Goal: Task Accomplishment & Management: Manage account settings

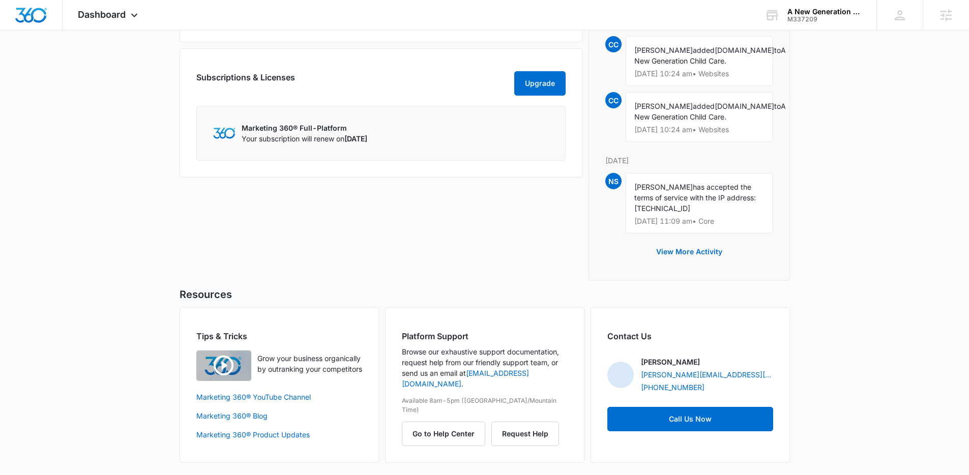
scroll to position [579, 0]
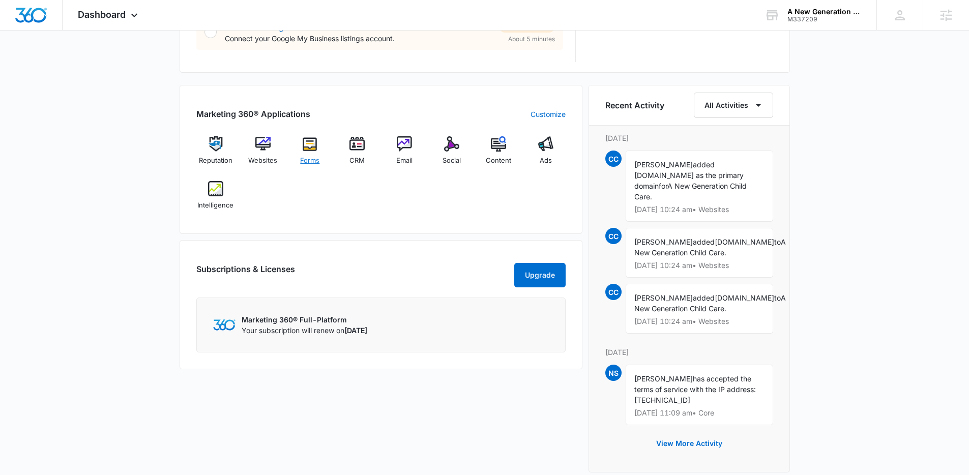
click at [305, 143] on img at bounding box center [309, 143] width 15 height 15
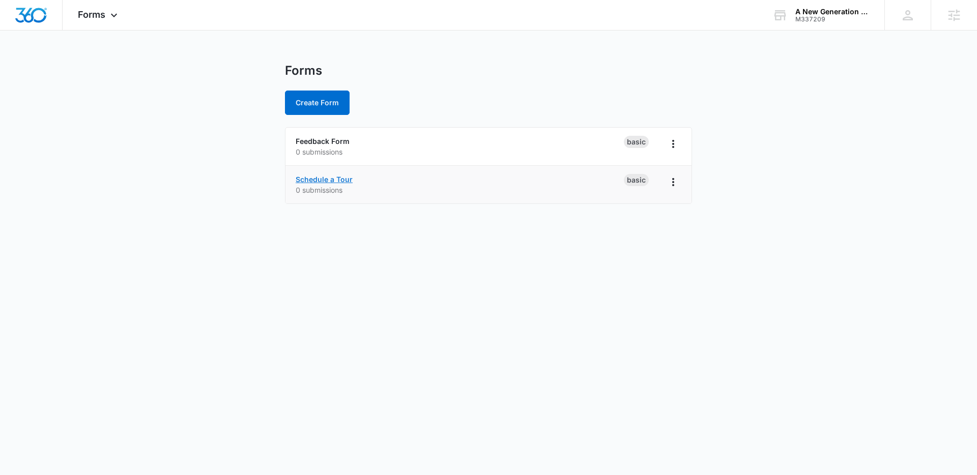
click at [342, 178] on link "Schedule a Tour" at bounding box center [324, 179] width 57 height 9
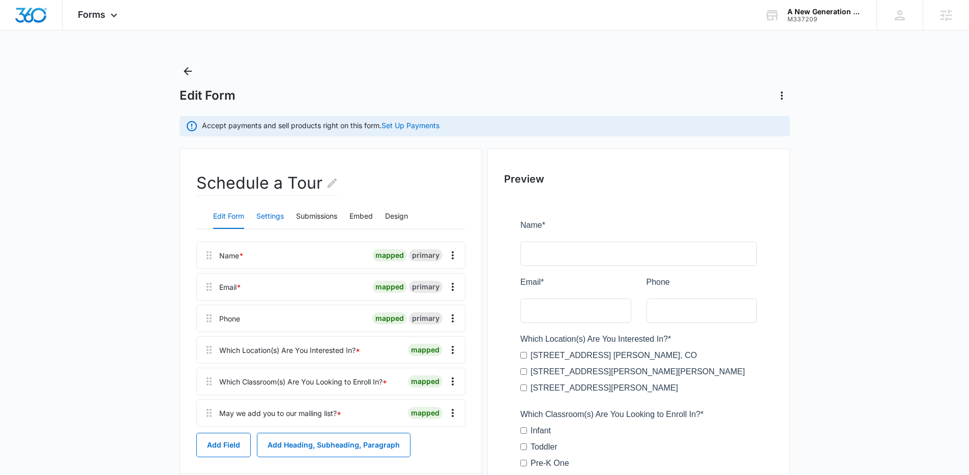
click at [271, 218] on button "Settings" at bounding box center [269, 217] width 27 height 24
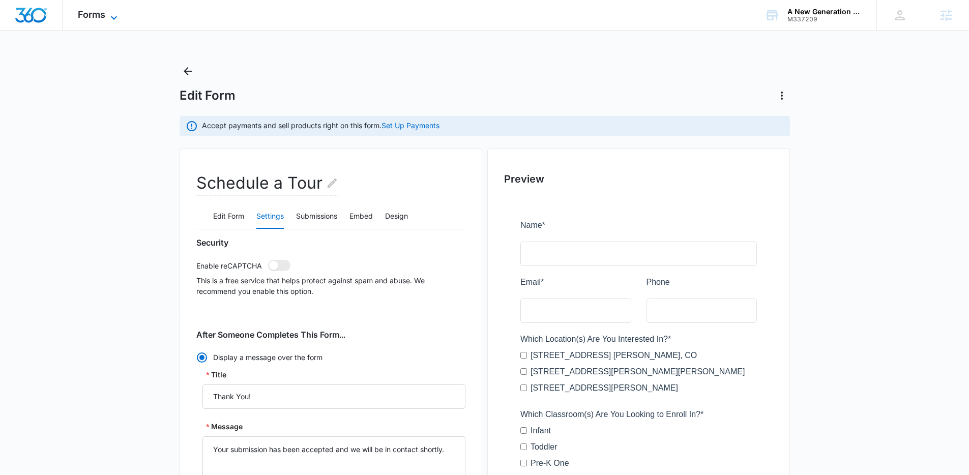
click at [81, 11] on span "Forms" at bounding box center [91, 14] width 27 height 11
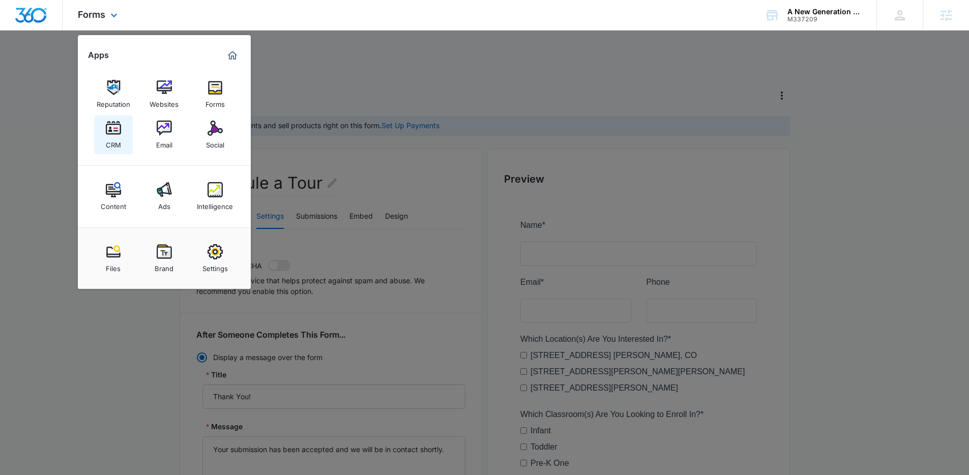
click at [120, 133] on img at bounding box center [113, 128] width 15 height 15
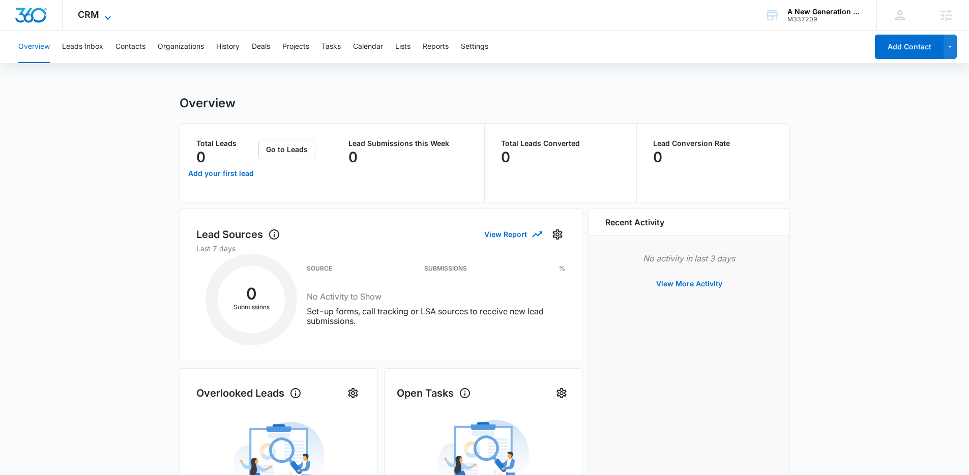
click at [104, 14] on icon at bounding box center [108, 18] width 12 height 12
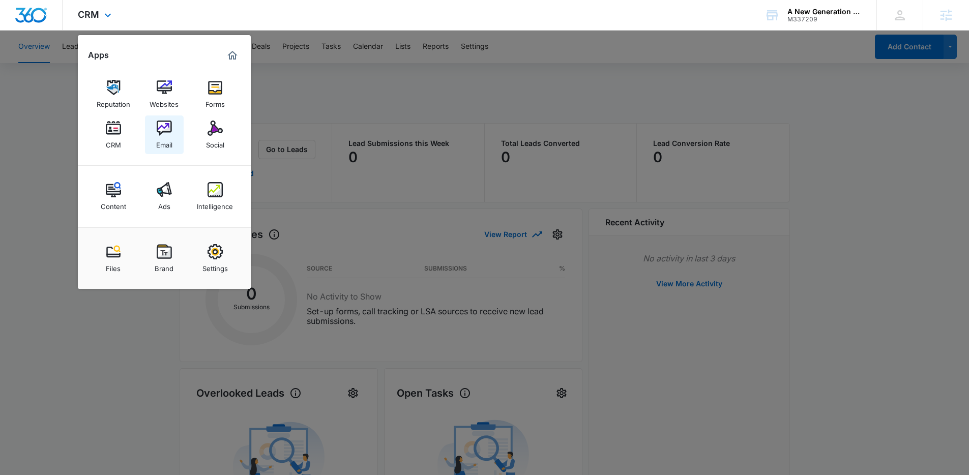
click at [162, 133] on img at bounding box center [164, 128] width 15 height 15
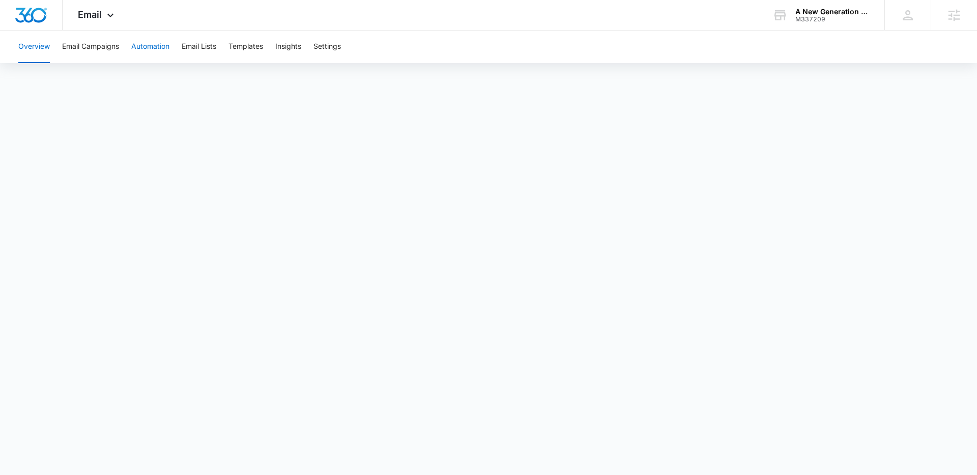
click at [149, 49] on button "Automation" at bounding box center [150, 47] width 38 height 33
click at [107, 9] on div "Email Apps Reputation Websites Forms CRM Email Social Content Ads Intelligence …" at bounding box center [97, 15] width 69 height 30
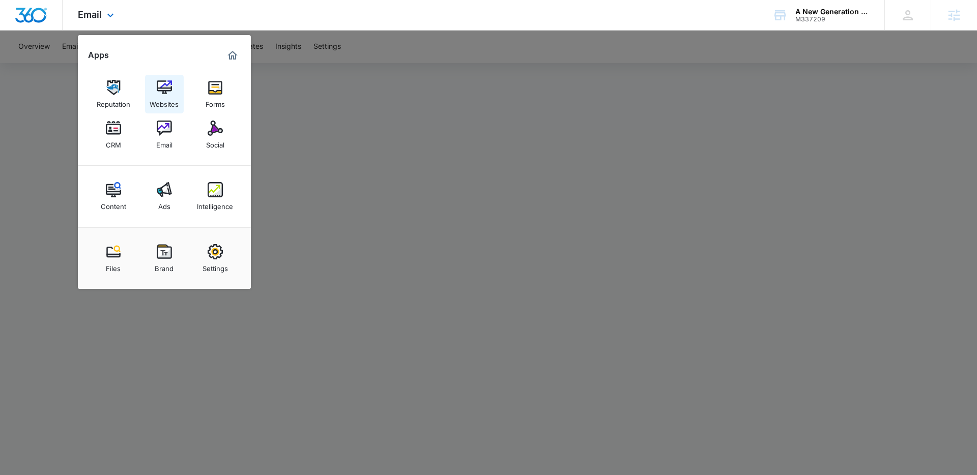
click at [166, 93] on img at bounding box center [164, 87] width 15 height 15
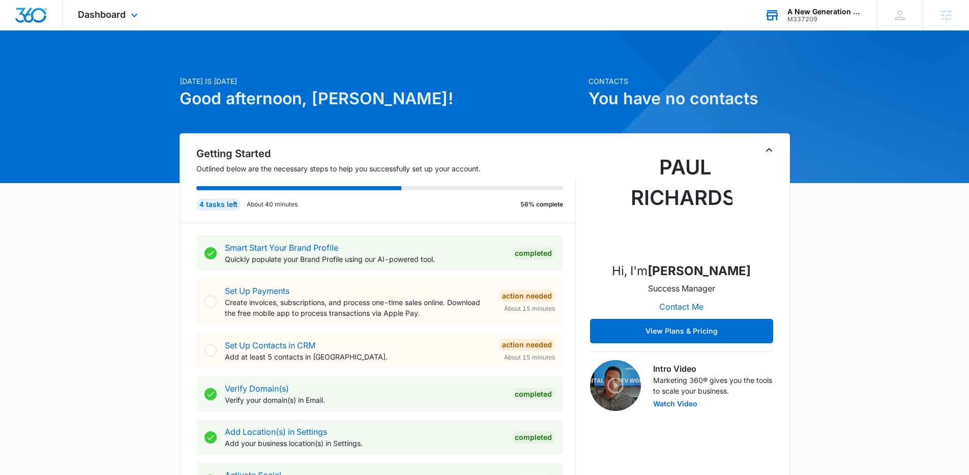
click at [809, 16] on div "M337209" at bounding box center [825, 19] width 74 height 7
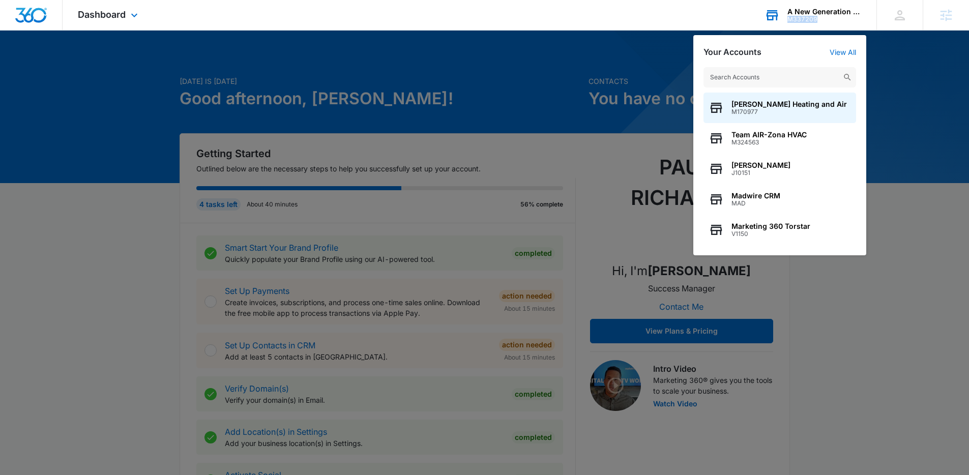
click at [809, 17] on div "M337209" at bounding box center [825, 19] width 74 height 7
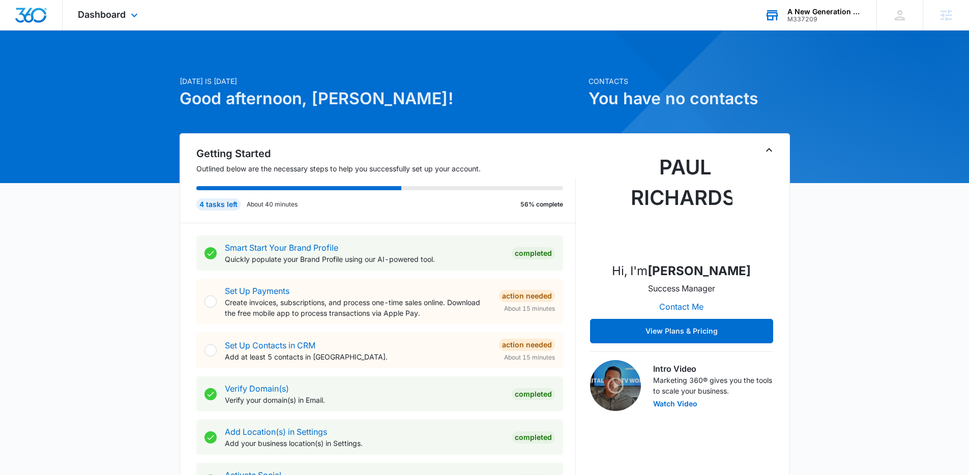
click at [779, 24] on div "A New Generation Child Care M337209 Your Accounts View All" at bounding box center [812, 15] width 127 height 30
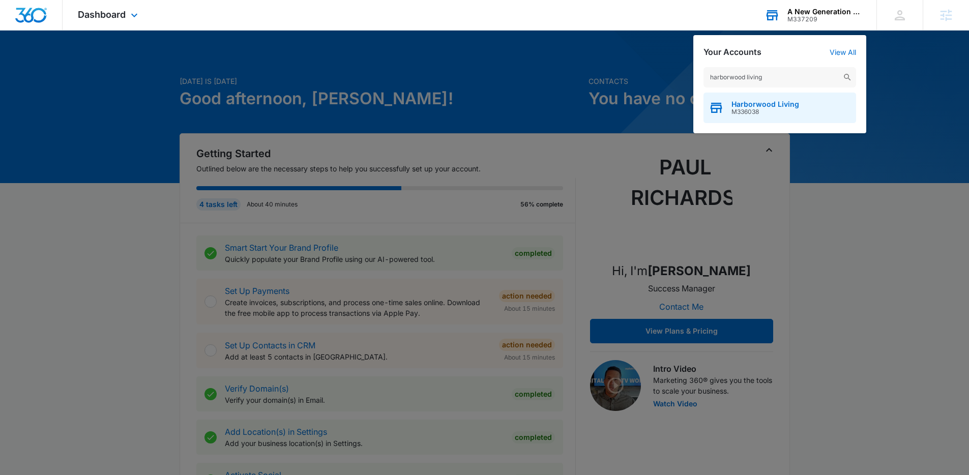
type input "harborwood living"
click at [790, 101] on span "Harborwood Living" at bounding box center [766, 104] width 68 height 8
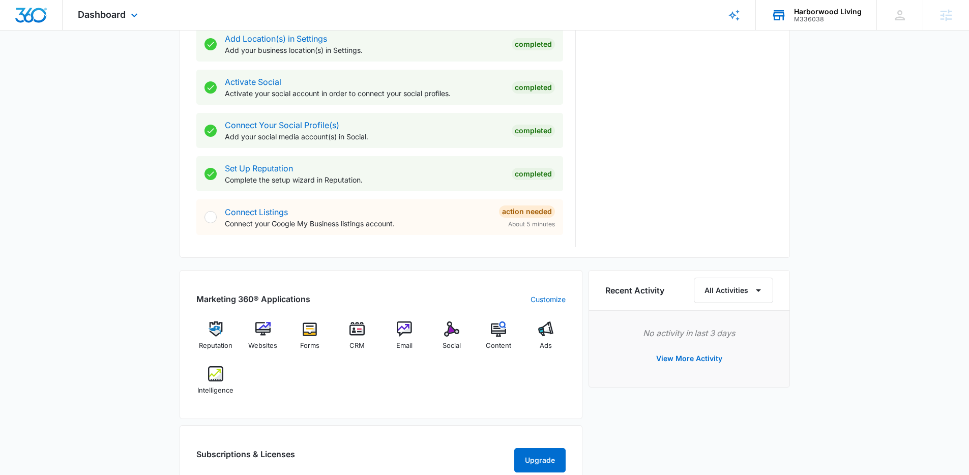
scroll to position [411, 0]
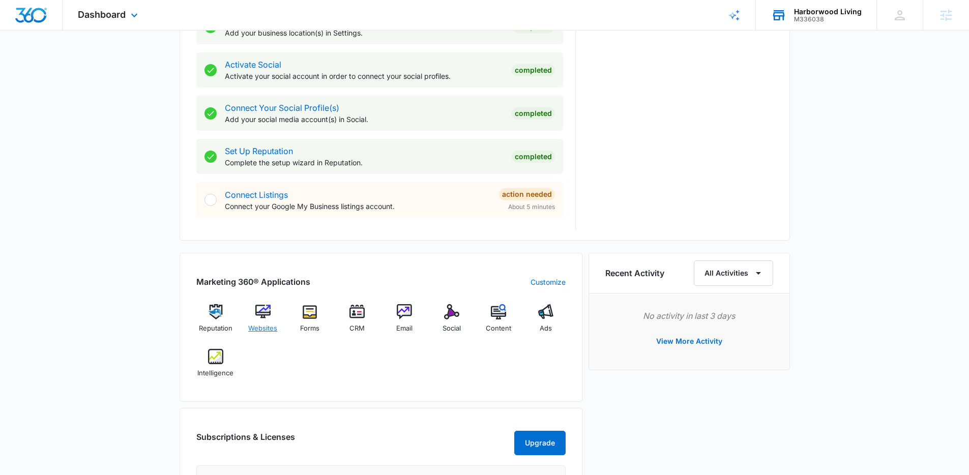
click at [266, 312] on img at bounding box center [262, 311] width 15 height 15
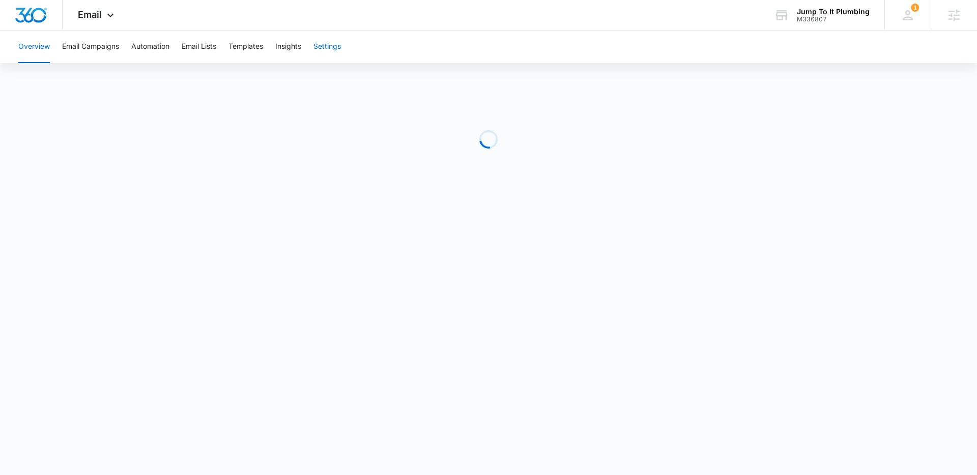
click at [332, 50] on button "Settings" at bounding box center [326, 47] width 27 height 33
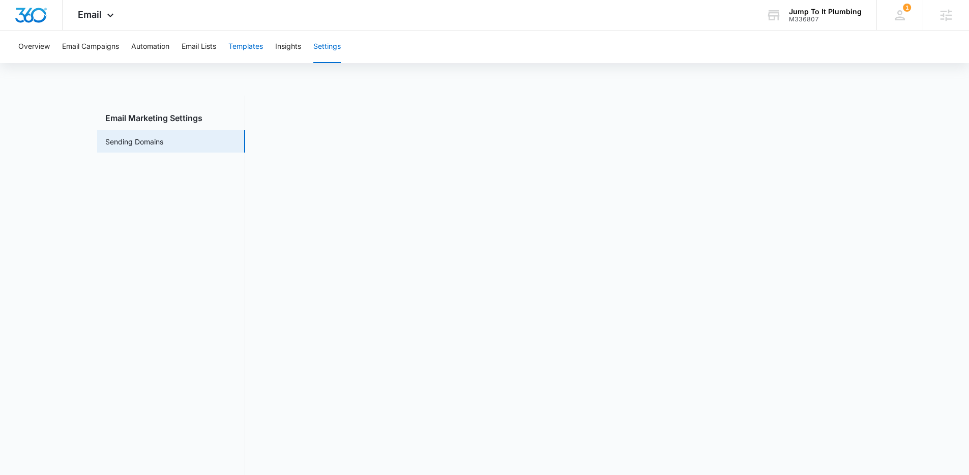
click at [251, 49] on button "Templates" at bounding box center [245, 47] width 35 height 33
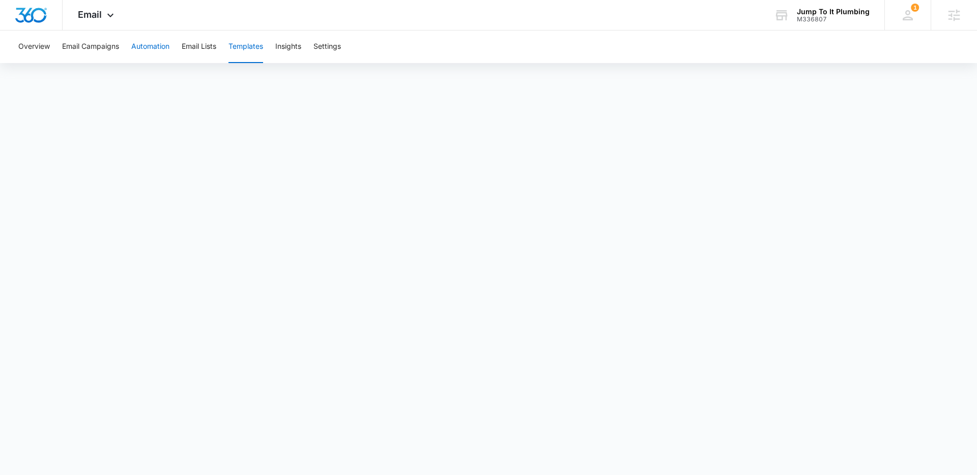
click at [147, 45] on button "Automation" at bounding box center [150, 47] width 38 height 33
click at [99, 11] on span "Email" at bounding box center [90, 14] width 24 height 11
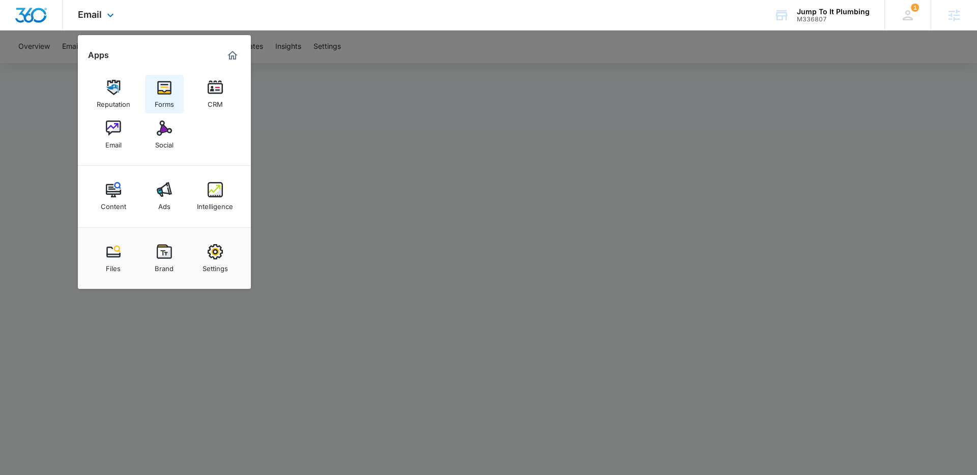
click at [169, 96] on div "Forms" at bounding box center [164, 101] width 19 height 13
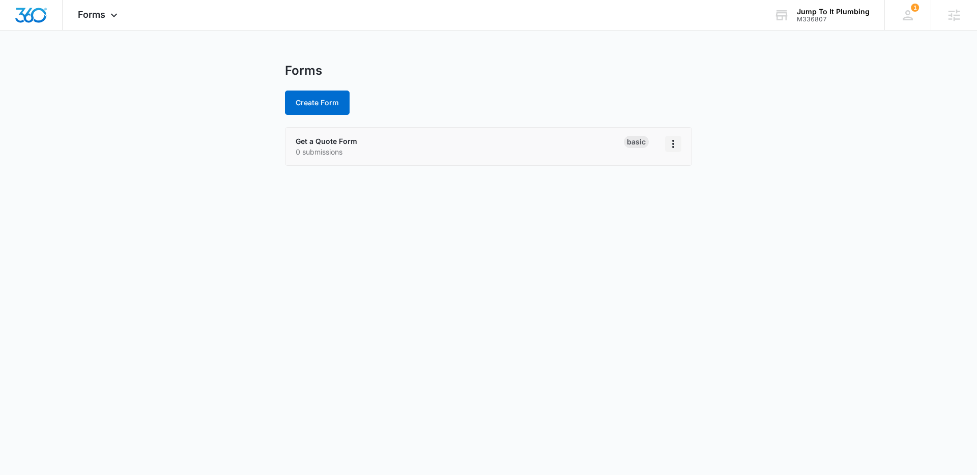
click at [674, 142] on icon "Overflow Menu" at bounding box center [673, 144] width 12 height 12
click at [329, 145] on div "Get a Quote Form 0 submissions" at bounding box center [460, 146] width 328 height 21
click at [330, 142] on link "Get a Quote Form" at bounding box center [327, 141] width 62 height 9
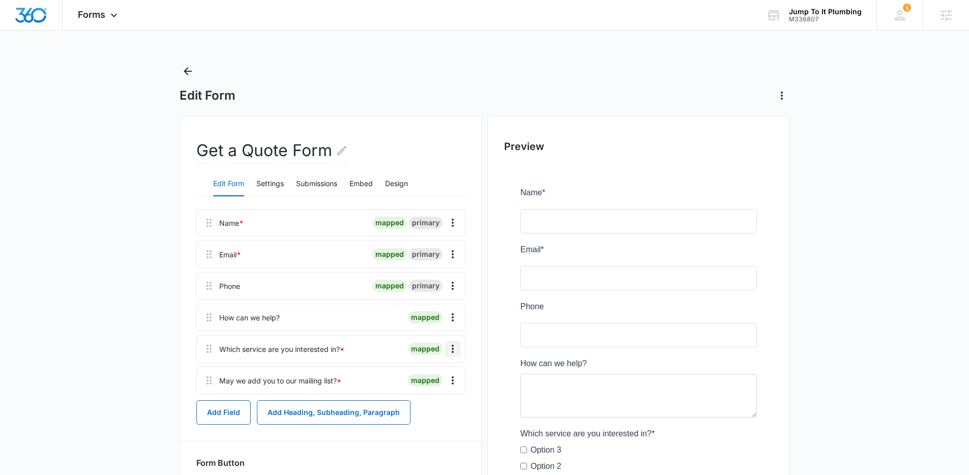
click at [452, 347] on icon "Overflow Menu" at bounding box center [453, 349] width 12 height 12
click at [428, 376] on div "Edit" at bounding box center [425, 377] width 21 height 7
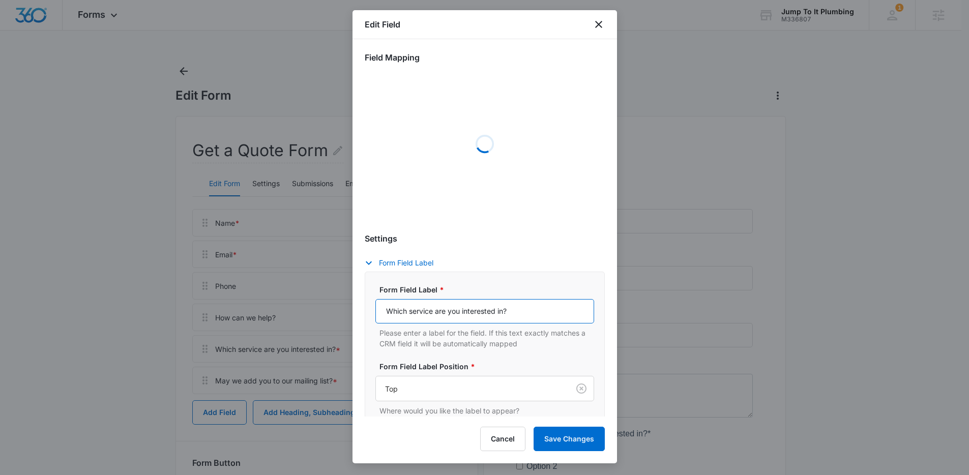
click at [495, 315] on input "Which service are you interested in?" at bounding box center [484, 311] width 219 height 24
select select "350"
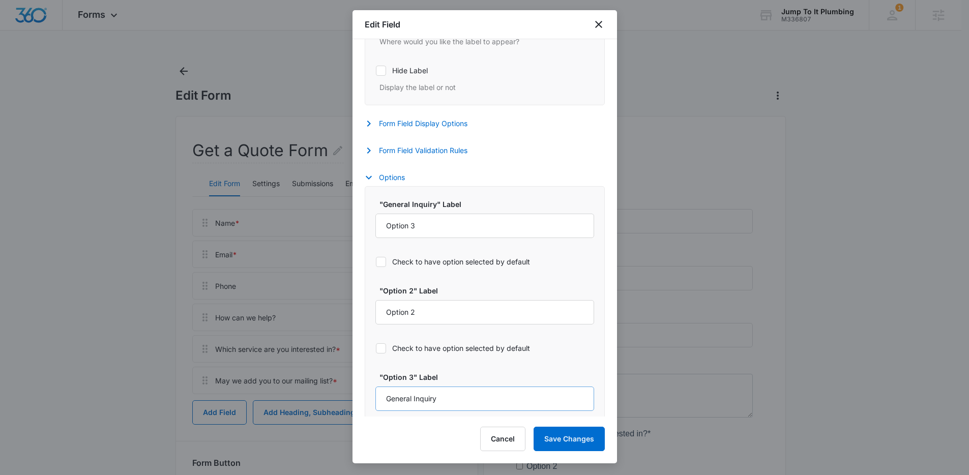
scroll to position [418, 0]
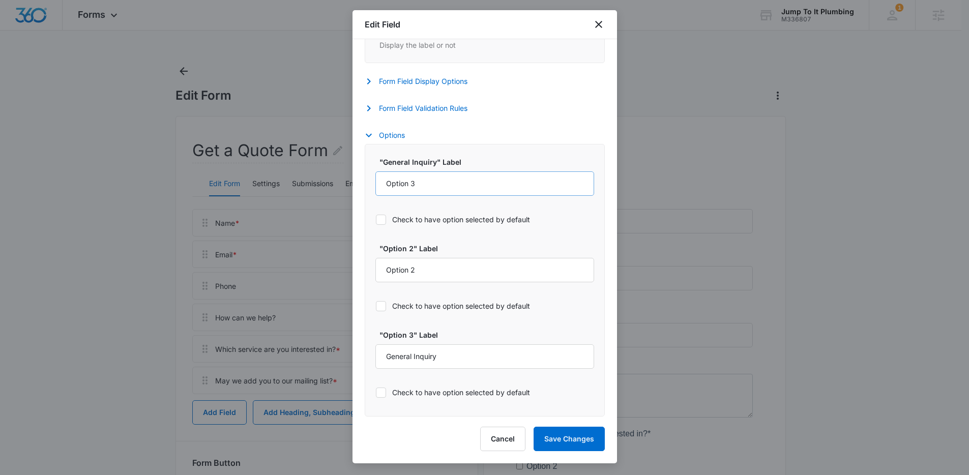
type input "Please select one of the following"
click at [431, 185] on input "Option 3" at bounding box center [484, 183] width 219 height 24
type input "H"
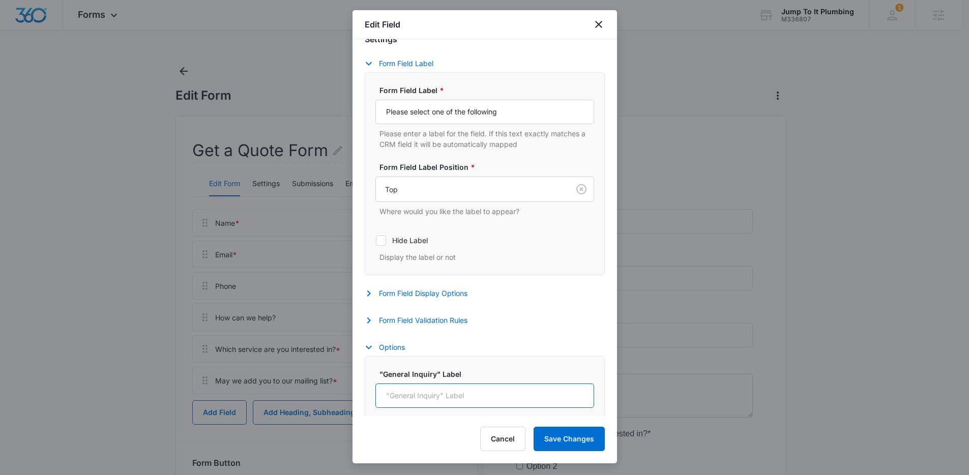
scroll to position [169, 0]
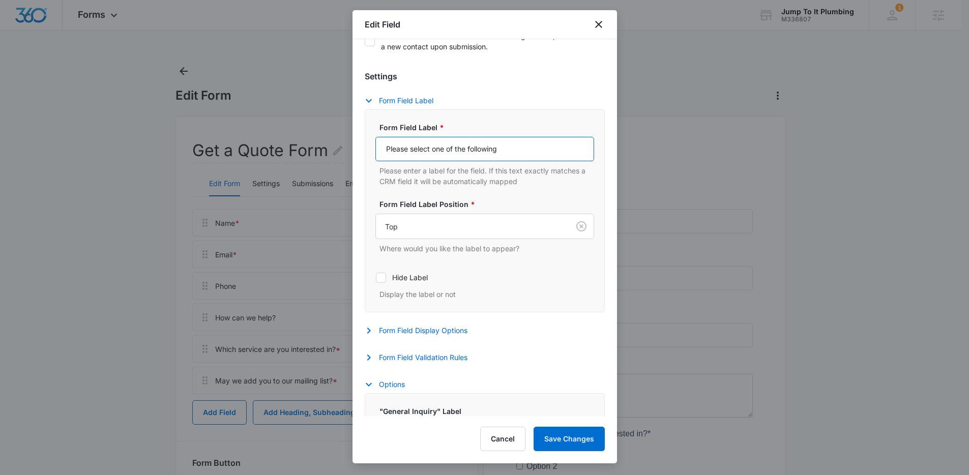
click at [521, 149] on input "Please select one of the following" at bounding box center [484, 149] width 219 height 24
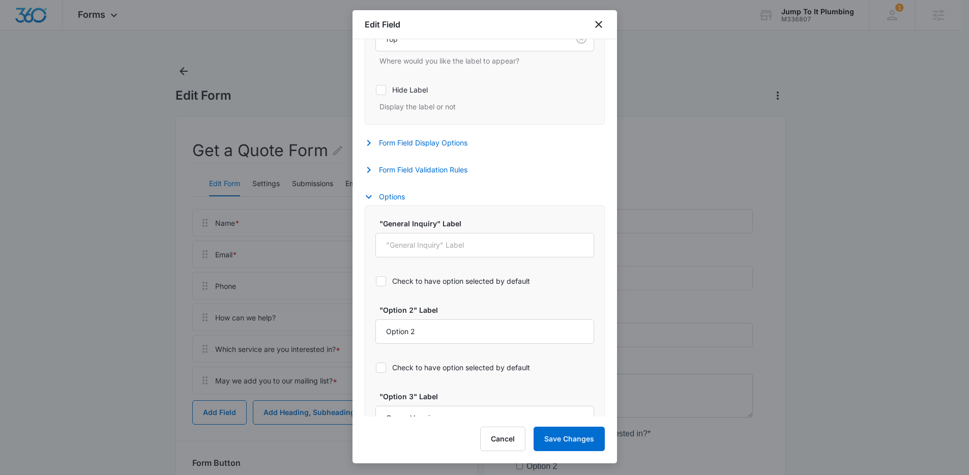
scroll to position [418, 0]
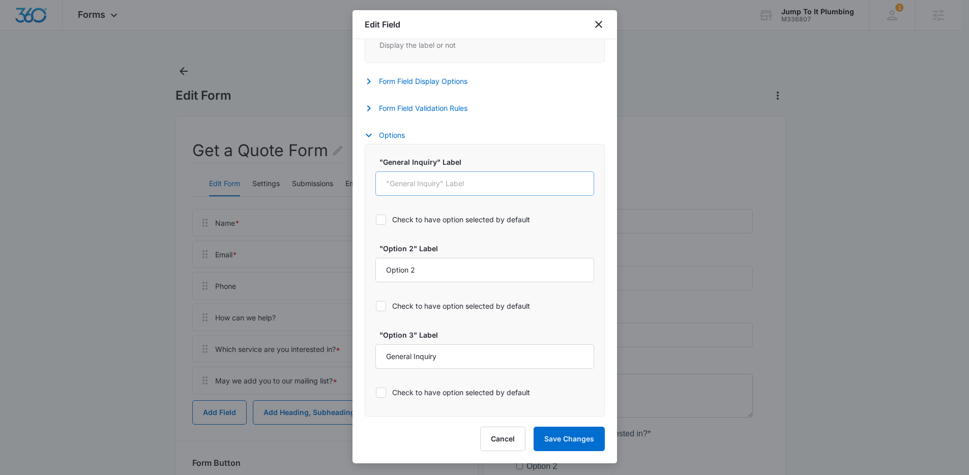
type input "Please select one of the following that applies to you"
click at [457, 184] on input ""General Inquiry" Label" at bounding box center [484, 183] width 219 height 24
type input "Homeowner"
type input "Property Management Company"
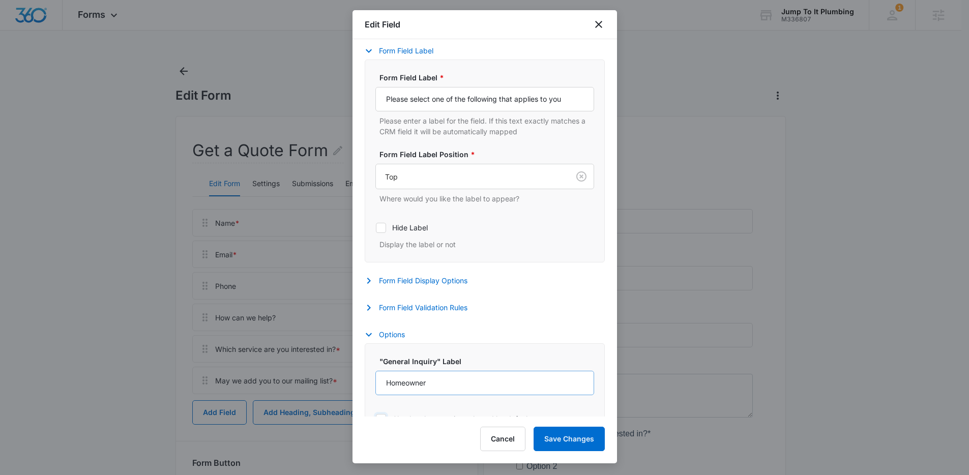
scroll to position [410, 0]
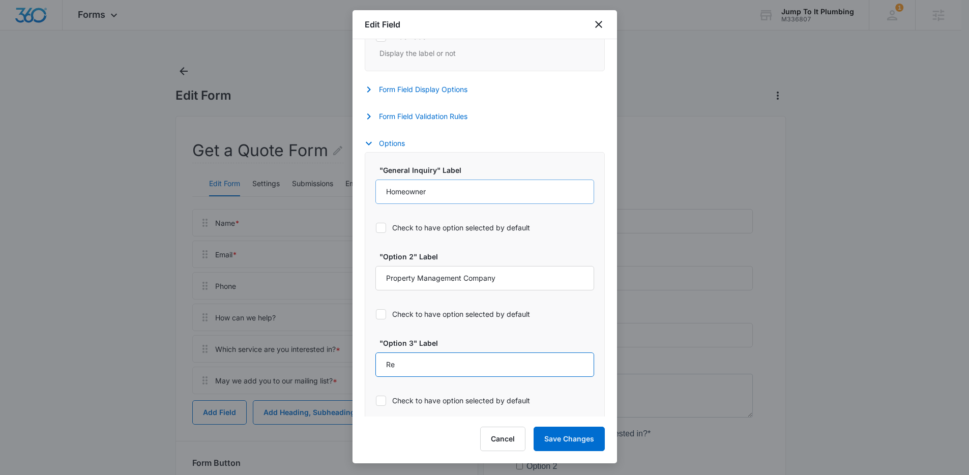
type input "R"
type input "Tenant"
click at [579, 433] on button "Save Changes" at bounding box center [569, 439] width 71 height 24
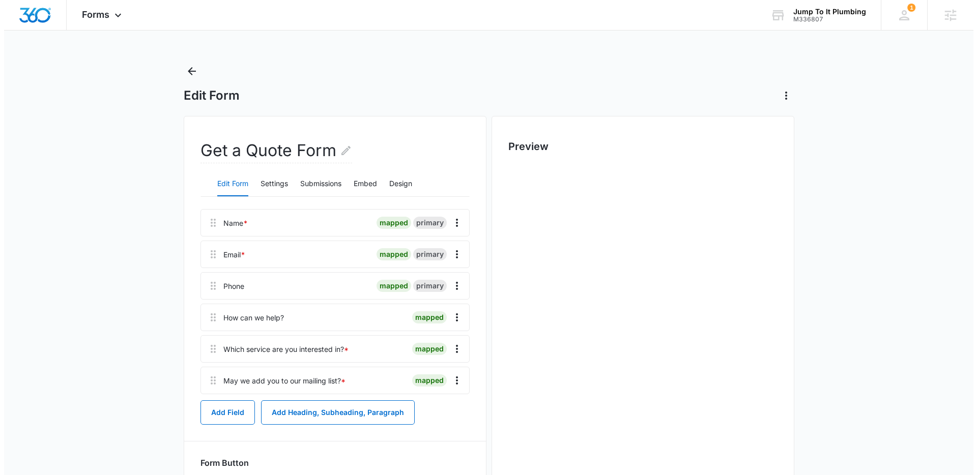
scroll to position [0, 0]
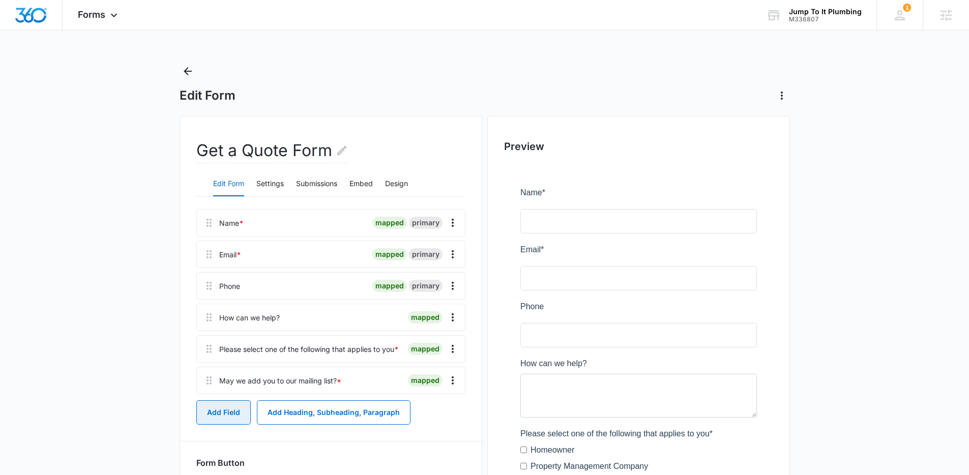
click at [227, 417] on button "Add Field" at bounding box center [223, 412] width 54 height 24
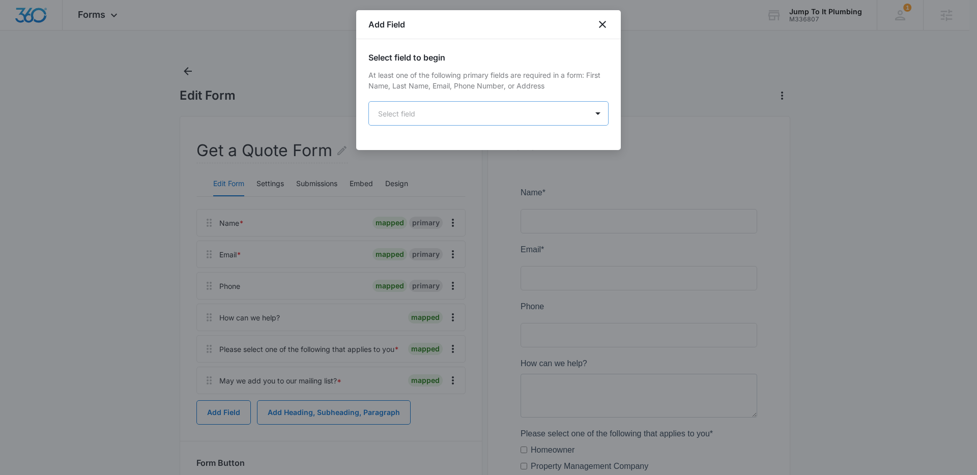
click at [449, 116] on body "Forms Apps Reputation Forms CRM Email Social Content Ads Intelligence Files Bra…" at bounding box center [488, 323] width 977 height 647
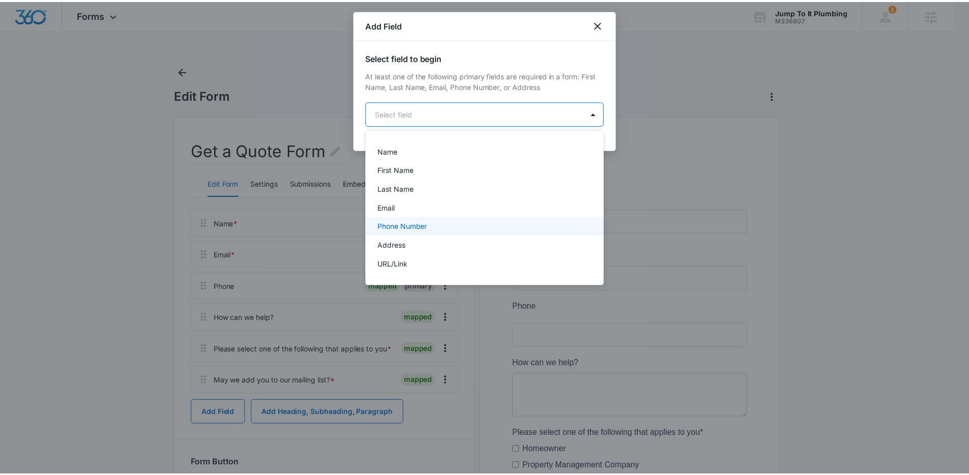
scroll to position [22, 0]
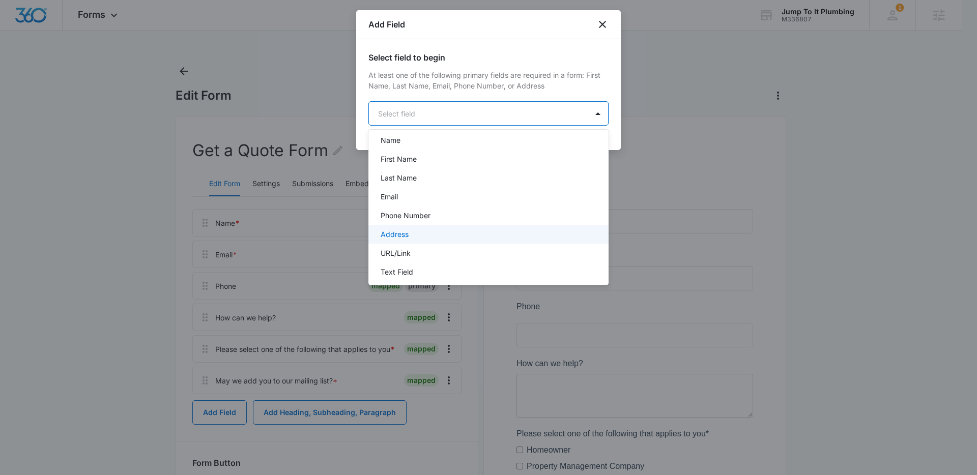
click at [424, 239] on div "Address" at bounding box center [488, 234] width 214 height 11
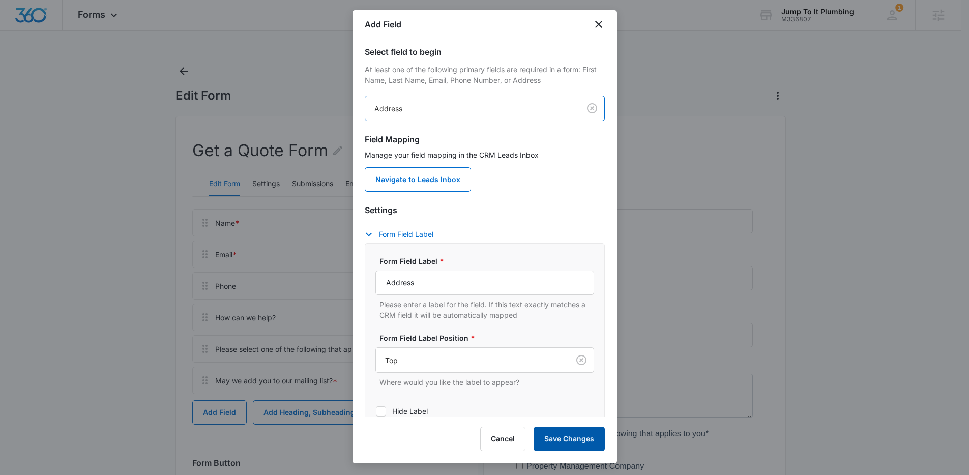
scroll to position [6, 0]
click at [579, 428] on button "Save Changes" at bounding box center [569, 439] width 71 height 24
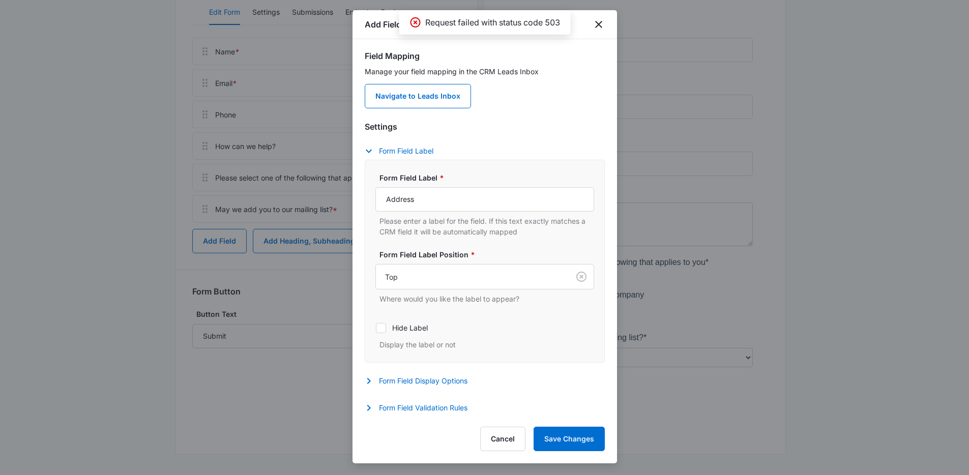
scroll to position [0, 0]
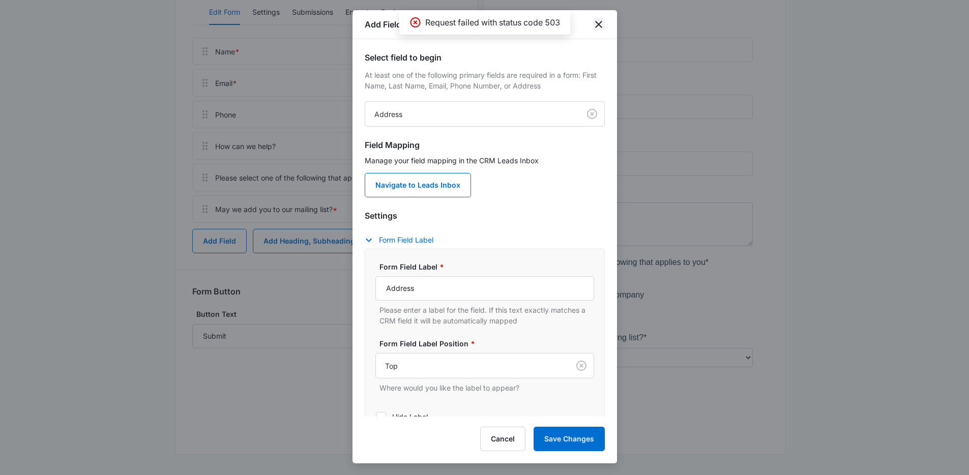
click at [596, 24] on icon "close" at bounding box center [599, 24] width 12 height 12
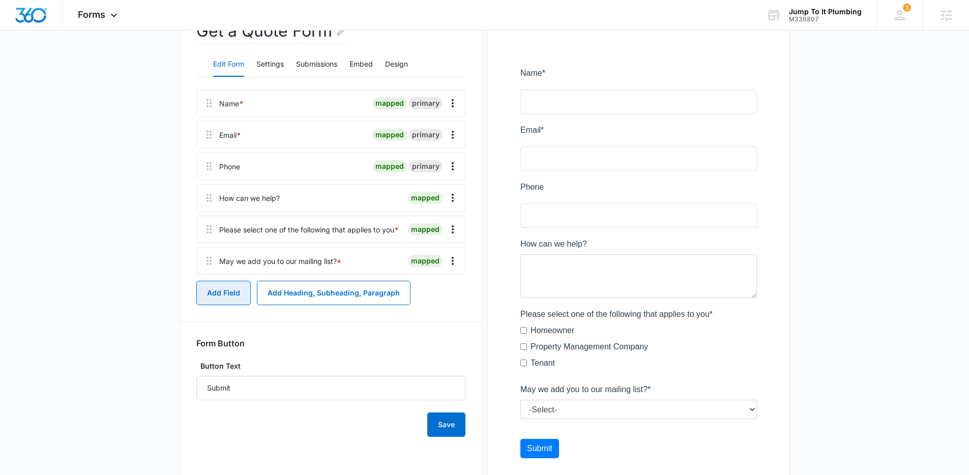
scroll to position [11, 0]
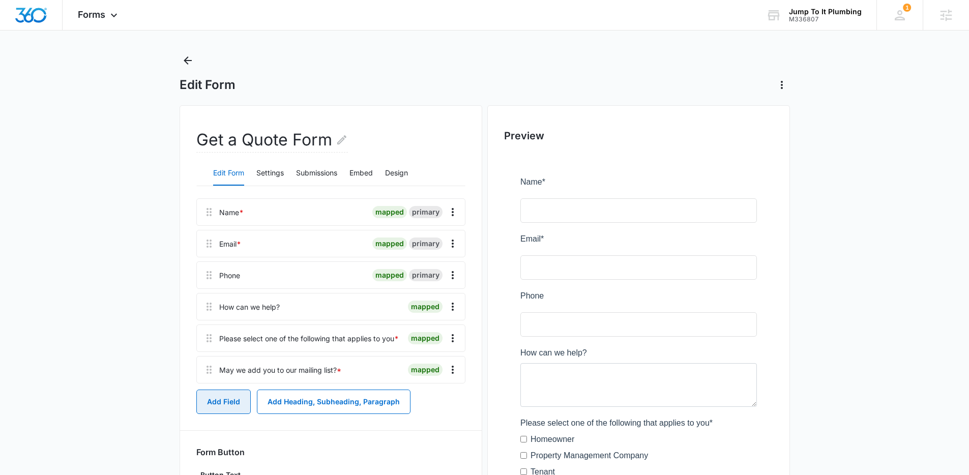
click at [228, 400] on button "Add Field" at bounding box center [223, 402] width 54 height 24
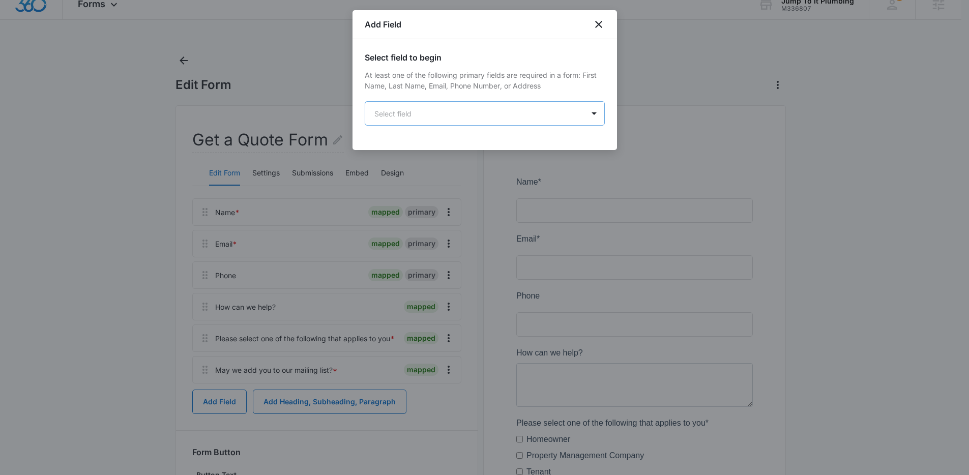
click at [404, 116] on body "Forms Apps Reputation Forms CRM Email Social Content Ads Intelligence Files Bra…" at bounding box center [484, 312] width 969 height 647
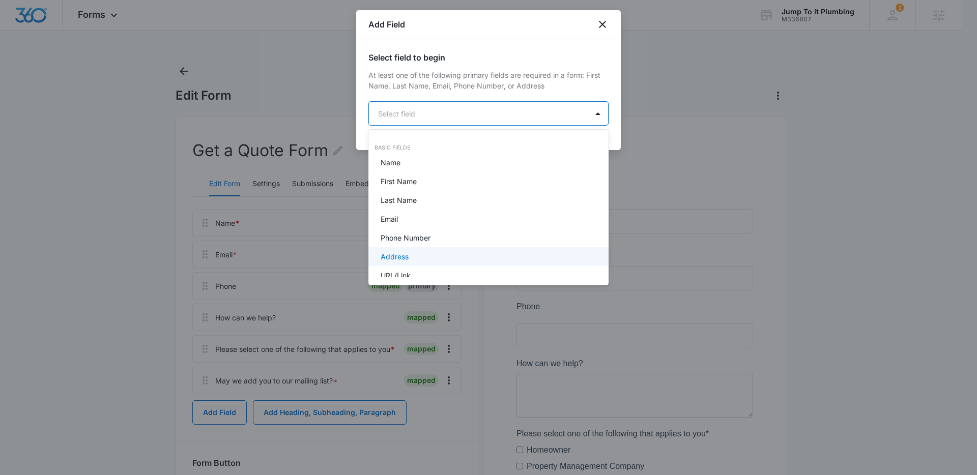
click at [399, 253] on p "Address" at bounding box center [395, 256] width 28 height 11
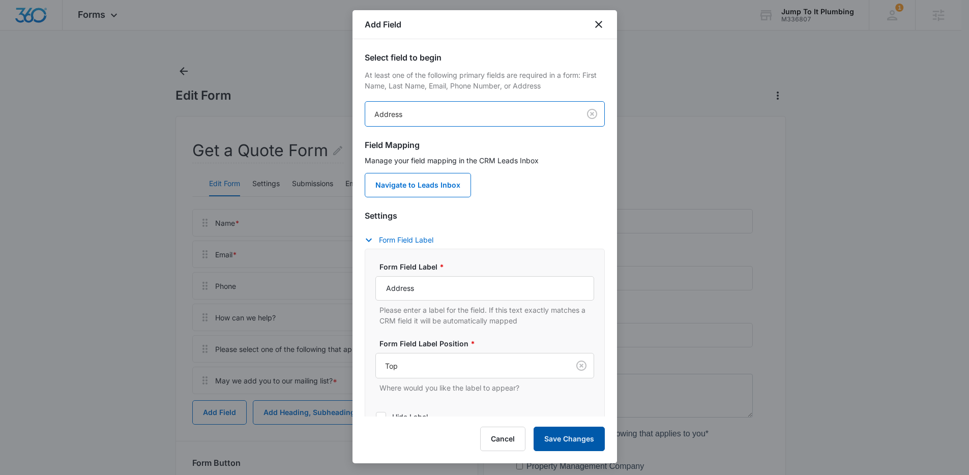
click at [562, 318] on p "Please enter a label for the field. If this text exactly matches a CRM field it…" at bounding box center [487, 315] width 215 height 21
click at [574, 433] on button "Save Changes" at bounding box center [569, 439] width 71 height 24
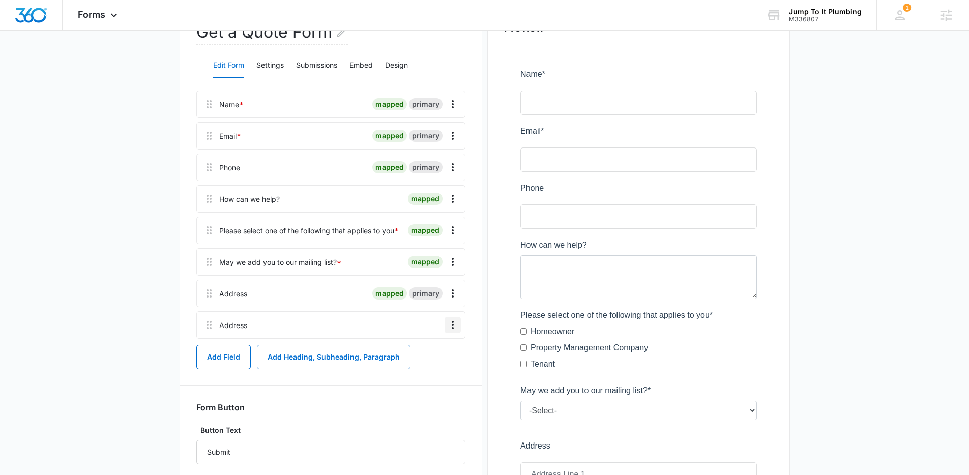
click at [453, 323] on icon "Overflow Menu" at bounding box center [453, 325] width 12 height 12
click at [430, 373] on button "Delete" at bounding box center [431, 368] width 58 height 15
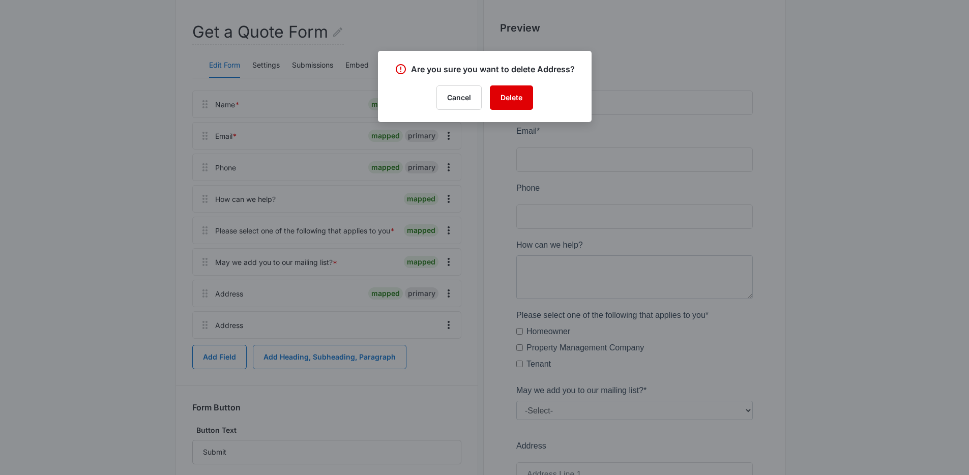
click at [523, 95] on button "Delete" at bounding box center [511, 97] width 43 height 24
click at [205, 296] on div at bounding box center [484, 237] width 969 height 475
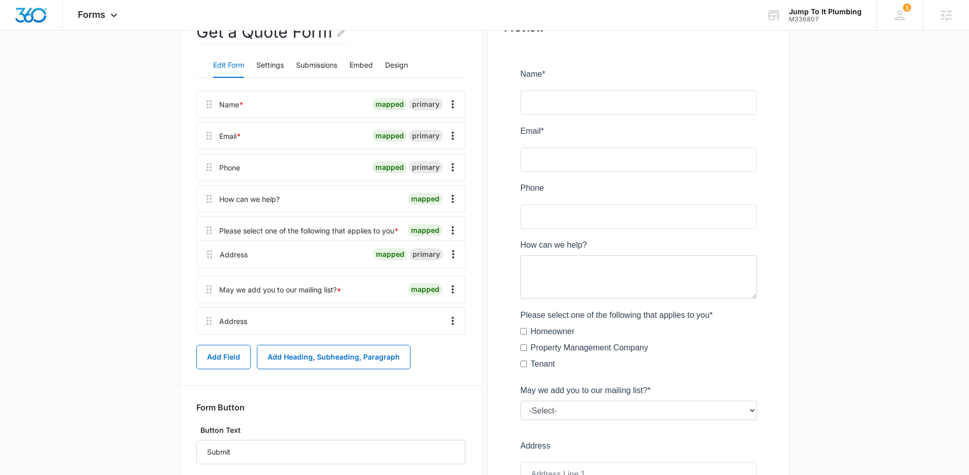
drag, startPoint x: 205, startPoint y: 293, endPoint x: 206, endPoint y: 249, distance: 44.3
click at [206, 249] on div "Name * mapped primary Email * mapped primary Phone mapped primary How can we he…" at bounding box center [330, 215] width 269 height 248
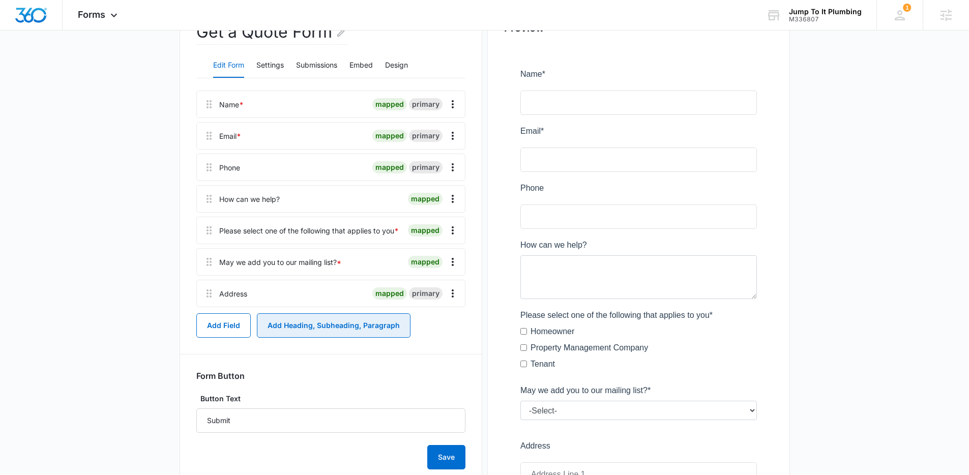
click at [309, 328] on button "Add Heading, Subheading, Paragraph" at bounding box center [334, 325] width 154 height 24
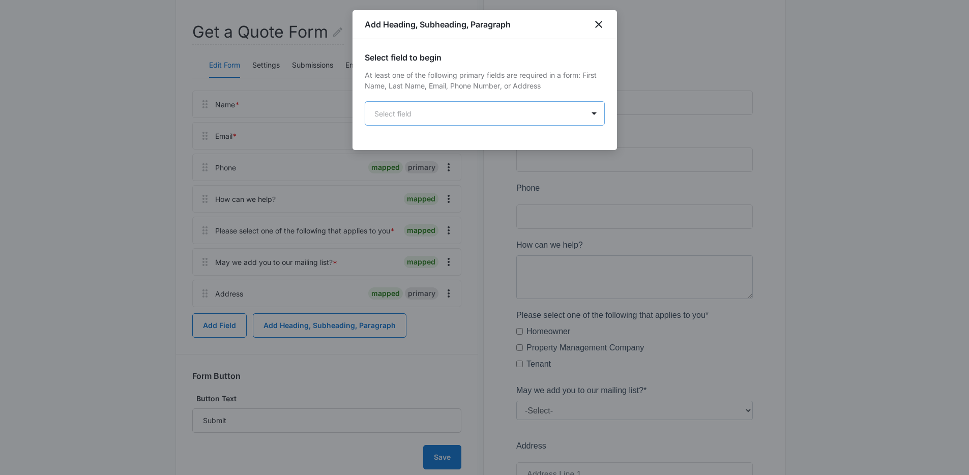
click at [453, 117] on body "Forms Apps Reputation Forms CRM Email Social Content Ads Intelligence Files Bra…" at bounding box center [484, 278] width 969 height 795
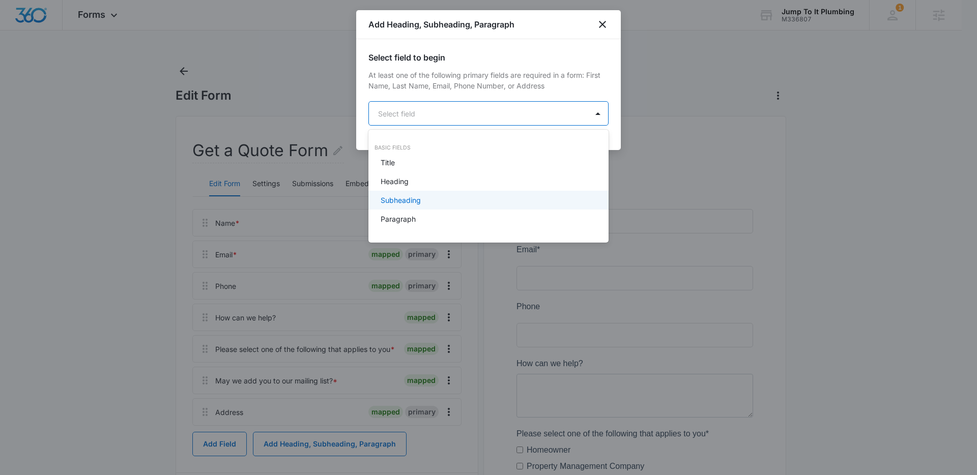
click at [423, 200] on div "Subheading" at bounding box center [488, 200] width 214 height 11
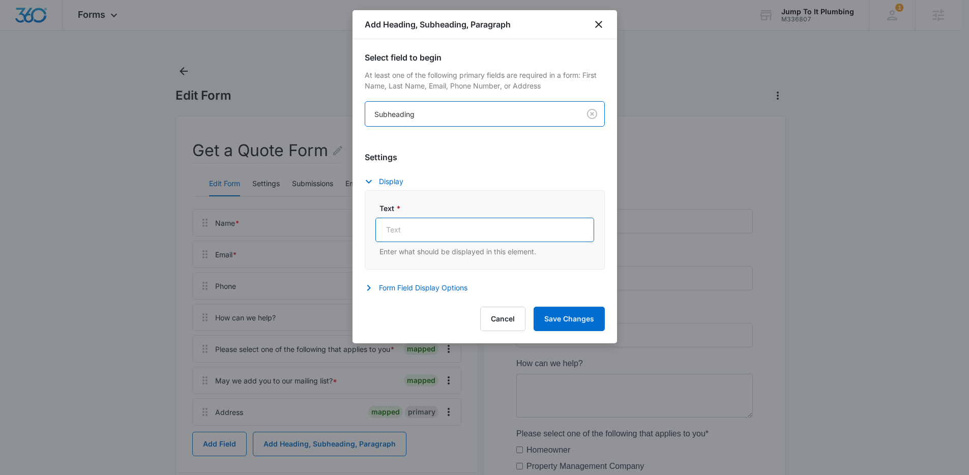
click at [449, 237] on input "Text *" at bounding box center [484, 230] width 219 height 24
type input "i"
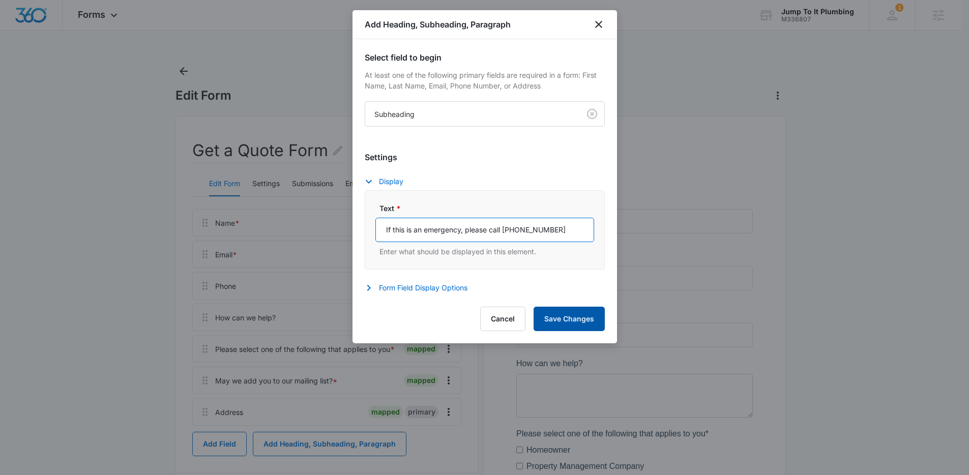
type input "If this is an emergency, please call 702-438-3106"
click at [556, 317] on button "Save Changes" at bounding box center [569, 319] width 71 height 24
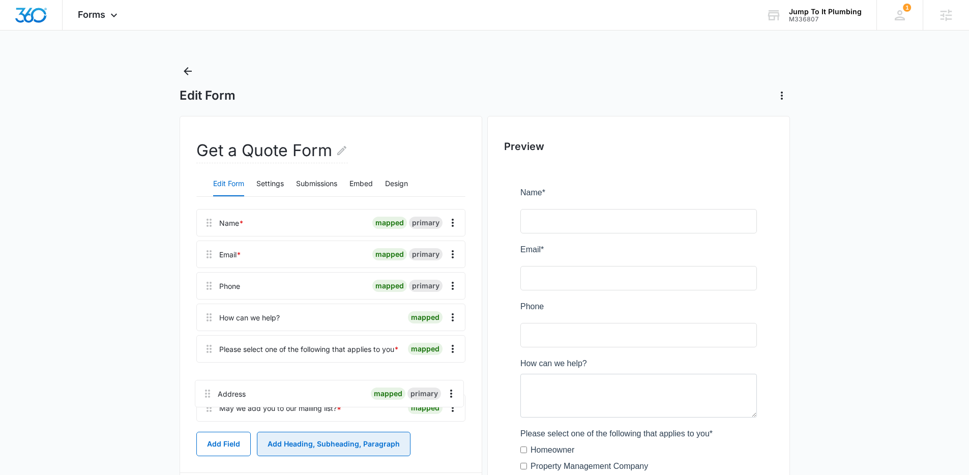
scroll to position [5, 0]
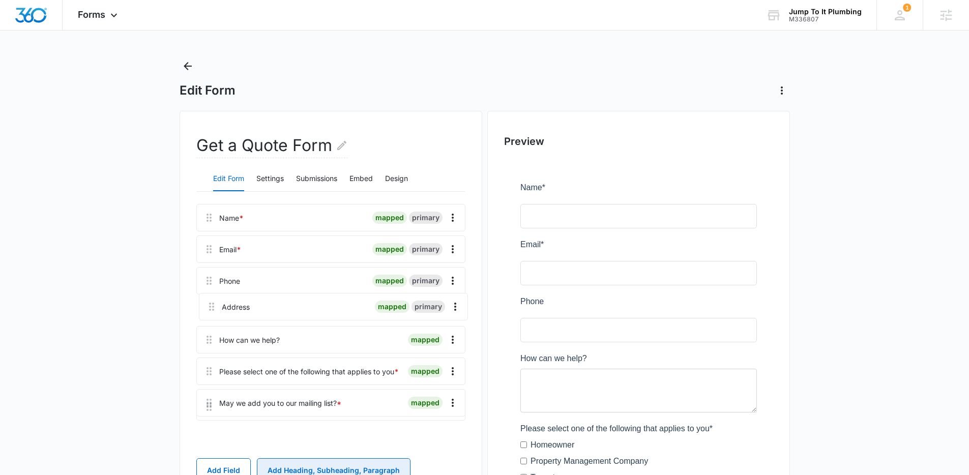
drag, startPoint x: 212, startPoint y: 410, endPoint x: 214, endPoint y: 295, distance: 115.0
click at [214, 295] on div "Name * mapped primary Email * mapped primary Phone mapped primary How can we he…" at bounding box center [330, 328] width 269 height 248
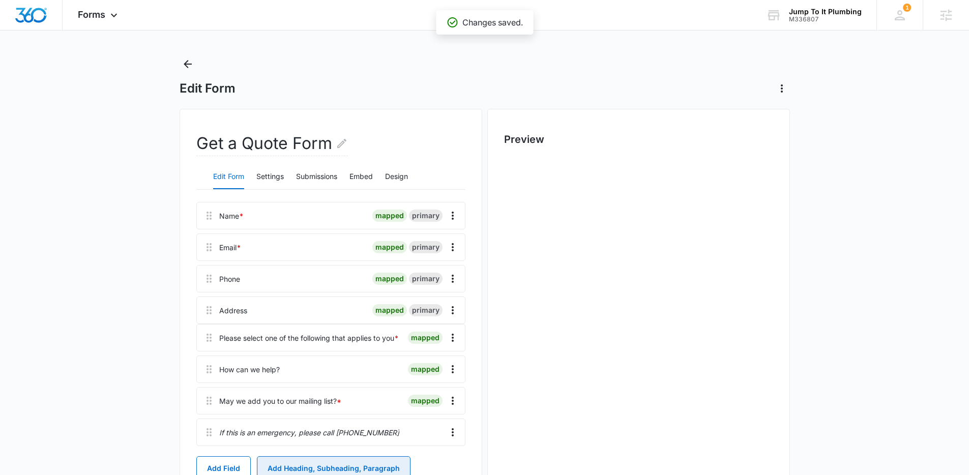
scroll to position [0, 0]
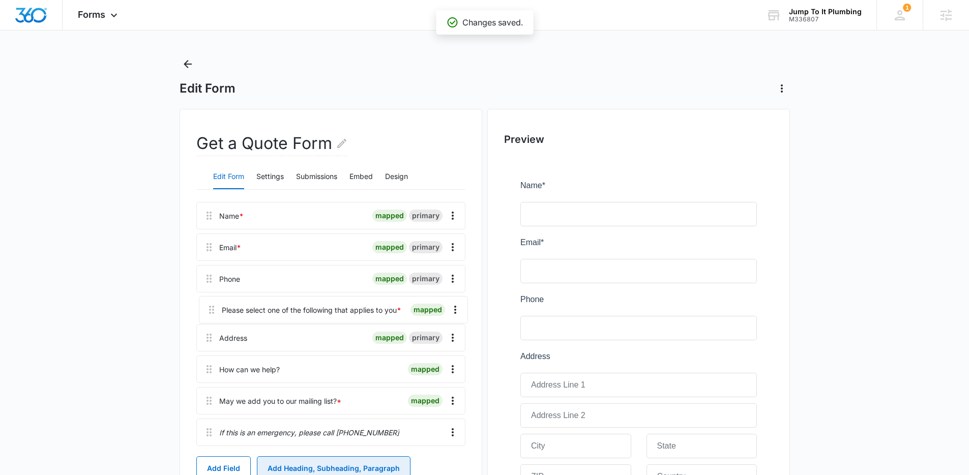
drag, startPoint x: 210, startPoint y: 380, endPoint x: 212, endPoint y: 306, distance: 73.8
click at [212, 306] on div "Name * mapped primary Email * mapped primary Phone mapped primary Address mappe…" at bounding box center [330, 326] width 269 height 248
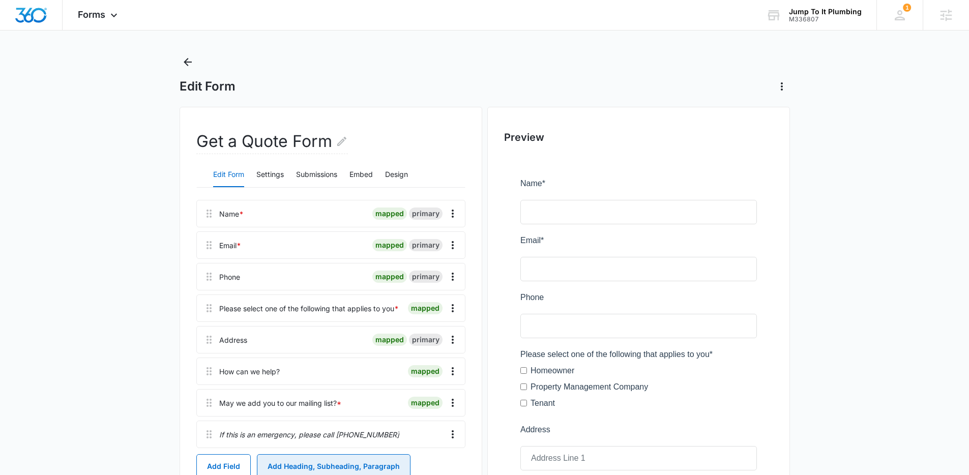
scroll to position [13, 0]
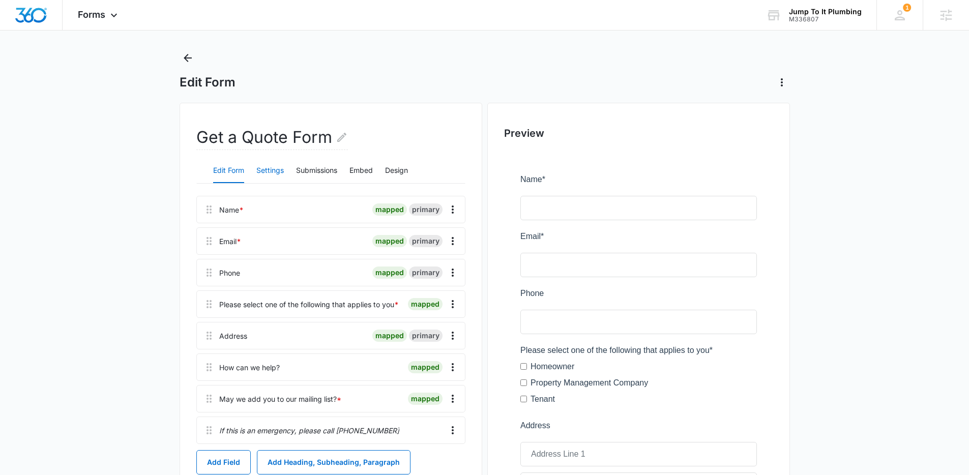
click at [268, 171] on button "Settings" at bounding box center [269, 171] width 27 height 24
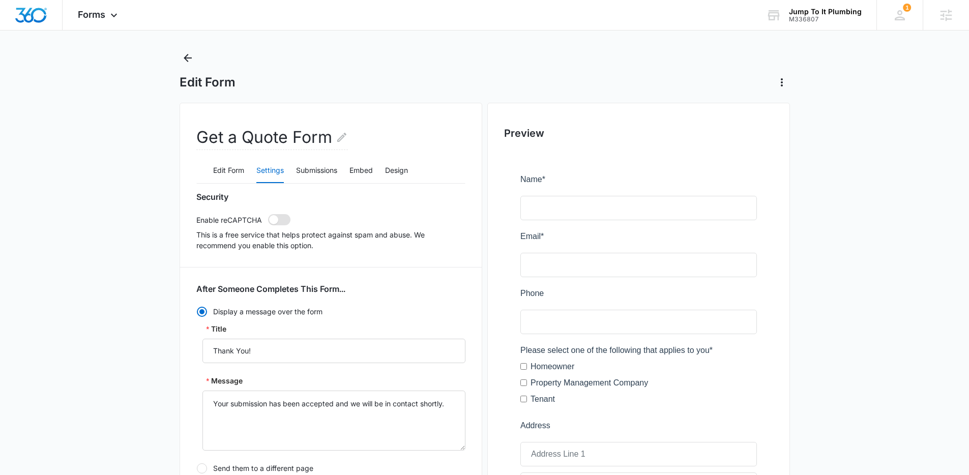
click at [273, 220] on span at bounding box center [273, 219] width 9 height 9
click at [268, 214] on input "checkbox" at bounding box center [268, 214] width 1 height 1
checkbox input "true"
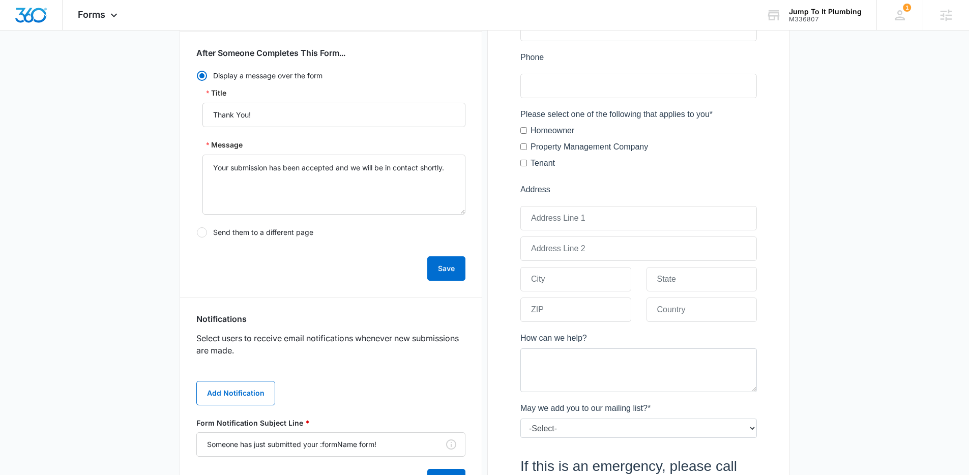
scroll to position [429, 0]
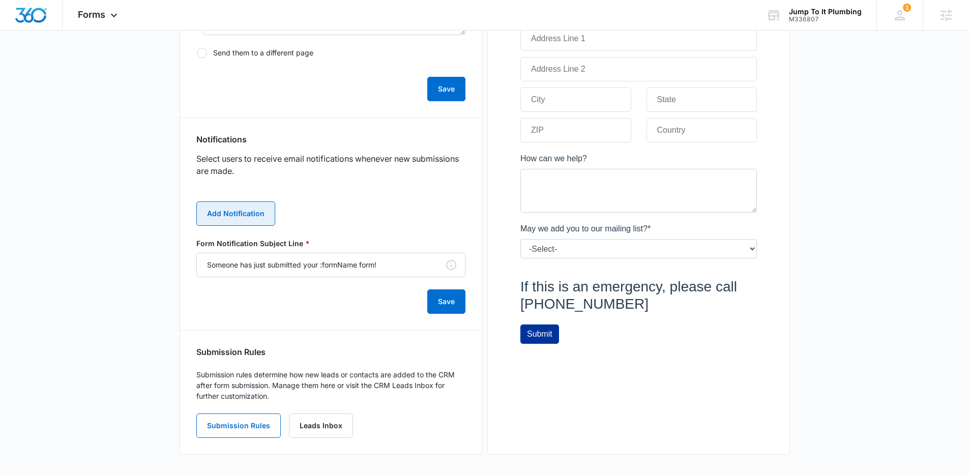
drag, startPoint x: 224, startPoint y: 200, endPoint x: 224, endPoint y: 206, distance: 5.6
click at [224, 200] on div "Add Notification Form Notification Subject Line * Someone has just submitted yo…" at bounding box center [330, 251] width 269 height 125
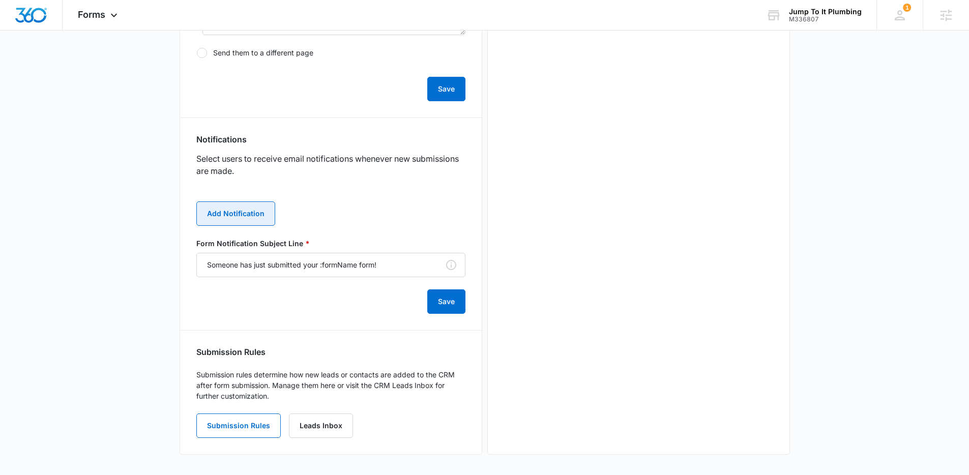
click at [224, 213] on button "Add Notification" at bounding box center [235, 213] width 79 height 24
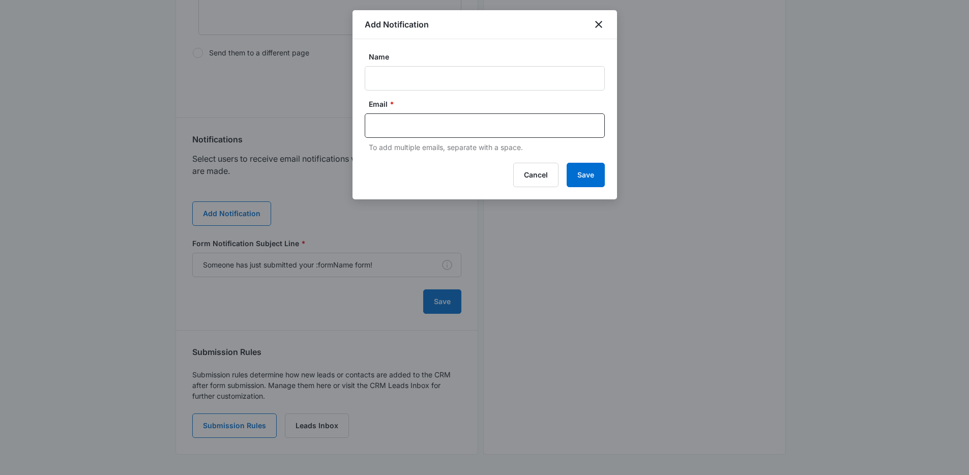
scroll to position [0, 0]
click at [445, 125] on input "text" at bounding box center [485, 125] width 221 height 15
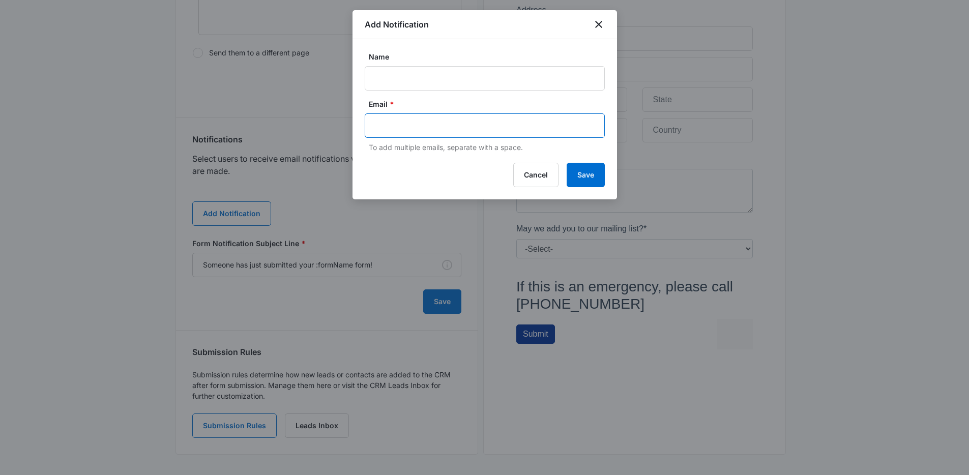
paste input "info@jump2itplumbing.com"
type input "info@jump2itplumbing.com"
click at [533, 85] on input "Name" at bounding box center [485, 78] width 240 height 24
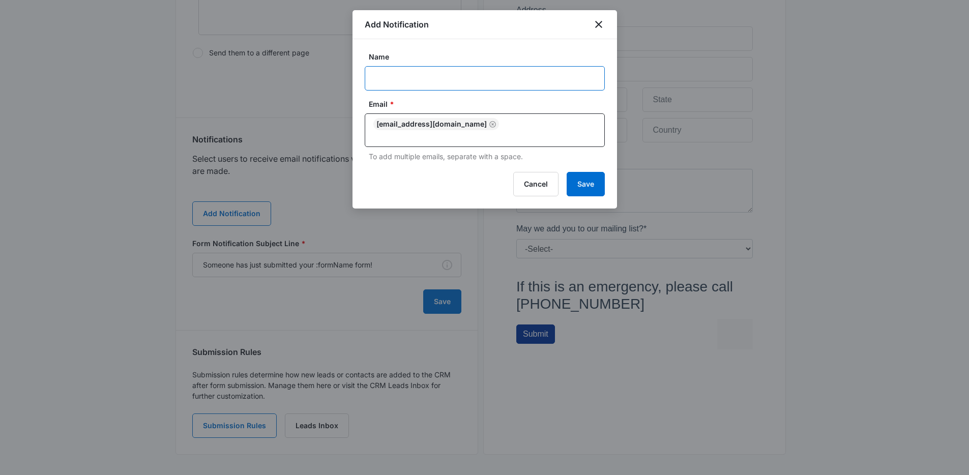
type input "Contact Form Submission"
click at [592, 178] on button "Save" at bounding box center [586, 184] width 38 height 24
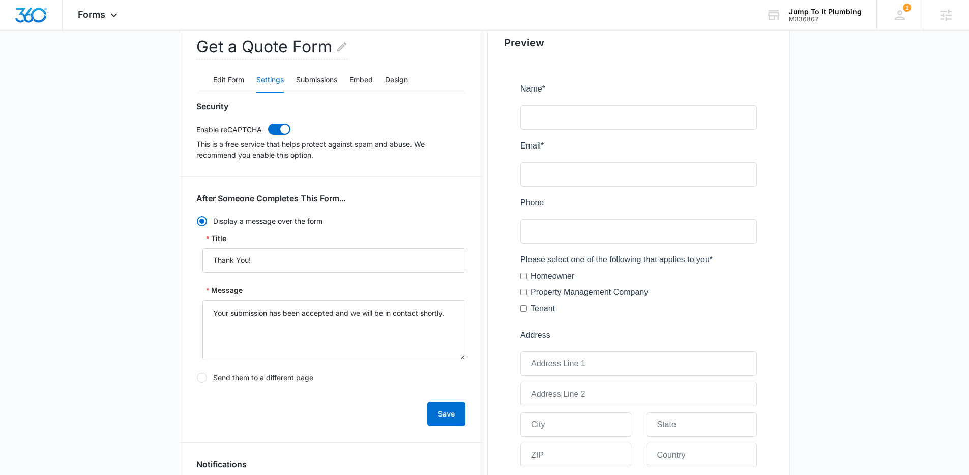
scroll to position [39, 0]
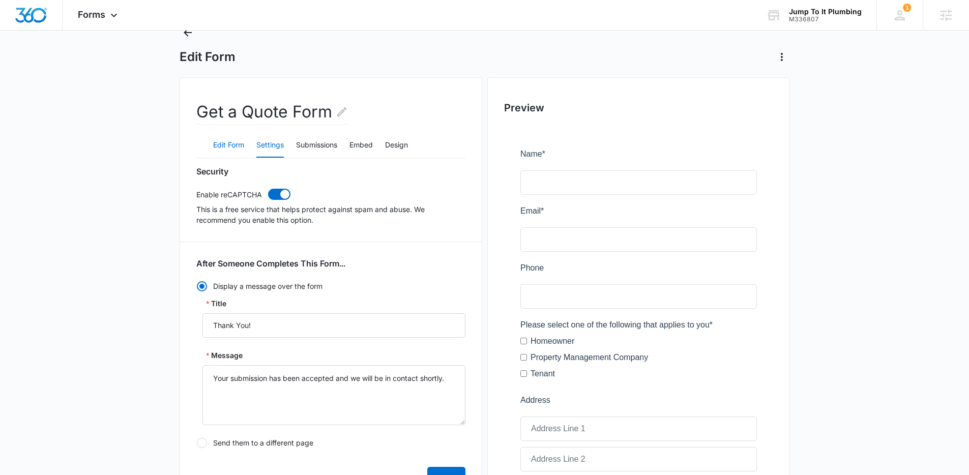
click at [230, 148] on button "Edit Form" at bounding box center [228, 145] width 31 height 24
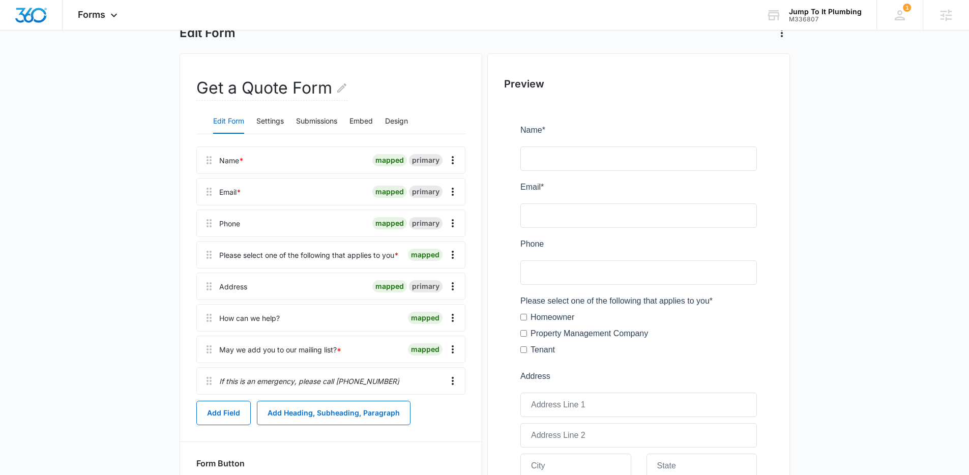
scroll to position [64, 0]
drag, startPoint x: 395, startPoint y: 380, endPoint x: 225, endPoint y: 369, distance: 169.8
click at [218, 380] on div "If this is an emergency, please call 702-438-3106" at bounding box center [330, 379] width 269 height 27
copy p "If this is an emergency, please call 702-438-3106"
click at [451, 383] on icon "Overflow Menu" at bounding box center [453, 380] width 12 height 12
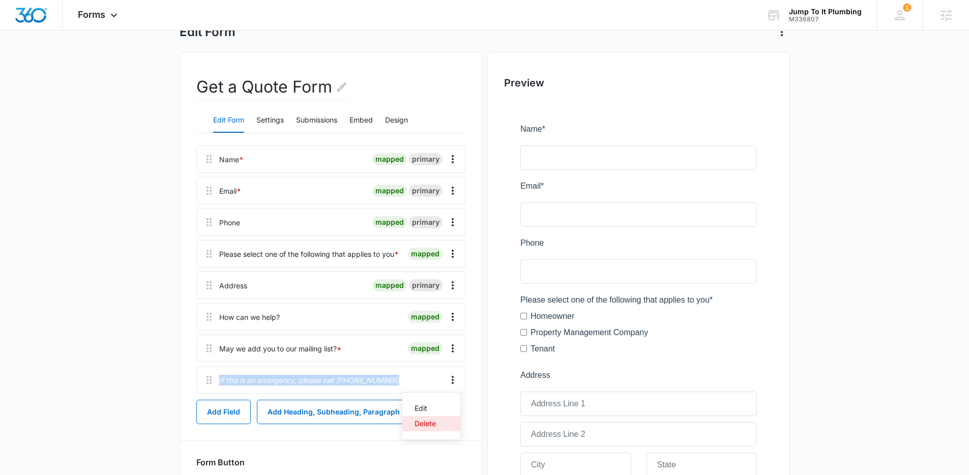
click at [424, 420] on div "Delete" at bounding box center [425, 423] width 21 height 7
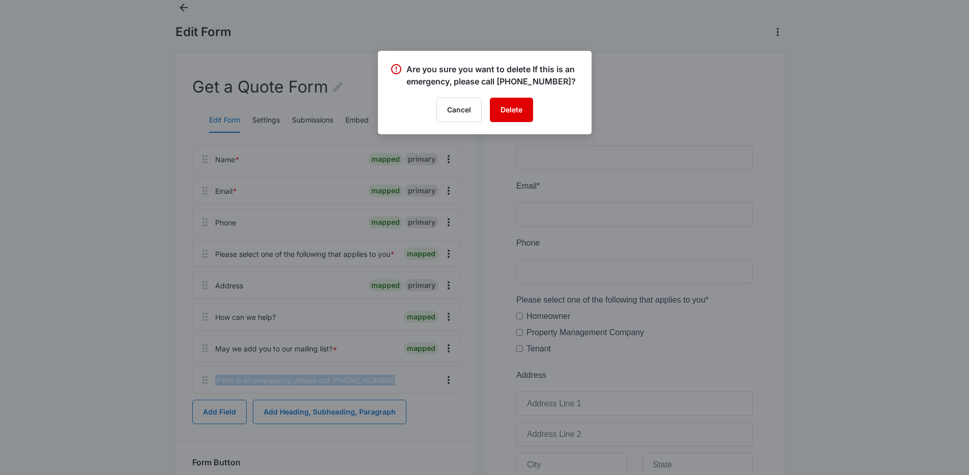
click at [513, 107] on button "Delete" at bounding box center [511, 110] width 43 height 24
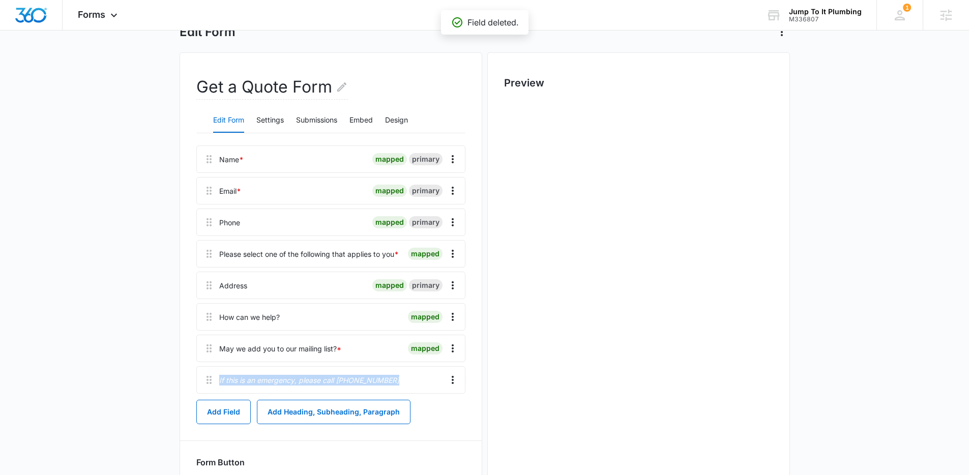
scroll to position [0, 0]
click at [308, 412] on button "Add Heading, Subheading, Paragraph" at bounding box center [334, 412] width 154 height 24
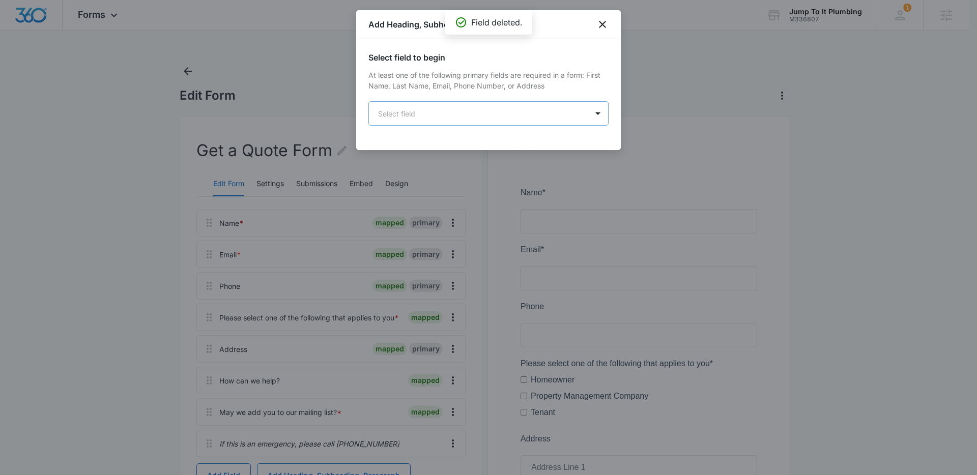
click at [542, 115] on body "Forms Apps Reputation Forms CRM Email Social Content Ads Intelligence Files Bra…" at bounding box center [488, 397] width 977 height 795
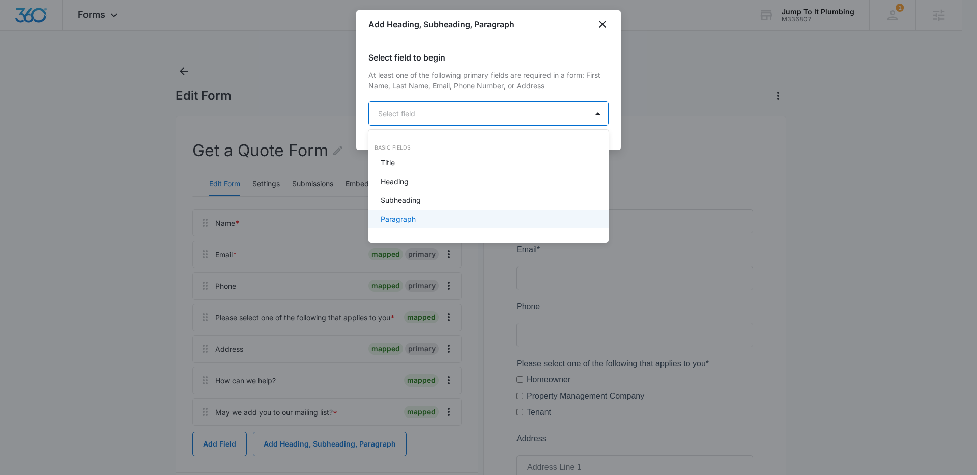
click at [487, 220] on div "Paragraph" at bounding box center [488, 219] width 214 height 11
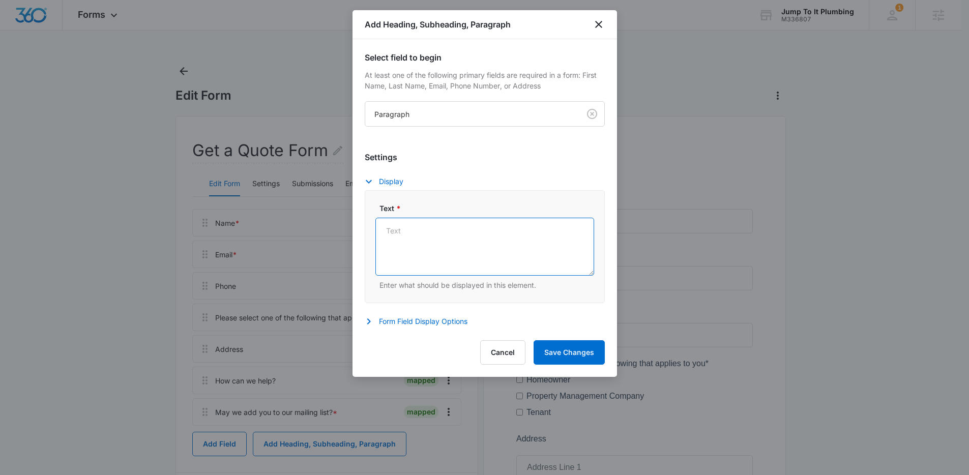
paste textarea "If this is an emergency, please call 702-438-3106"
type textarea "If this is an emergency, please call 702-438-3106"
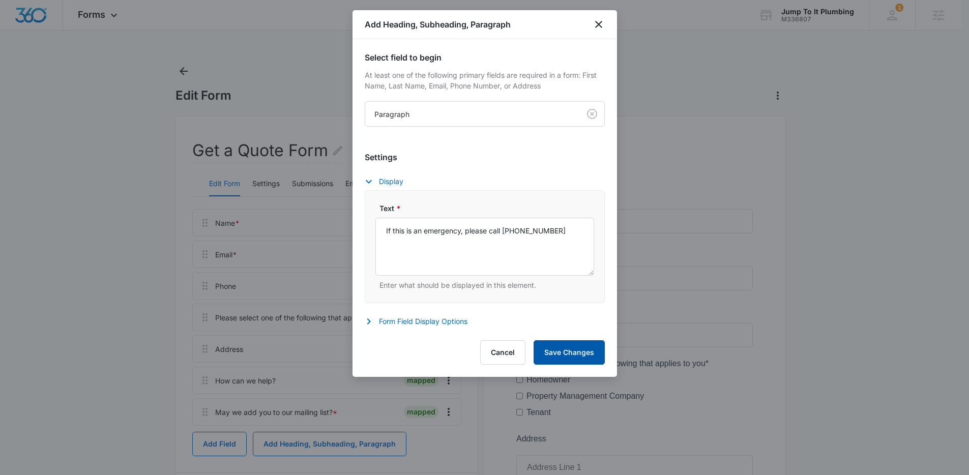
click at [575, 355] on button "Save Changes" at bounding box center [569, 352] width 71 height 24
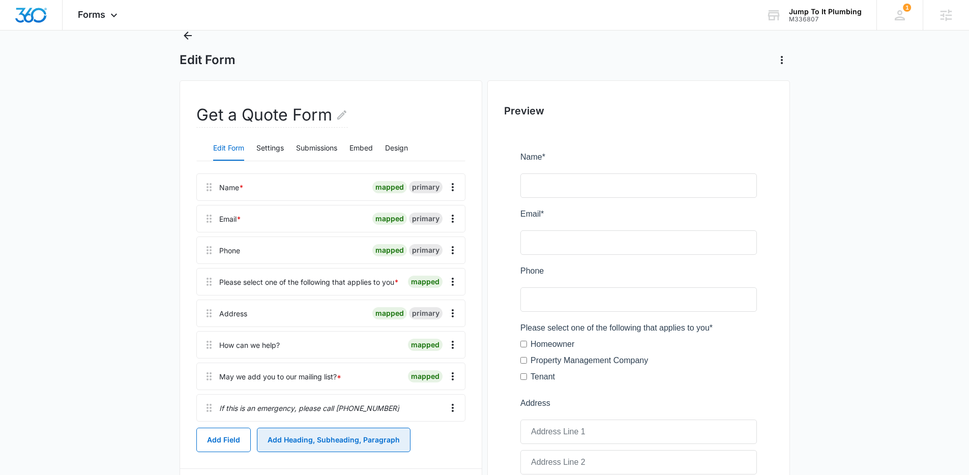
scroll to position [18, 0]
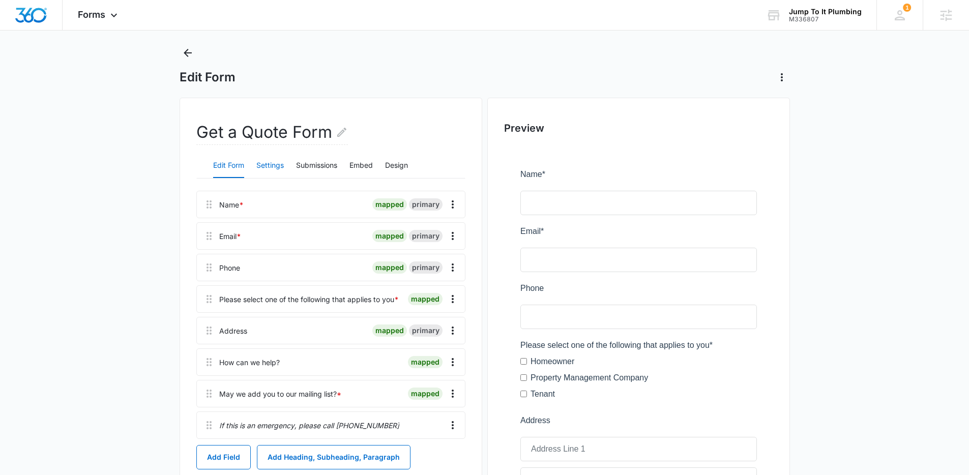
click at [264, 165] on button "Settings" at bounding box center [269, 166] width 27 height 24
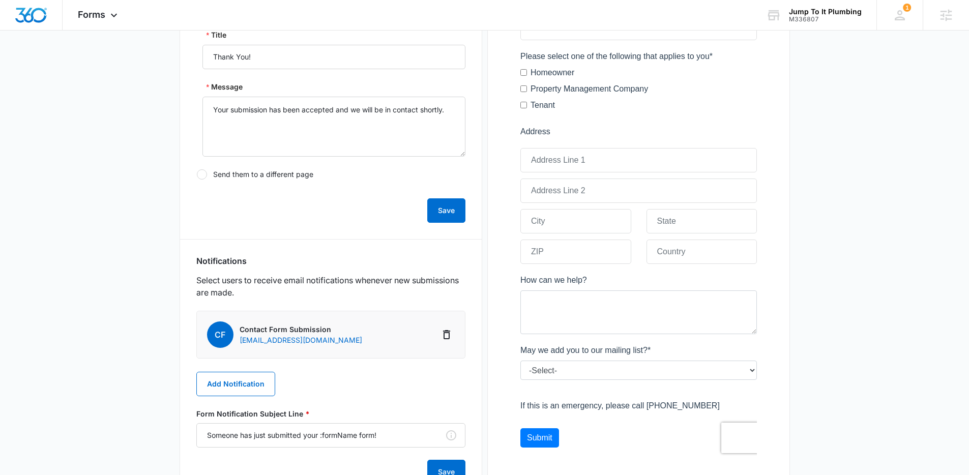
scroll to position [388, 0]
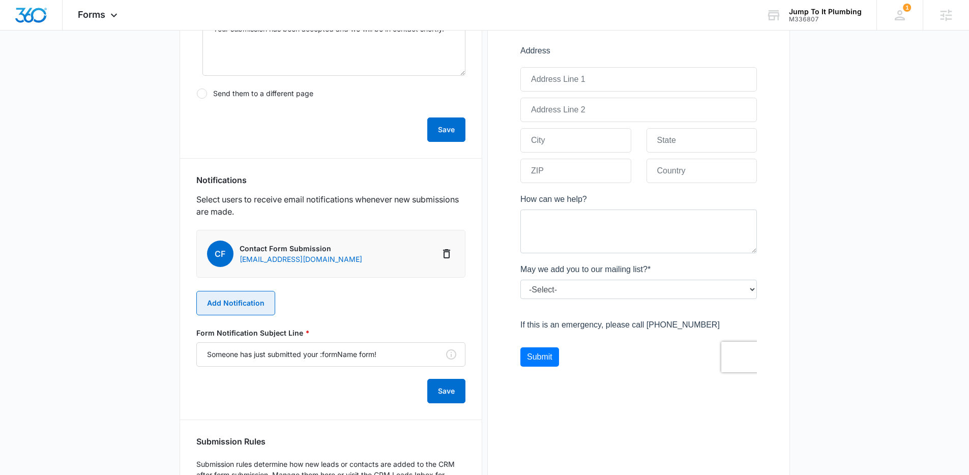
click at [252, 310] on button "Add Notification" at bounding box center [235, 303] width 79 height 24
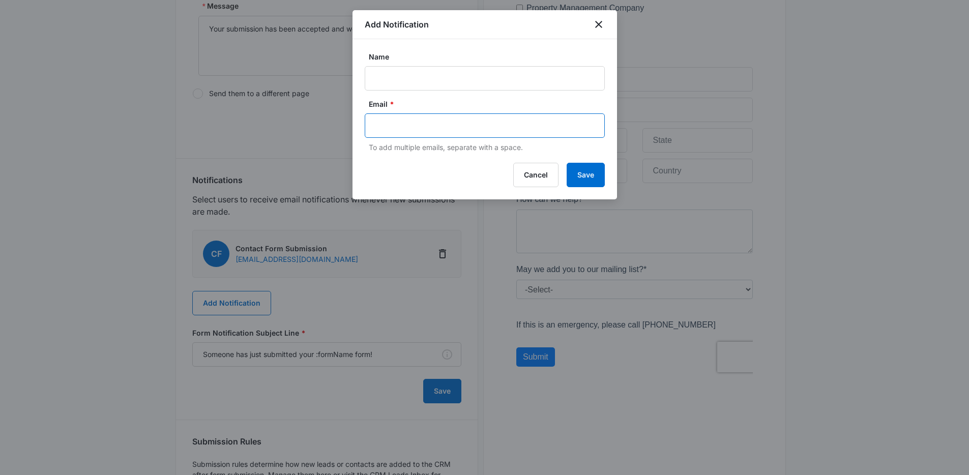
click at [416, 129] on input "text" at bounding box center [485, 125] width 221 height 15
paste input "kadin.cathey@madwire.com"
type input "kadin.cathey@madwire.com"
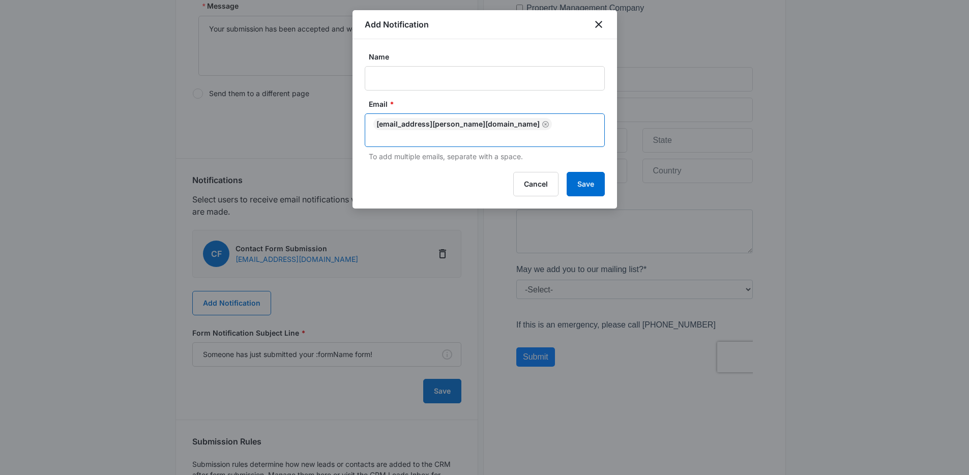
paste input "kyle.kogl@madwire.com"
type input "kyle.kogl@madwire.com"
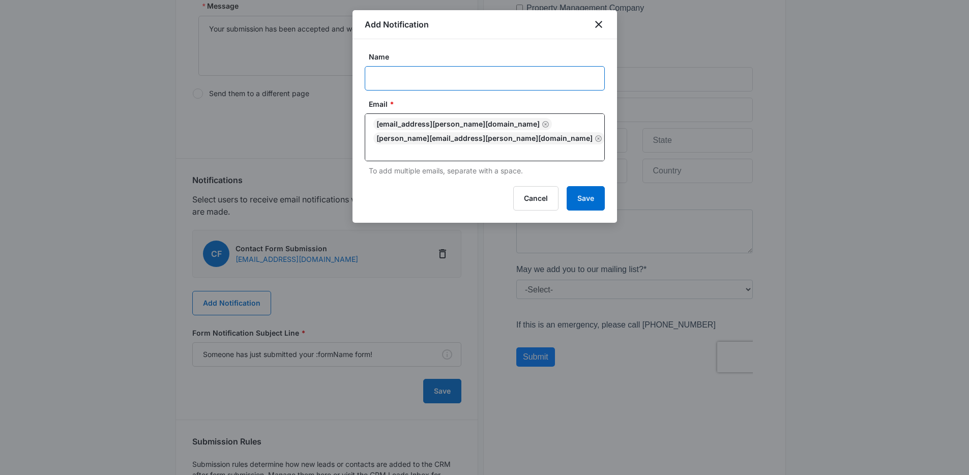
click at [532, 85] on input "Name" at bounding box center [485, 78] width 240 height 24
type input "<"
type input "MSM Notification - M336807 Jump 2 it Plumbing"
click at [581, 187] on button "Save" at bounding box center [586, 198] width 38 height 24
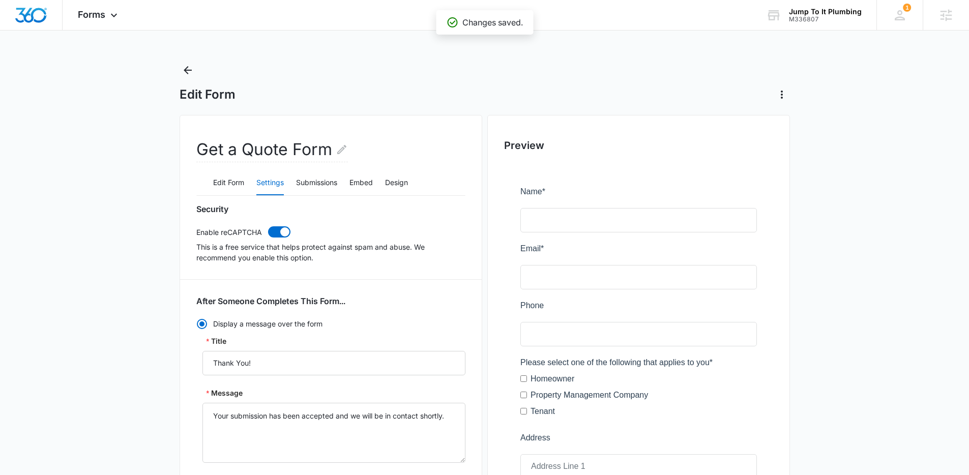
scroll to position [0, 0]
click at [106, 17] on div "Forms Apps Reputation Forms CRM Email Social Content Ads Intelligence Files Bra…" at bounding box center [99, 15] width 73 height 30
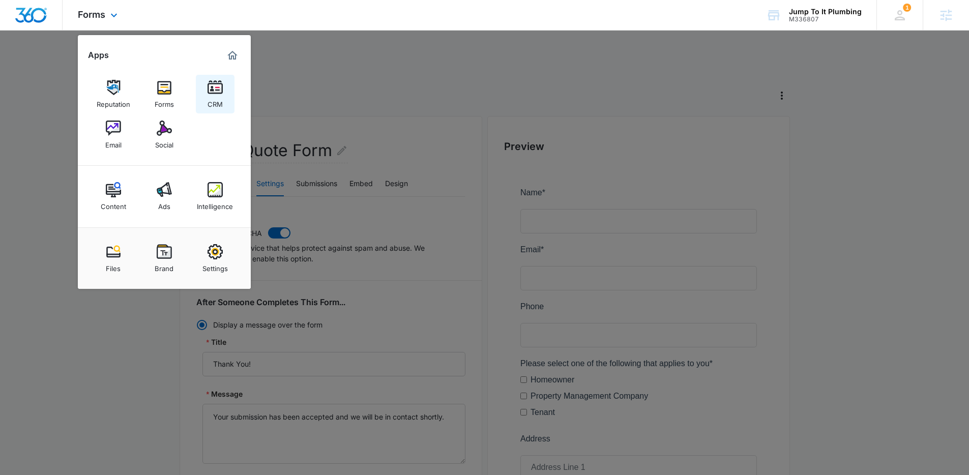
click at [210, 98] on div "CRM" at bounding box center [215, 101] width 15 height 13
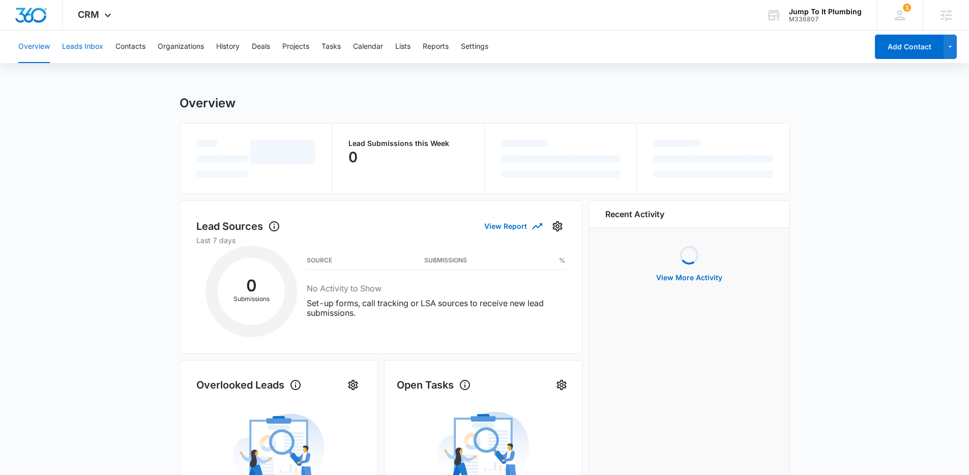
click at [72, 46] on button "Leads Inbox" at bounding box center [82, 47] width 41 height 33
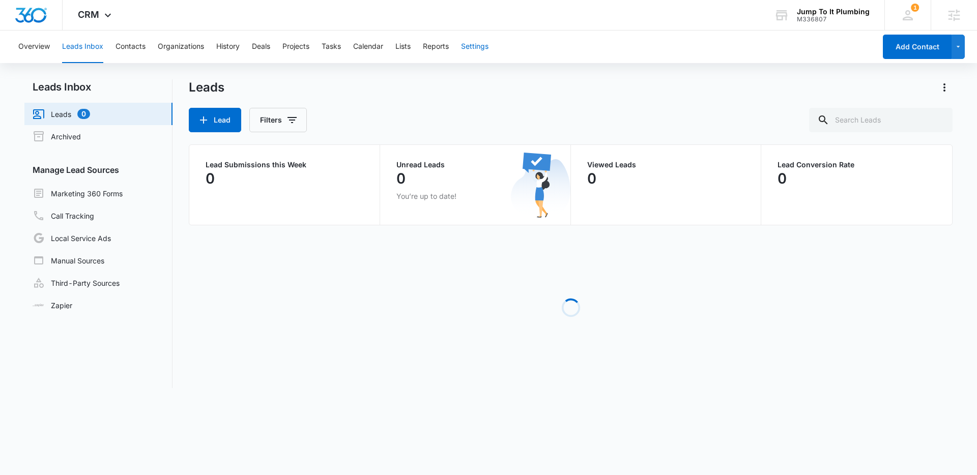
click at [482, 46] on button "Settings" at bounding box center [474, 47] width 27 height 33
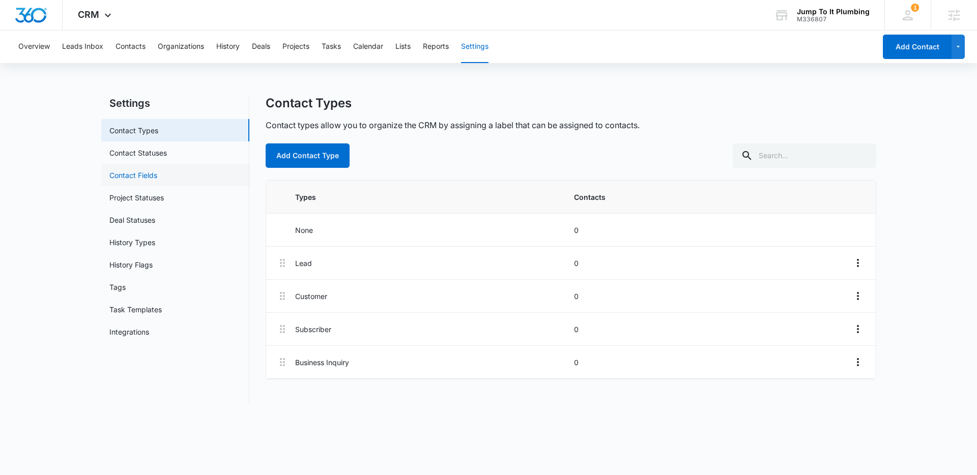
click at [150, 179] on link "Contact Fields" at bounding box center [133, 175] width 48 height 11
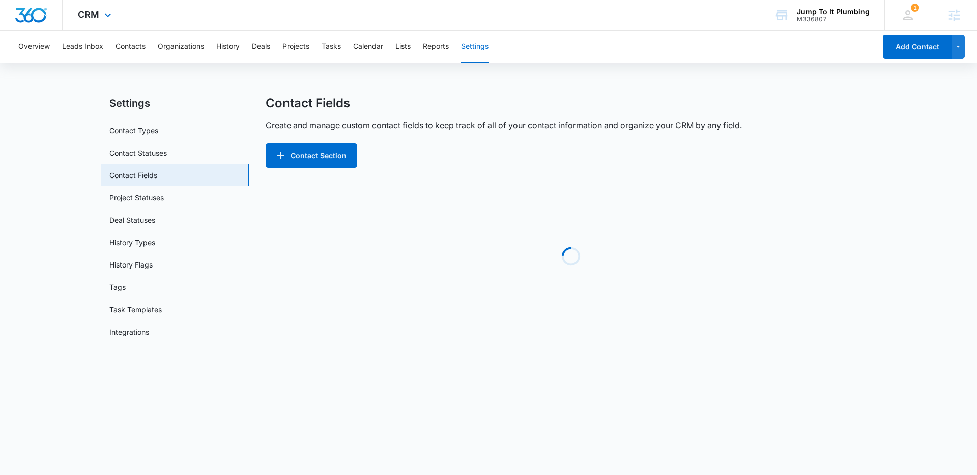
click at [115, 13] on div "CRM Apps Reputation Forms CRM Email Social Content Ads Intelligence Files Brand…" at bounding box center [96, 15] width 67 height 30
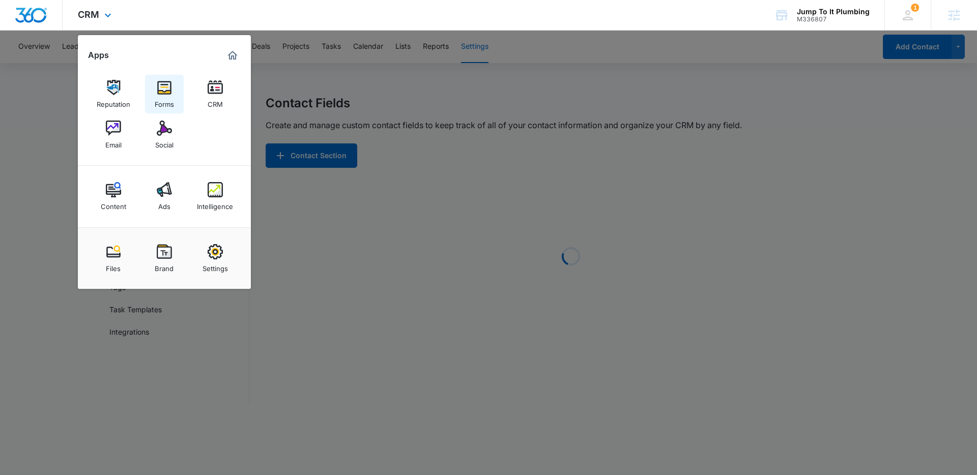
drag, startPoint x: 155, startPoint y: 91, endPoint x: 170, endPoint y: 91, distance: 14.8
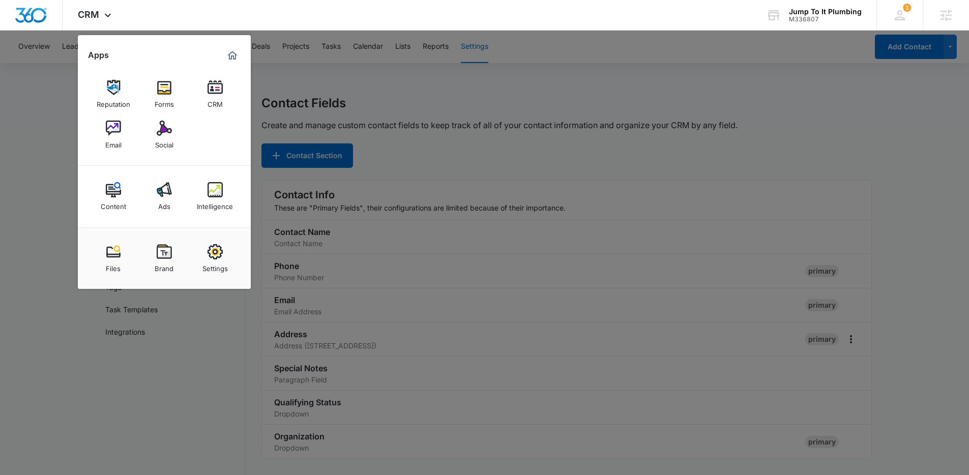
click at [498, 148] on div at bounding box center [484, 237] width 969 height 475
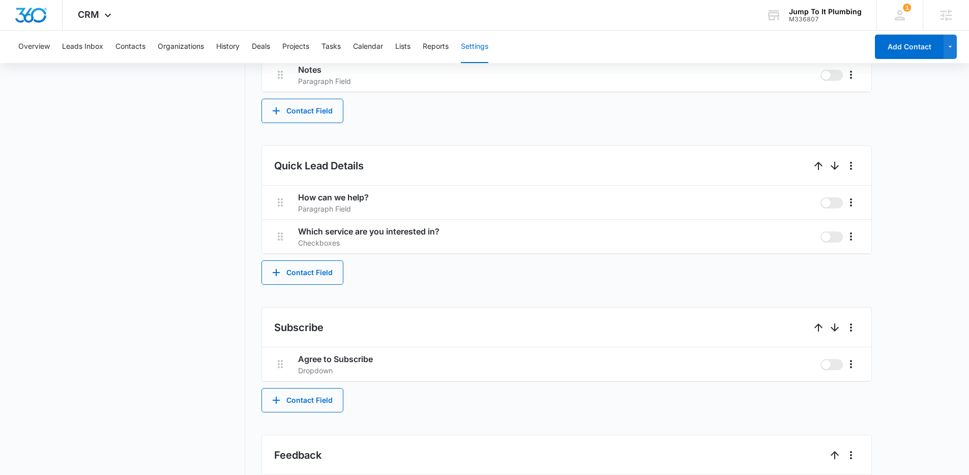
scroll to position [487, 0]
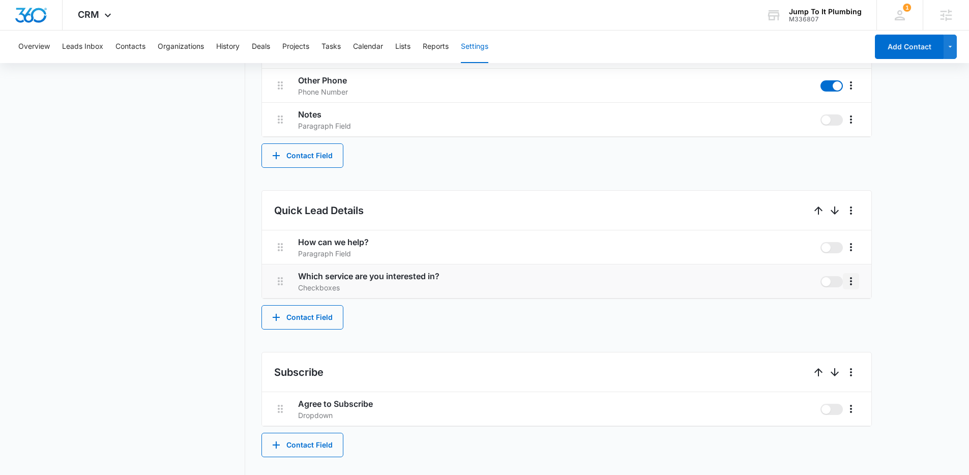
click at [852, 279] on icon "More" at bounding box center [851, 281] width 12 height 12
click at [869, 312] on div "Edit" at bounding box center [866, 309] width 21 height 7
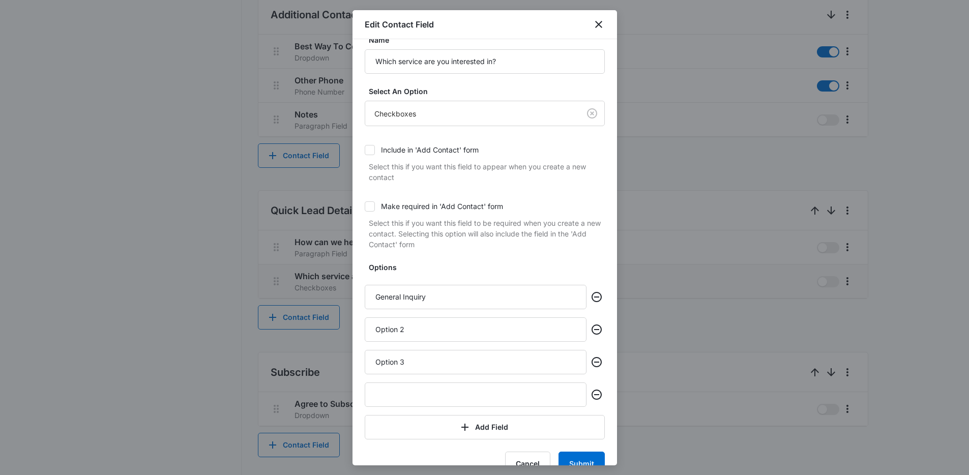
scroll to position [18, 0]
click at [447, 296] on input "General Inquiry" at bounding box center [476, 296] width 222 height 24
type input "Homeowner"
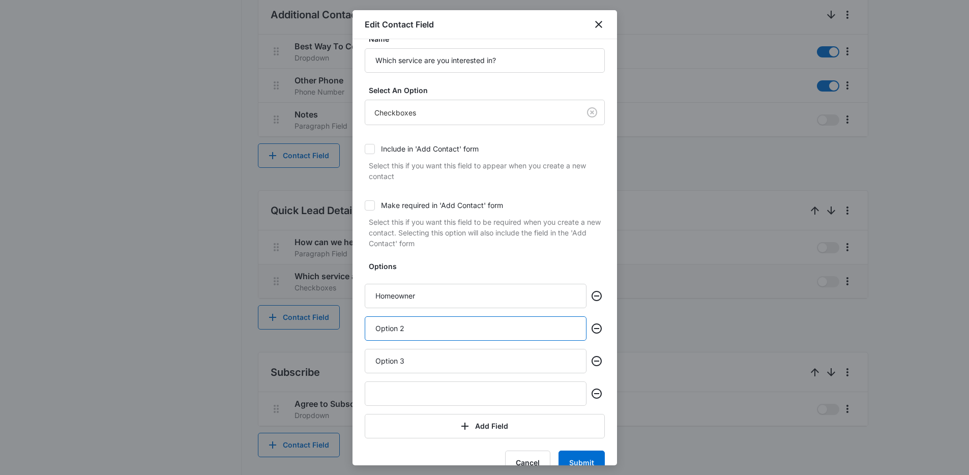
click at [465, 327] on input "Option 2" at bounding box center [476, 328] width 222 height 24
type input "Property Management Company"
type input "Tenant"
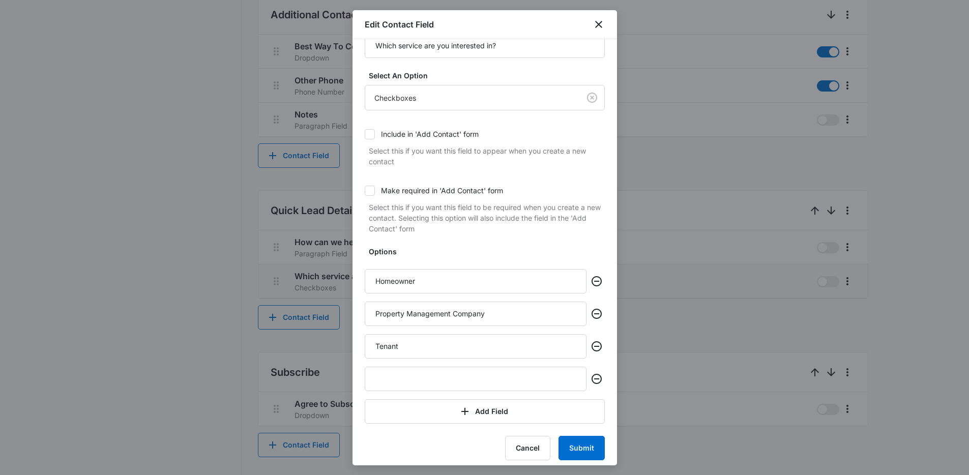
scroll to position [40, 0]
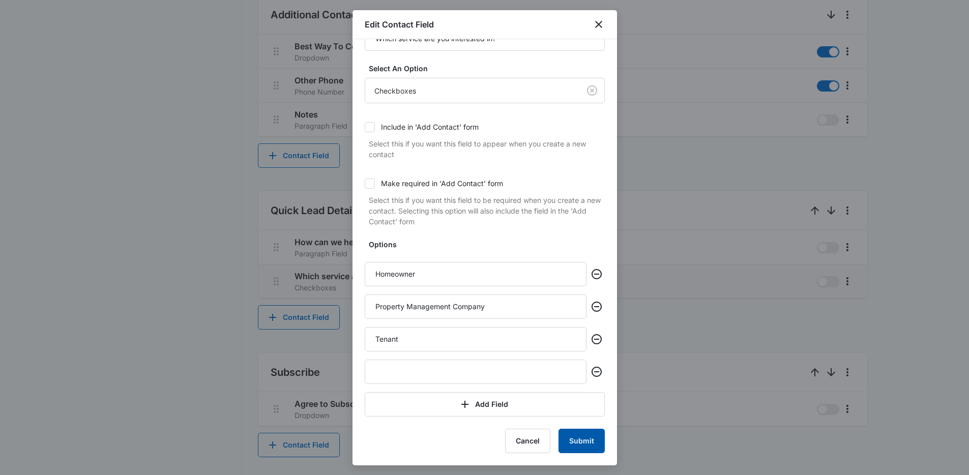
click at [578, 442] on button "Submit" at bounding box center [582, 441] width 46 height 24
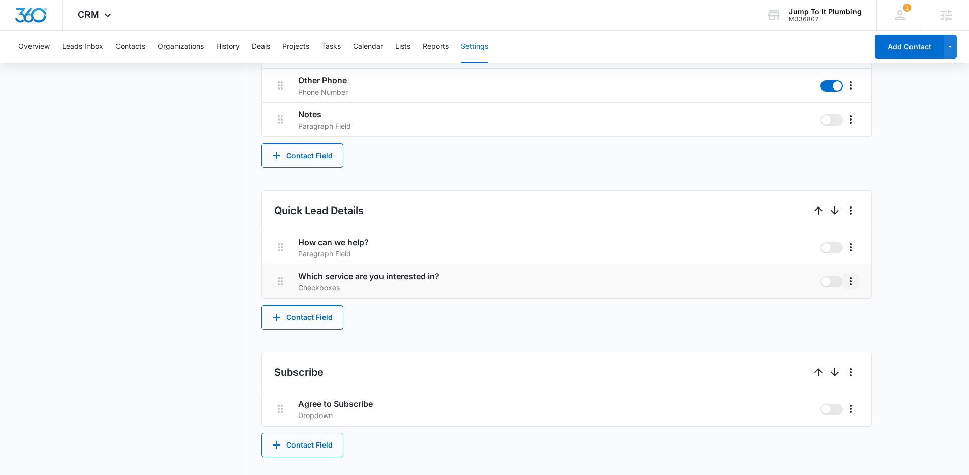
click at [850, 278] on icon "More" at bounding box center [851, 281] width 12 height 12
click at [861, 304] on button "Edit" at bounding box center [872, 309] width 58 height 15
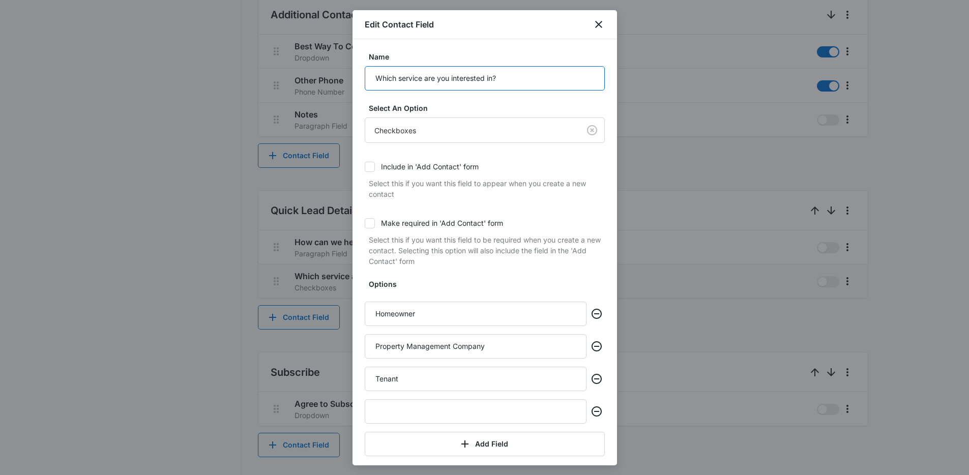
click at [429, 81] on input "Which service are you interested in?" at bounding box center [485, 78] width 240 height 24
paste input "Please select one of the following that applies to you"
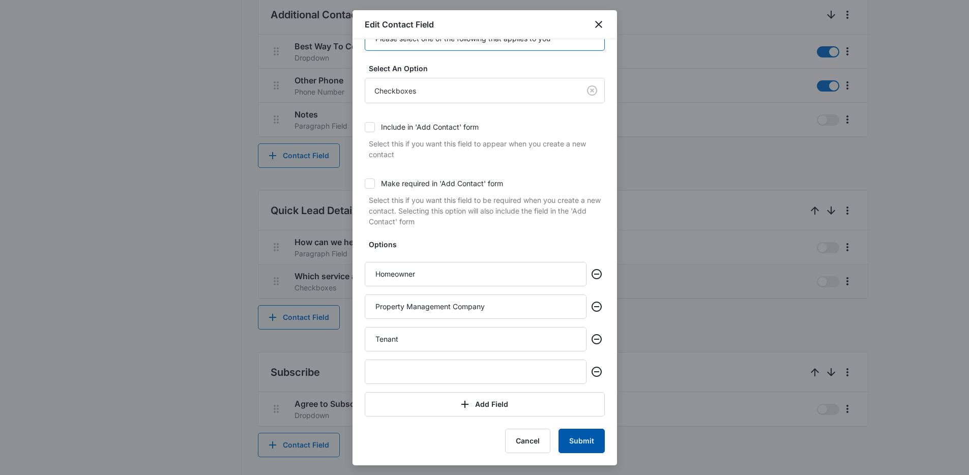
type input "Please select one of the following that applies to you"
click at [579, 446] on button "Submit" at bounding box center [582, 441] width 46 height 24
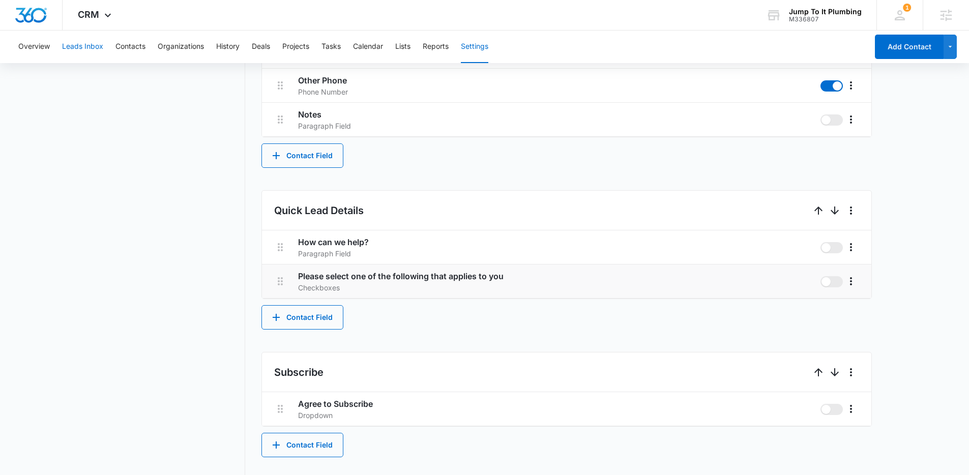
click at [88, 48] on button "Leads Inbox" at bounding box center [82, 47] width 41 height 33
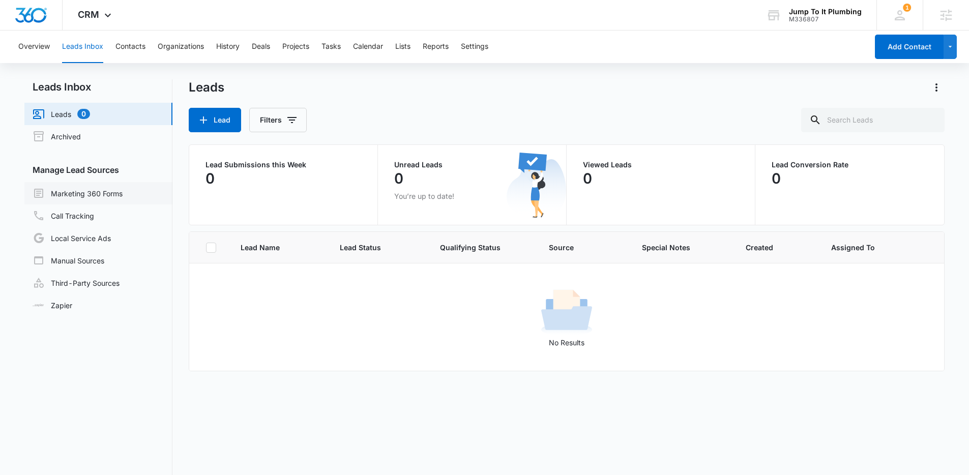
click at [94, 192] on link "Marketing 360 Forms" at bounding box center [78, 193] width 90 height 12
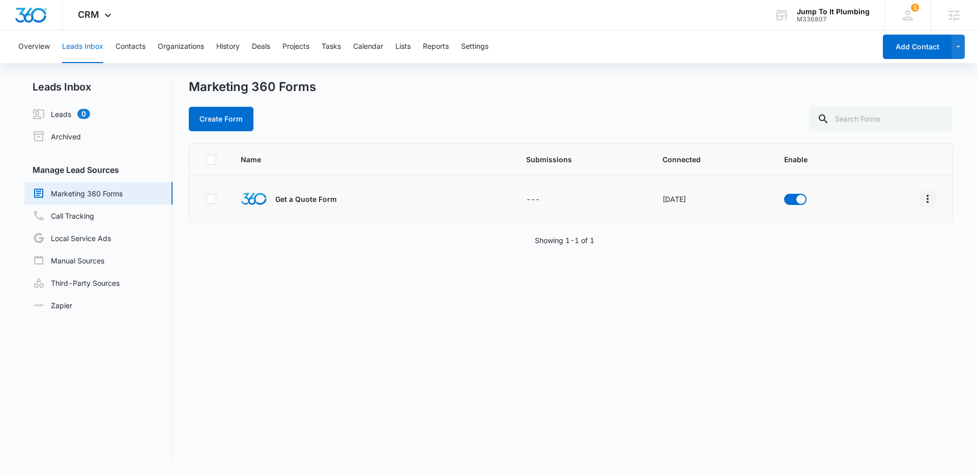
drag, startPoint x: 923, startPoint y: 199, endPoint x: 926, endPoint y: 205, distance: 6.1
click at [923, 199] on icon "Overflow Menu" at bounding box center [927, 199] width 12 height 12
click at [887, 256] on div "Field Mapping" at bounding box center [874, 257] width 57 height 7
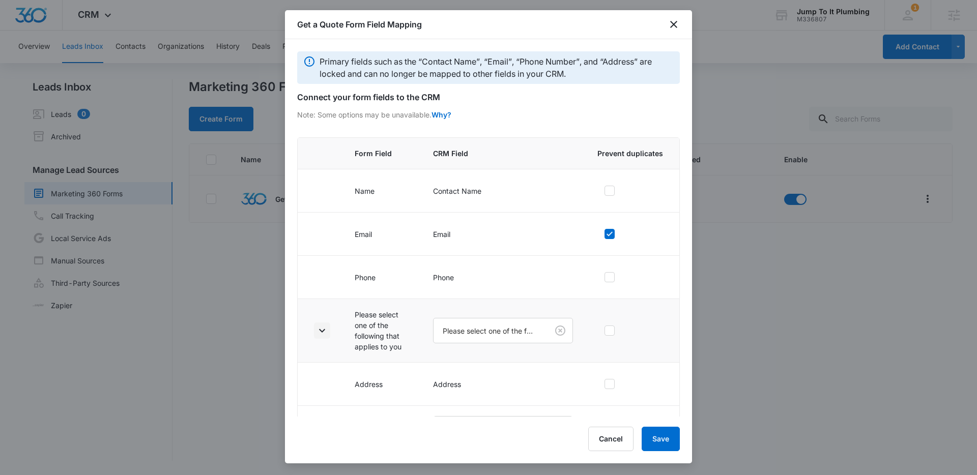
click at [326, 328] on icon "button" at bounding box center [322, 331] width 12 height 12
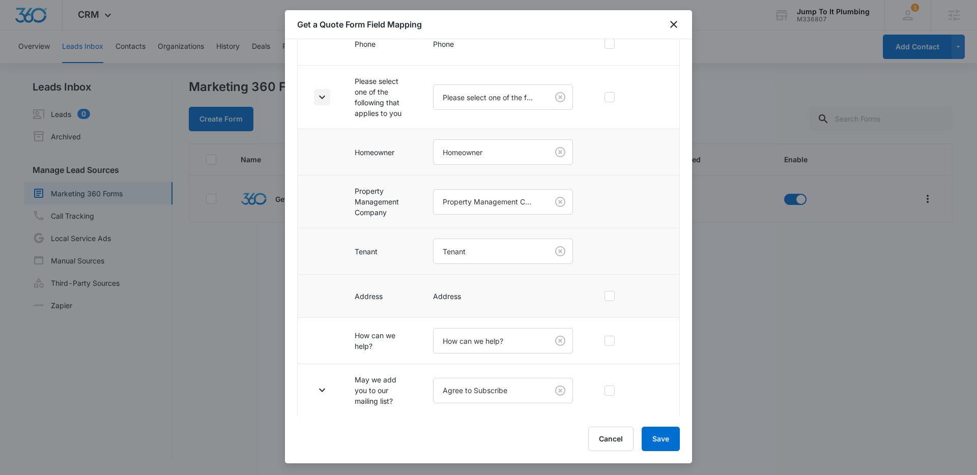
scroll to position [234, 0]
drag, startPoint x: 319, startPoint y: 390, endPoint x: 324, endPoint y: 388, distance: 5.5
click at [319, 390] on icon "button" at bounding box center [322, 390] width 12 height 12
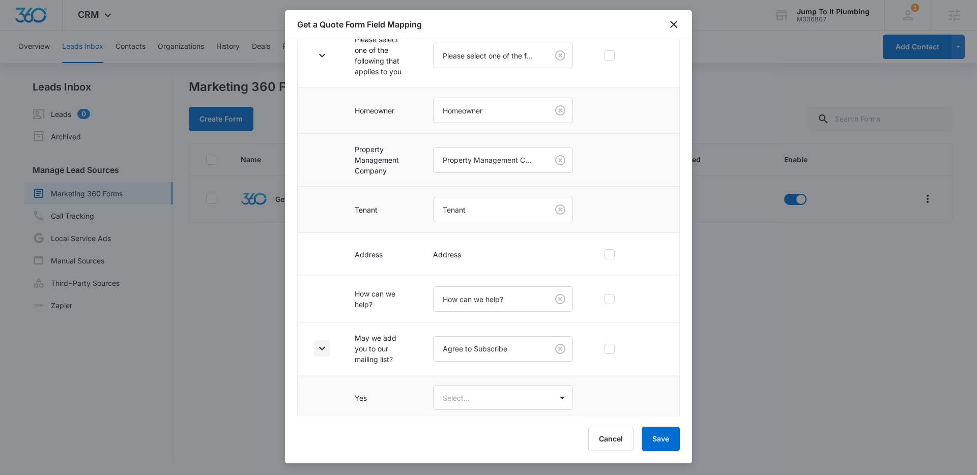
scroll to position [325, 0]
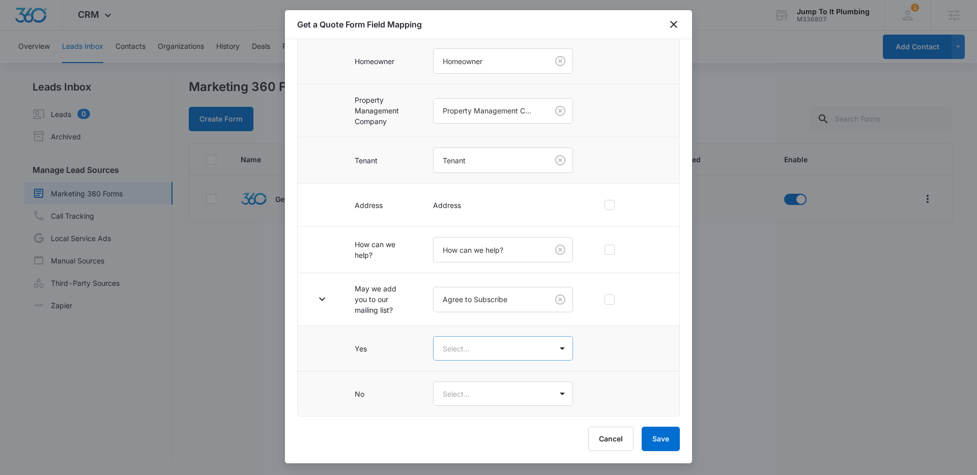
click at [472, 347] on body "CRM Apps Reputation Forms CRM Email Social Content Ads Intelligence Files Brand…" at bounding box center [488, 237] width 977 height 475
click at [476, 386] on div "Yes" at bounding box center [498, 384] width 107 height 11
click at [473, 397] on body "CRM Apps Reputation Forms CRM Email Social Content Ads Intelligence Files Brand…" at bounding box center [488, 237] width 977 height 475
drag, startPoint x: 478, startPoint y: 443, endPoint x: 490, endPoint y: 443, distance: 11.7
click at [478, 444] on div "No" at bounding box center [500, 449] width 134 height 19
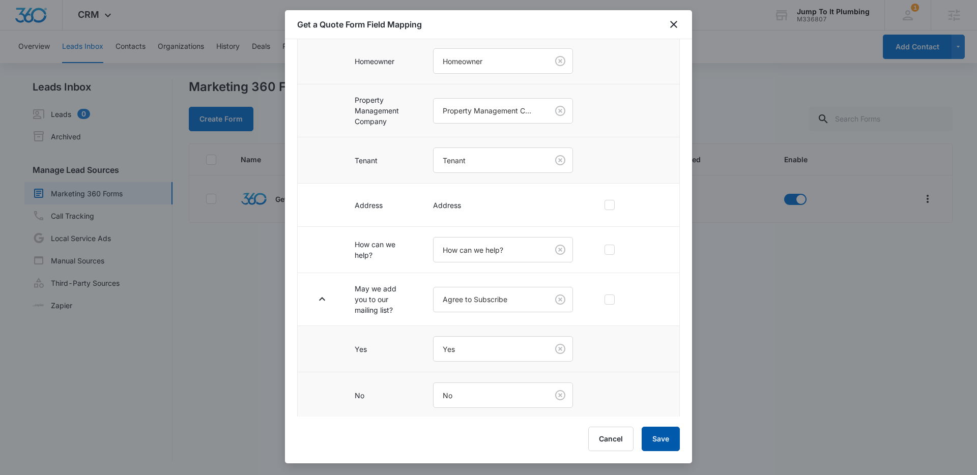
click at [667, 445] on button "Save" at bounding box center [661, 439] width 38 height 24
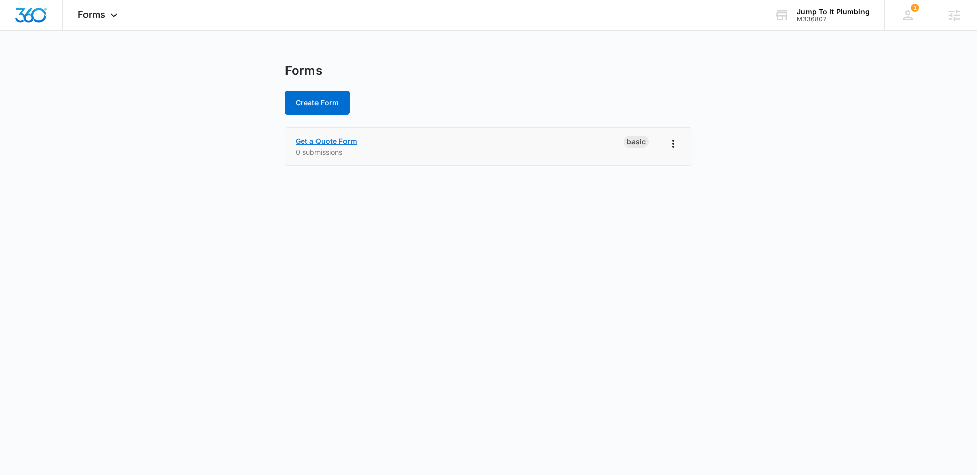
click at [349, 143] on link "Get a Quote Form" at bounding box center [327, 141] width 62 height 9
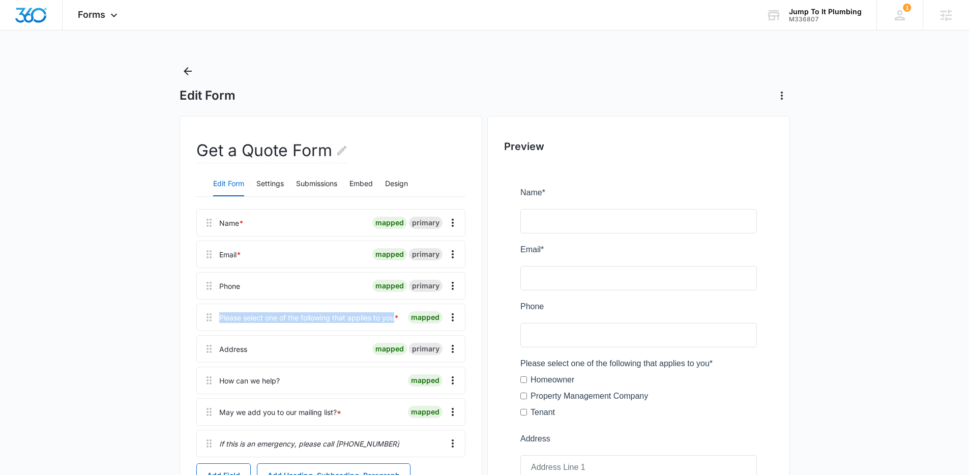
drag, startPoint x: 220, startPoint y: 319, endPoint x: 396, endPoint y: 315, distance: 176.1
click at [396, 315] on div "Please select one of the following that applies to you *" at bounding box center [309, 317] width 180 height 11
copy div "Please select one of the following that applies to you"
click at [26, 21] on img "Dashboard" at bounding box center [31, 15] width 33 height 15
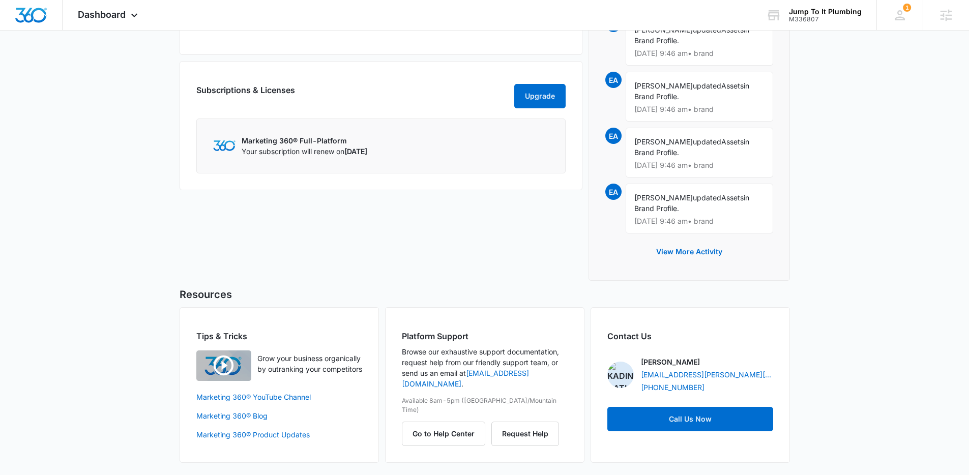
scroll to position [287, 0]
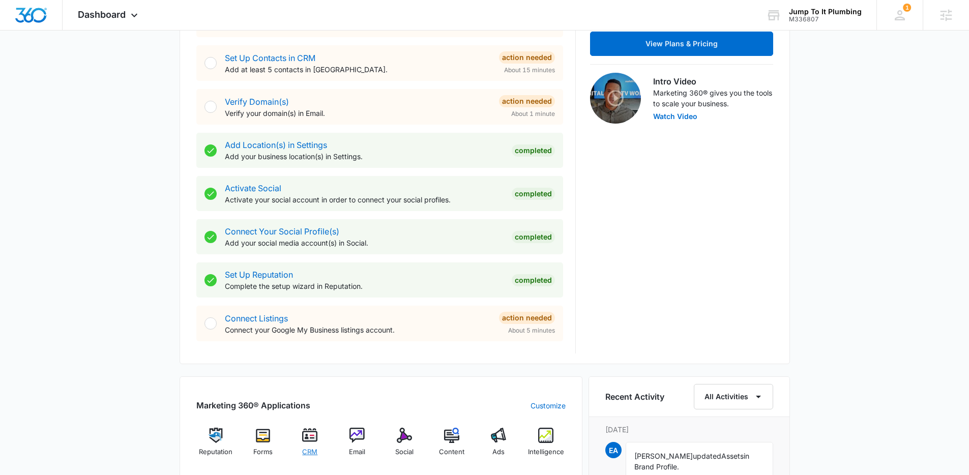
click at [309, 435] on img at bounding box center [309, 435] width 15 height 15
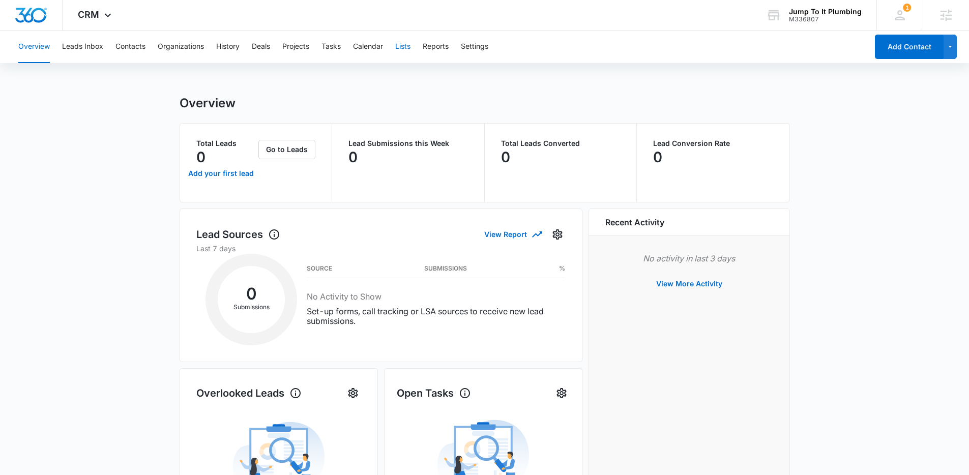
click at [409, 47] on button "Lists" at bounding box center [402, 47] width 15 height 33
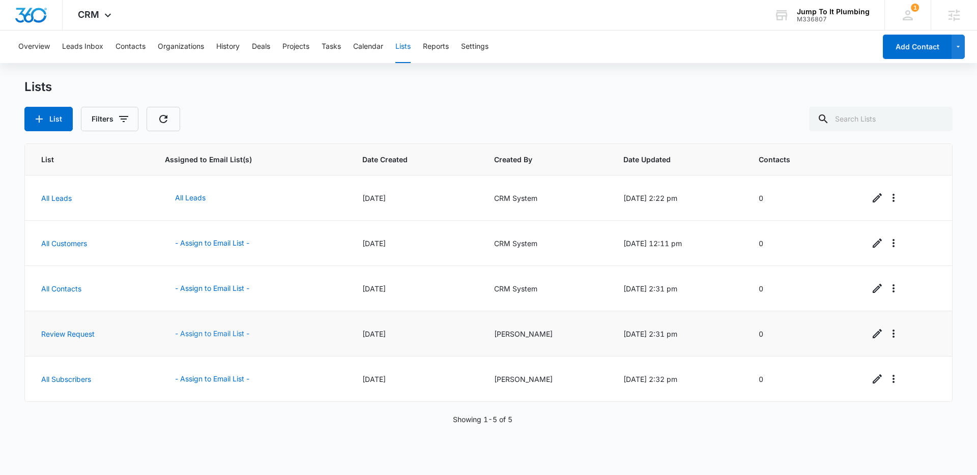
click at [222, 338] on button "- Assign to Email List -" at bounding box center [212, 334] width 95 height 24
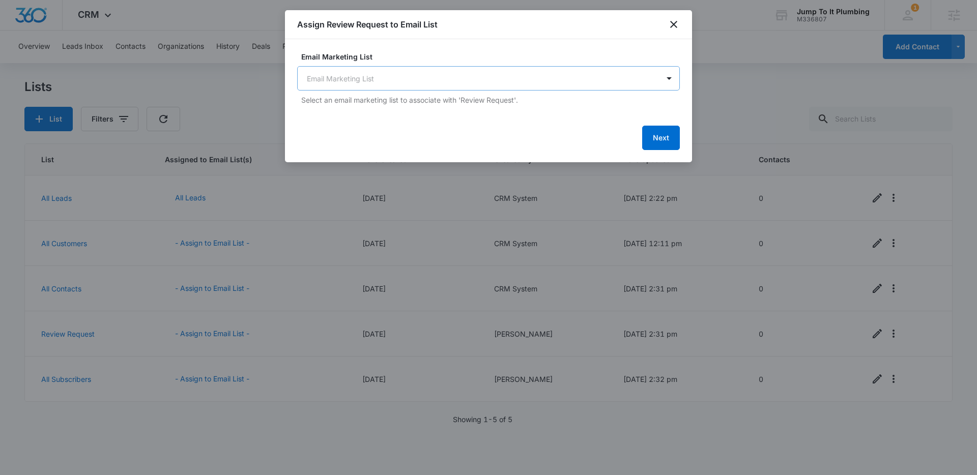
click at [441, 77] on body "CRM Apps Reputation Forms CRM Email Social Content Ads Intelligence Files Brand…" at bounding box center [488, 237] width 977 height 475
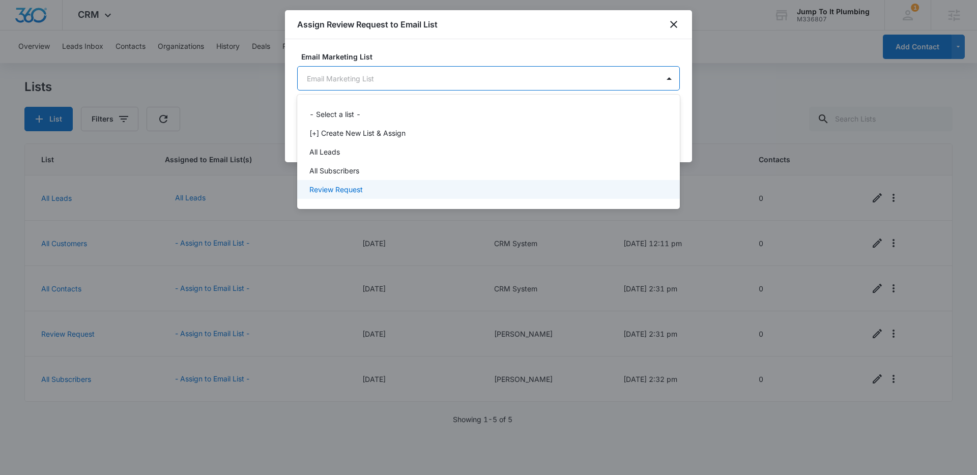
click at [371, 192] on div "Review Request" at bounding box center [487, 189] width 356 height 11
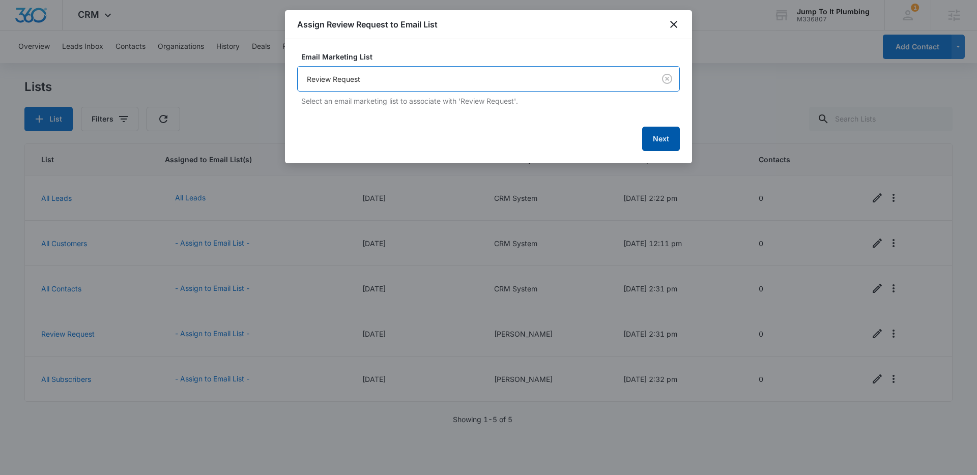
click at [668, 140] on button "Next" at bounding box center [661, 139] width 38 height 24
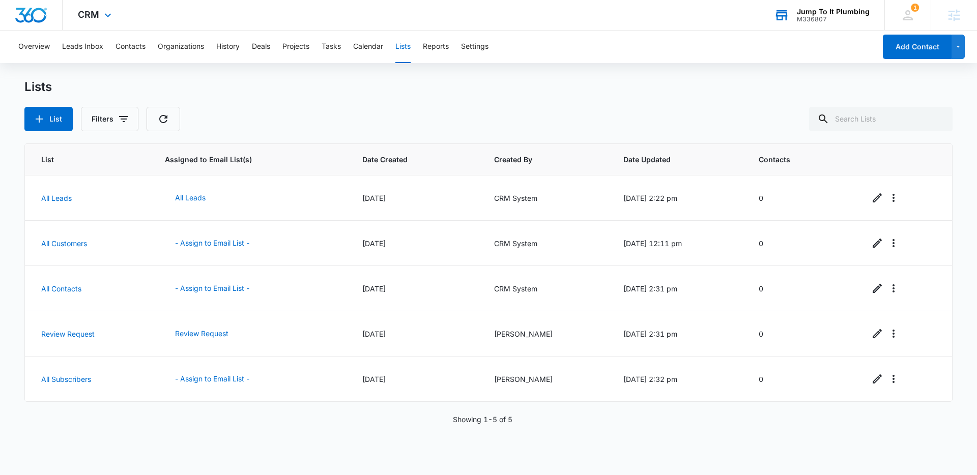
click at [835, 13] on div "Jump To It Plumbing" at bounding box center [833, 12] width 73 height 8
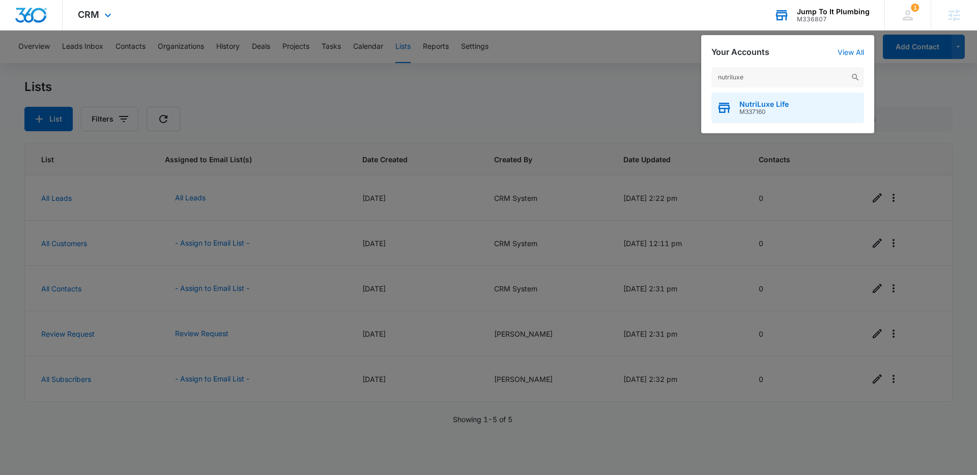
type input "nutriluxe"
click at [776, 114] on span "M337160" at bounding box center [763, 111] width 49 height 7
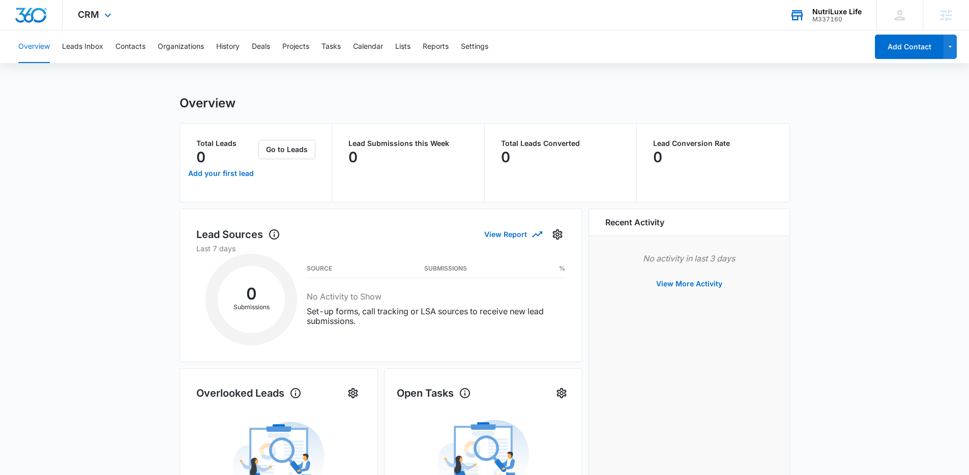
click at [32, 18] on img "Dashboard" at bounding box center [31, 15] width 33 height 15
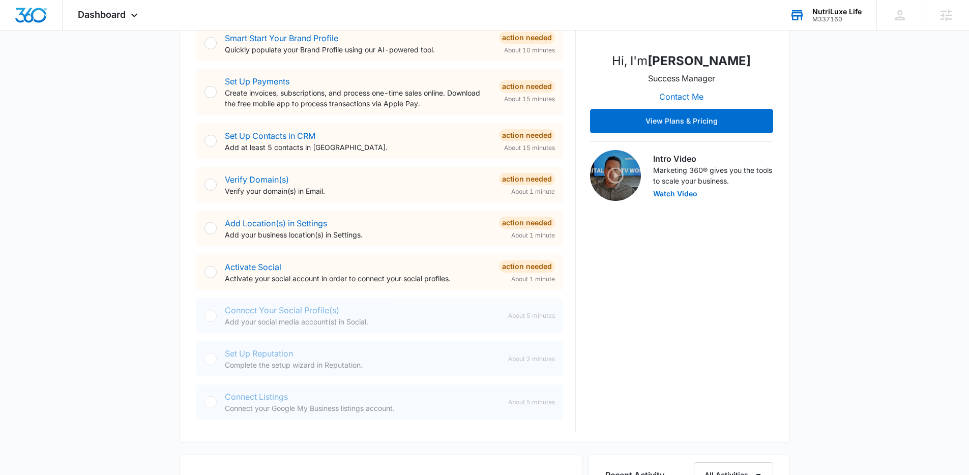
scroll to position [224, 0]
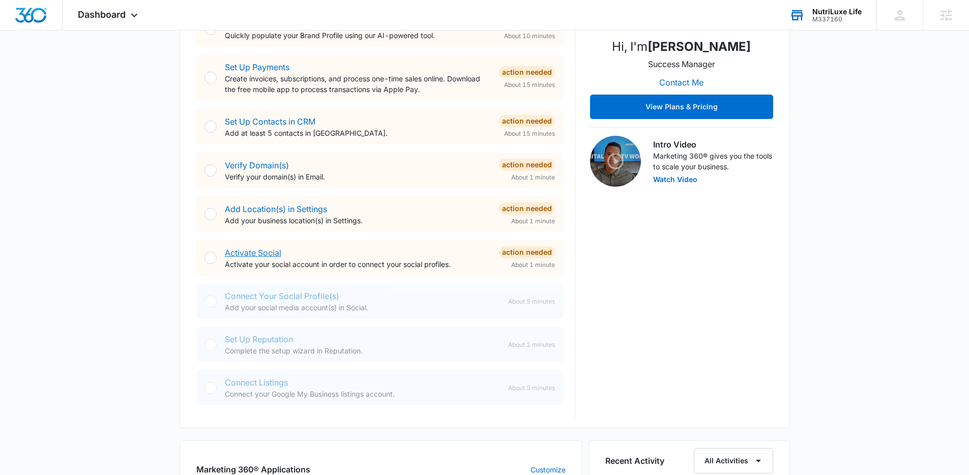
click at [269, 253] on link "Activate Social" at bounding box center [253, 253] width 56 height 10
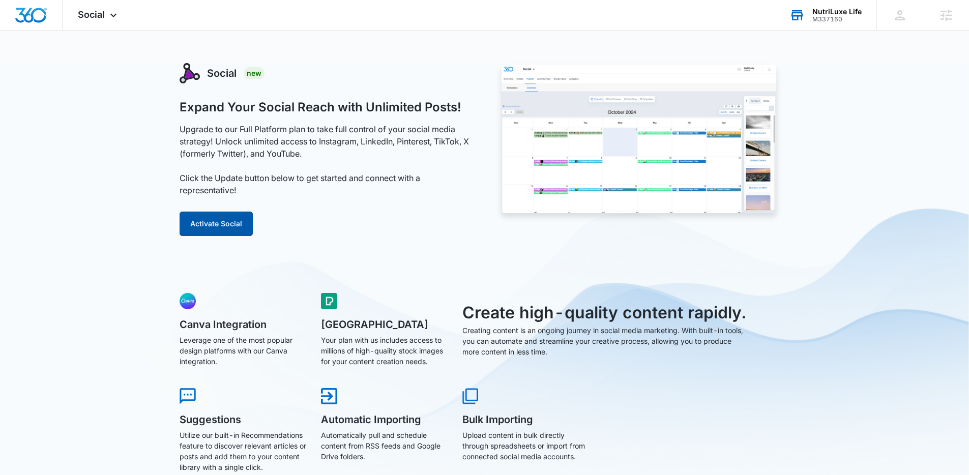
click at [226, 220] on button "Activate Social" at bounding box center [216, 224] width 73 height 24
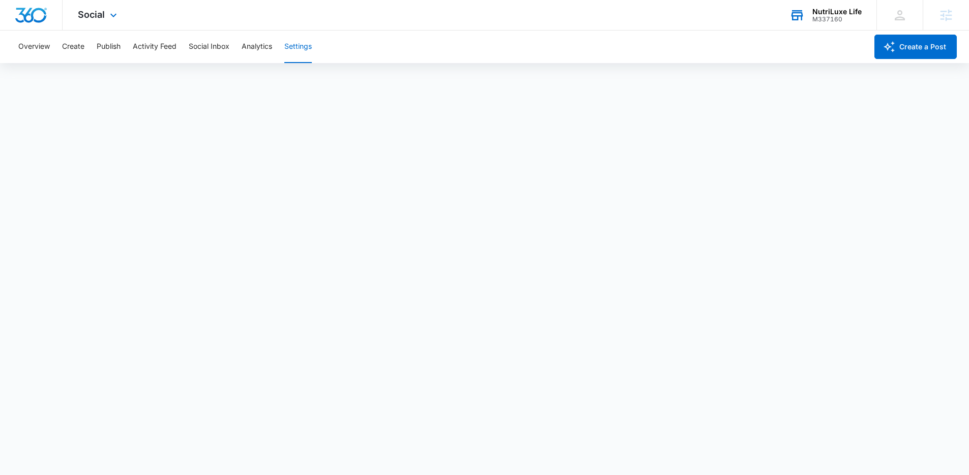
click at [11, 16] on div at bounding box center [31, 15] width 63 height 30
click at [28, 13] on img "Dashboard" at bounding box center [31, 15] width 33 height 15
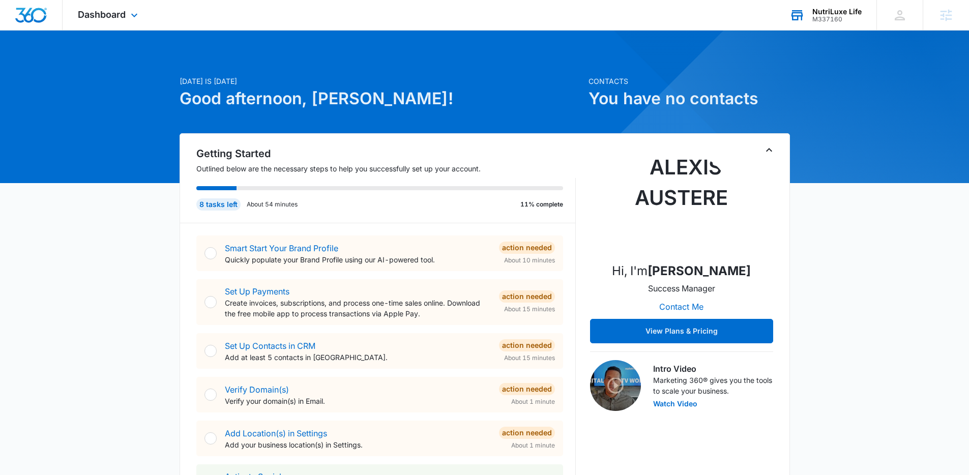
click at [96, 22] on div "Dashboard Apps Reputation Websites Forms CRM Email Social Shop Content Ads Inte…" at bounding box center [109, 15] width 93 height 30
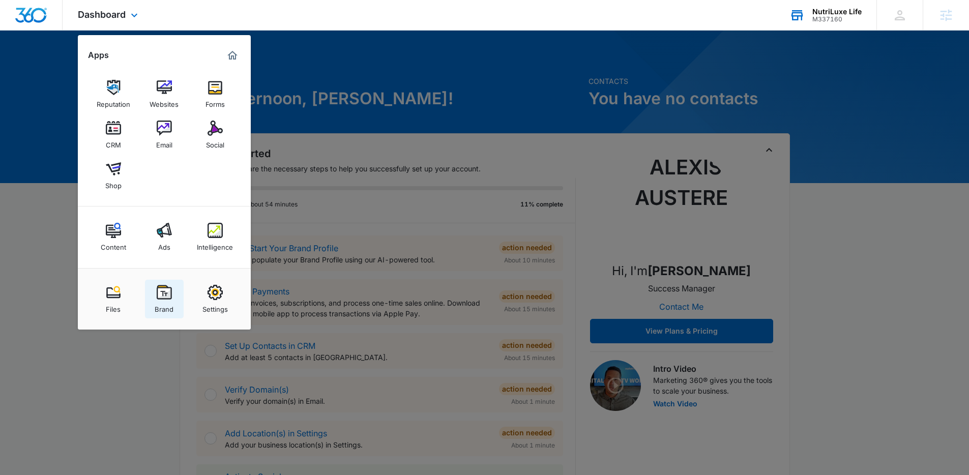
click at [172, 296] on link "Brand" at bounding box center [164, 299] width 39 height 39
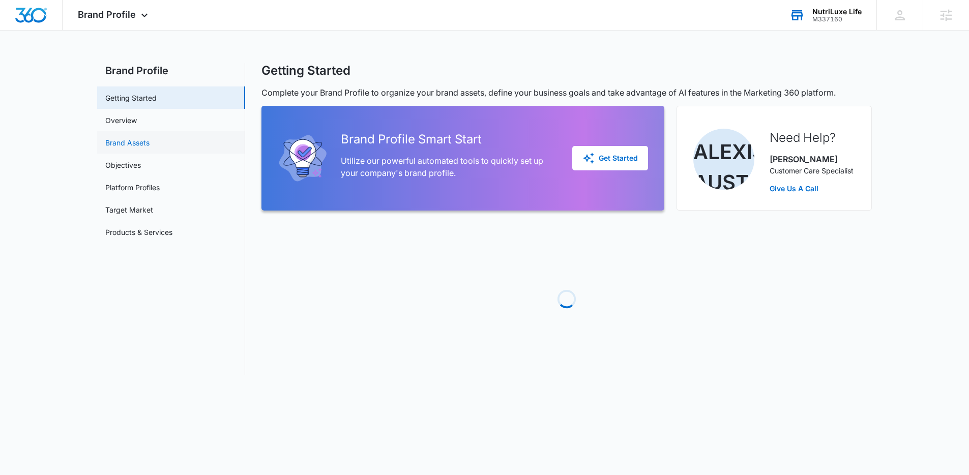
click at [143, 145] on link "Brand Assets" at bounding box center [127, 142] width 44 height 11
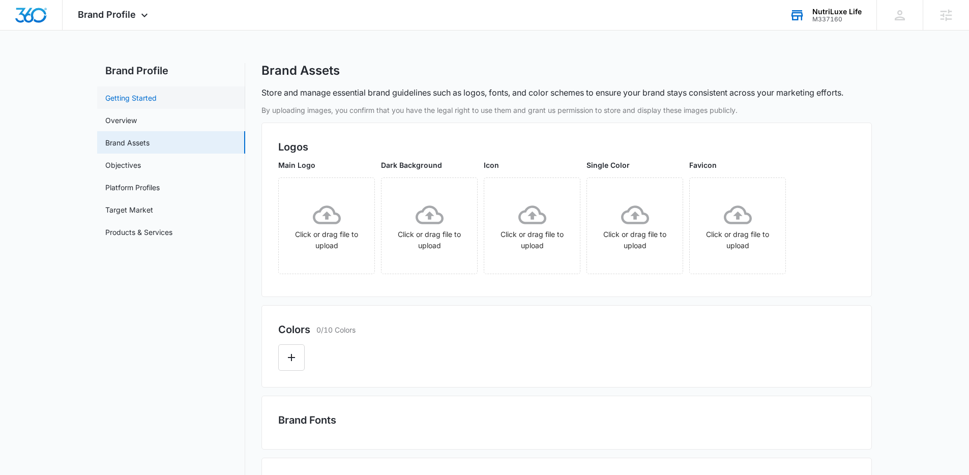
click at [157, 94] on link "Getting Started" at bounding box center [130, 98] width 51 height 11
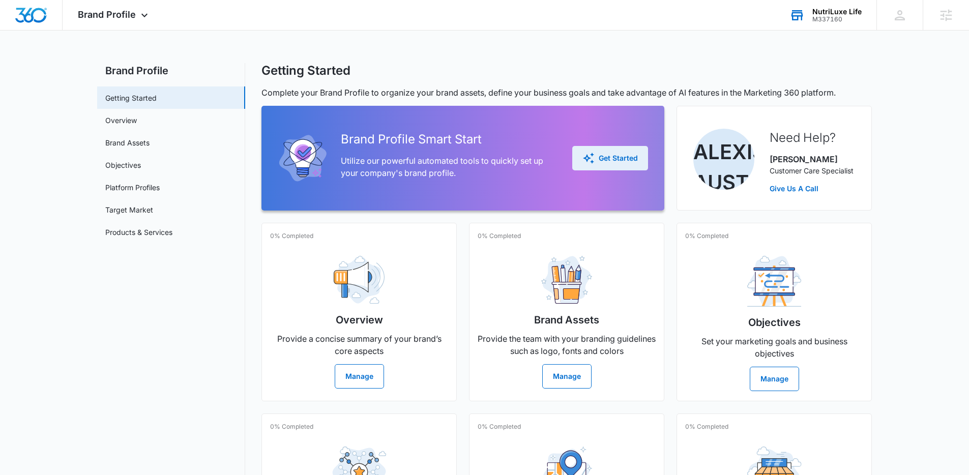
click at [609, 158] on div "Get Started" at bounding box center [609, 158] width 55 height 12
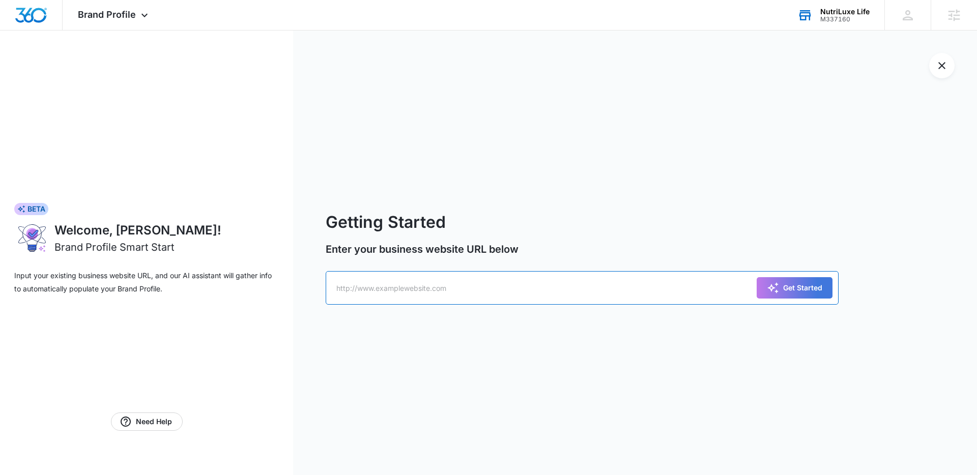
click at [430, 283] on input "text" at bounding box center [582, 288] width 513 height 34
paste input "https://nutriluxelife.org/?srsltid=AfmBOoo4yEBHLYLBfrv-qWl3IYcdvfuH3x9E1Uk_BDEX…"
type input "https://nutriluxelife.org/?srsltid=AfmBOoo4yEBHLYLBfrv-qWl3IYcdvfuH3x9E1Uk_BDEX…"
click at [781, 289] on div "Get Started" at bounding box center [794, 288] width 55 height 12
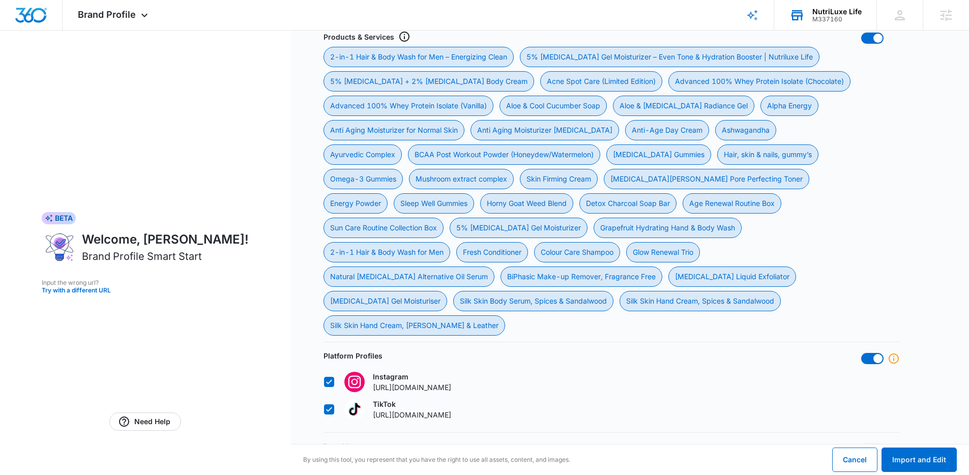
scroll to position [574, 0]
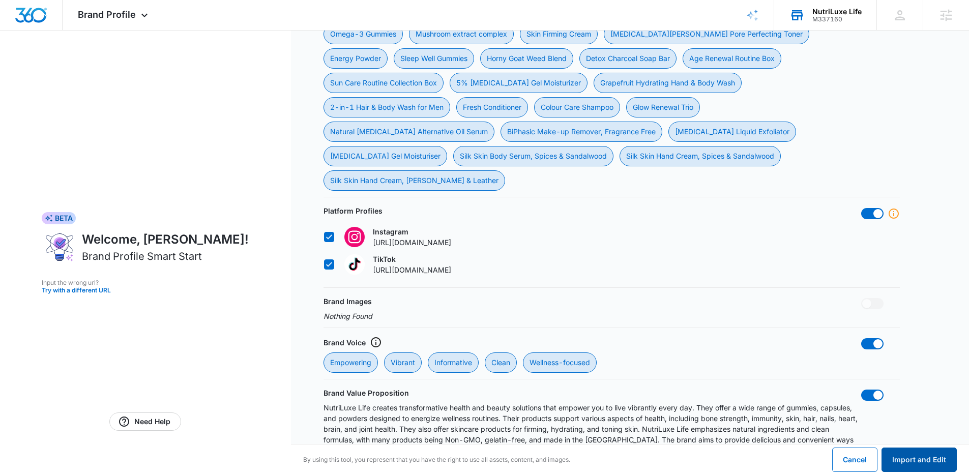
click at [923, 460] on button "Import and Edit" at bounding box center [919, 460] width 75 height 24
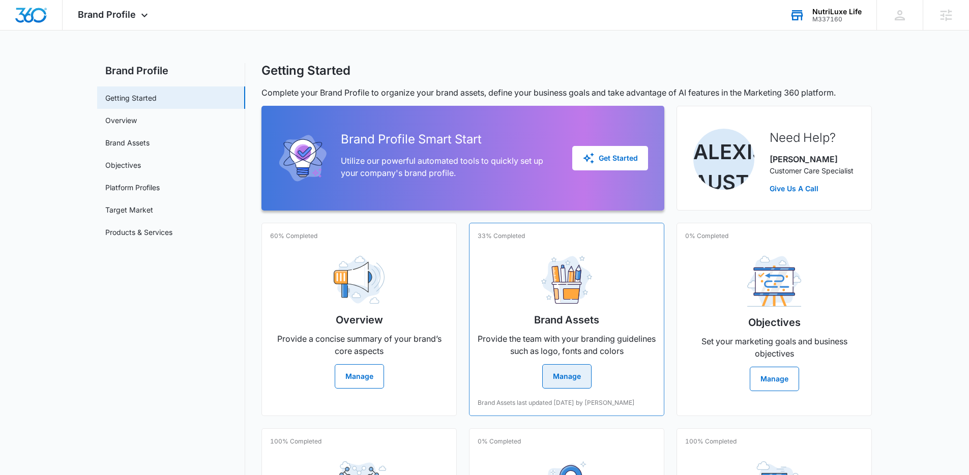
click at [577, 373] on button "Manage" at bounding box center [566, 376] width 49 height 24
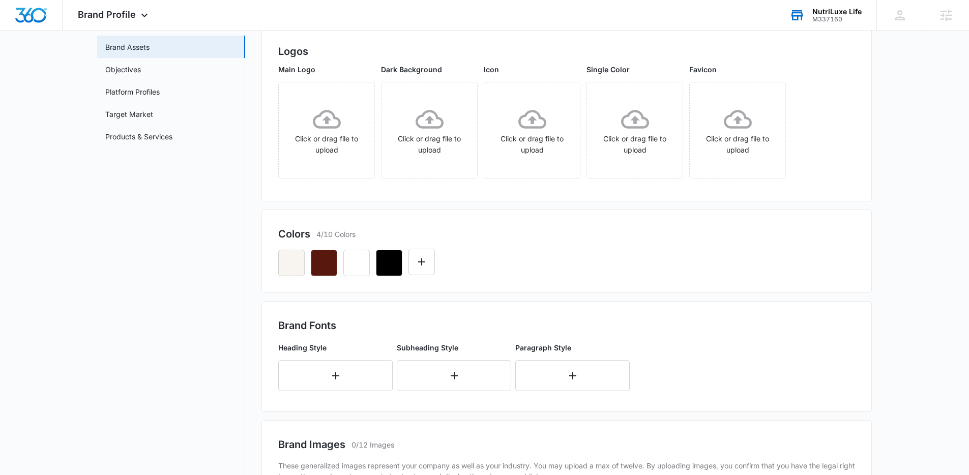
scroll to position [97, 0]
click at [337, 376] on icon "button" at bounding box center [336, 375] width 12 height 12
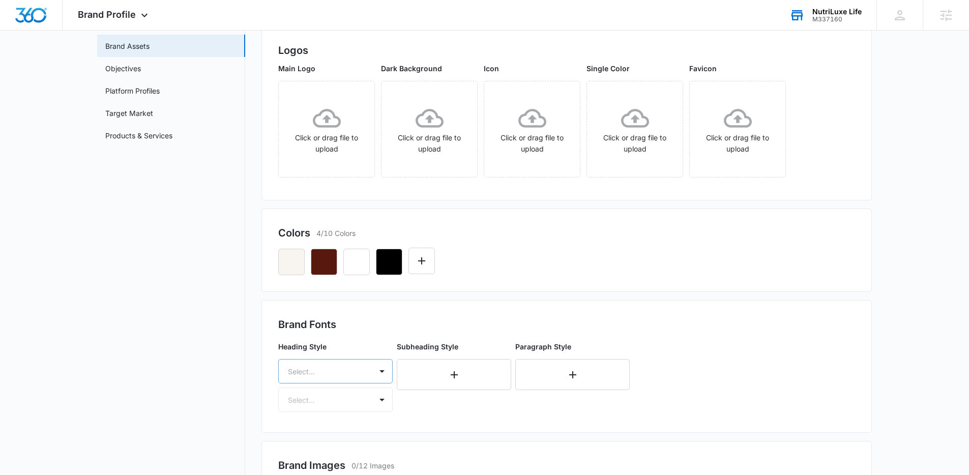
click at [336, 376] on div "Select..." at bounding box center [335, 371] width 114 height 24
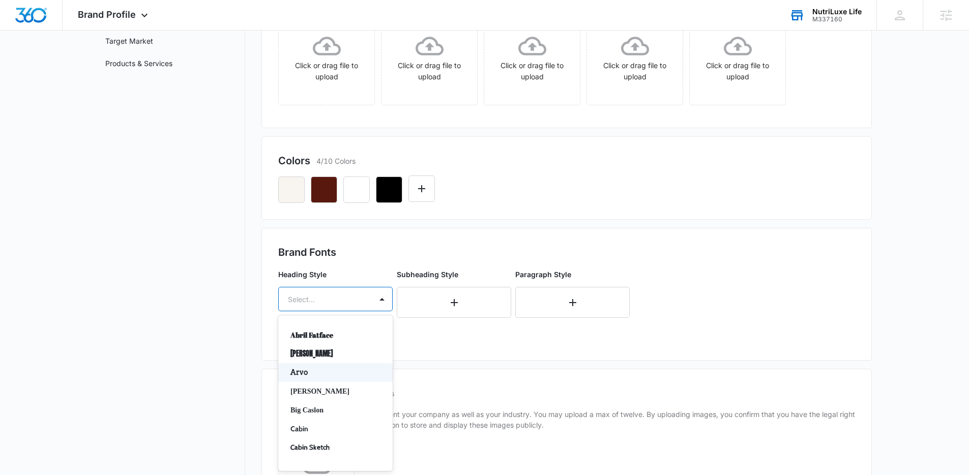
scroll to position [2, 0]
click at [330, 388] on p "Baskerville" at bounding box center [334, 389] width 88 height 11
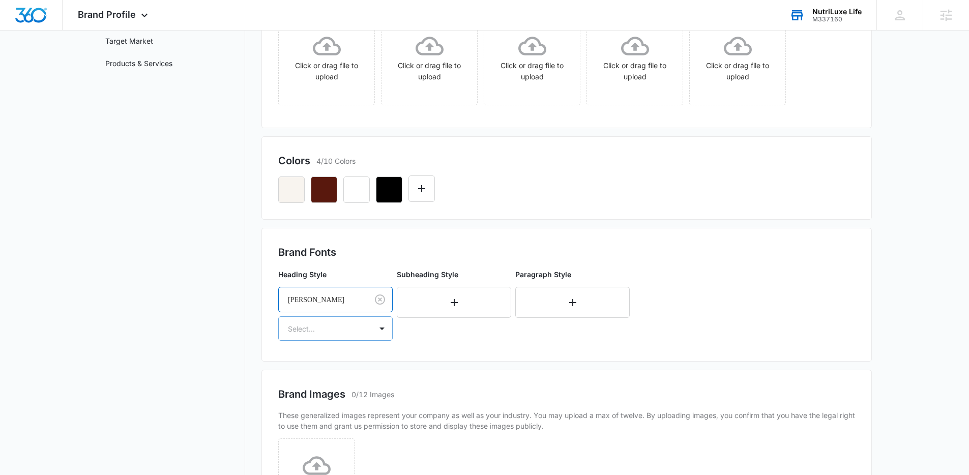
click at [329, 319] on div "Select..." at bounding box center [325, 328] width 93 height 23
click at [313, 382] on p "Bold" at bounding box center [334, 383] width 88 height 11
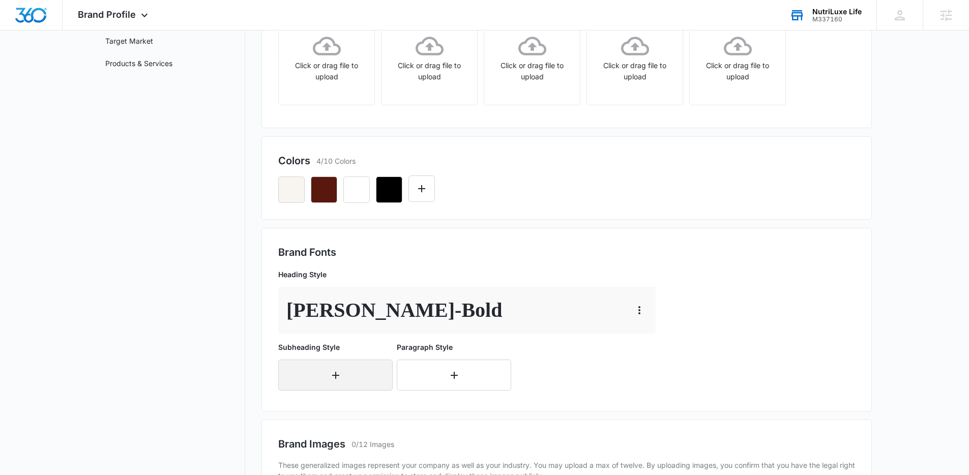
click at [371, 377] on button "button" at bounding box center [335, 375] width 114 height 31
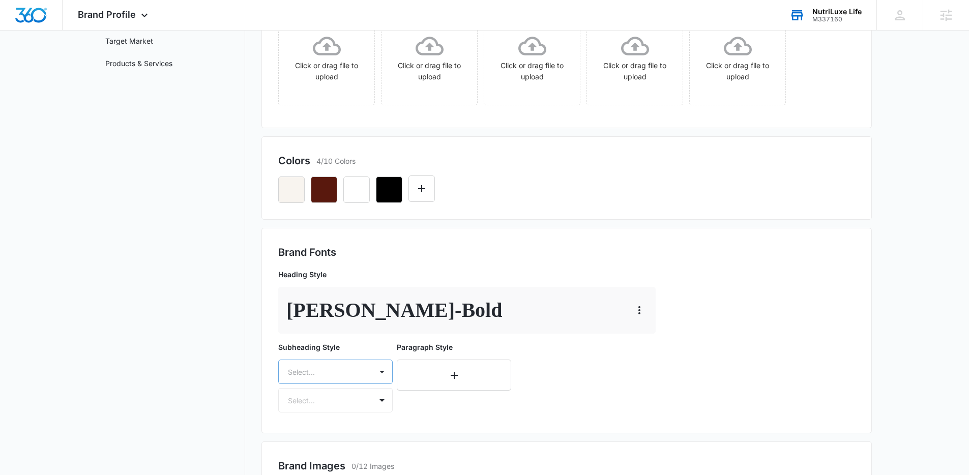
click at [350, 376] on div "Select..." at bounding box center [335, 372] width 114 height 24
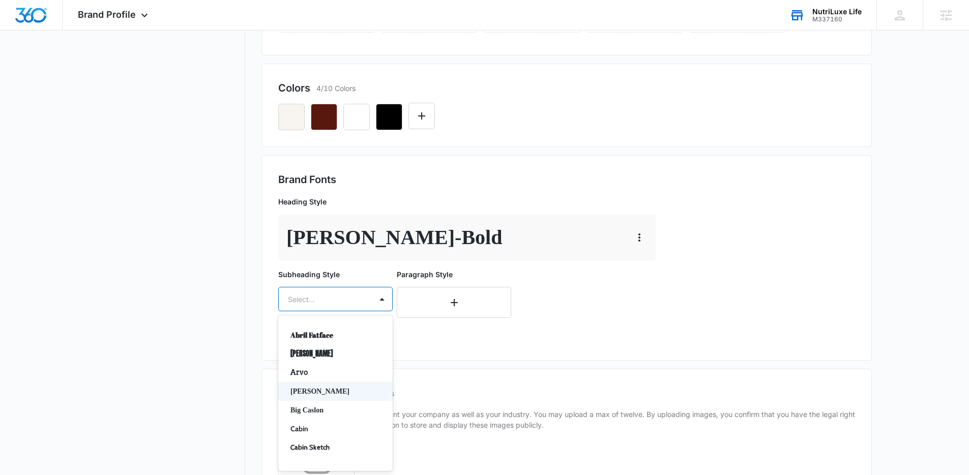
click at [336, 395] on p "Baskerville" at bounding box center [334, 391] width 88 height 11
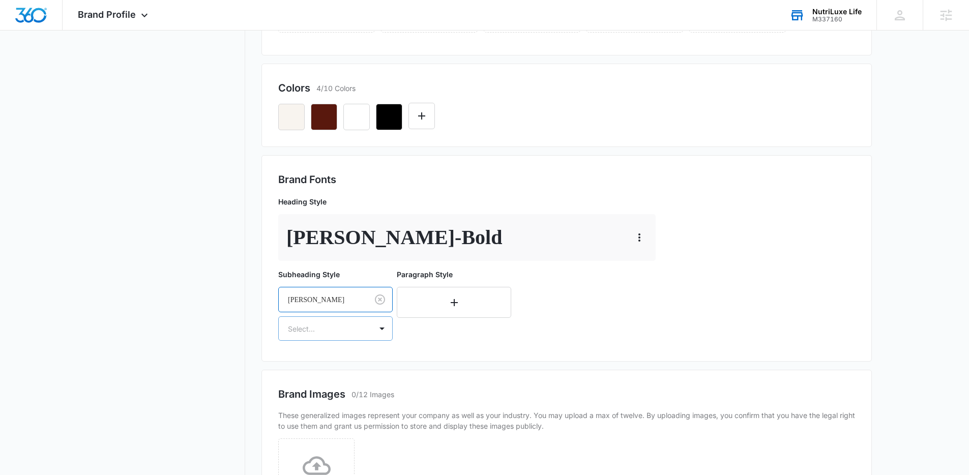
click at [324, 329] on div at bounding box center [323, 329] width 71 height 13
click at [319, 387] on p "Bold" at bounding box center [334, 383] width 88 height 11
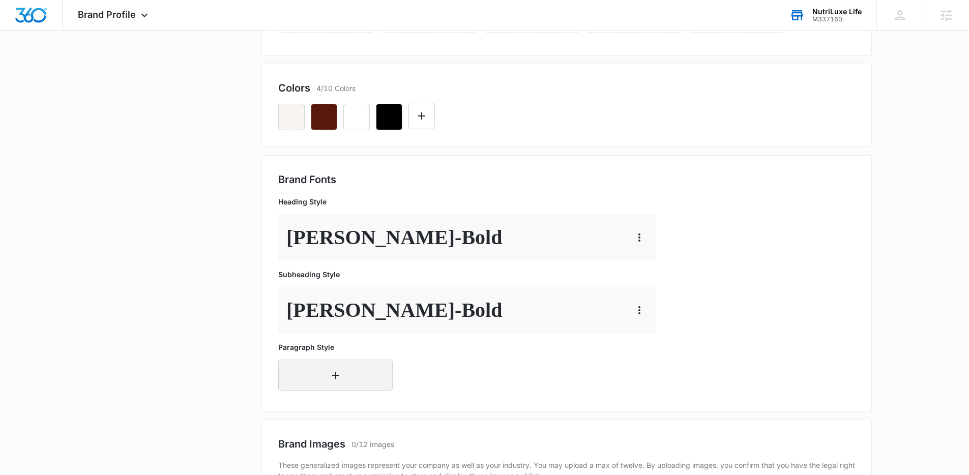
click at [336, 370] on icon "button" at bounding box center [336, 375] width 12 height 12
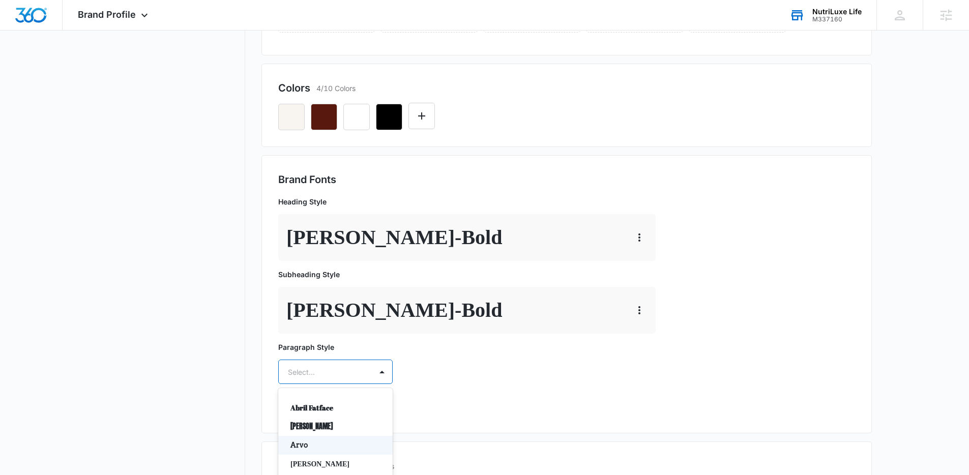
scroll to position [314, 0]
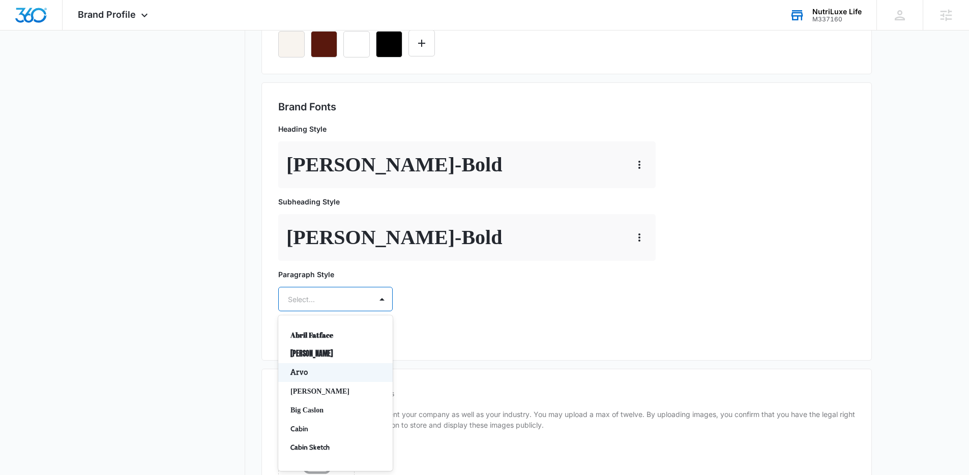
click at [350, 311] on div "Arvo, 3 of 50. 50 results available. Use Up and Down to choose options, press E…" at bounding box center [335, 299] width 114 height 24
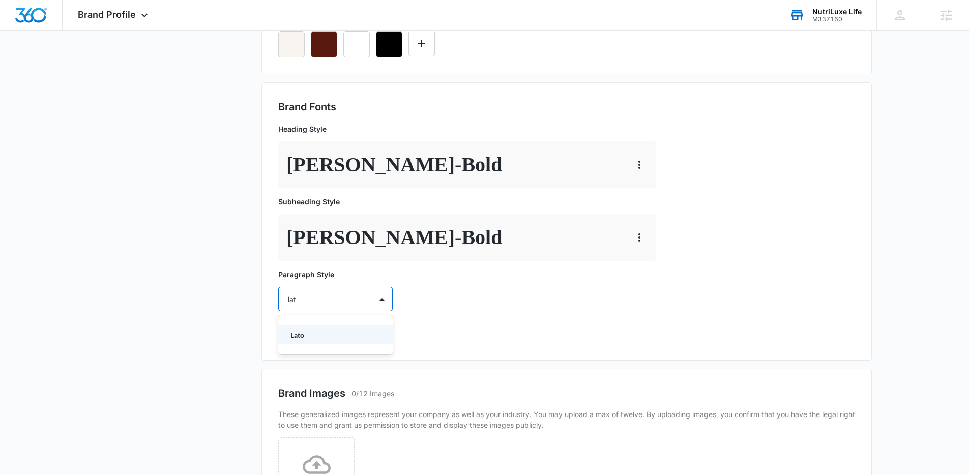
type input "lato"
click at [324, 330] on p "Lato" at bounding box center [334, 335] width 88 height 11
click at [324, 324] on div at bounding box center [323, 329] width 71 height 13
click at [318, 371] on div "Regular" at bounding box center [335, 364] width 114 height 19
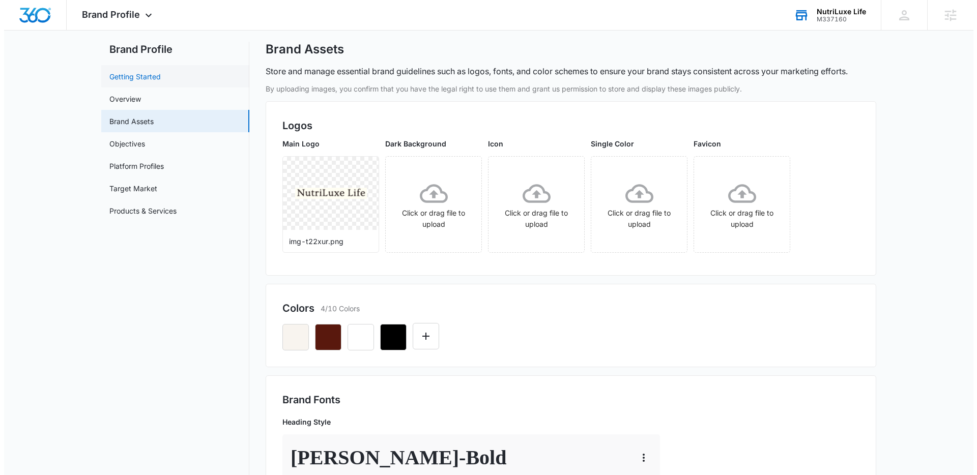
scroll to position [0, 0]
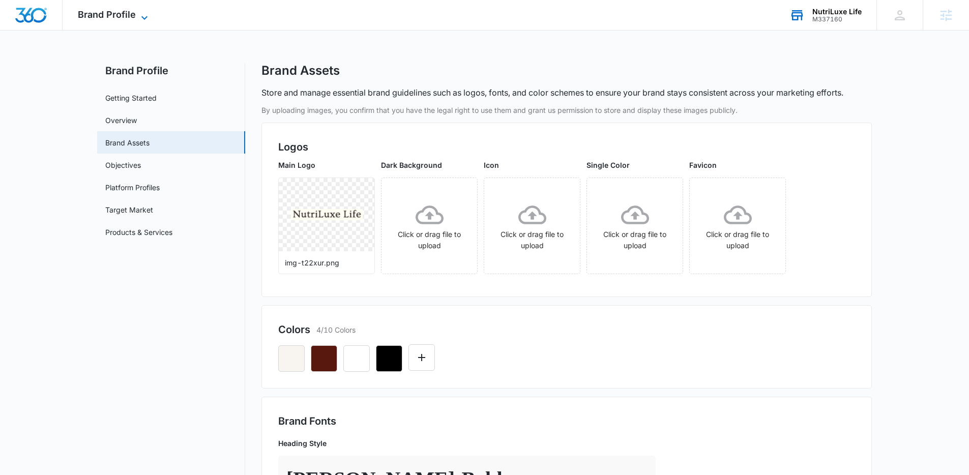
click at [134, 19] on span "Brand Profile" at bounding box center [107, 14] width 58 height 11
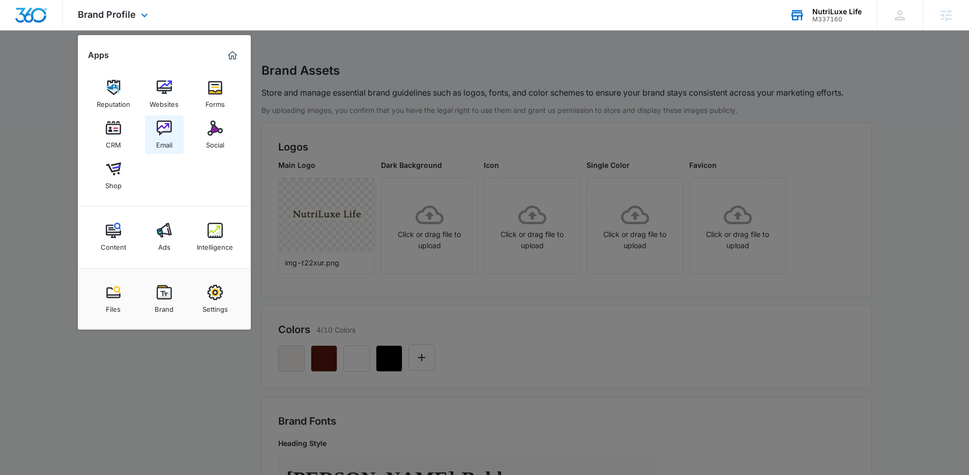
click at [158, 116] on link "Email" at bounding box center [164, 134] width 39 height 39
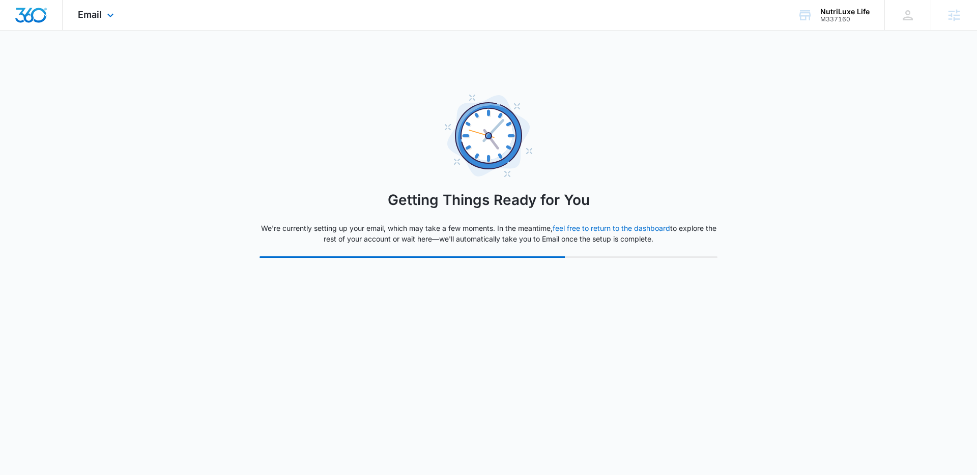
drag, startPoint x: 100, startPoint y: 21, endPoint x: 104, endPoint y: 37, distance: 15.8
click at [100, 21] on div "Email Apps Reputation Websites Forms CRM Email Social Shop Content Ads Intellig…" at bounding box center [97, 15] width 69 height 30
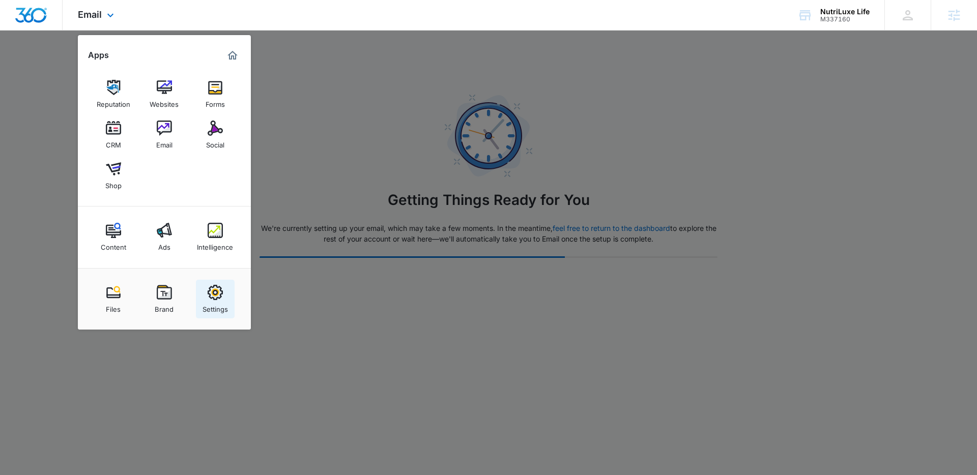
click at [220, 298] on img at bounding box center [215, 292] width 15 height 15
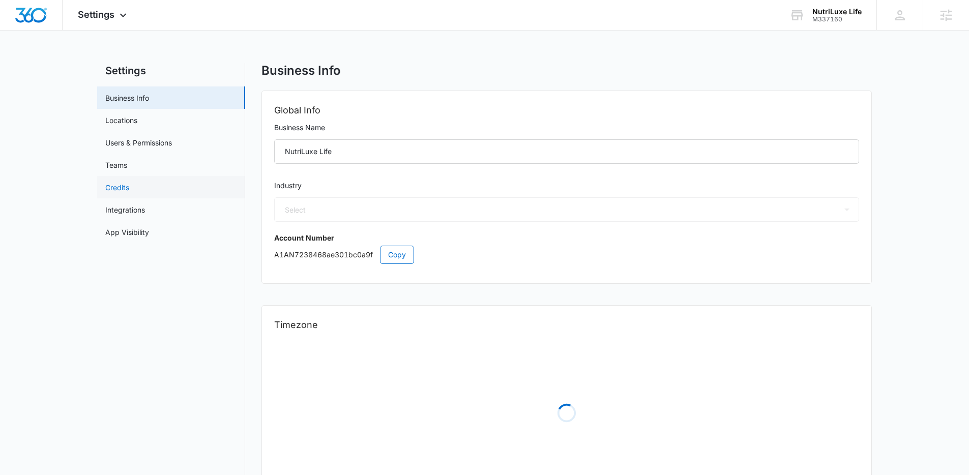
select select "45"
select select "US"
select select "America/[GEOGRAPHIC_DATA]"
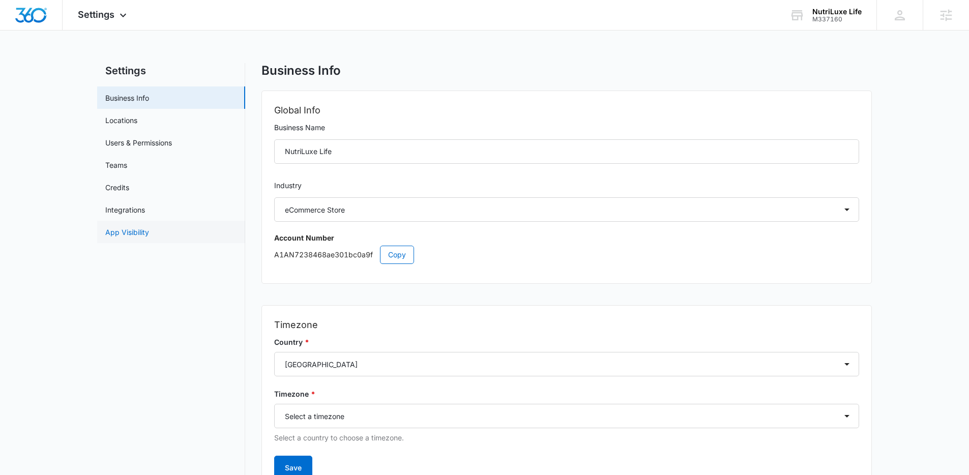
click at [141, 235] on link "App Visibility" at bounding box center [127, 232] width 44 height 11
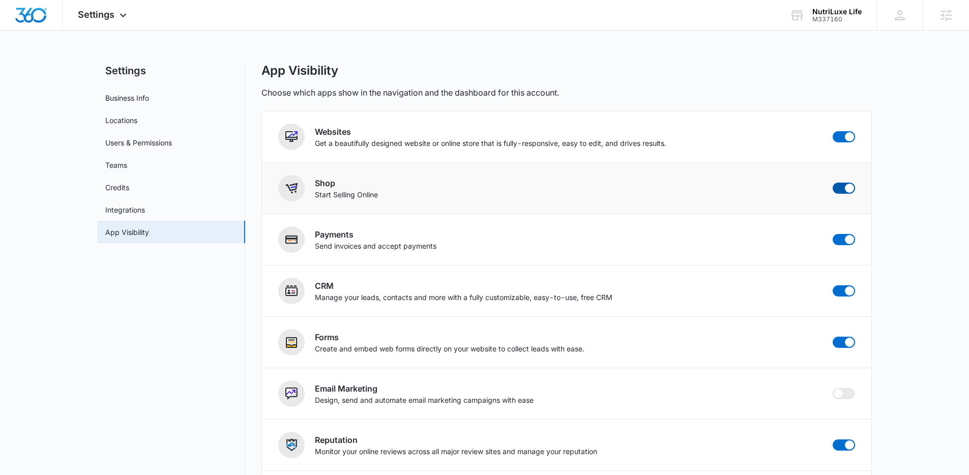
click at [833, 185] on label at bounding box center [844, 188] width 22 height 11
click at [833, 183] on input "checkbox" at bounding box center [832, 182] width 1 height 1
checkbox input "false"
click at [848, 141] on span at bounding box center [849, 136] width 9 height 9
click at [833, 131] on input "checkbox" at bounding box center [832, 131] width 1 height 1
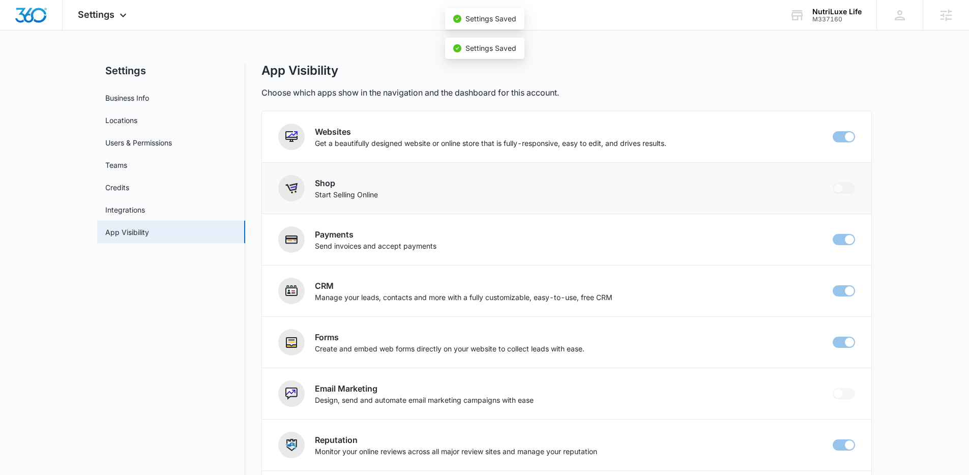
checkbox input "false"
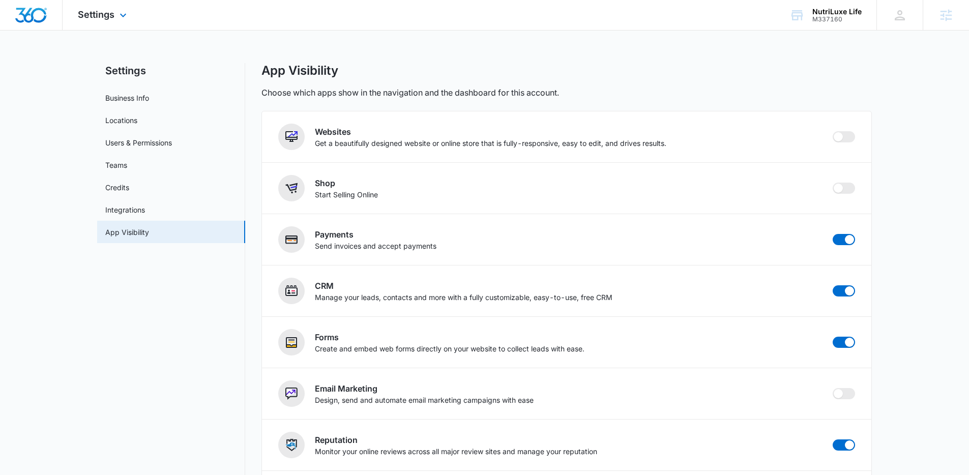
click at [30, 19] on img "Dashboard" at bounding box center [31, 15] width 33 height 15
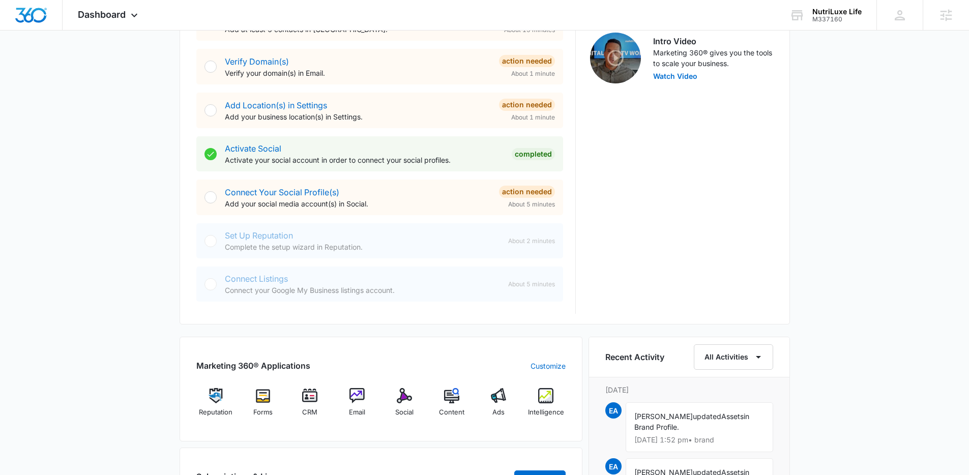
scroll to position [396, 0]
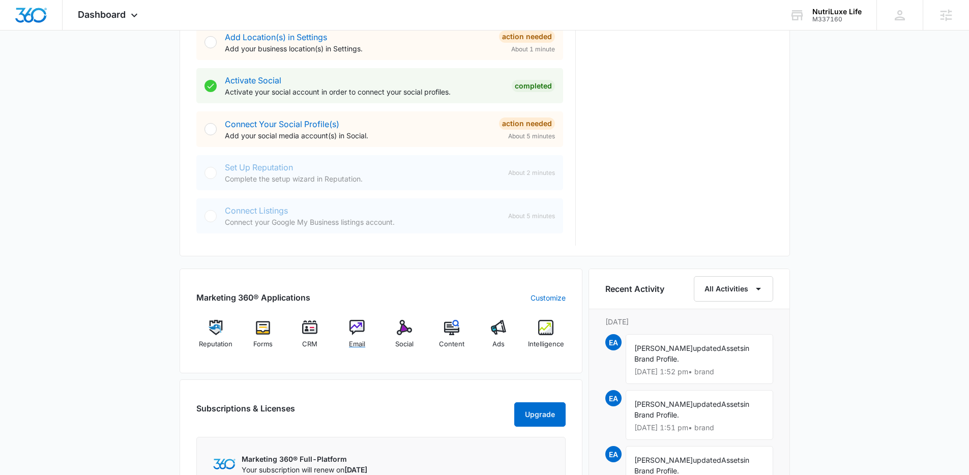
click at [371, 328] on div "Email" at bounding box center [357, 338] width 39 height 37
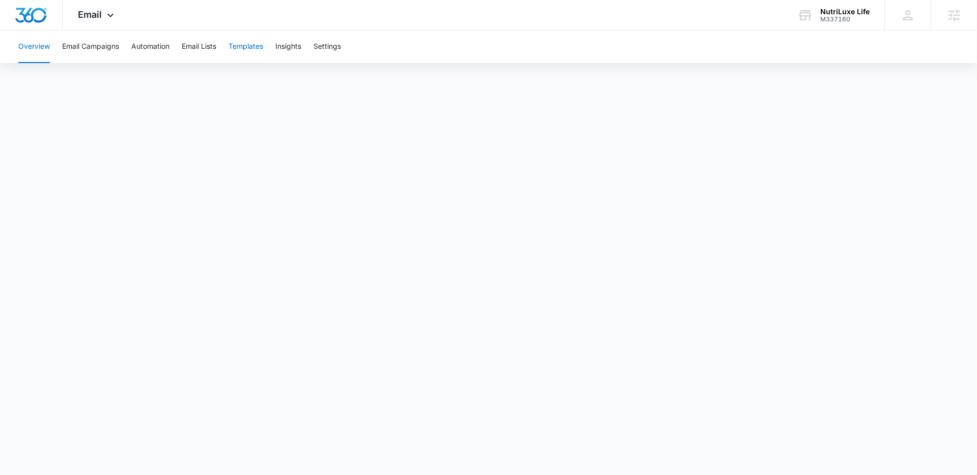
click at [245, 44] on button "Templates" at bounding box center [245, 47] width 35 height 33
click at [106, 17] on icon at bounding box center [110, 18] width 12 height 12
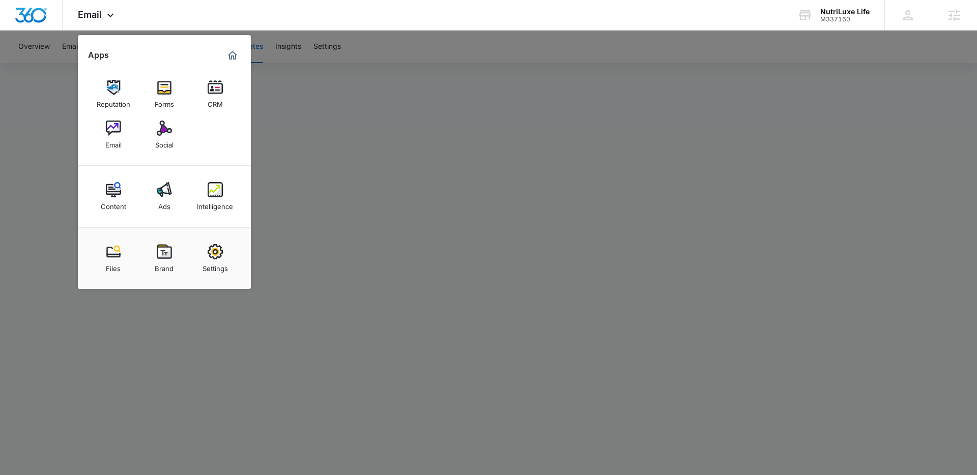
click at [425, 161] on div at bounding box center [488, 237] width 977 height 475
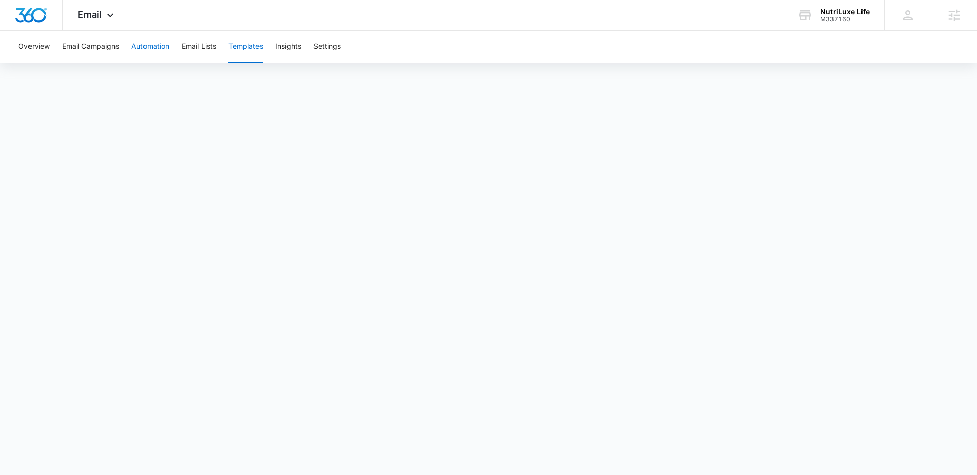
click at [153, 42] on button "Automation" at bounding box center [150, 47] width 38 height 33
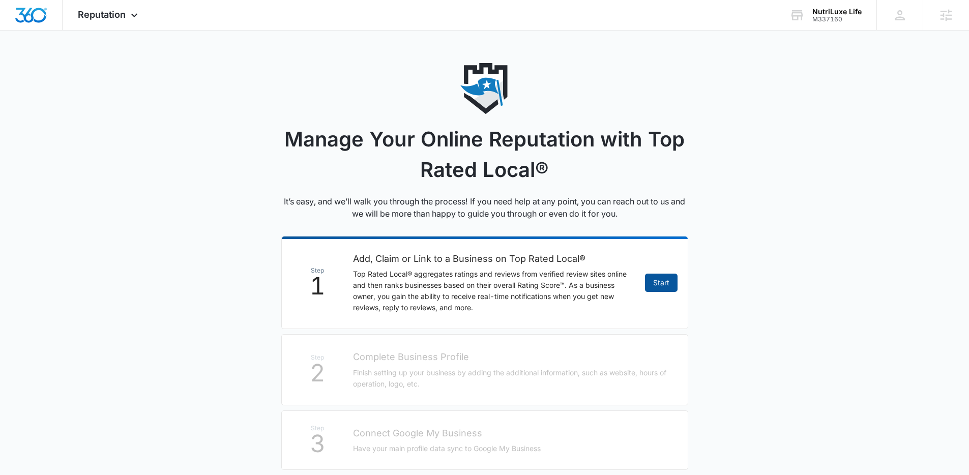
click at [668, 282] on link "Start" at bounding box center [661, 283] width 33 height 18
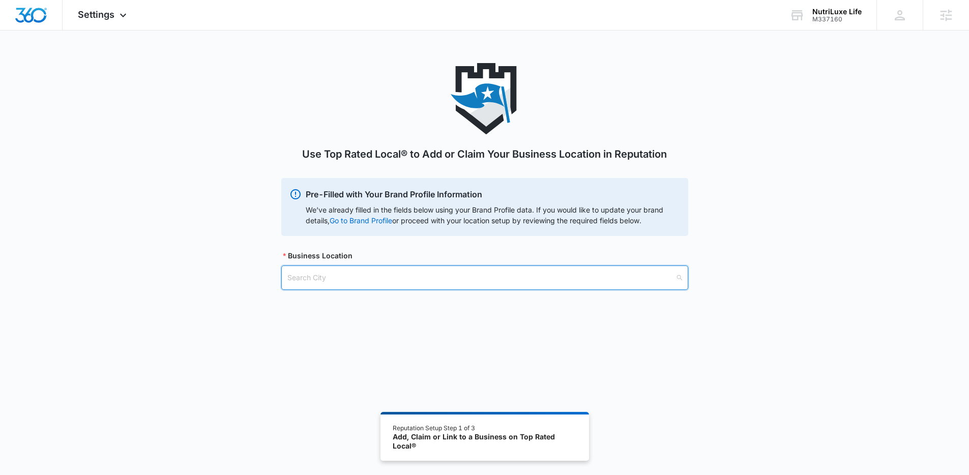
click at [438, 283] on input "search" at bounding box center [481, 277] width 388 height 23
type input "Round Rock"
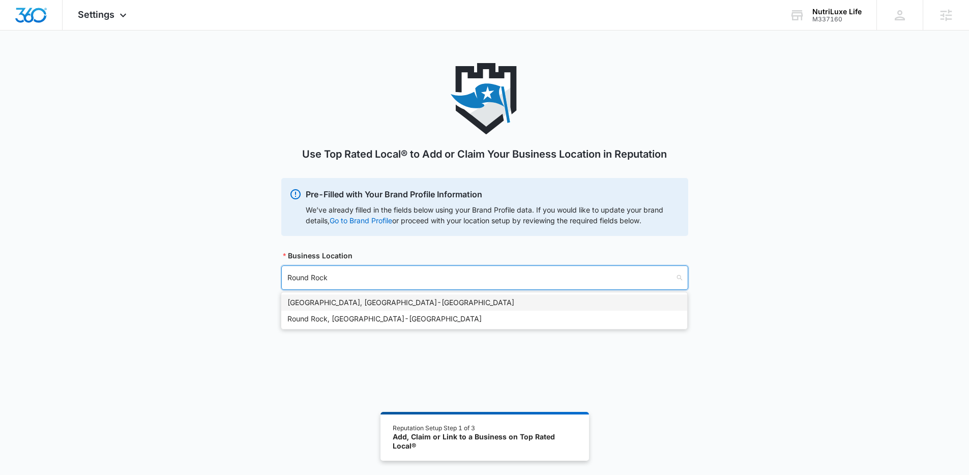
click at [376, 306] on div "Round Rock, TX - USA" at bounding box center [484, 302] width 394 height 11
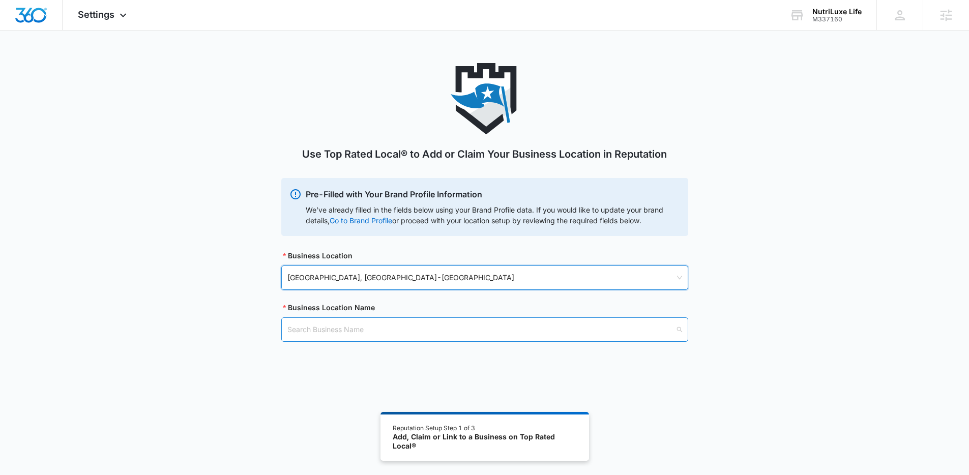
click at [357, 329] on input "search" at bounding box center [481, 329] width 388 height 23
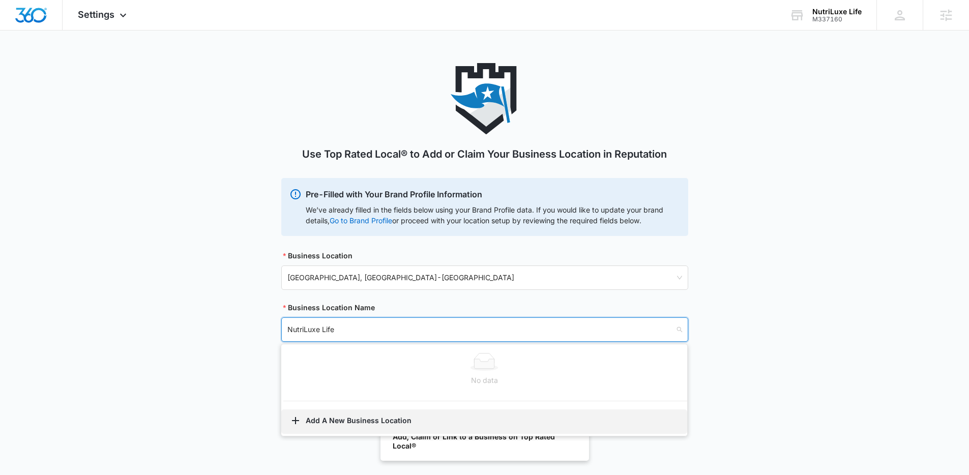
type input "NutriLuxe Life"
click at [336, 417] on button "Add A New Business Location" at bounding box center [484, 422] width 406 height 24
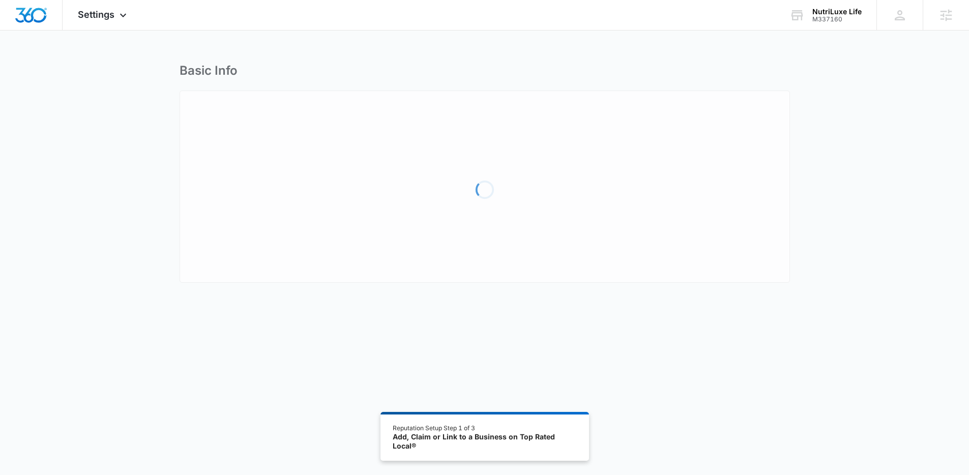
select select "Texas"
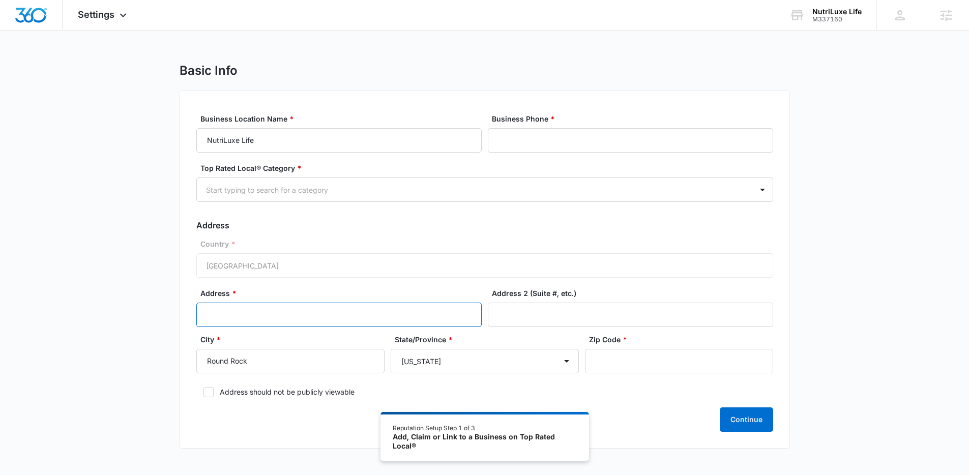
click at [284, 308] on input "Address *" at bounding box center [338, 315] width 285 height 24
paste input "2204 Land Grant Way, Round Rock TX 78664, United States"
drag, startPoint x: 417, startPoint y: 314, endPoint x: 365, endPoint y: 312, distance: 52.4
click at [365, 313] on input "2204 Land Grant Way, Round Rock TX 78664, United States" at bounding box center [338, 315] width 285 height 24
drag, startPoint x: 371, startPoint y: 312, endPoint x: 339, endPoint y: 314, distance: 32.6
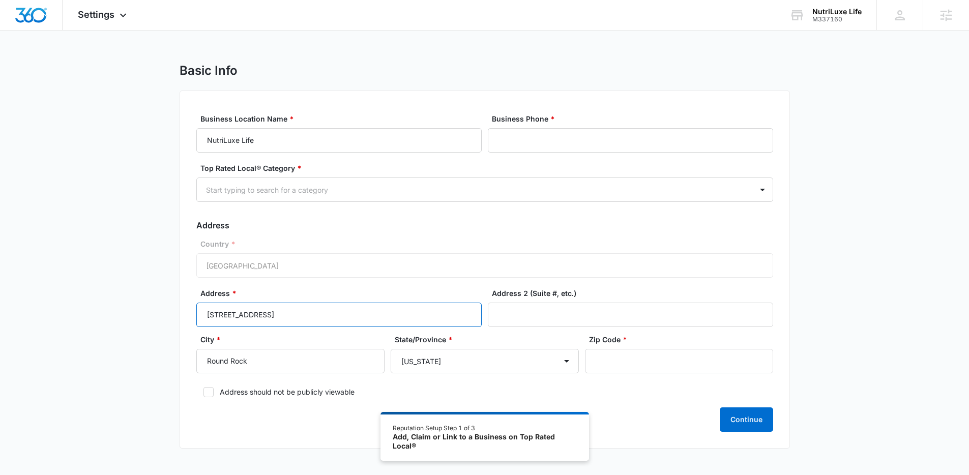
click at [339, 314] on input "2204 Land Grant Way, Round Rock TX 78664" at bounding box center [338, 315] width 285 height 24
type input "2204 Land Grant Way, Round Rock TX 78664"
click at [696, 362] on input "Zip Code *" at bounding box center [679, 361] width 188 height 24
paste input "78664"
type input "78664"
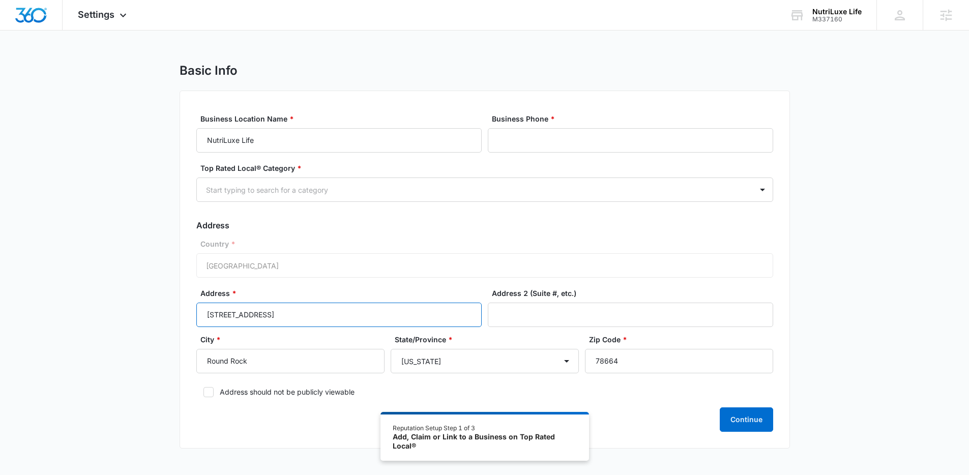
drag, startPoint x: 373, startPoint y: 319, endPoint x: 324, endPoint y: 316, distance: 49.0
click at [324, 316] on input "2204 Land Grant Way, Round Rock TX 78664" at bounding box center [338, 315] width 285 height 24
type input "2204 Land Grant Way"
click at [546, 135] on input "Business Phone *" at bounding box center [630, 140] width 285 height 24
type input "(214) 434-4002"
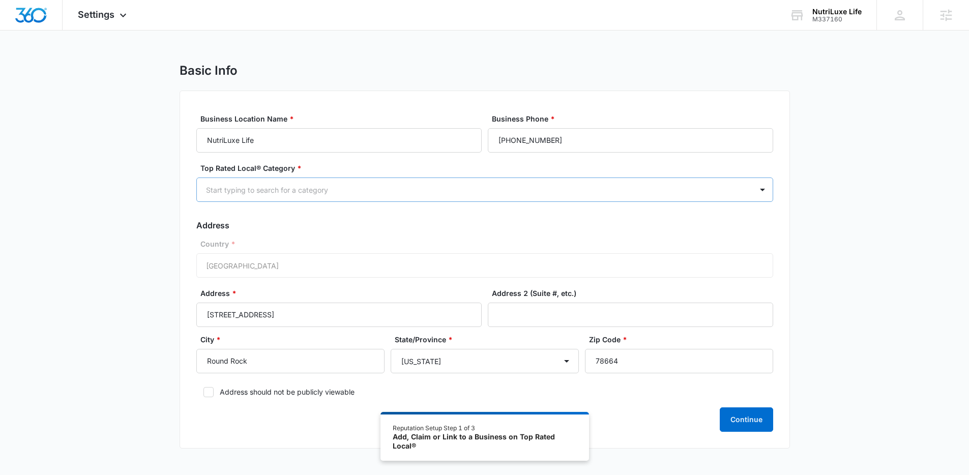
click at [500, 185] on div at bounding box center [472, 190] width 533 height 13
type input "ecom"
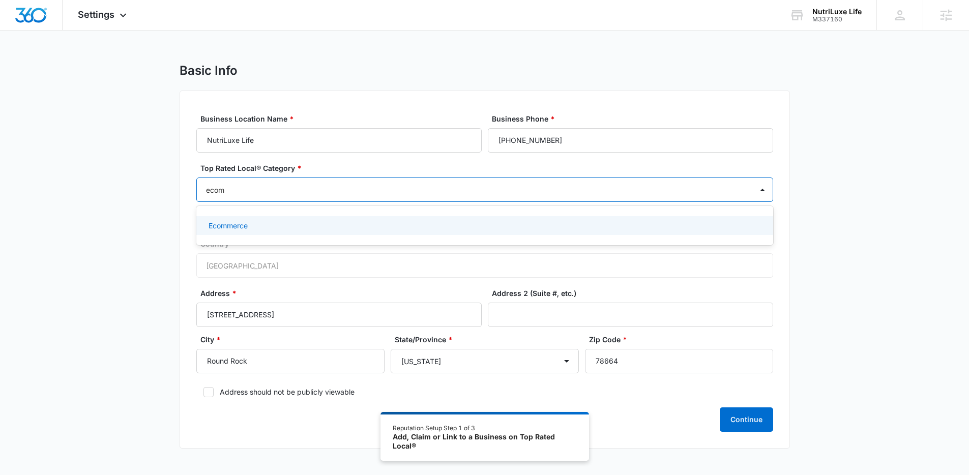
click at [385, 232] on div "Ecommerce" at bounding box center [484, 225] width 577 height 19
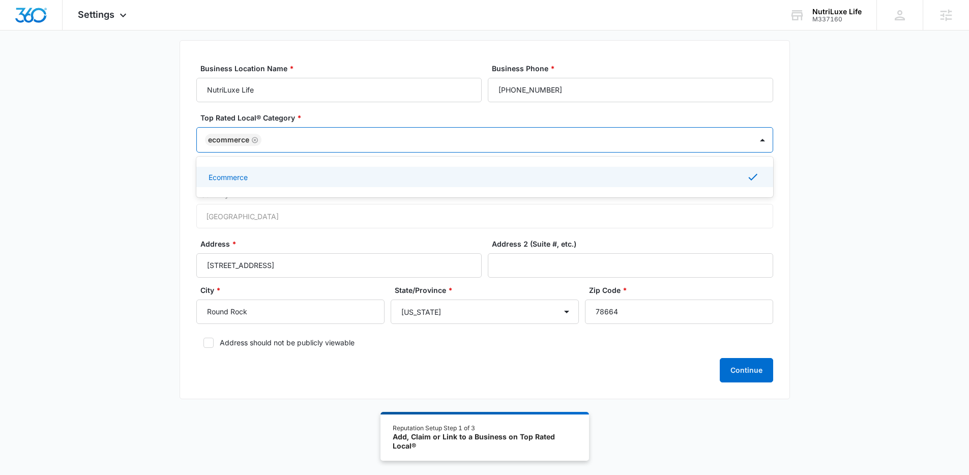
scroll to position [56, 0]
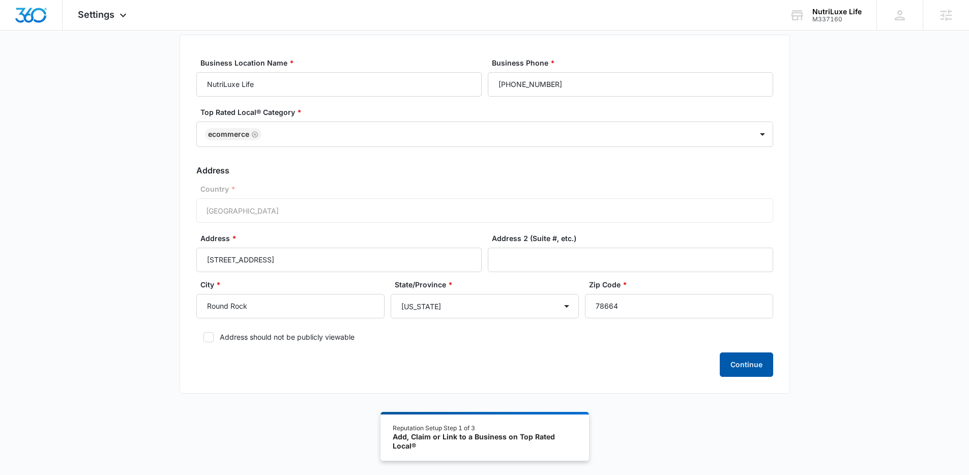
click at [746, 359] on button "Continue" at bounding box center [746, 365] width 53 height 24
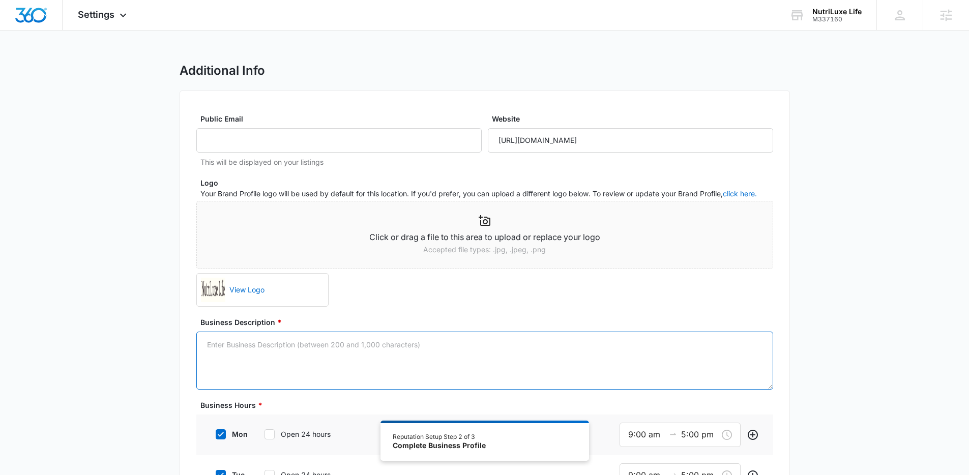
click at [224, 343] on textarea "Business Description *" at bounding box center [484, 361] width 577 height 58
paste textarea "We create transformative health and beauty solutions that empower you to live v…"
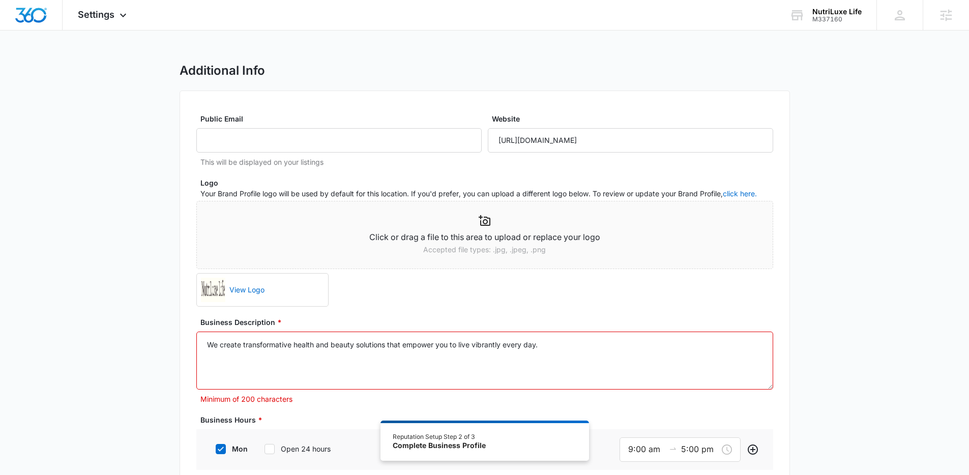
paste textarea "Our range of gummies, capsules, and powders energizes your wellness routine."
click at [211, 345] on textarea "We create transformative health and beauty solutions that empower you to live v…" at bounding box center [484, 361] width 577 height 58
click at [375, 357] on textarea "Here at NutriLuxe Life, we create transformative health and beauty solutions th…" at bounding box center [484, 361] width 577 height 58
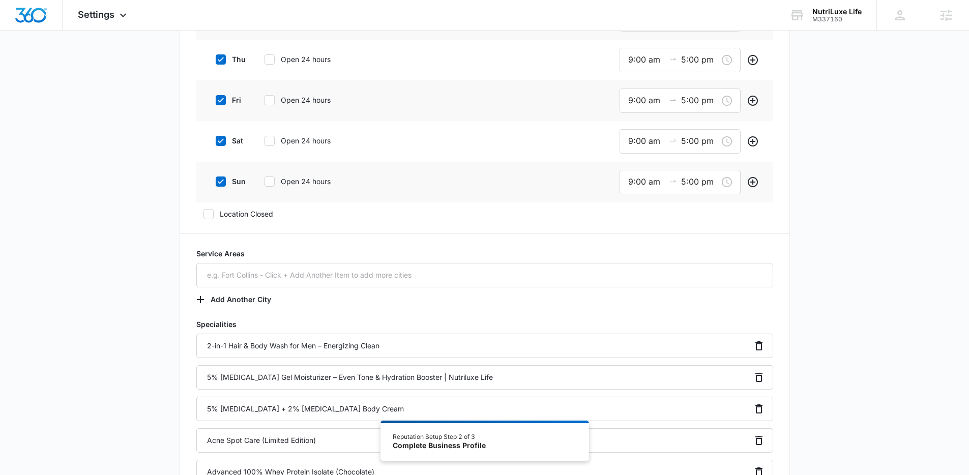
scroll to position [526, 0]
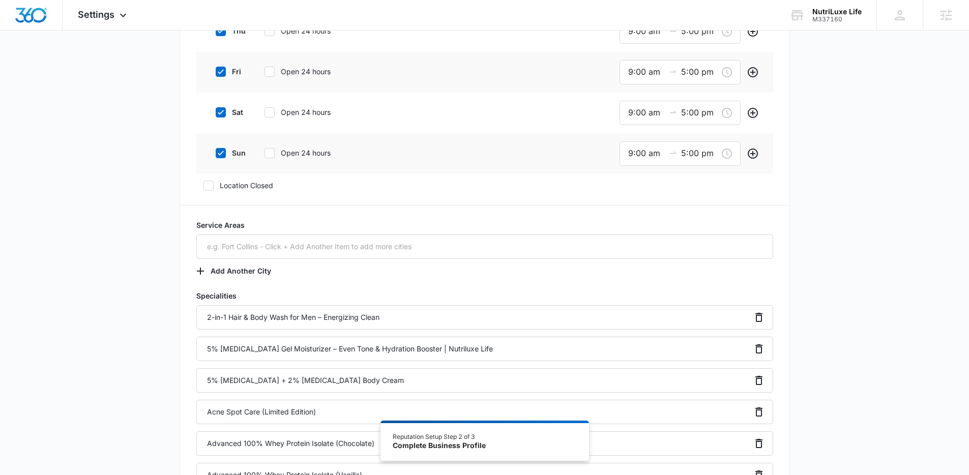
type textarea "Here at NutriLuxe Life, we create transformative health and beauty solutions th…"
click at [269, 153] on icon at bounding box center [269, 153] width 9 height 9
click at [265, 153] on input "Open 24 hours" at bounding box center [260, 153] width 7 height 7
checkbox input "true"
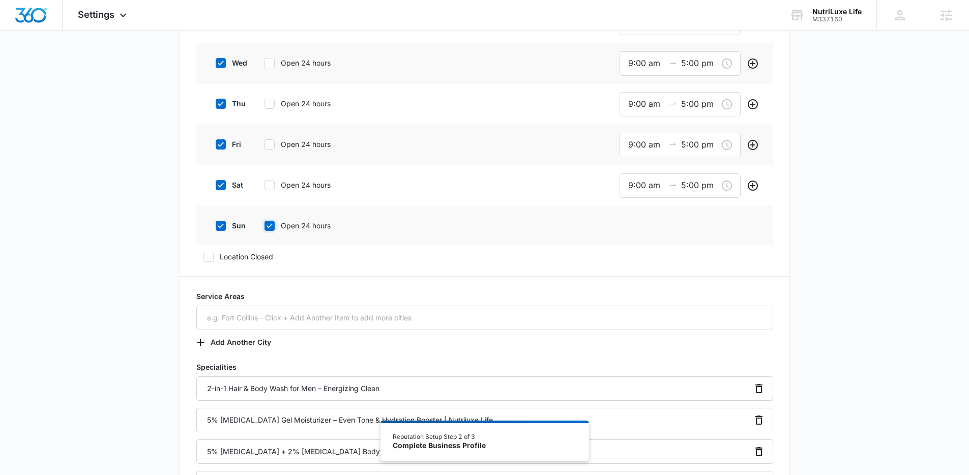
scroll to position [441, 0]
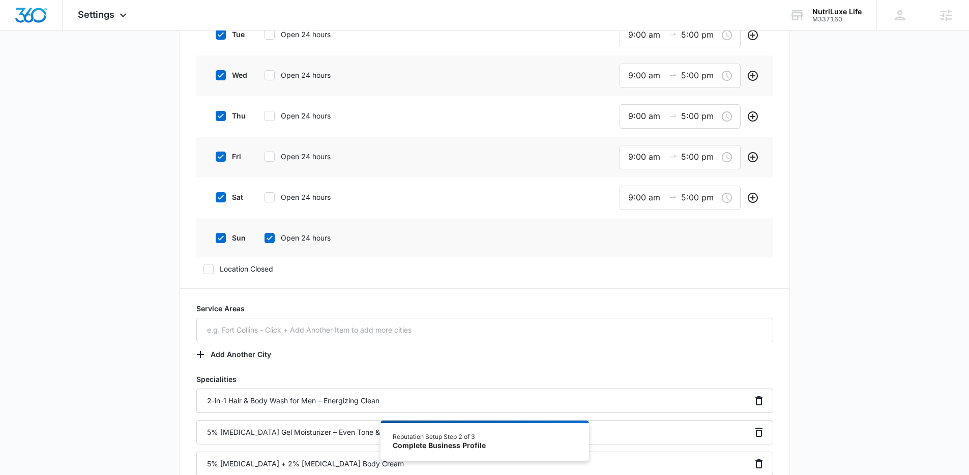
click at [271, 193] on icon at bounding box center [269, 197] width 9 height 9
click at [265, 194] on input "Open 24 hours" at bounding box center [260, 197] width 7 height 7
checkbox input "true"
click at [271, 157] on icon at bounding box center [269, 156] width 9 height 9
click at [265, 157] on input "Open 24 hours" at bounding box center [260, 156] width 7 height 7
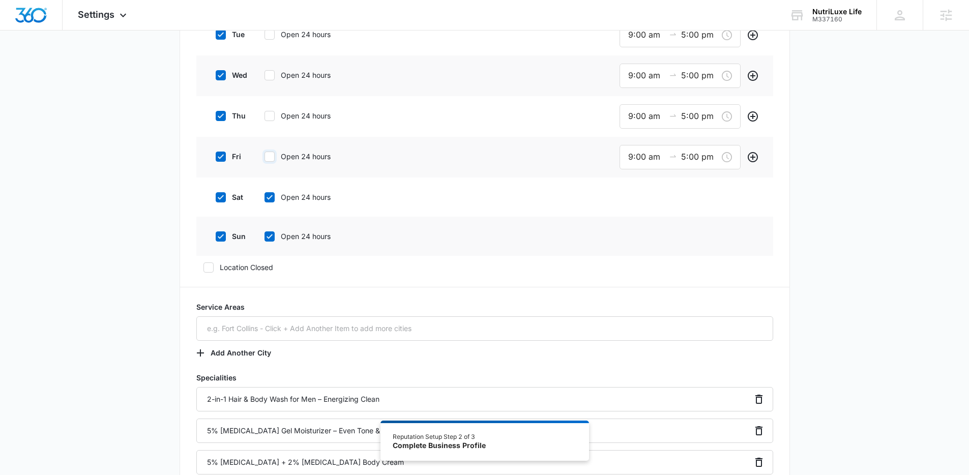
checkbox input "true"
click at [270, 113] on icon at bounding box center [269, 115] width 9 height 9
click at [265, 113] on input "Open 24 hours" at bounding box center [260, 115] width 7 height 7
checkbox input "true"
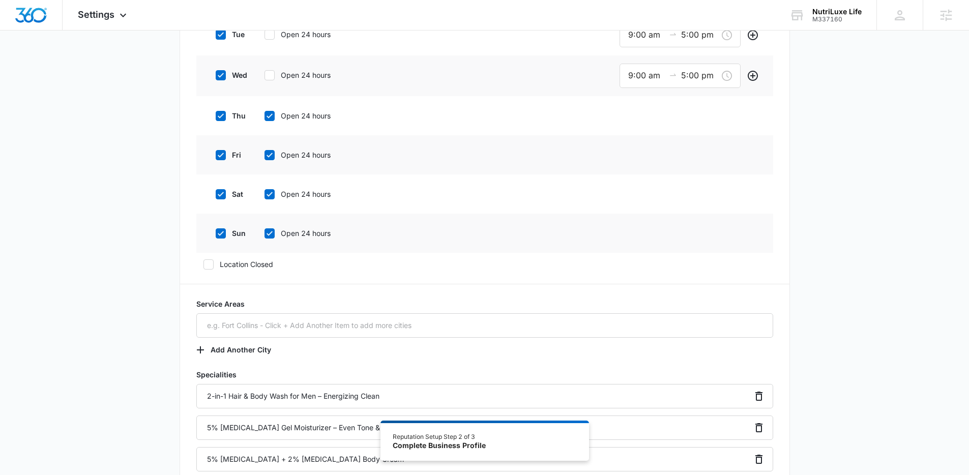
click at [271, 72] on icon at bounding box center [269, 75] width 9 height 9
click at [265, 72] on input "Open 24 hours" at bounding box center [260, 75] width 7 height 7
checkbox input "true"
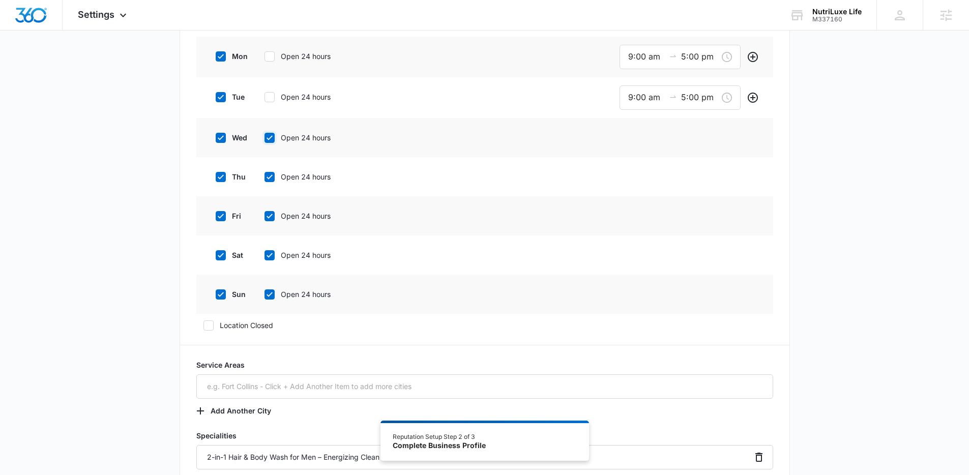
scroll to position [366, 0]
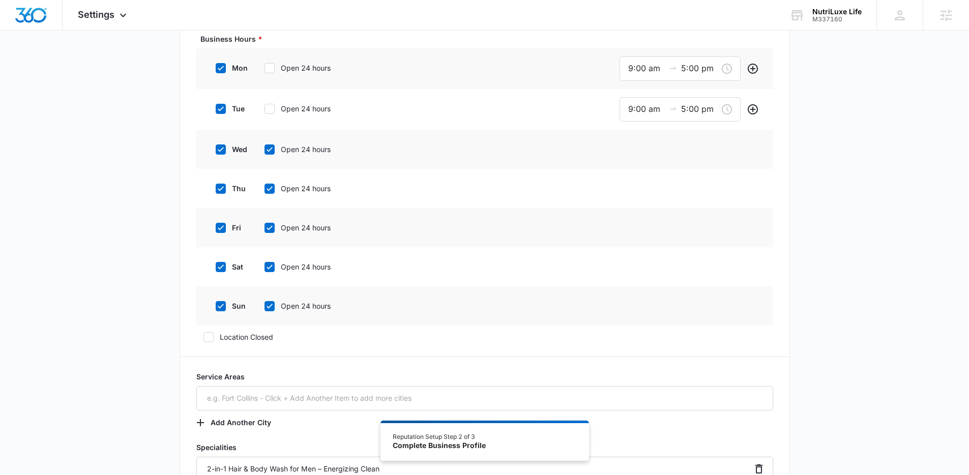
click at [272, 109] on icon at bounding box center [269, 108] width 9 height 9
click at [265, 109] on input "Open 24 hours" at bounding box center [260, 108] width 7 height 7
checkbox input "true"
click at [267, 67] on icon at bounding box center [269, 68] width 9 height 9
click at [265, 67] on input "Open 24 hours" at bounding box center [260, 68] width 7 height 7
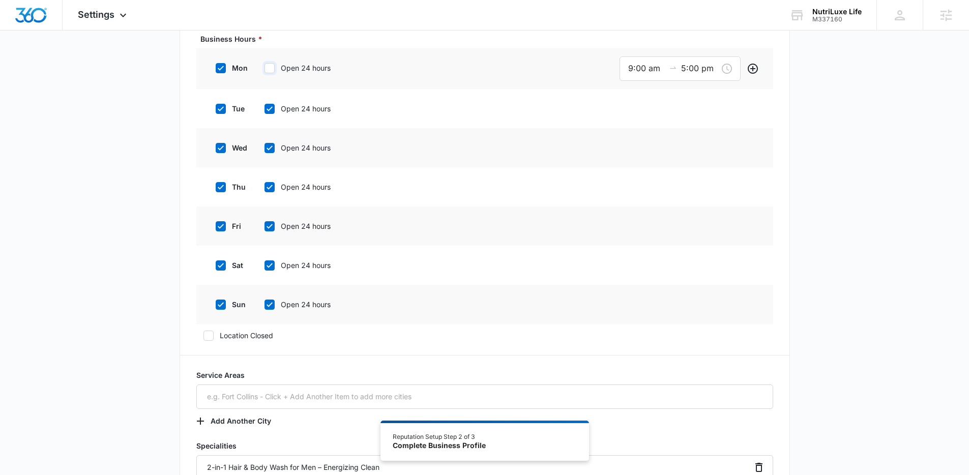
checkbox input "true"
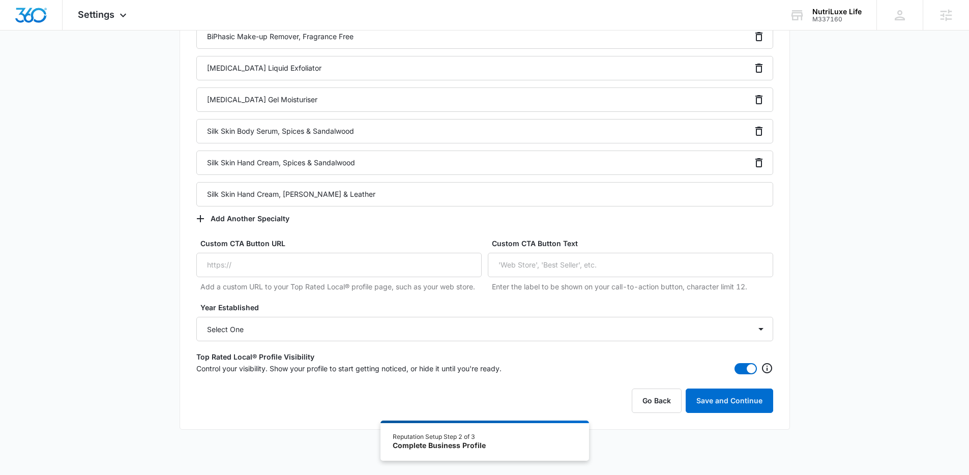
scroll to position [1879, 0]
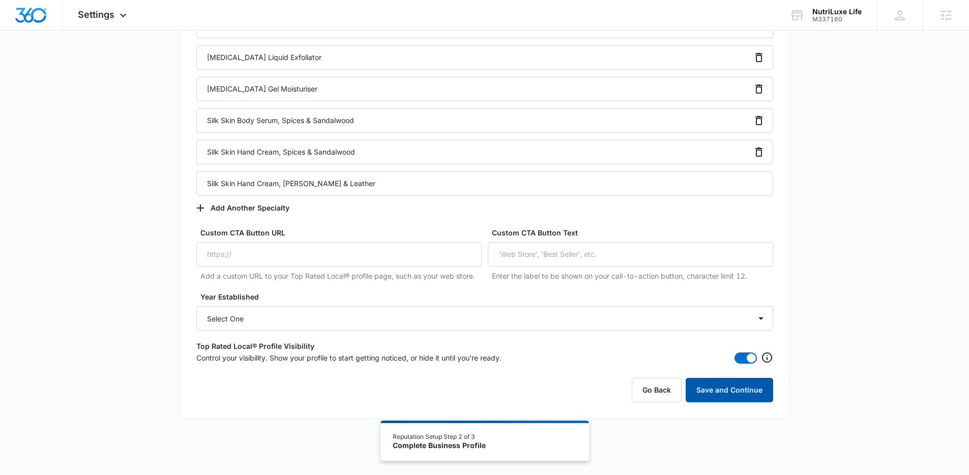
click at [740, 388] on button "Save and Continue" at bounding box center [730, 390] width 88 height 24
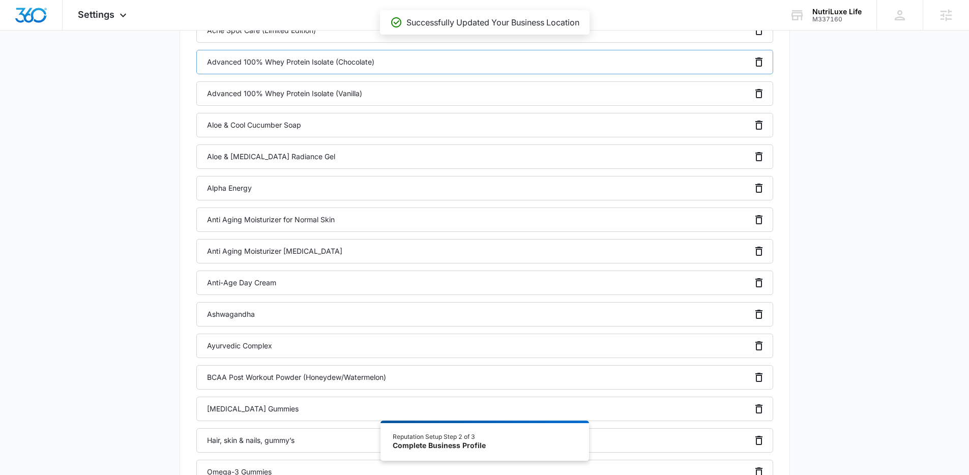
scroll to position [635, 0]
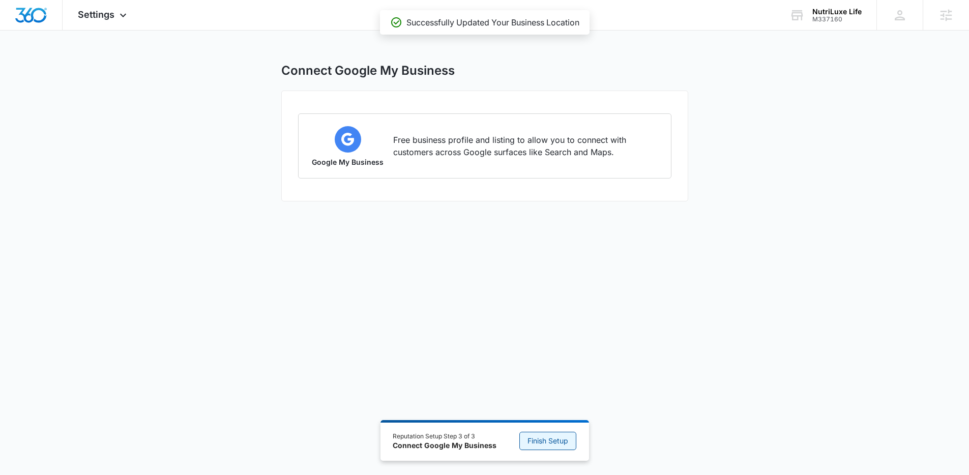
click at [546, 442] on span "Finish Setup" at bounding box center [548, 440] width 41 height 11
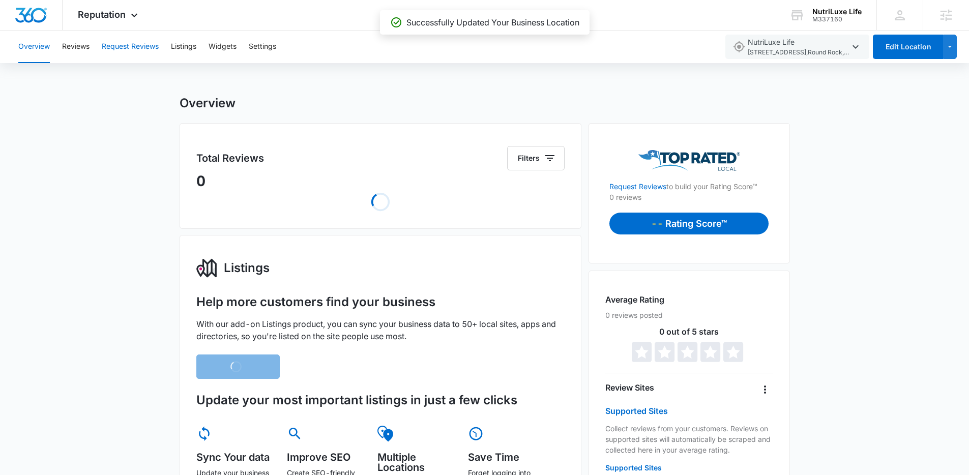
click at [129, 45] on button "Request Reviews" at bounding box center [130, 47] width 57 height 33
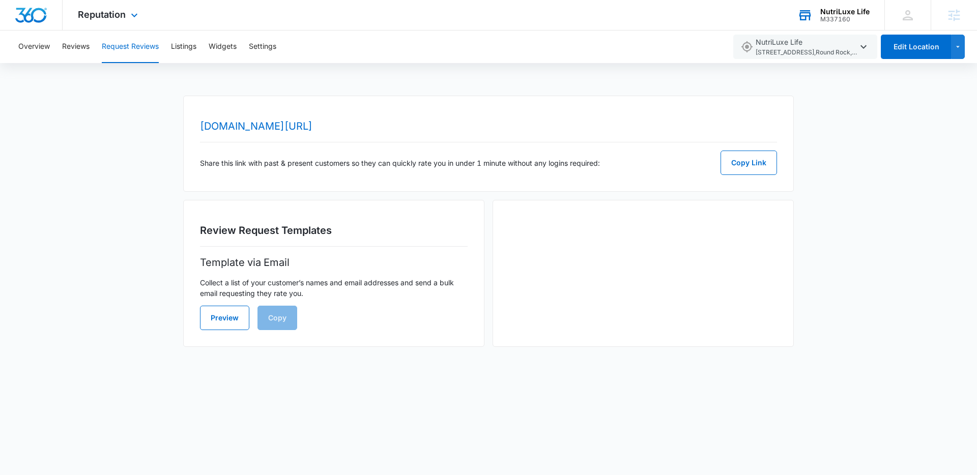
click at [822, 11] on div "NutriLuxe Life" at bounding box center [844, 12] width 49 height 8
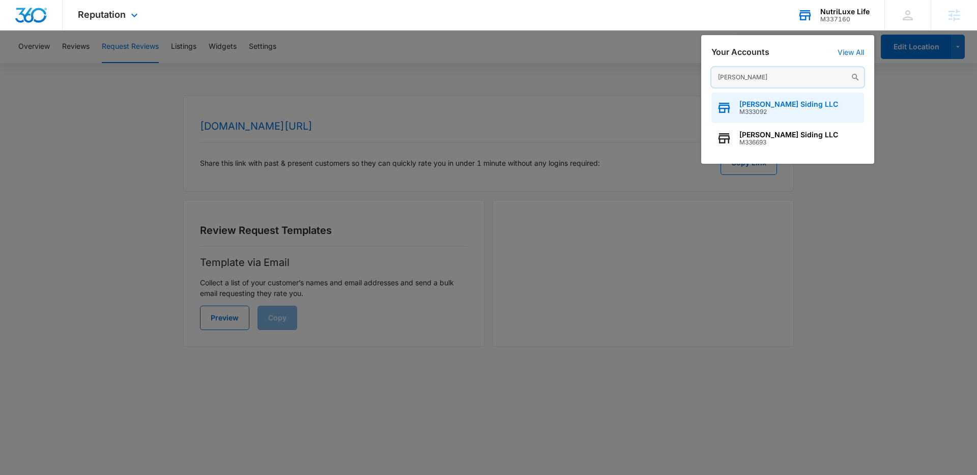
type input "sabatka"
click at [784, 116] on div "Sabatka Siding LLC M333092" at bounding box center [787, 108] width 153 height 31
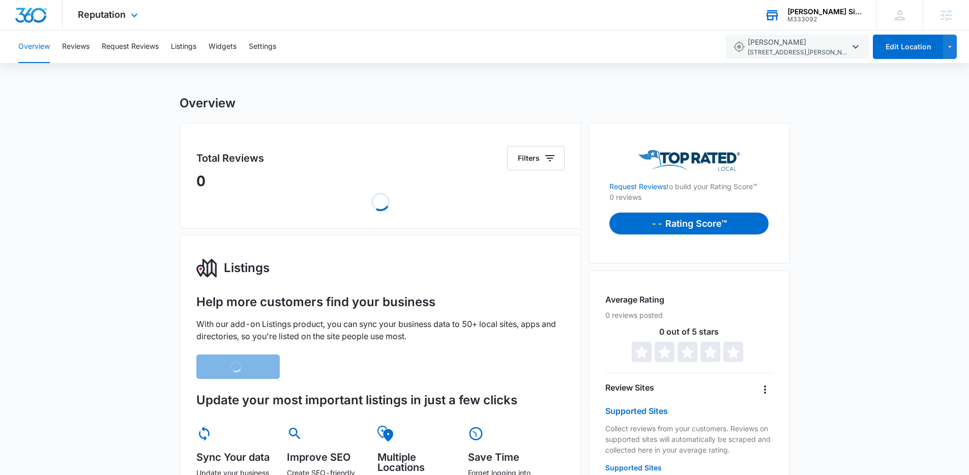
click at [118, 20] on div "Reputation Apps Reputation Websites Forms CRM Email Social Content Ads Intellig…" at bounding box center [109, 15] width 93 height 30
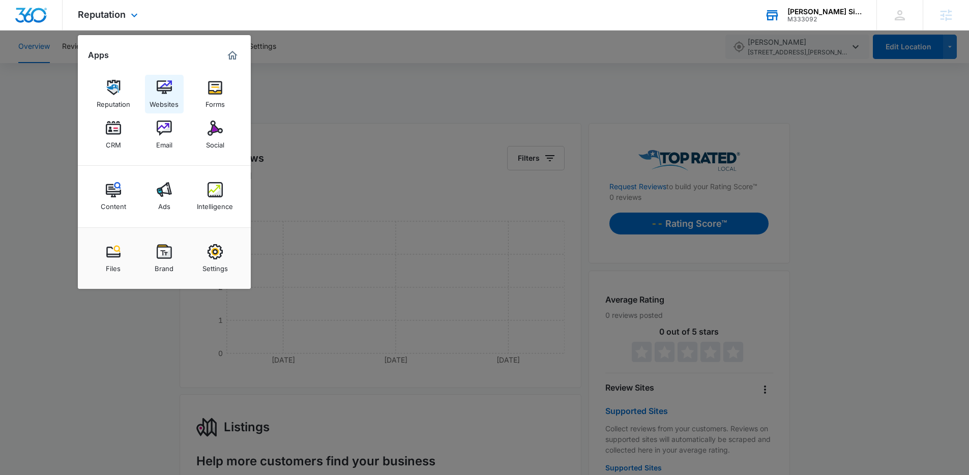
click at [164, 100] on div "Websites" at bounding box center [164, 101] width 29 height 13
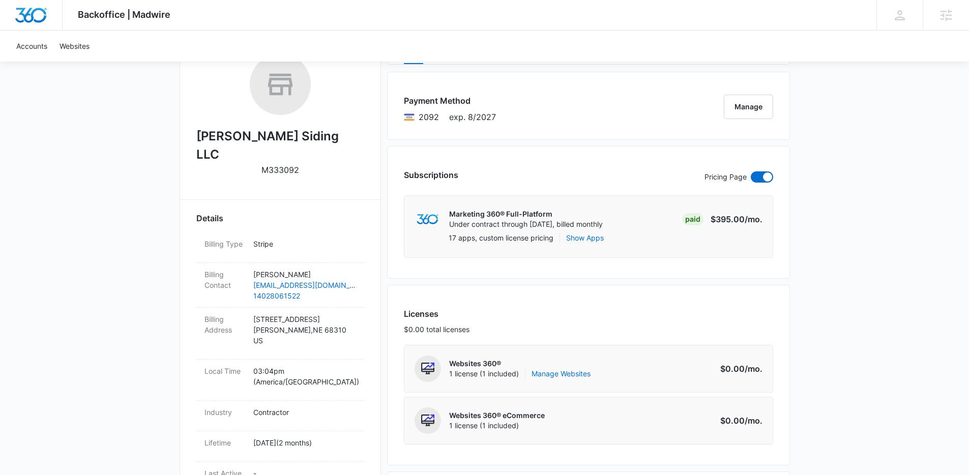
scroll to position [173, 0]
click at [557, 374] on link "Manage Websites" at bounding box center [561, 373] width 59 height 10
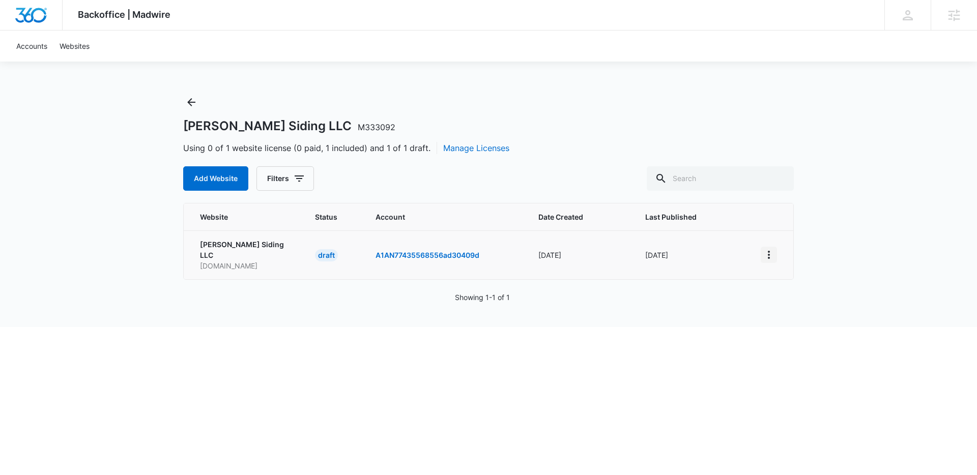
click at [768, 251] on icon "View More" at bounding box center [769, 255] width 2 height 8
click at [802, 323] on div "Activate Draft" at bounding box center [803, 323] width 61 height 7
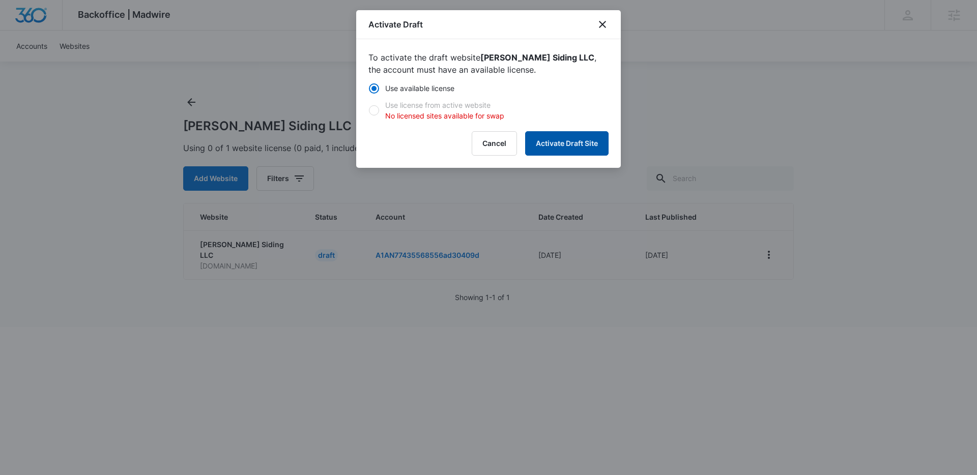
click at [572, 141] on button "Activate Draft Site" at bounding box center [566, 143] width 83 height 24
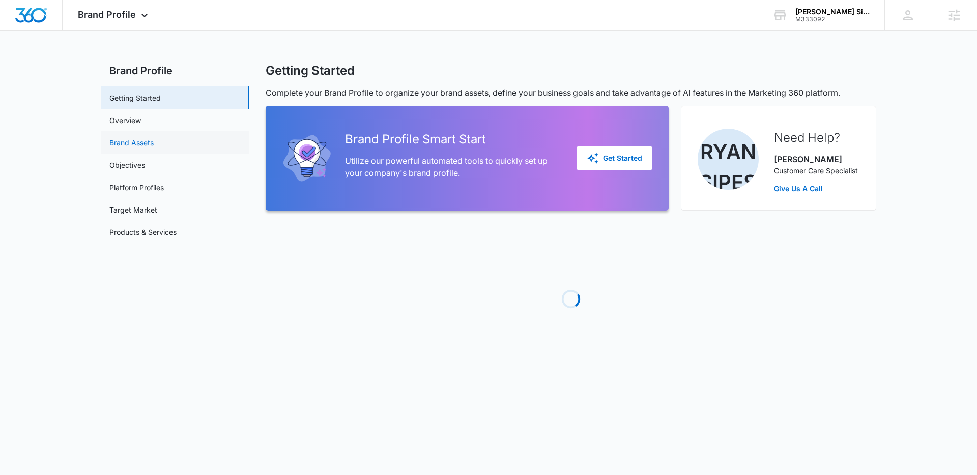
click at [138, 143] on link "Brand Assets" at bounding box center [131, 142] width 44 height 11
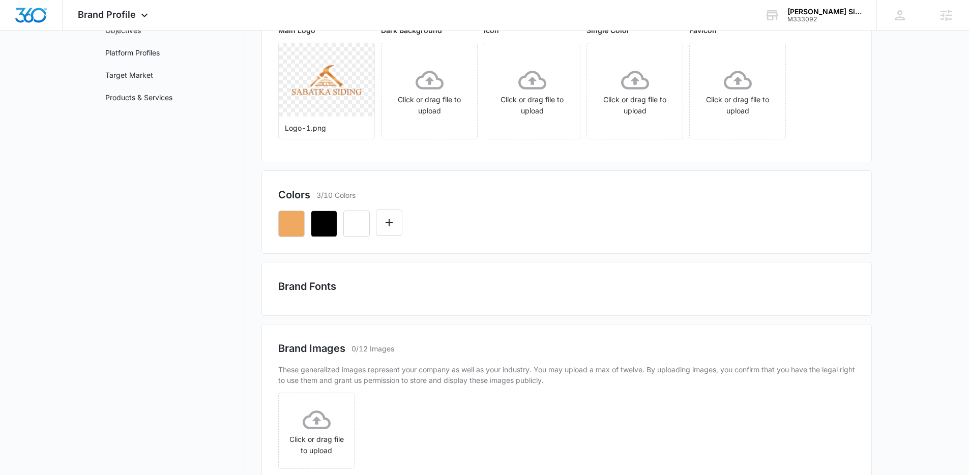
scroll to position [136, 0]
click at [333, 301] on div "Brand Fonts" at bounding box center [566, 288] width 610 height 54
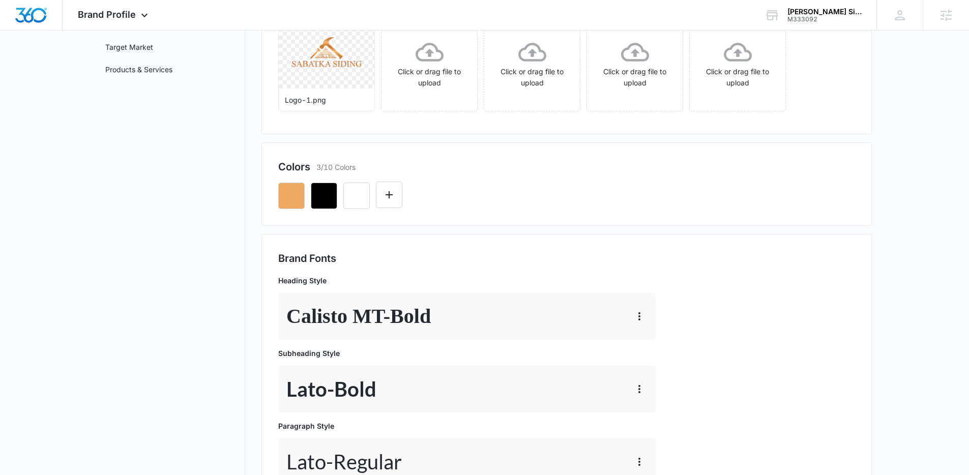
scroll to position [0, 0]
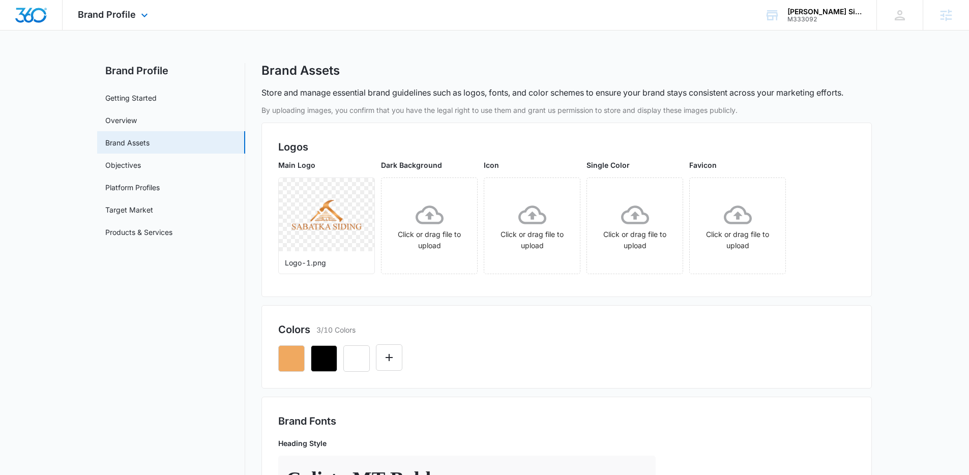
click at [126, 22] on div "Brand Profile Apps Reputation Websites Forms CRM Email Social Content Ads Intel…" at bounding box center [114, 15] width 103 height 30
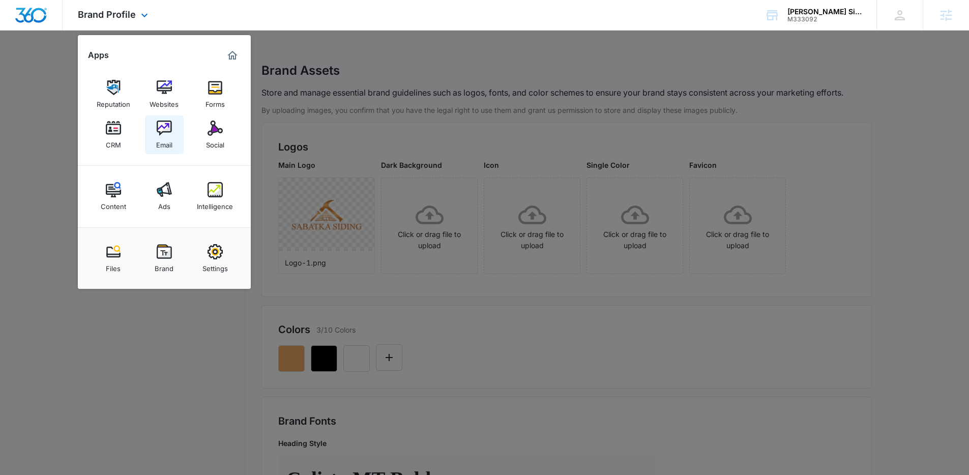
click at [164, 128] on img at bounding box center [164, 128] width 15 height 15
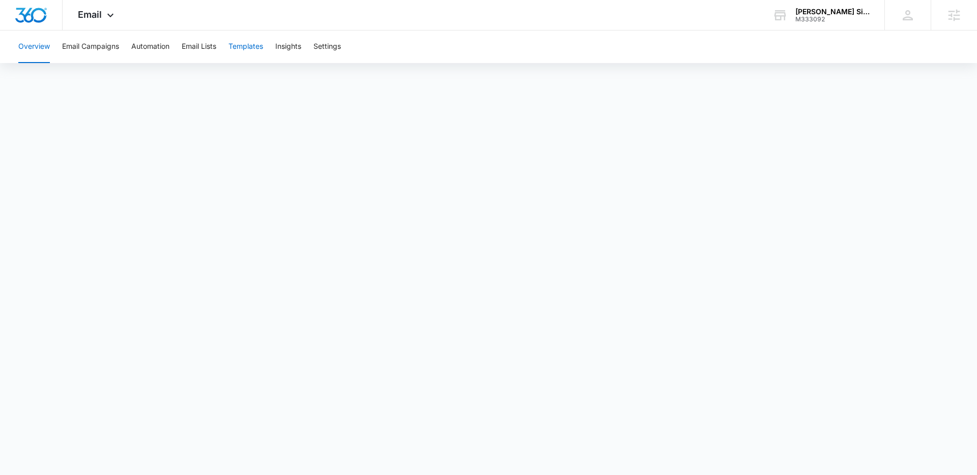
click at [252, 45] on button "Templates" at bounding box center [245, 47] width 35 height 33
click at [327, 52] on button "Settings" at bounding box center [326, 47] width 27 height 33
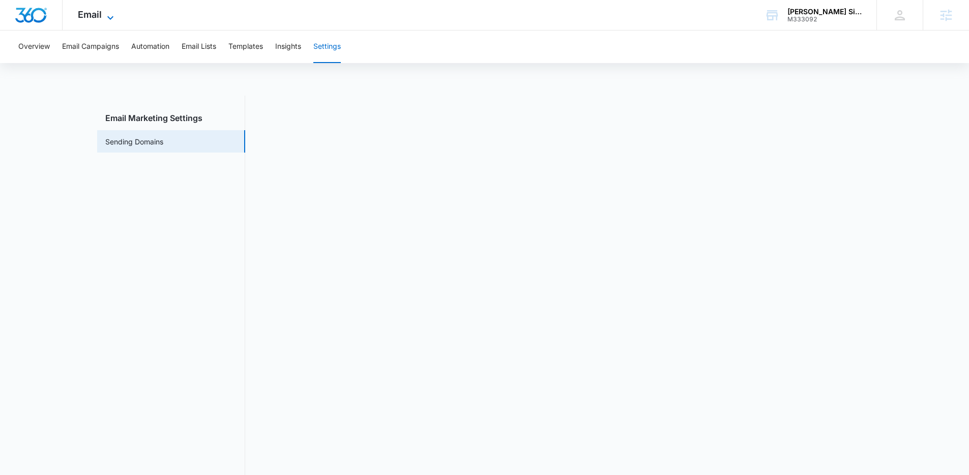
click at [101, 12] on span "Email" at bounding box center [90, 14] width 24 height 11
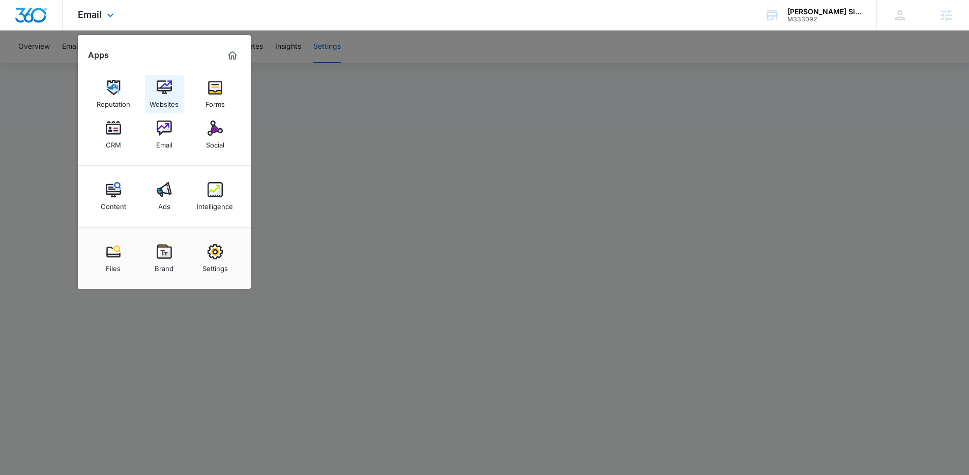
click at [168, 89] on img at bounding box center [164, 87] width 15 height 15
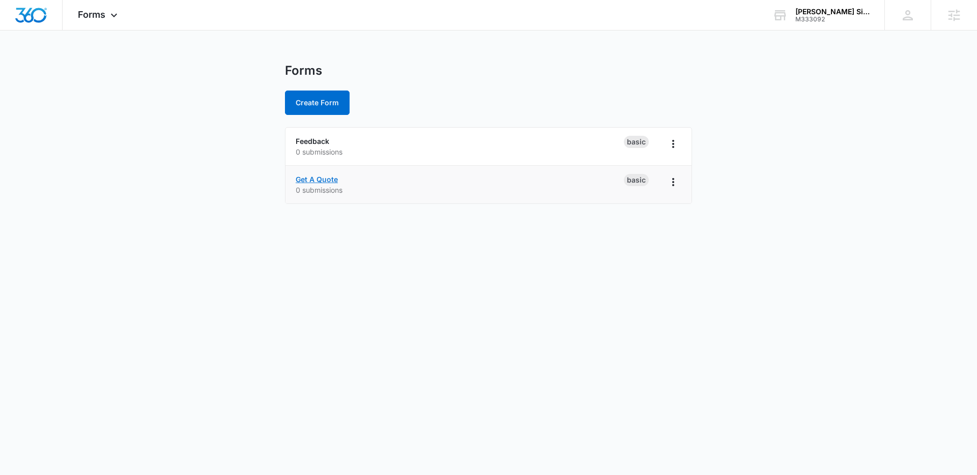
click at [328, 177] on link "Get A Quote" at bounding box center [317, 179] width 42 height 9
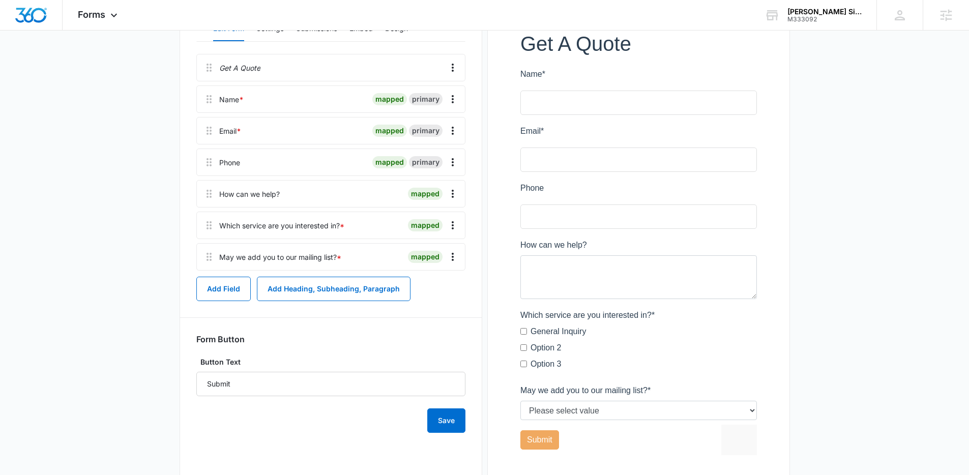
scroll to position [157, 0]
click at [450, 224] on icon "Overflow Menu" at bounding box center [453, 224] width 12 height 12
click at [440, 268] on button "Delete" at bounding box center [431, 267] width 58 height 15
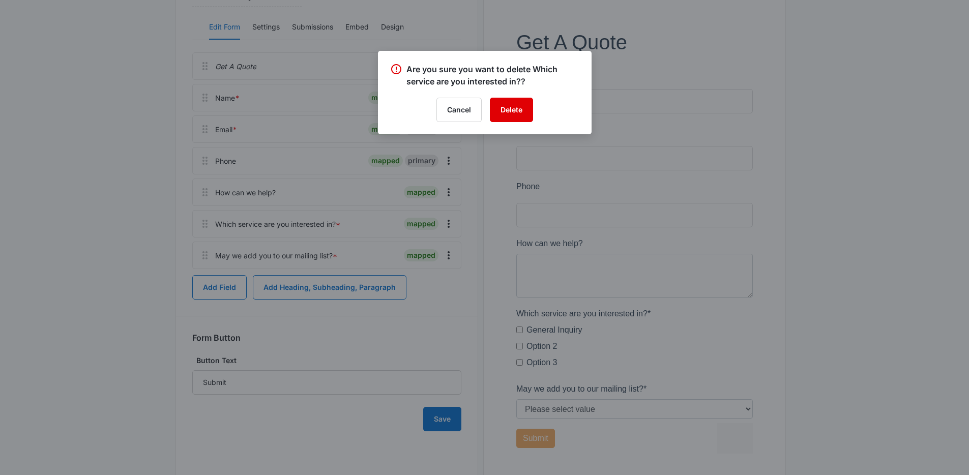
click at [503, 109] on button "Delete" at bounding box center [511, 110] width 43 height 24
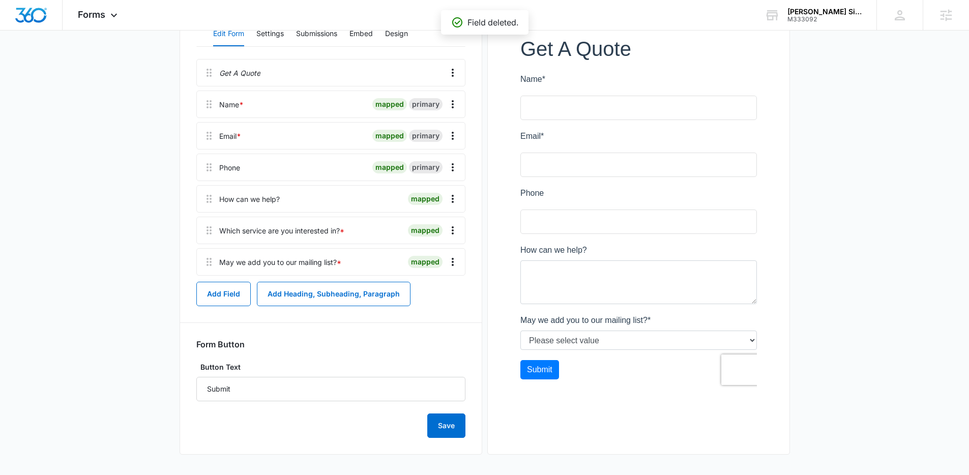
scroll to position [123, 0]
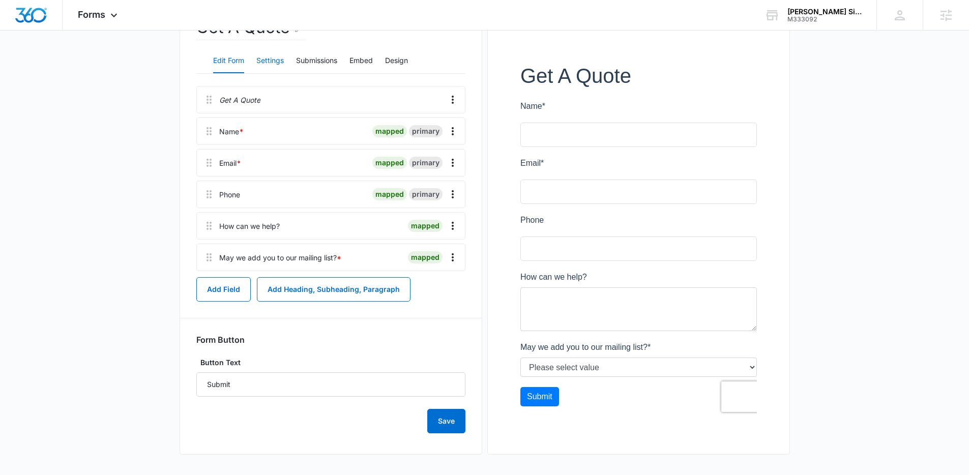
click at [273, 61] on button "Settings" at bounding box center [269, 61] width 27 height 24
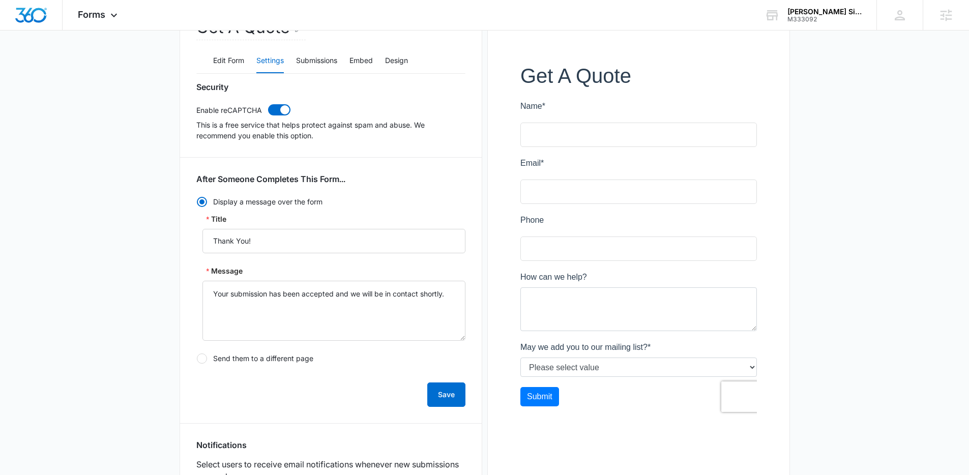
scroll to position [258, 0]
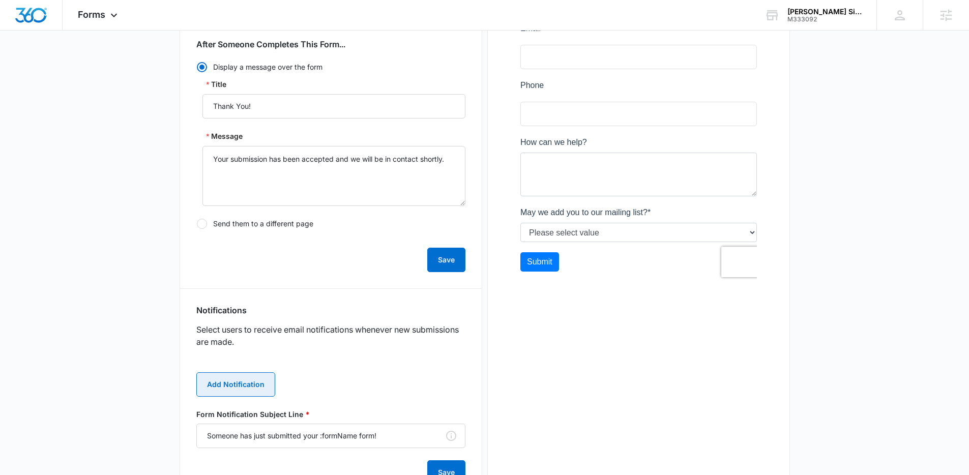
click at [226, 386] on button "Add Notification" at bounding box center [235, 384] width 79 height 24
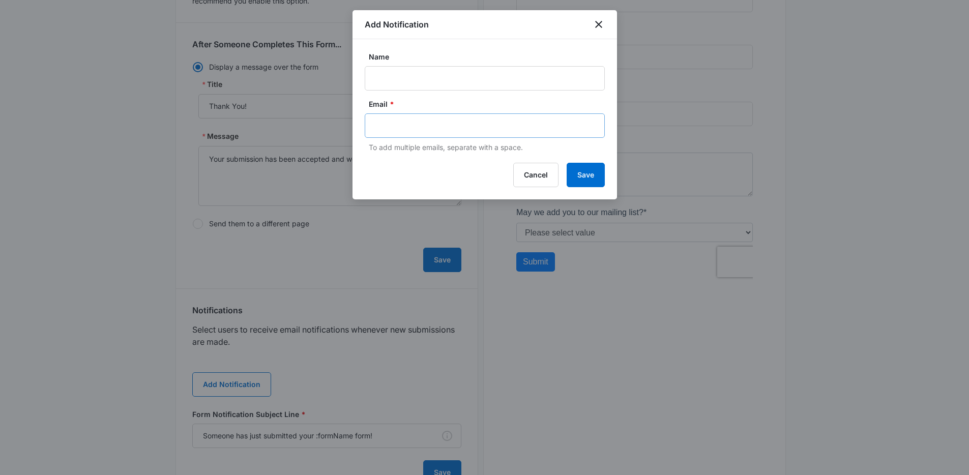
drag, startPoint x: 417, startPoint y: 115, endPoint x: 416, endPoint y: 124, distance: 8.7
click at [417, 115] on div at bounding box center [485, 125] width 240 height 24
click at [415, 125] on input "text" at bounding box center [485, 125] width 221 height 15
paste input "[EMAIL_ADDRESS][PERSON_NAME][DOMAIN_NAME]"
type input "[EMAIL_ADDRESS][PERSON_NAME][DOMAIN_NAME]"
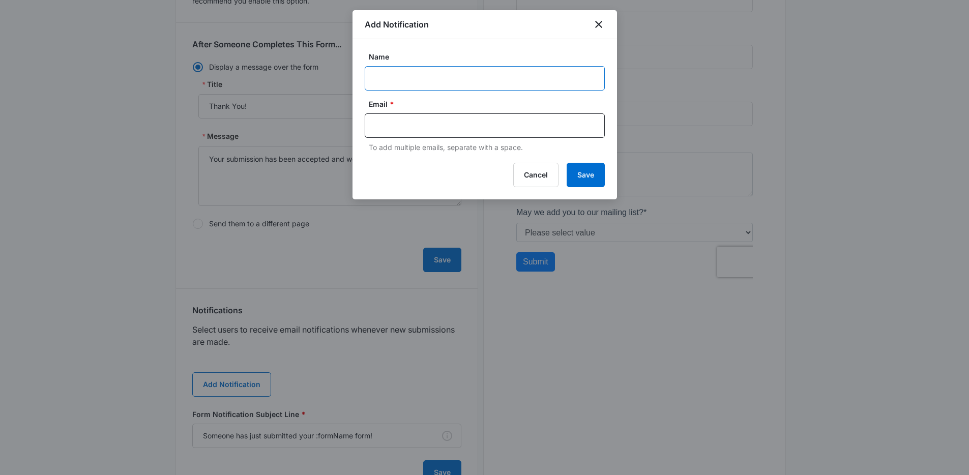
click at [407, 79] on input "Name" at bounding box center [485, 78] width 240 height 24
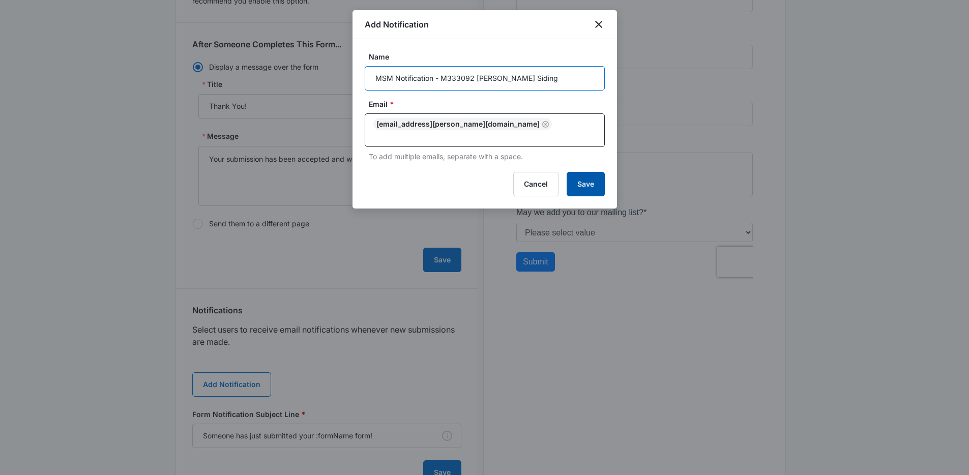
type input "MSM Notification - M333092 [PERSON_NAME] Siding"
click at [574, 172] on button "Save" at bounding box center [586, 184] width 38 height 24
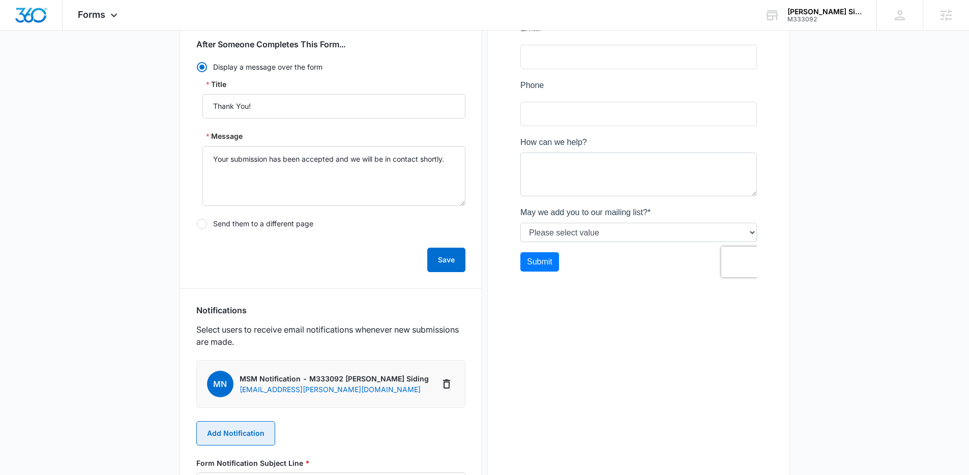
click at [230, 433] on button "Add Notification" at bounding box center [235, 433] width 79 height 24
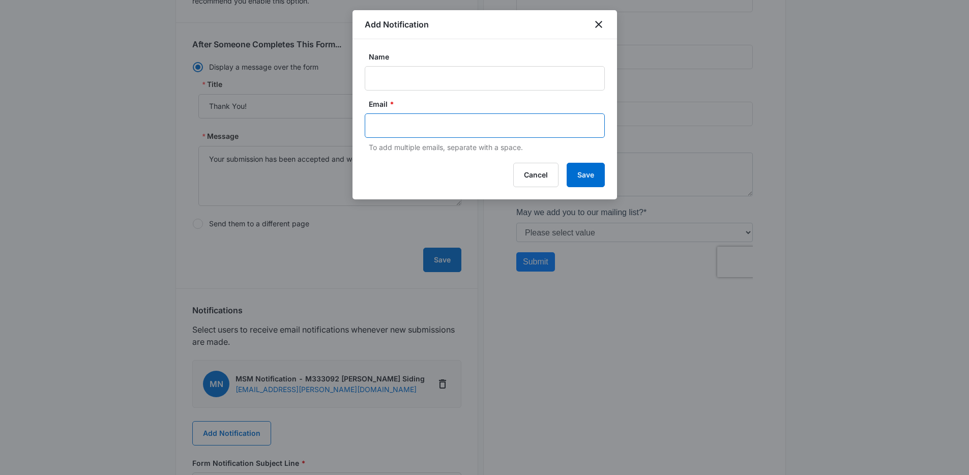
click at [412, 118] on input "text" at bounding box center [485, 125] width 221 height 15
paste input "[EMAIL_ADDRESS][DOMAIN_NAME]"
type input "[EMAIL_ADDRESS][DOMAIN_NAME]"
click at [423, 81] on input "Name" at bounding box center [485, 78] width 240 height 24
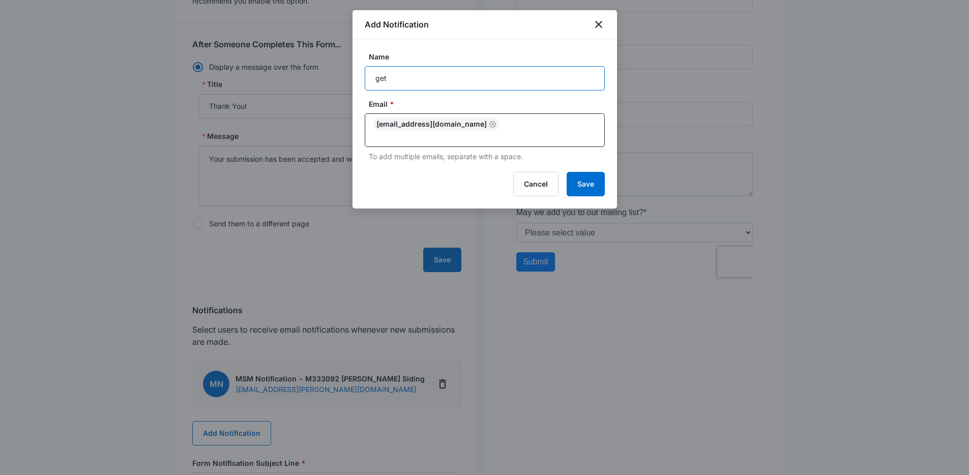
type input "Get a quote submission"
click at [573, 172] on button "Save" at bounding box center [586, 184] width 38 height 24
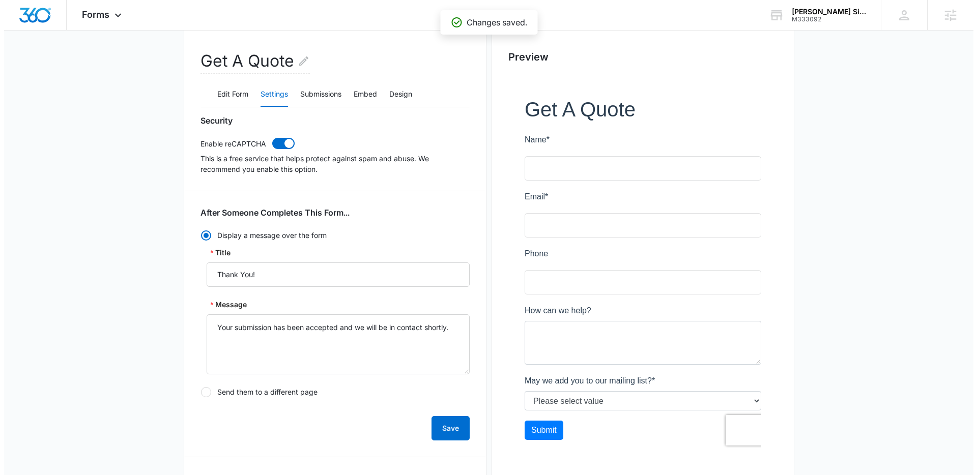
scroll to position [0, 0]
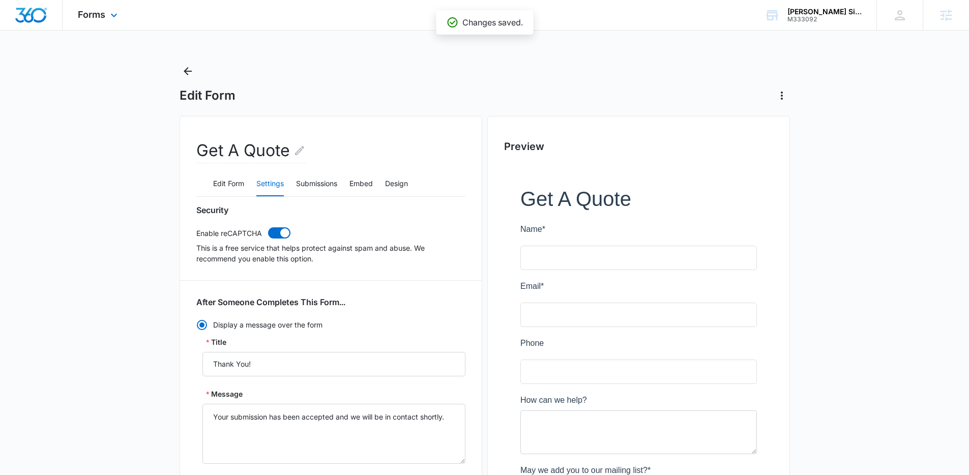
click at [112, 10] on div "Forms Apps Reputation Websites Forms CRM Email Social Content Ads Intelligence …" at bounding box center [99, 15] width 73 height 30
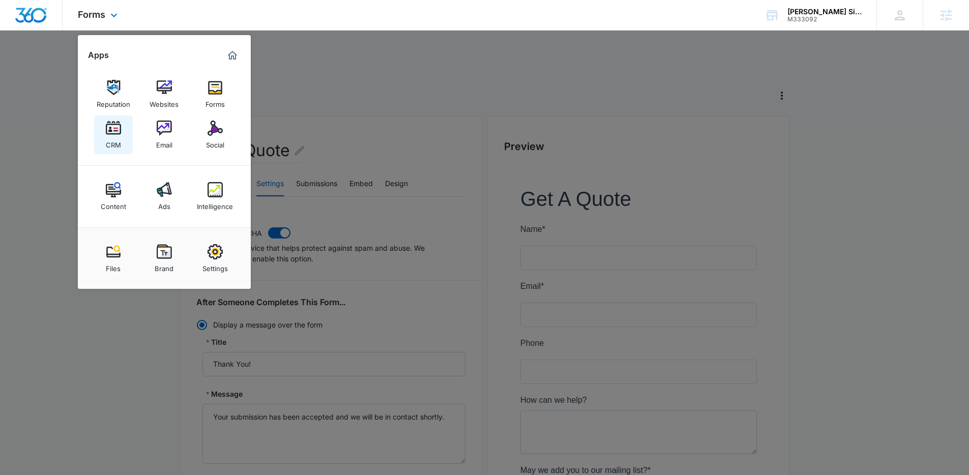
click at [121, 136] on link "CRM" at bounding box center [113, 134] width 39 height 39
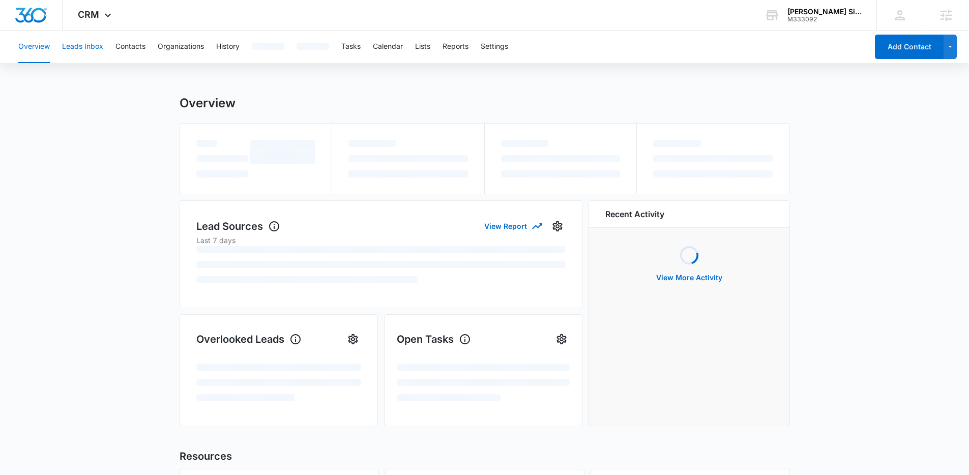
click at [93, 50] on button "Leads Inbox" at bounding box center [82, 47] width 41 height 33
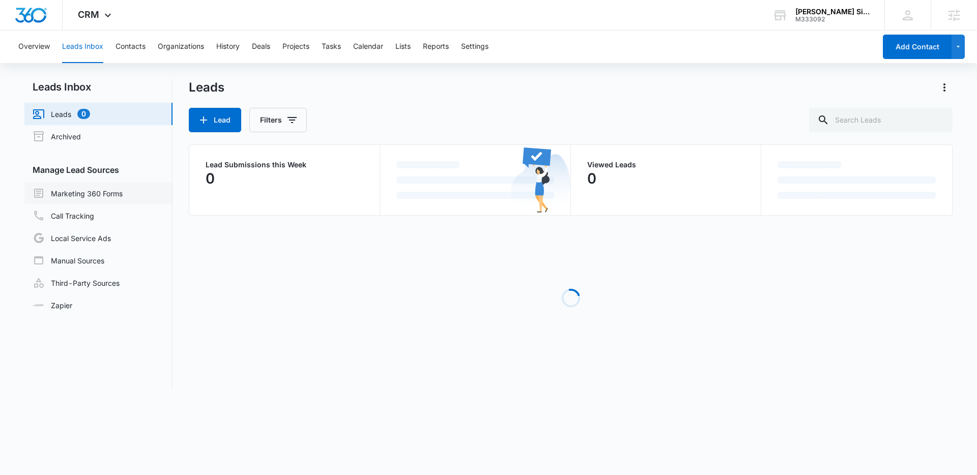
click at [105, 196] on link "Marketing 360 Forms" at bounding box center [78, 193] width 90 height 12
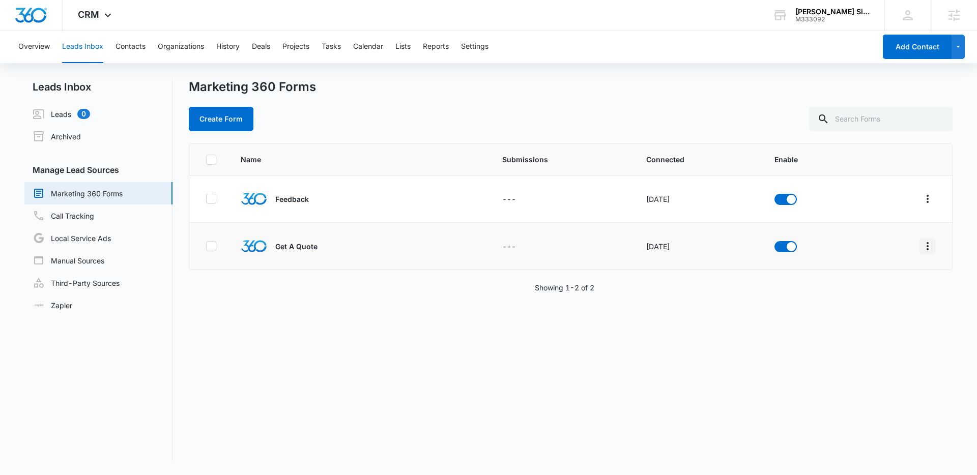
click at [923, 245] on icon "Overflow Menu" at bounding box center [927, 246] width 12 height 12
click at [875, 306] on div "Field Mapping" at bounding box center [874, 305] width 57 height 7
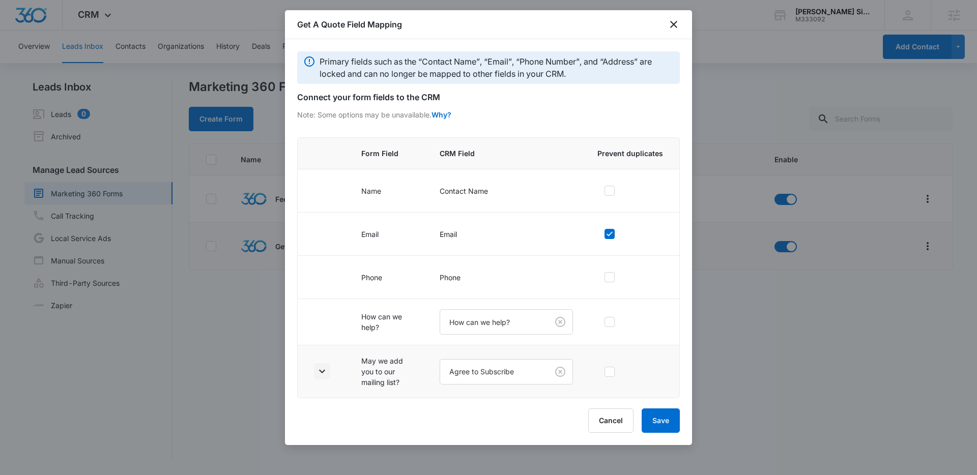
click at [319, 375] on icon "button" at bounding box center [322, 371] width 12 height 12
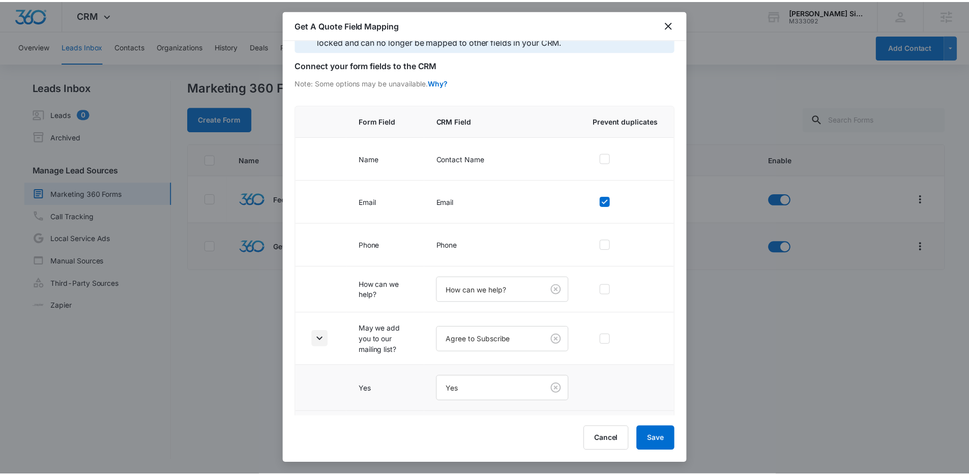
scroll to position [74, 0]
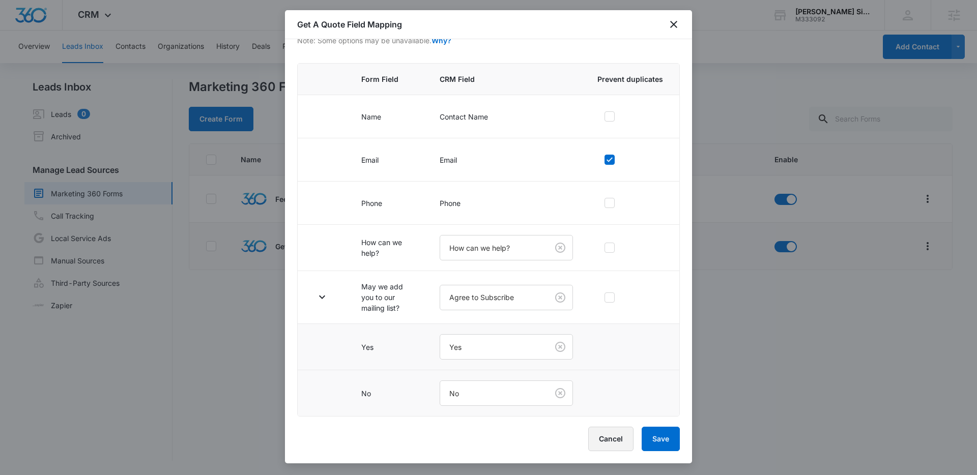
click at [604, 441] on button "Cancel" at bounding box center [610, 439] width 45 height 24
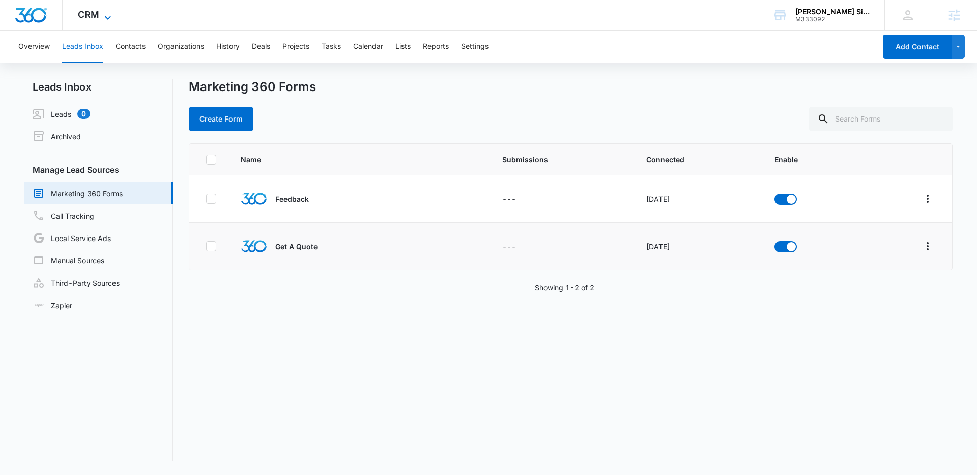
click at [109, 13] on icon at bounding box center [108, 18] width 12 height 12
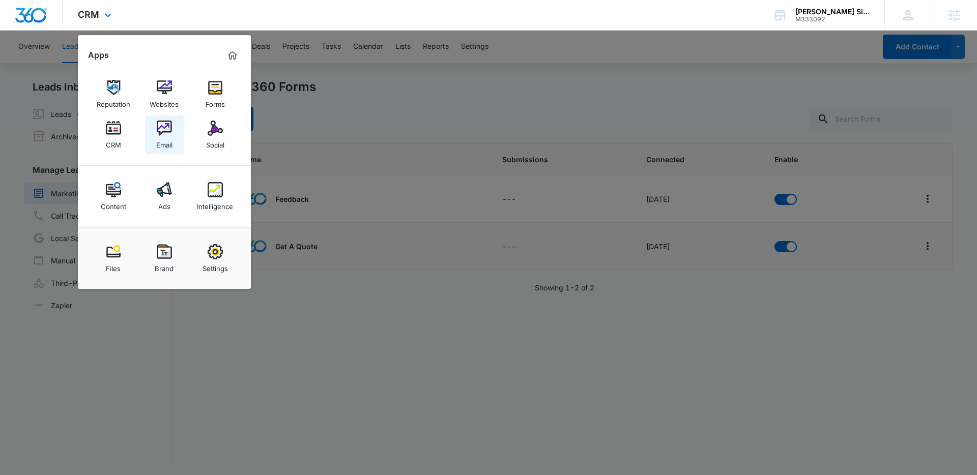
click at [162, 124] on img at bounding box center [164, 128] width 15 height 15
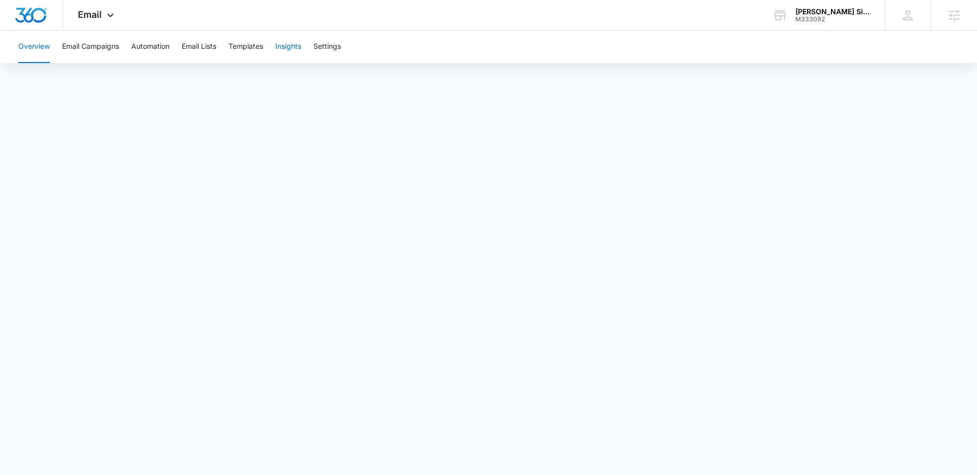
click at [299, 44] on button "Insights" at bounding box center [288, 47] width 26 height 33
click at [234, 47] on button "Templates" at bounding box center [245, 47] width 35 height 33
click at [111, 12] on icon at bounding box center [110, 18] width 12 height 12
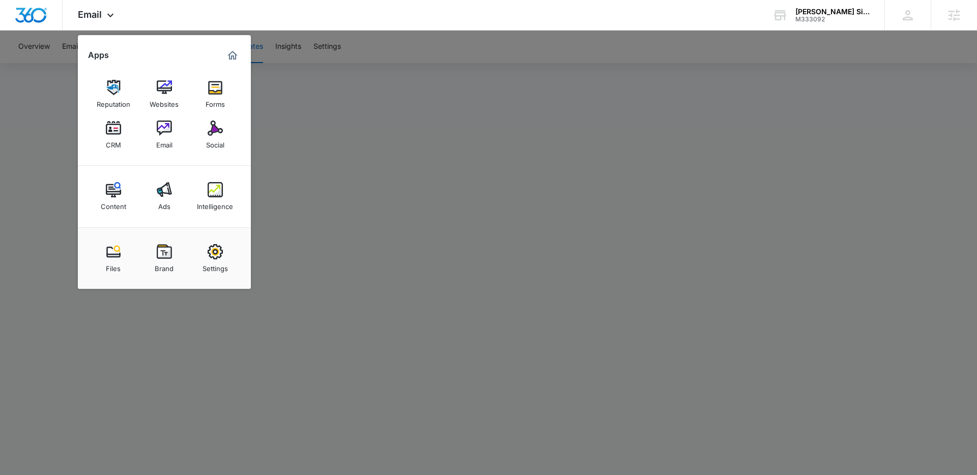
click at [474, 216] on div at bounding box center [488, 237] width 977 height 475
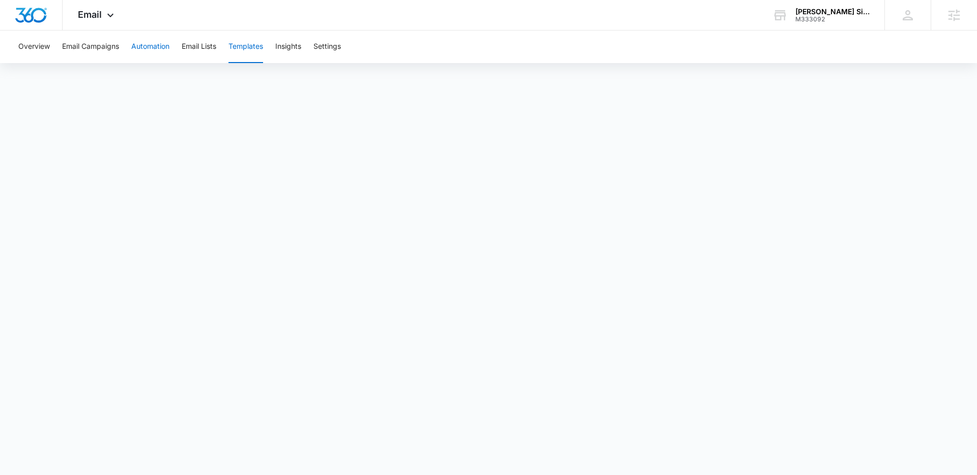
click at [142, 45] on button "Automation" at bounding box center [150, 47] width 38 height 33
click at [339, 48] on button "Settings" at bounding box center [326, 47] width 27 height 33
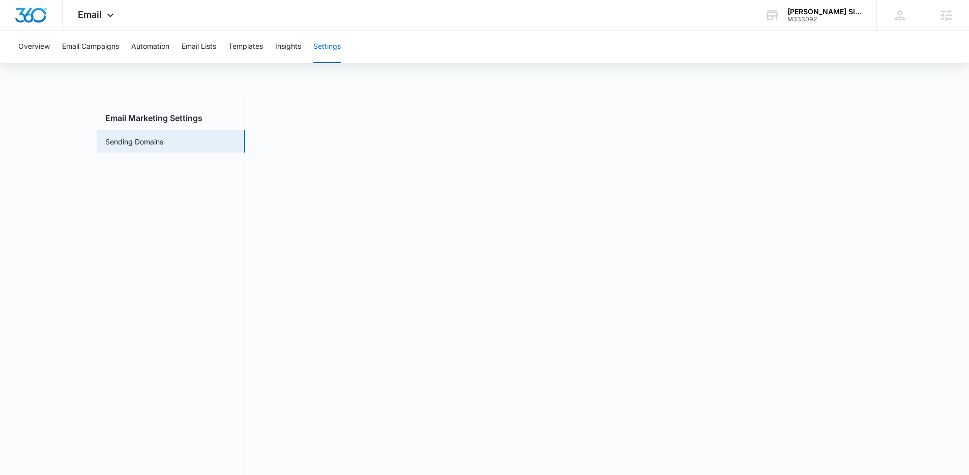
scroll to position [2, 0]
click at [222, 239] on nav "Email Marketing Settings Sending Domains" at bounding box center [171, 289] width 148 height 390
click at [132, 47] on button "Automation" at bounding box center [150, 47] width 38 height 33
click at [328, 47] on button "Settings" at bounding box center [326, 47] width 27 height 33
click at [40, 15] on img "Dashboard" at bounding box center [31, 15] width 33 height 15
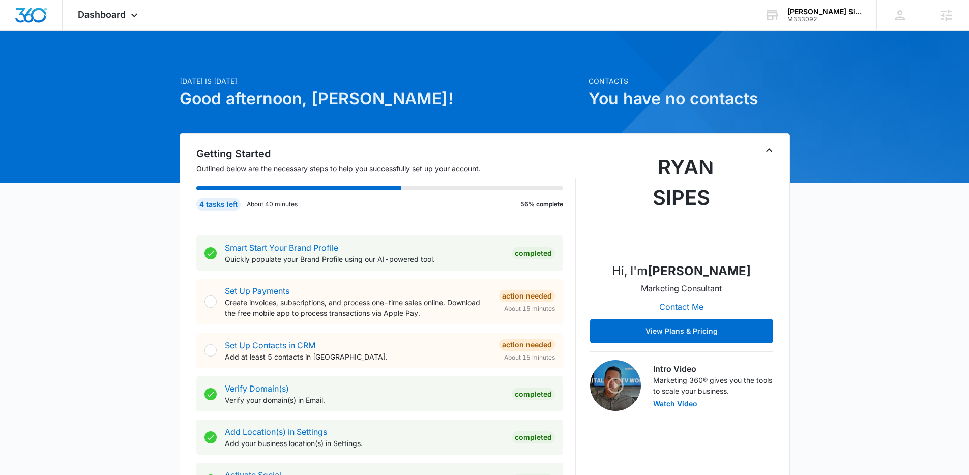
scroll to position [496, 0]
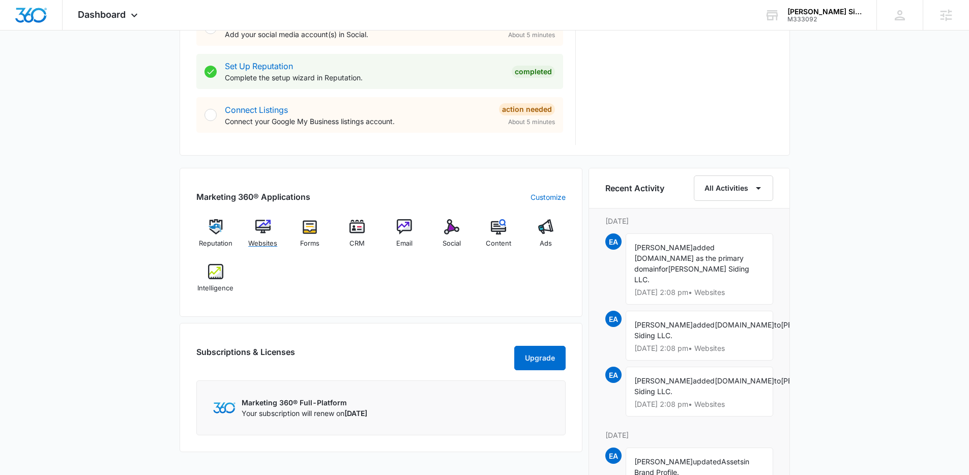
drag, startPoint x: 259, startPoint y: 224, endPoint x: 263, endPoint y: 217, distance: 8.4
click at [259, 224] on img at bounding box center [262, 226] width 15 height 15
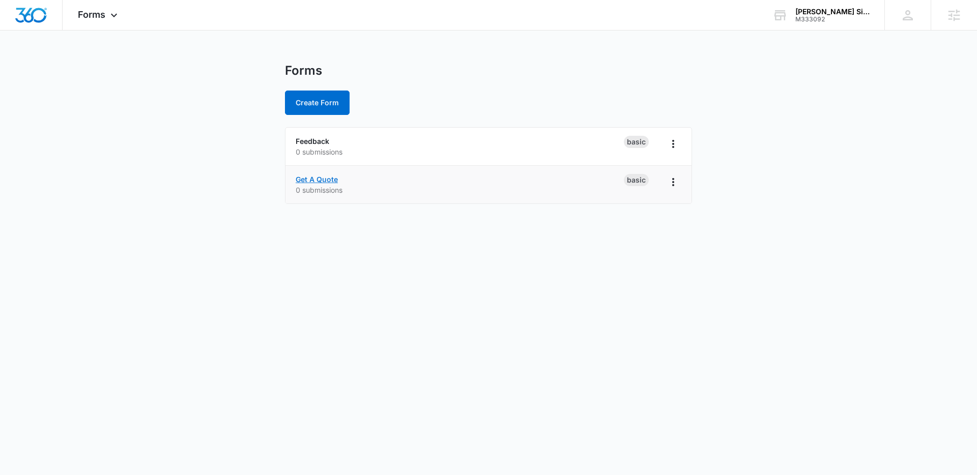
click at [323, 176] on link "Get A Quote" at bounding box center [317, 179] width 42 height 9
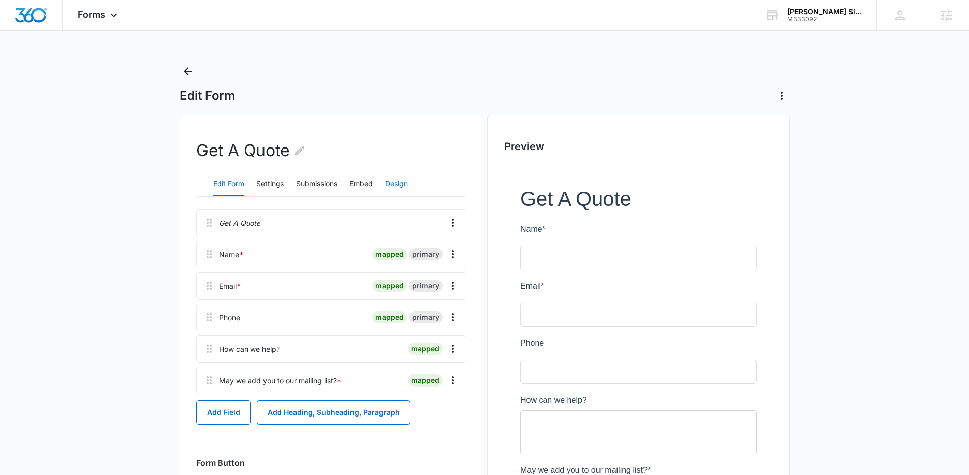
click at [392, 180] on button "Design" at bounding box center [396, 184] width 23 height 24
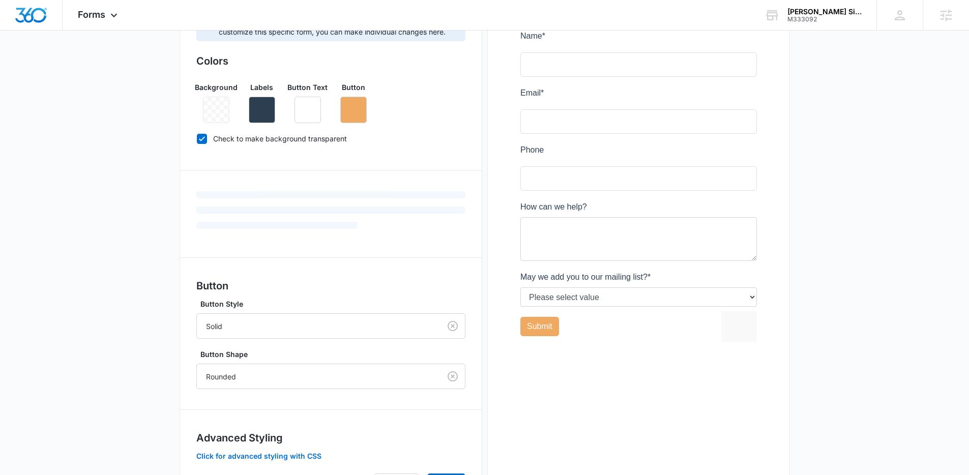
scroll to position [253, 0]
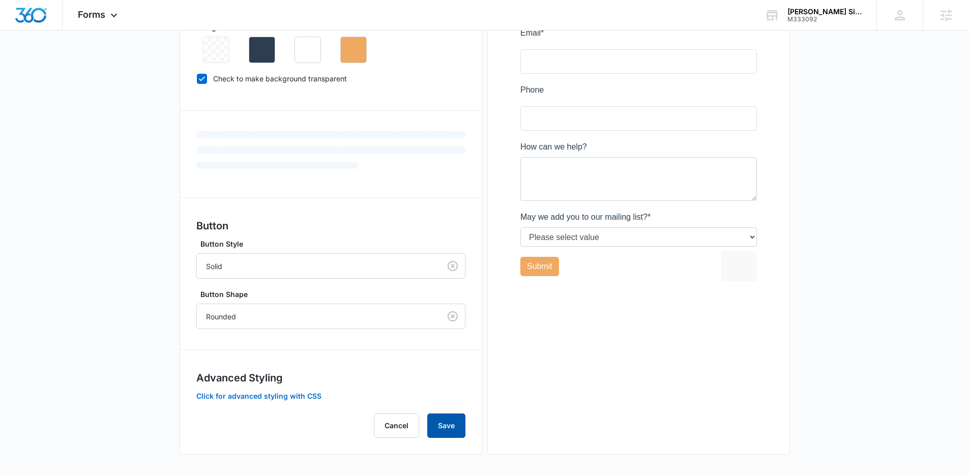
click at [457, 427] on button "Save" at bounding box center [446, 426] width 38 height 24
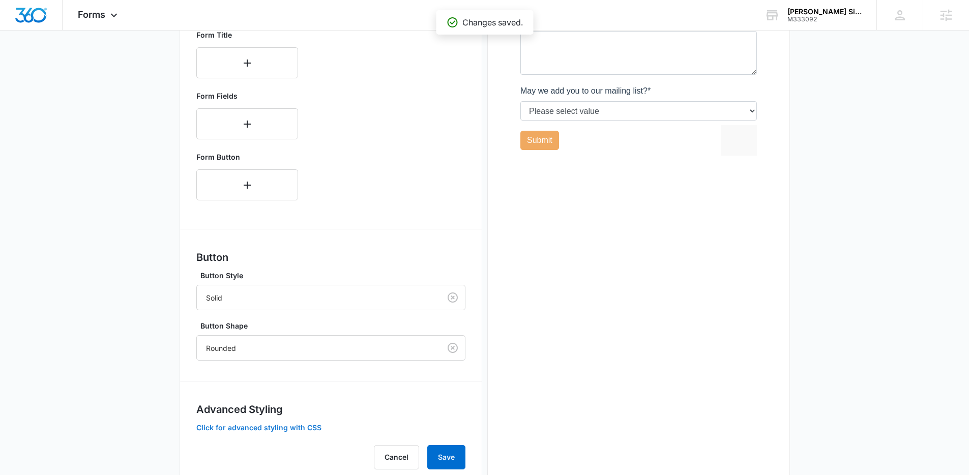
scroll to position [411, 0]
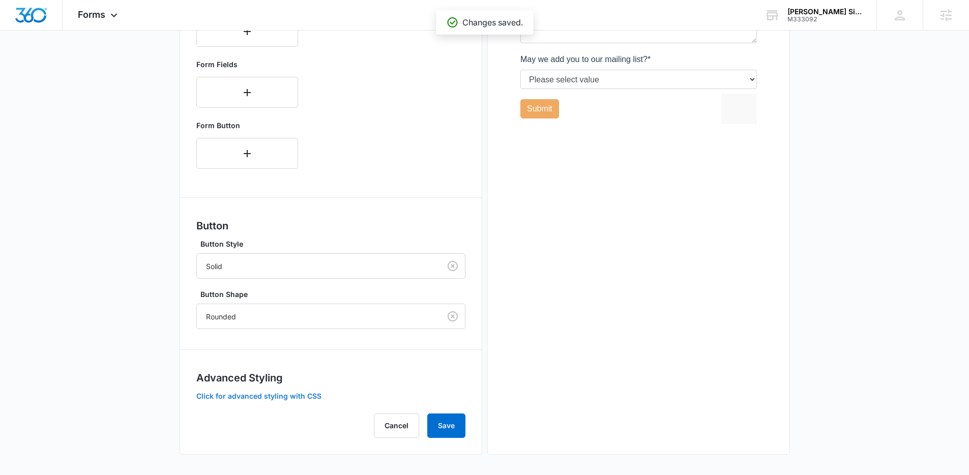
click at [297, 398] on button "Click for advanced styling with CSS" at bounding box center [258, 396] width 125 height 7
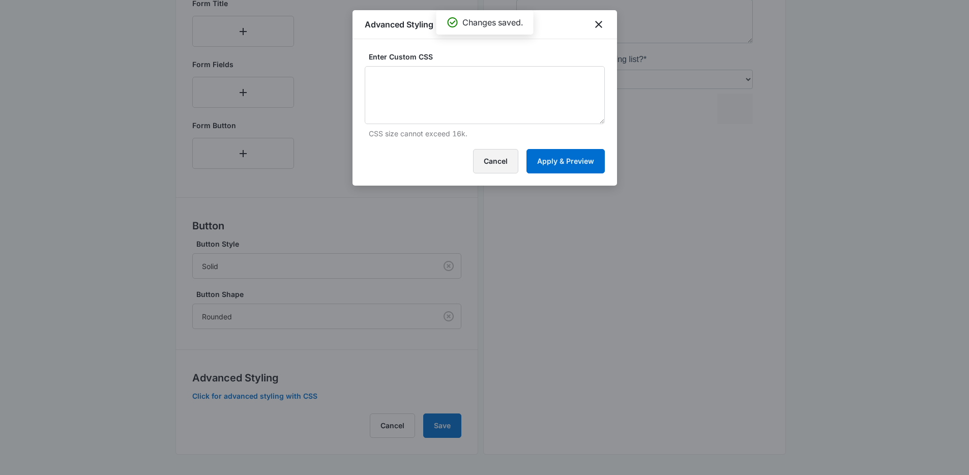
click at [505, 165] on button "Cancel" at bounding box center [495, 161] width 45 height 24
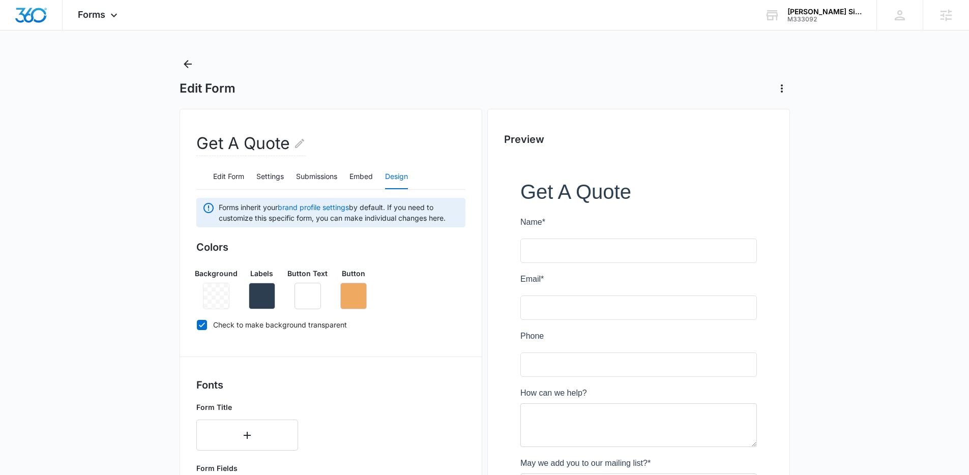
scroll to position [0, 0]
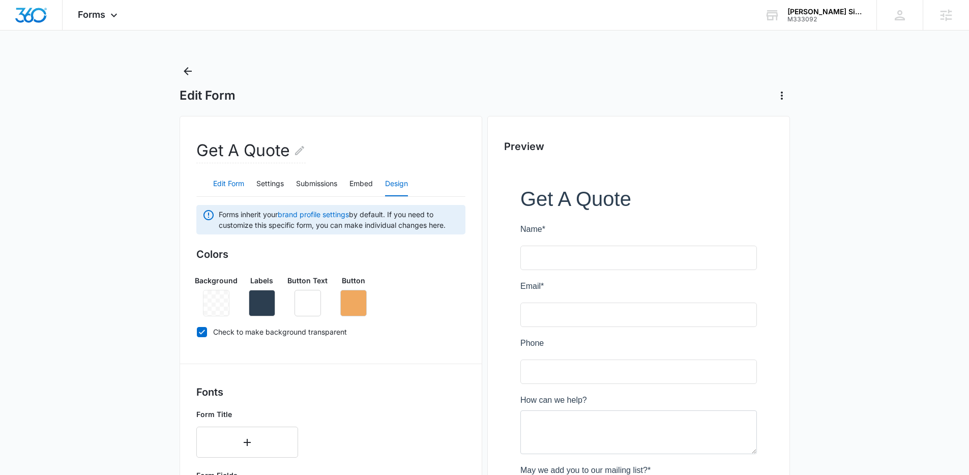
click at [236, 185] on button "Edit Form" at bounding box center [228, 184] width 31 height 24
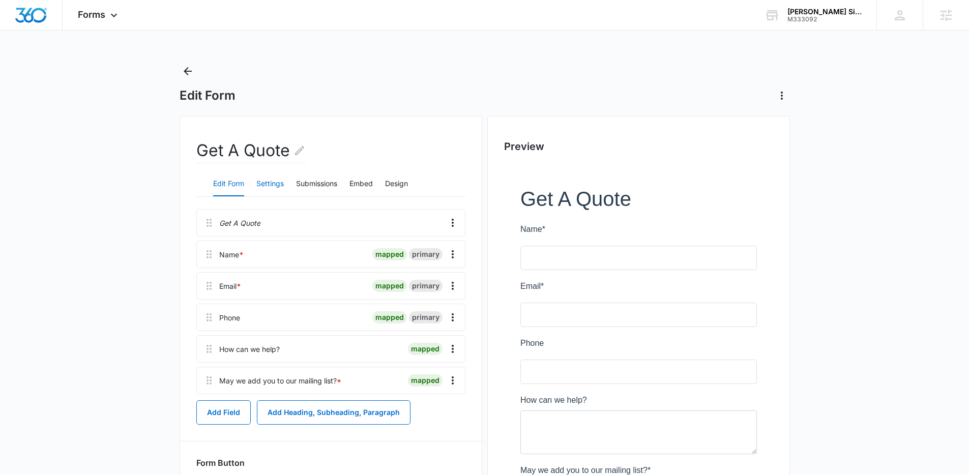
click at [258, 187] on button "Settings" at bounding box center [269, 184] width 27 height 24
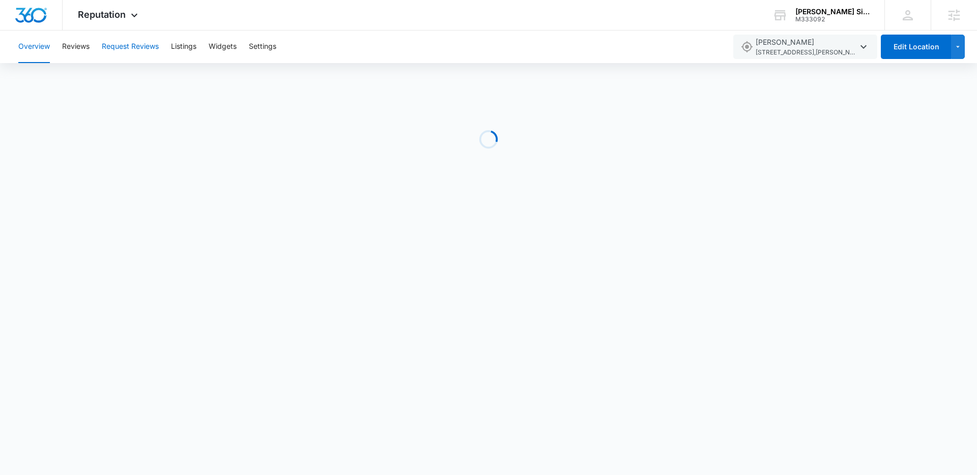
click at [139, 49] on button "Request Reviews" at bounding box center [130, 47] width 57 height 33
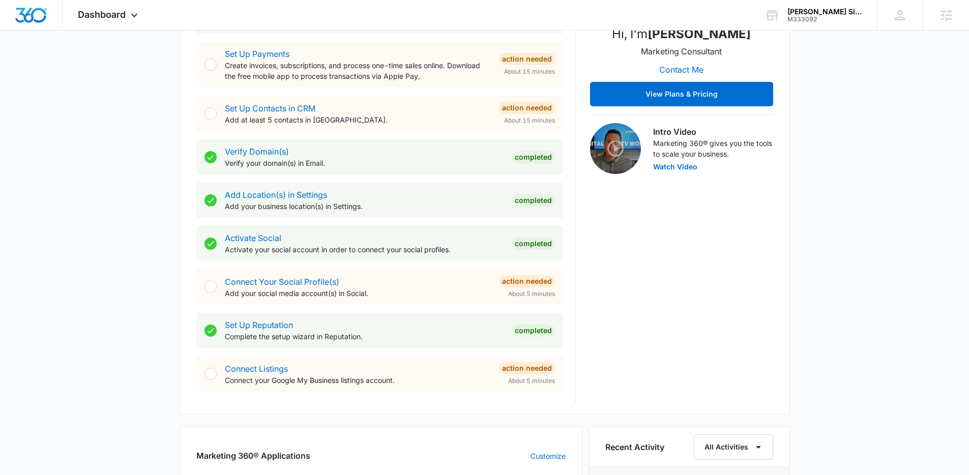
scroll to position [242, 0]
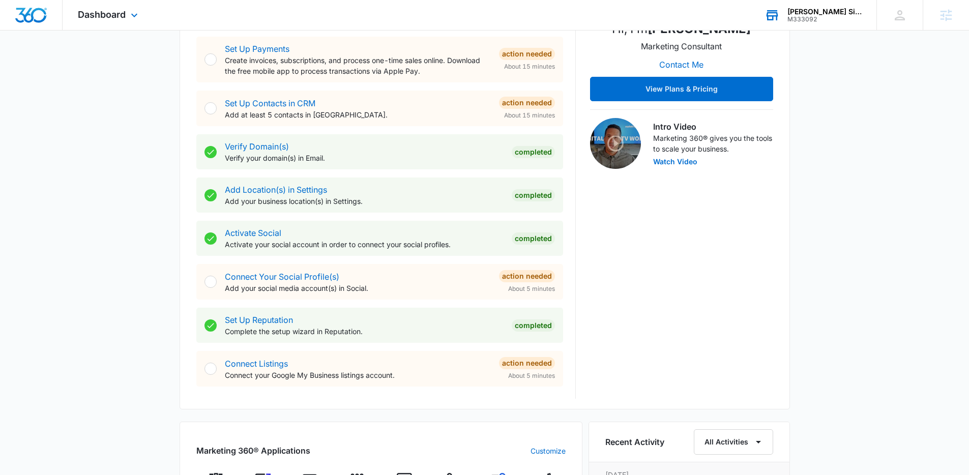
click at [810, 13] on div "[PERSON_NAME] Siding LLC" at bounding box center [825, 12] width 74 height 8
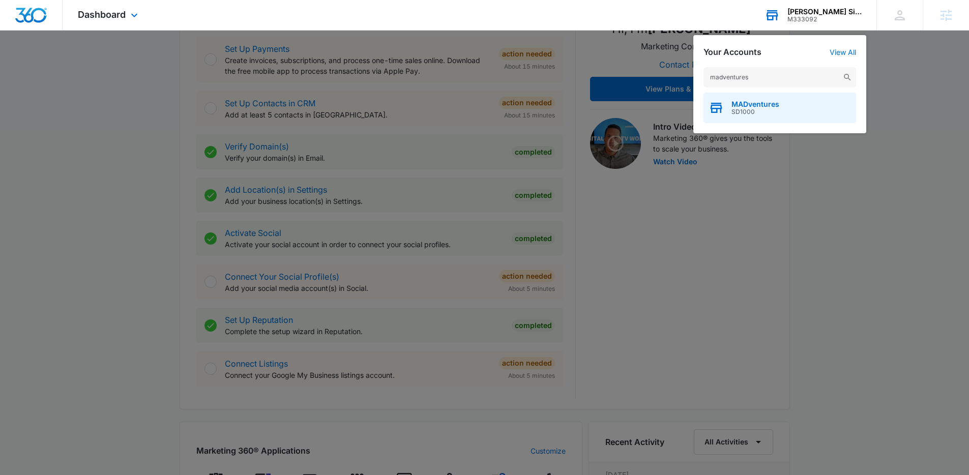
type input "madventures"
click at [749, 98] on div "MADventures SD1000" at bounding box center [780, 108] width 153 height 31
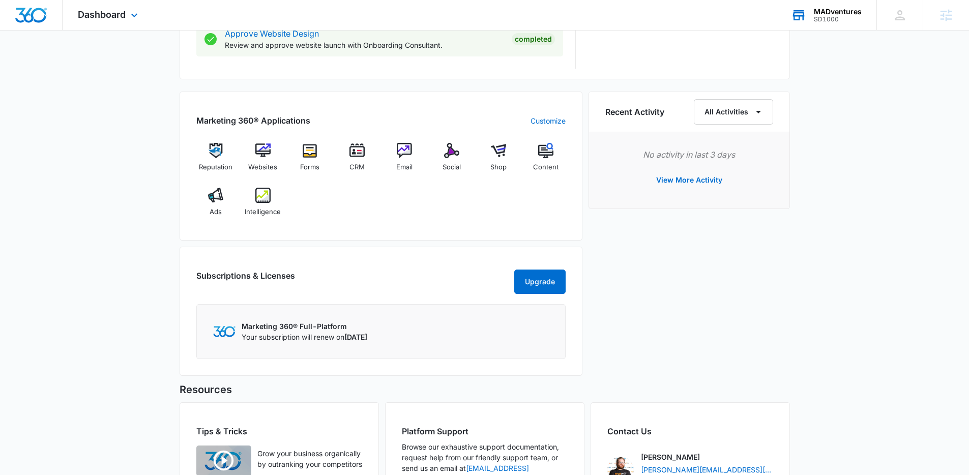
scroll to position [710, 0]
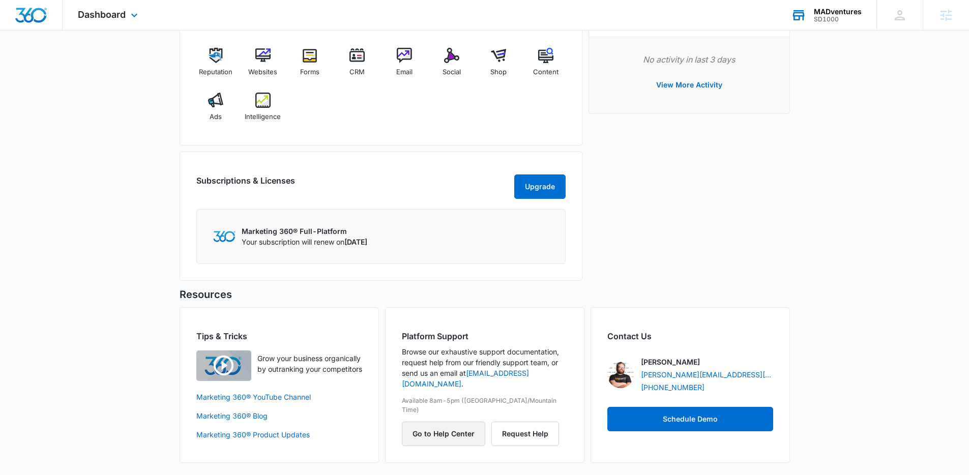
click at [454, 422] on button "Go to Help Center" at bounding box center [443, 434] width 83 height 24
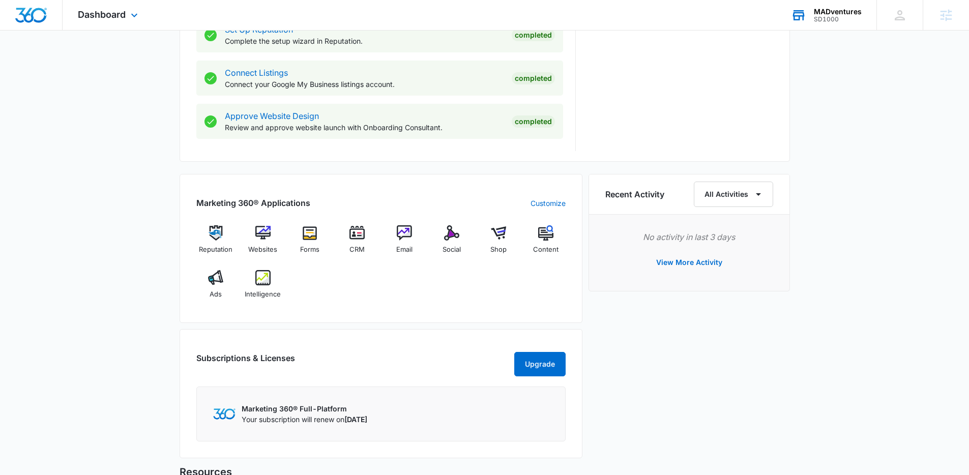
scroll to position [524, 0]
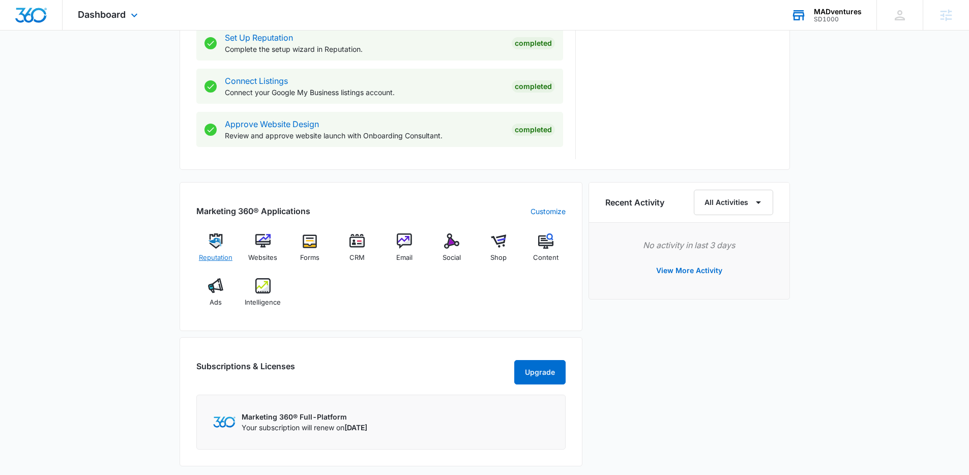
click at [215, 251] on div "Reputation" at bounding box center [215, 252] width 39 height 37
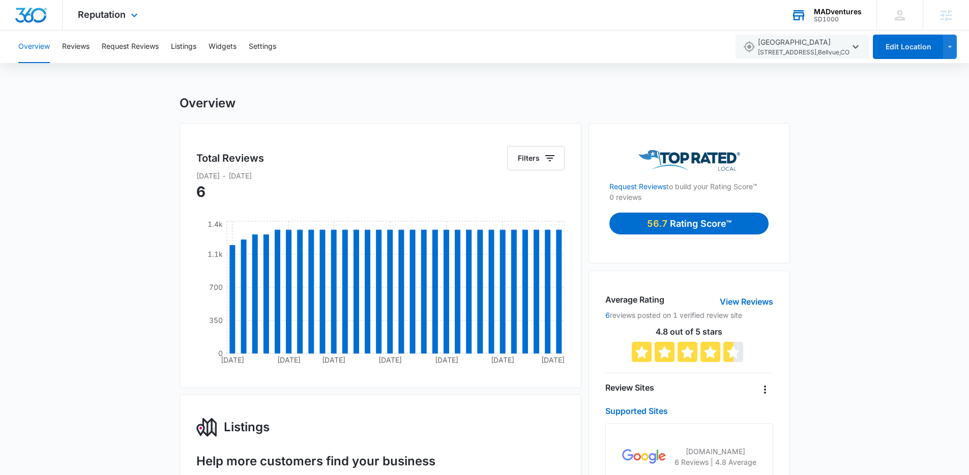
click at [32, 13] on img "Dashboard" at bounding box center [31, 15] width 33 height 15
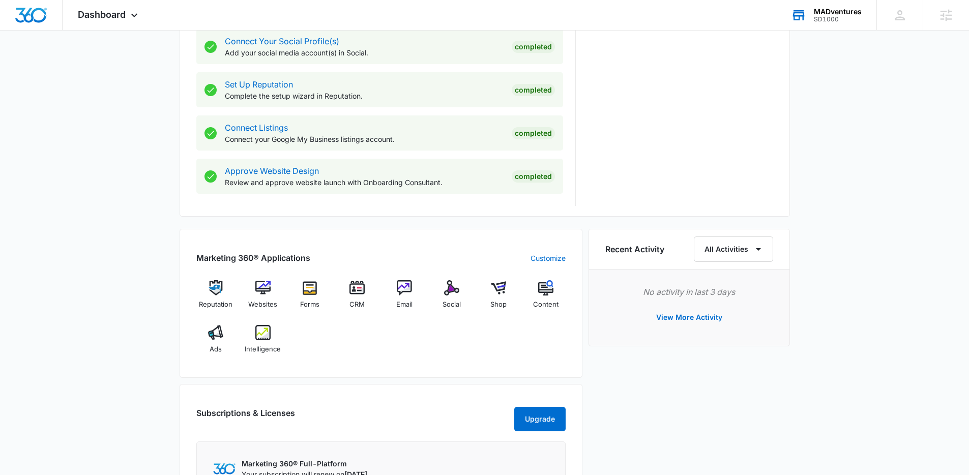
scroll to position [483, 0]
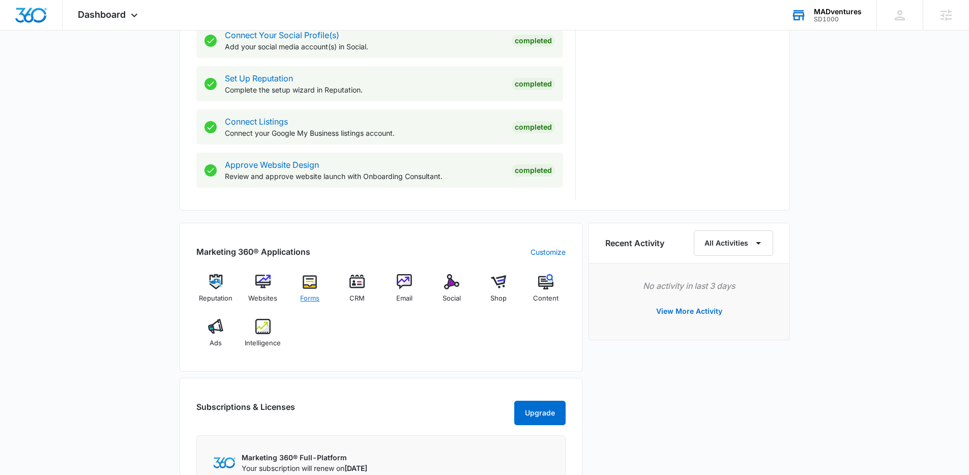
click at [300, 287] on div "Forms" at bounding box center [309, 292] width 39 height 37
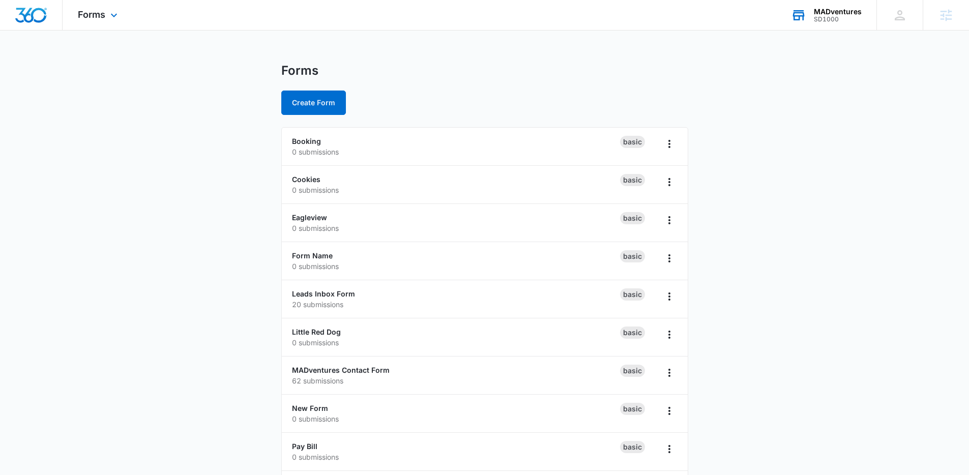
click at [39, 21] on img "Dashboard" at bounding box center [31, 15] width 33 height 15
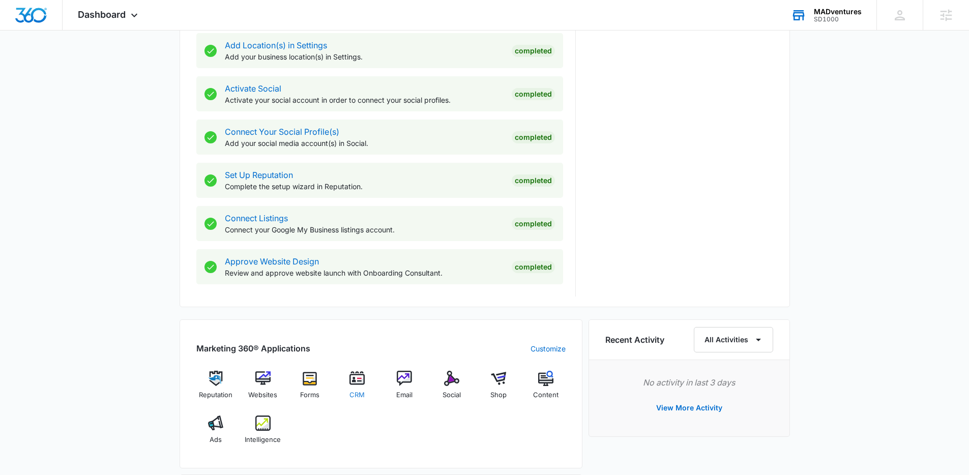
scroll to position [402, 0]
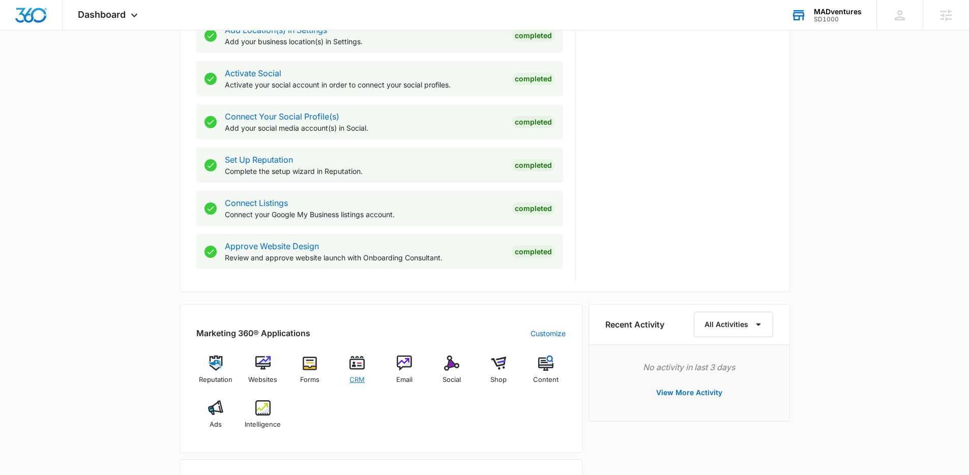
click at [356, 378] on span "CRM" at bounding box center [356, 380] width 15 height 10
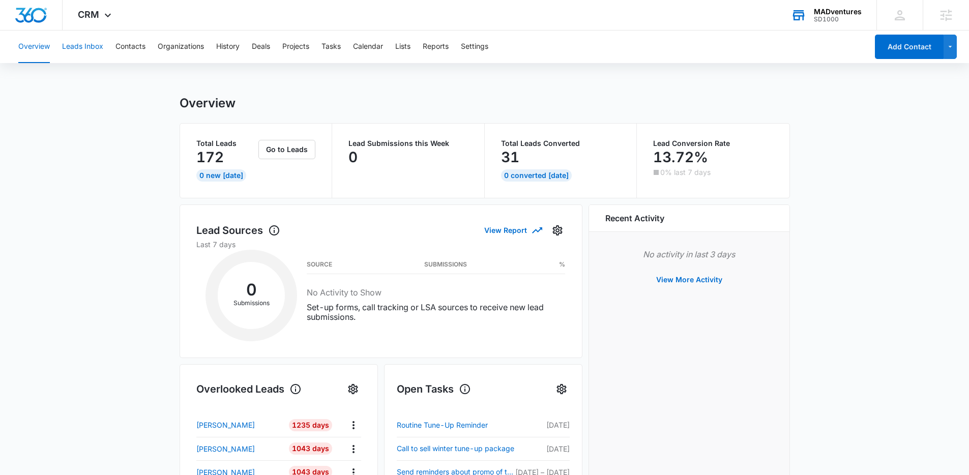
click at [89, 49] on button "Leads Inbox" at bounding box center [82, 47] width 41 height 33
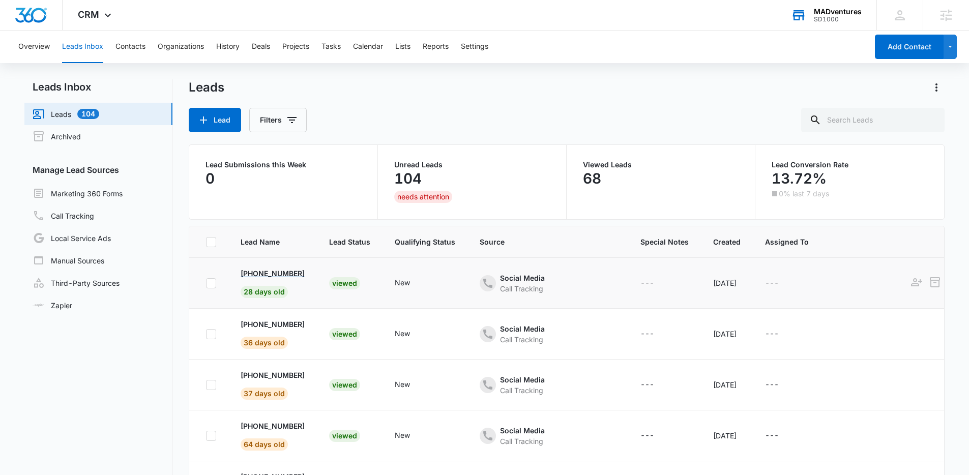
click at [265, 271] on p "+1 (877) 677-3678" at bounding box center [273, 273] width 64 height 11
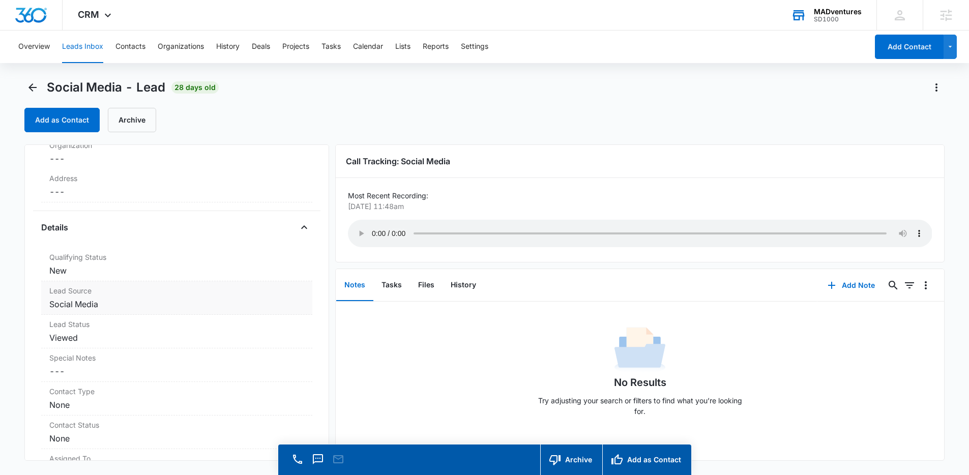
scroll to position [198, 0]
click at [120, 45] on button "Contacts" at bounding box center [130, 47] width 30 height 33
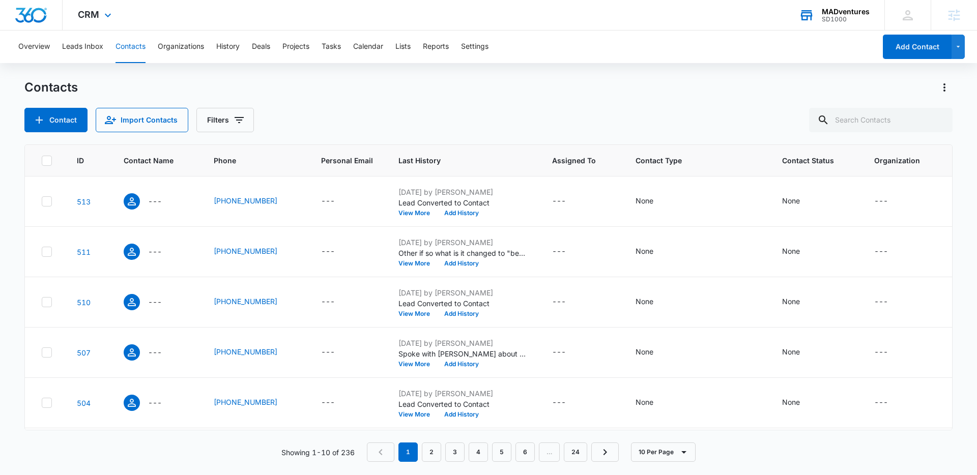
click at [27, 16] on img "Dashboard" at bounding box center [31, 15] width 33 height 15
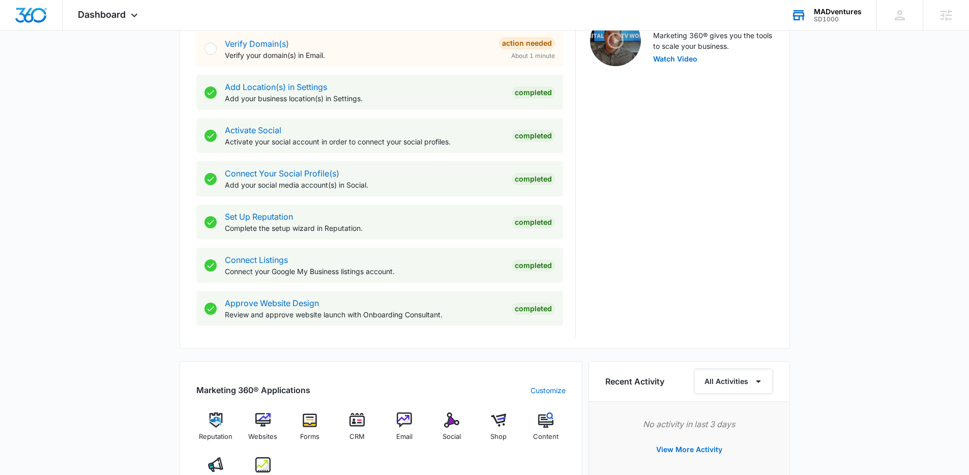
scroll to position [577, 0]
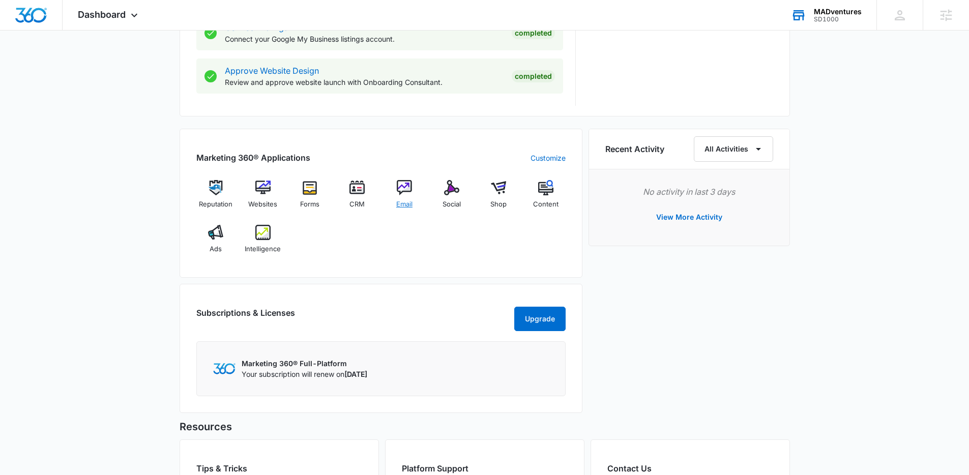
click at [407, 203] on span "Email" at bounding box center [404, 204] width 16 height 10
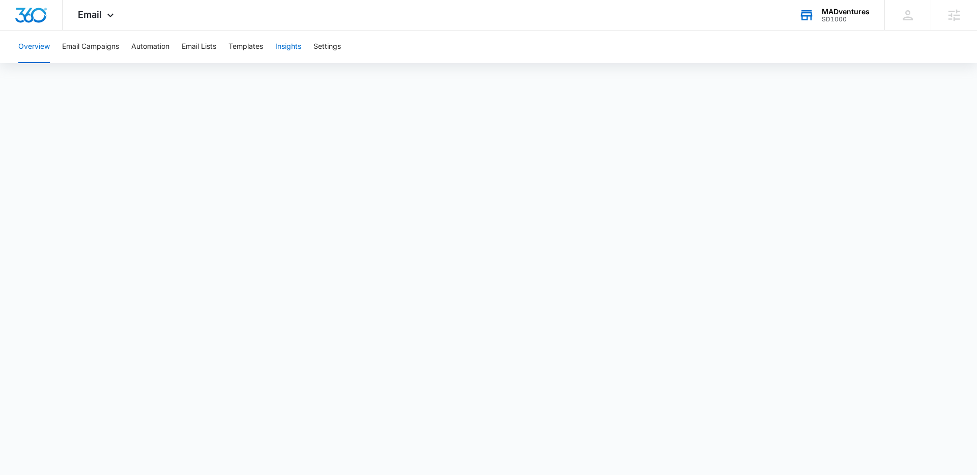
click at [293, 50] on button "Insights" at bounding box center [288, 47] width 26 height 33
click at [33, 15] on img "Dashboard" at bounding box center [31, 15] width 33 height 15
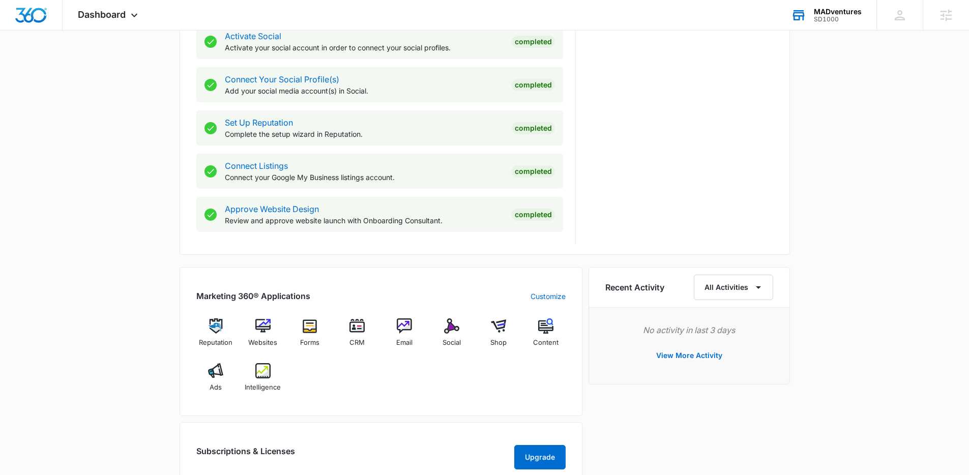
scroll to position [441, 0]
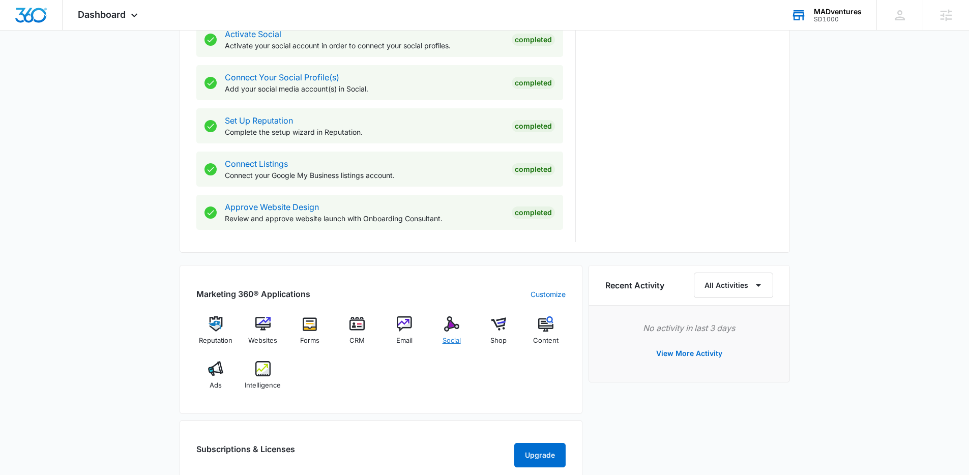
click at [447, 328] on img at bounding box center [451, 323] width 15 height 15
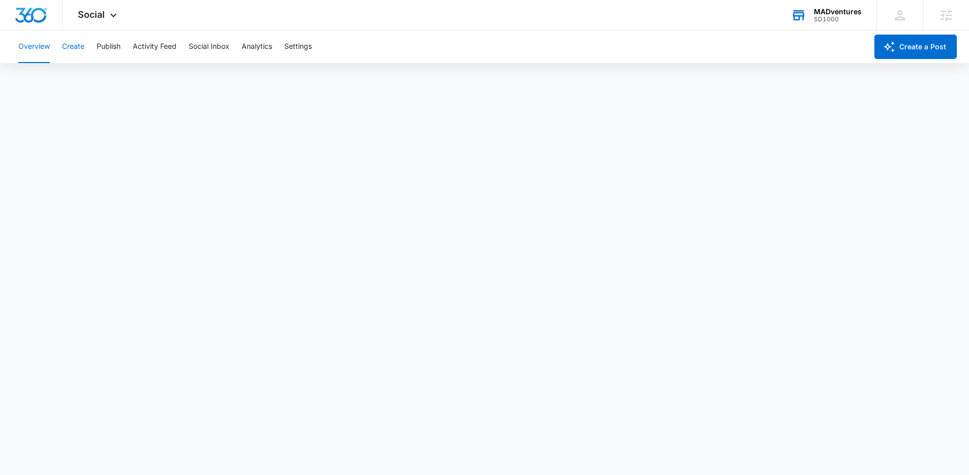
click at [67, 47] on button "Create" at bounding box center [73, 47] width 22 height 33
click at [112, 55] on button "Publish" at bounding box center [109, 47] width 24 height 33
click at [163, 49] on button "Activity Feed" at bounding box center [155, 47] width 44 height 33
click at [217, 50] on button "Social Inbox" at bounding box center [209, 47] width 41 height 33
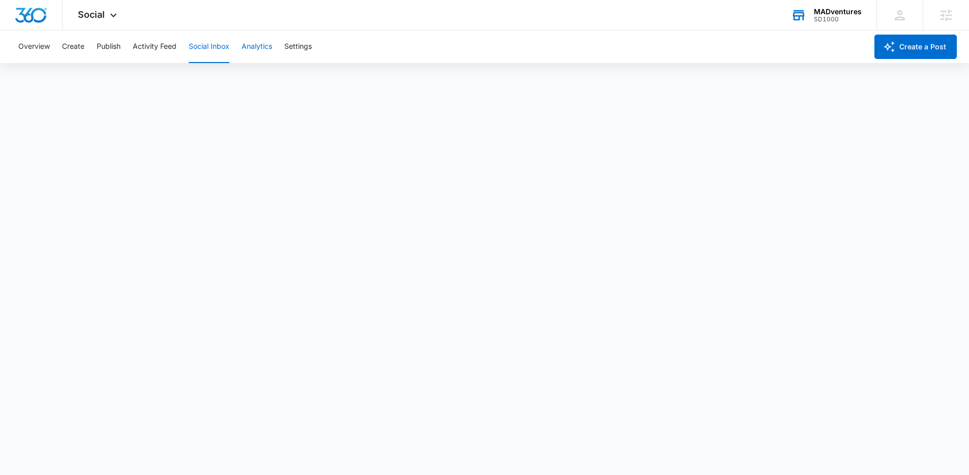
click at [269, 56] on button "Analytics" at bounding box center [257, 47] width 31 height 33
click at [297, 42] on button "Settings" at bounding box center [297, 47] width 27 height 33
click at [30, 11] on img "Dashboard" at bounding box center [31, 15] width 33 height 15
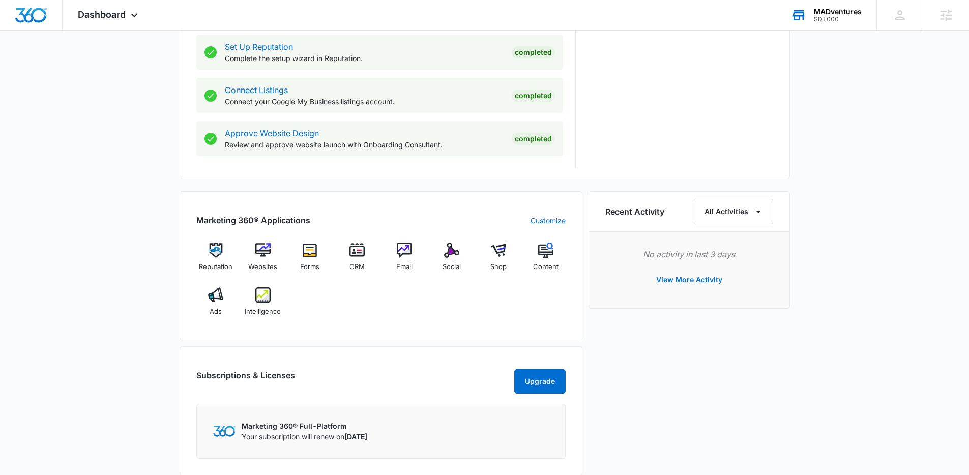
scroll to position [531, 0]
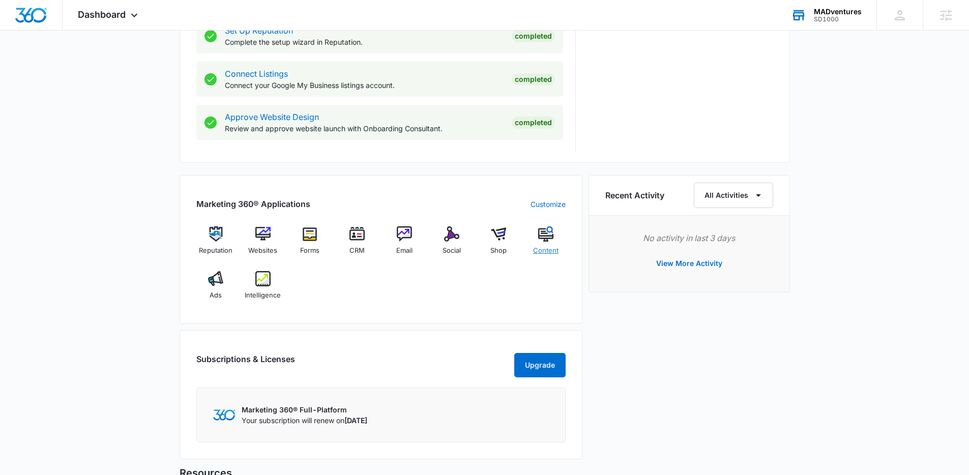
click at [545, 243] on div "Content" at bounding box center [546, 244] width 39 height 37
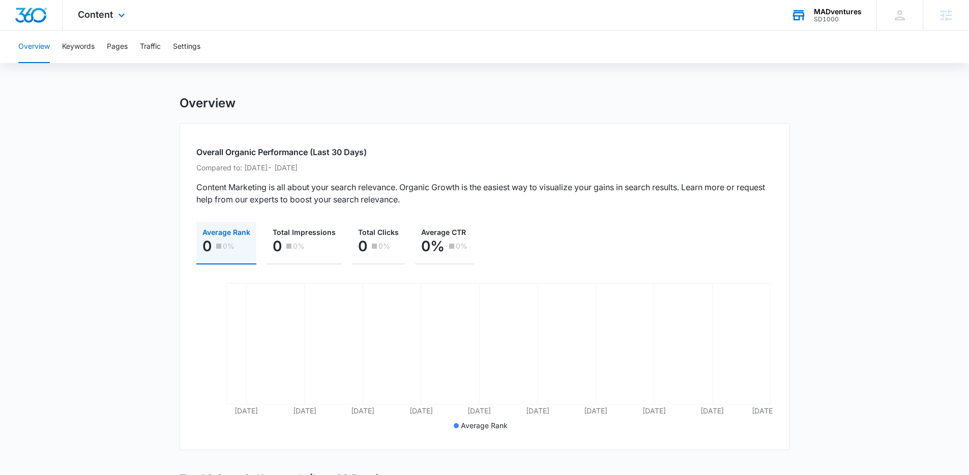
click at [31, 15] on img "Dashboard" at bounding box center [31, 15] width 33 height 15
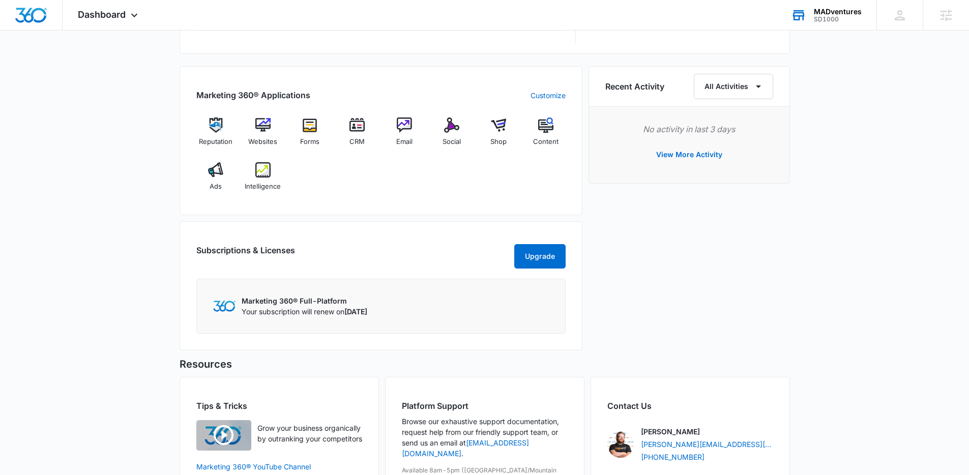
scroll to position [662, 0]
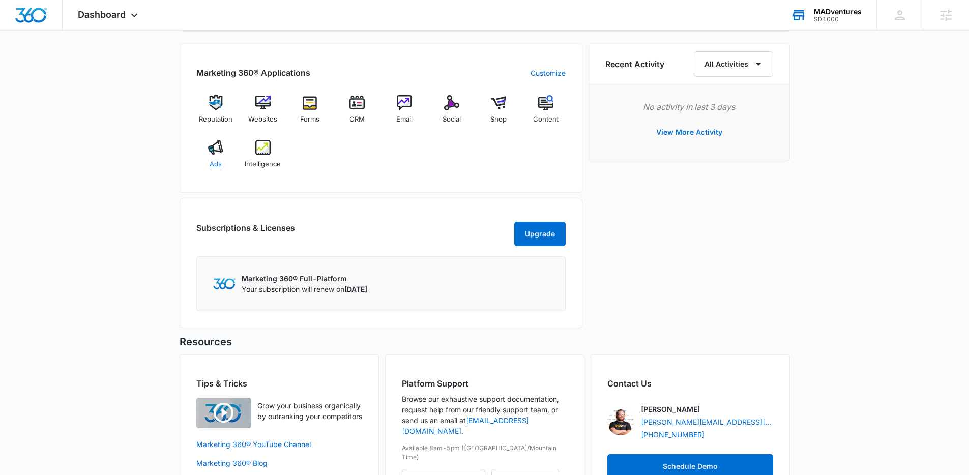
click at [222, 165] on div "Ads" at bounding box center [215, 158] width 39 height 37
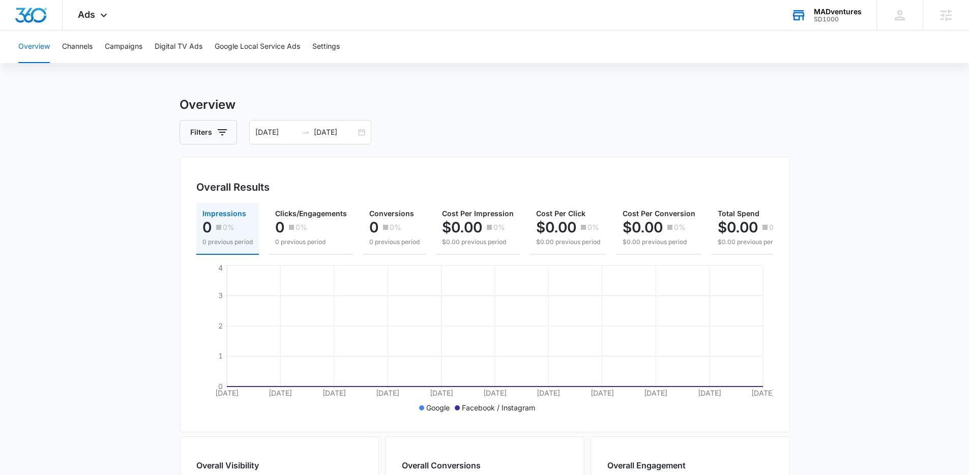
scroll to position [0, 15]
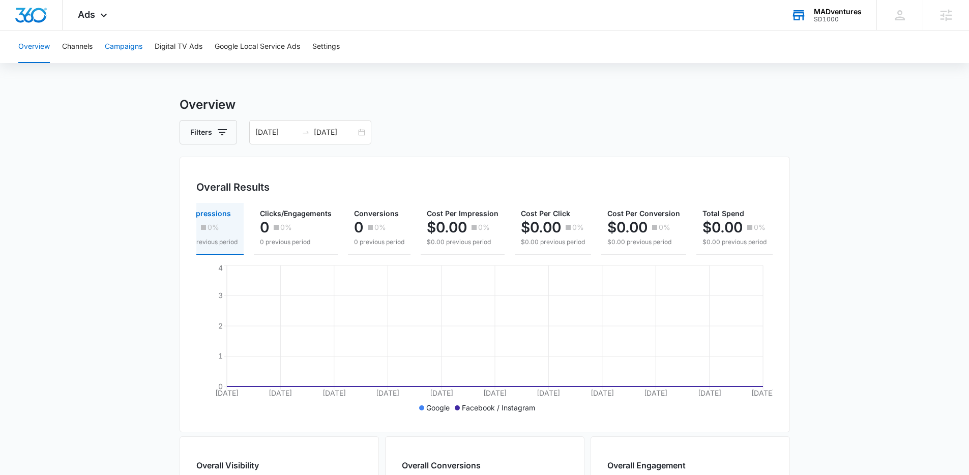
click at [122, 51] on button "Campaigns" at bounding box center [124, 47] width 38 height 33
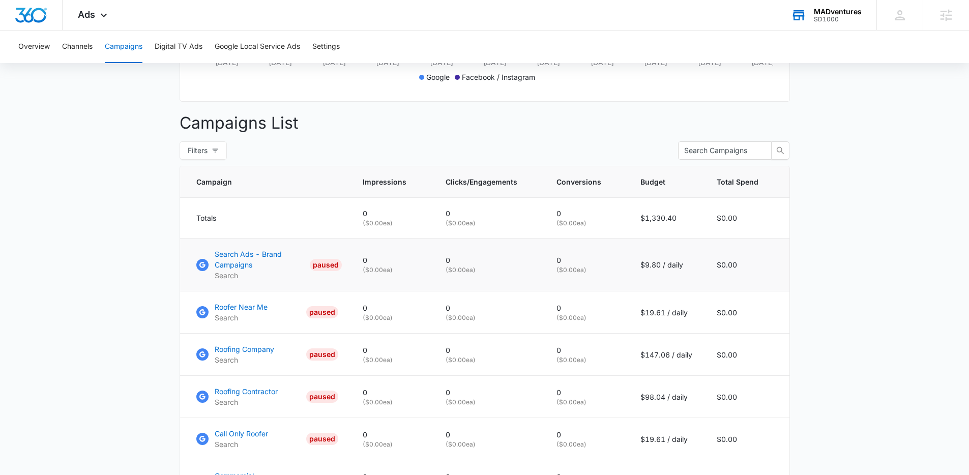
scroll to position [348, 0]
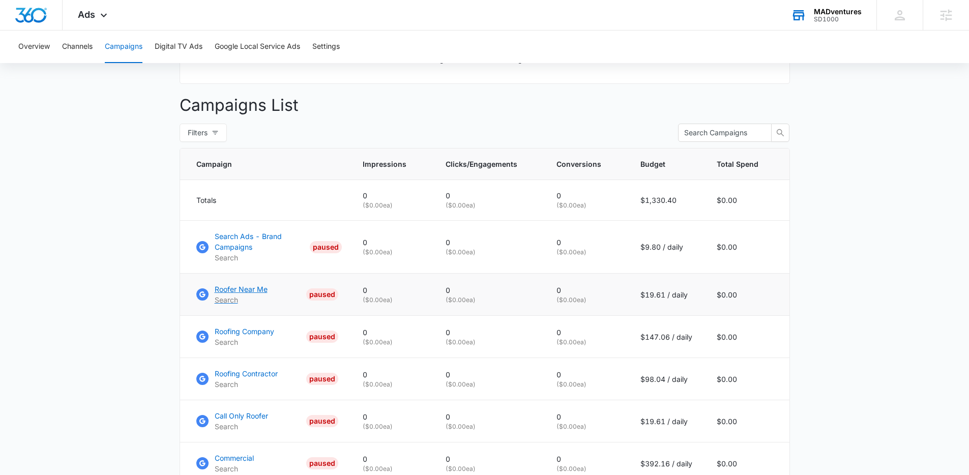
click at [253, 295] on p "Roofer Near Me" at bounding box center [241, 289] width 53 height 11
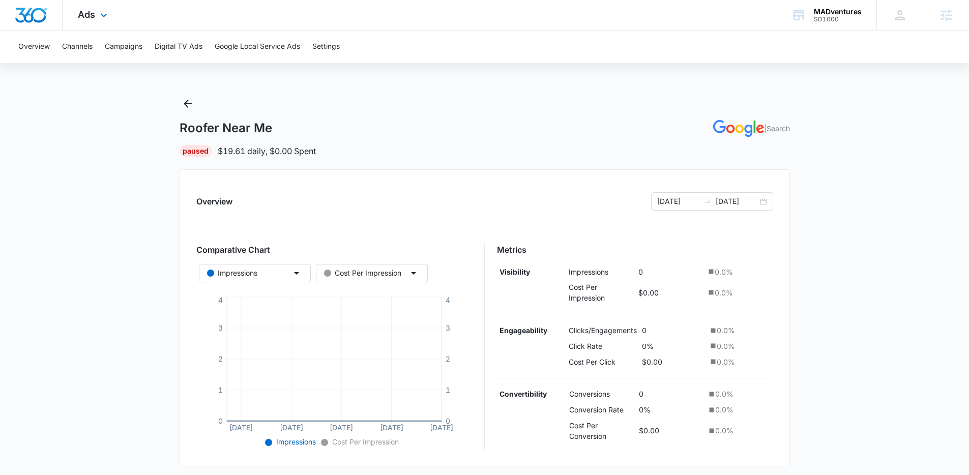
click at [16, 24] on div at bounding box center [31, 15] width 63 height 30
click at [45, 18] on img "Dashboard" at bounding box center [31, 15] width 33 height 15
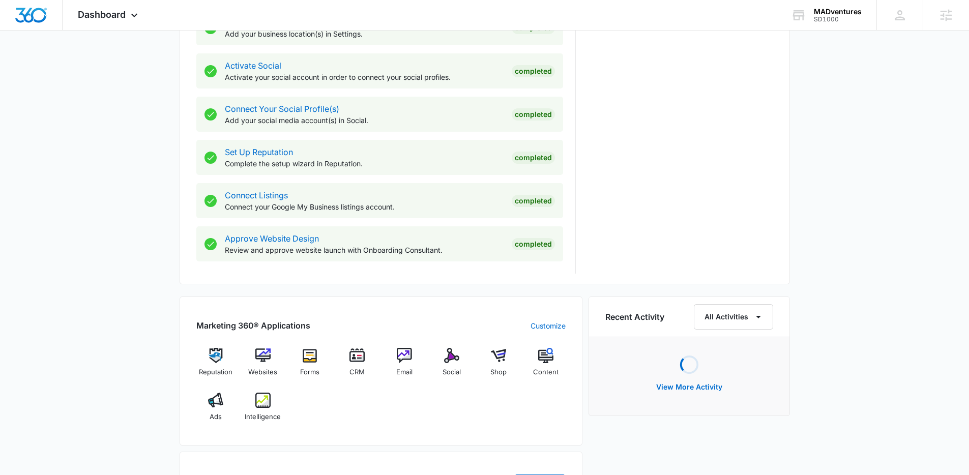
scroll to position [515, 0]
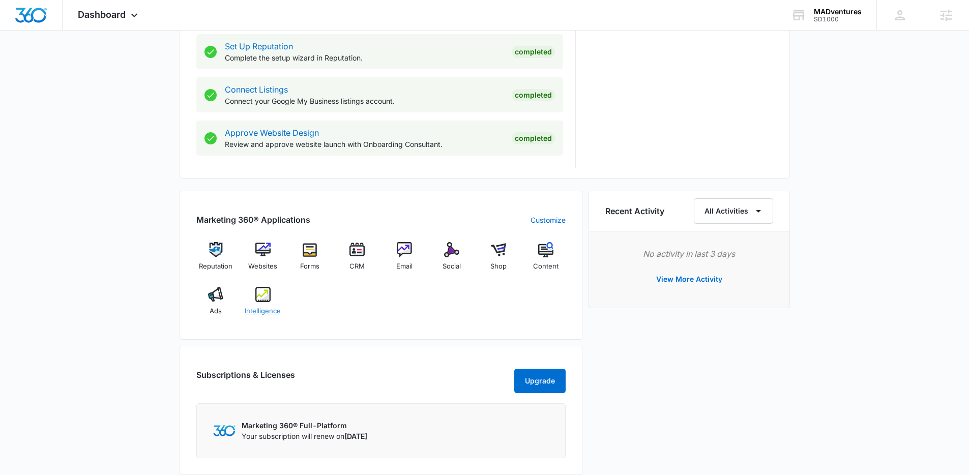
click at [263, 288] on img at bounding box center [262, 294] width 15 height 15
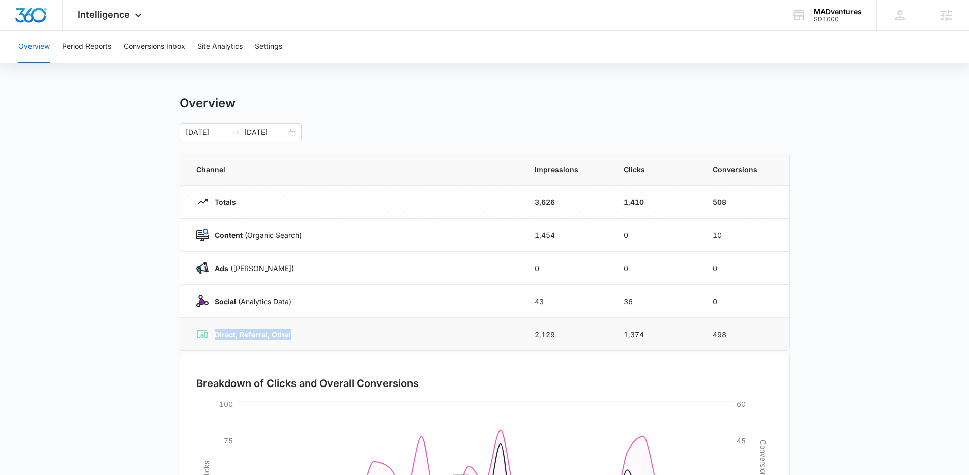
drag, startPoint x: 298, startPoint y: 335, endPoint x: 210, endPoint y: 334, distance: 88.0
click at [210, 334] on div "Direct, Referral, Other" at bounding box center [353, 334] width 314 height 12
click at [222, 55] on button "Site Analytics" at bounding box center [219, 47] width 45 height 33
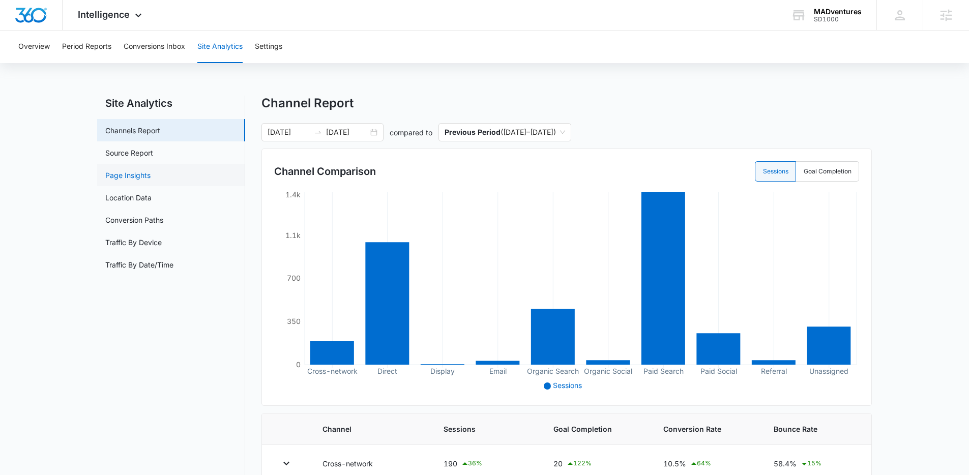
click at [151, 180] on link "Page Insights" at bounding box center [127, 175] width 45 height 11
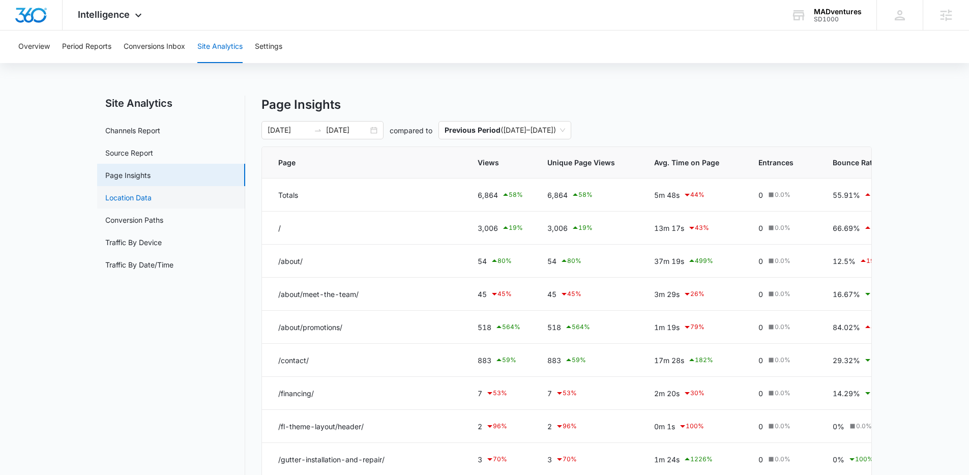
click at [152, 192] on link "Location Data" at bounding box center [128, 197] width 46 height 11
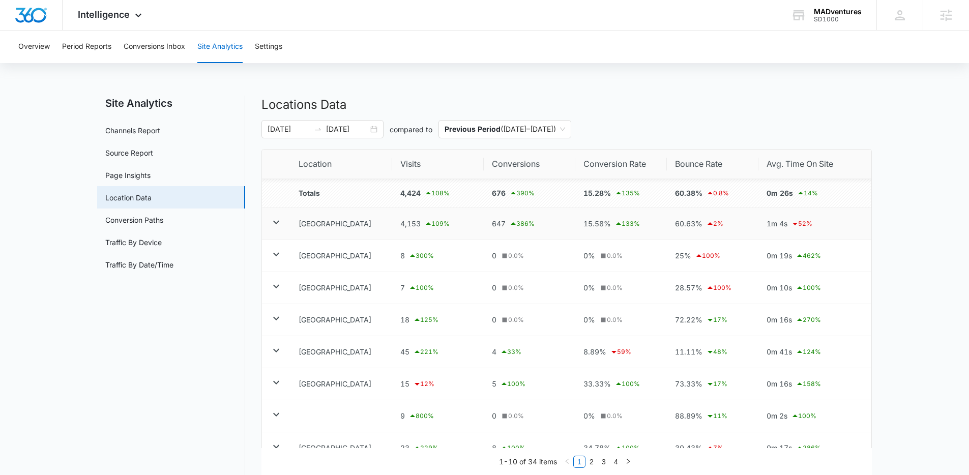
click at [278, 226] on icon at bounding box center [276, 222] width 12 height 12
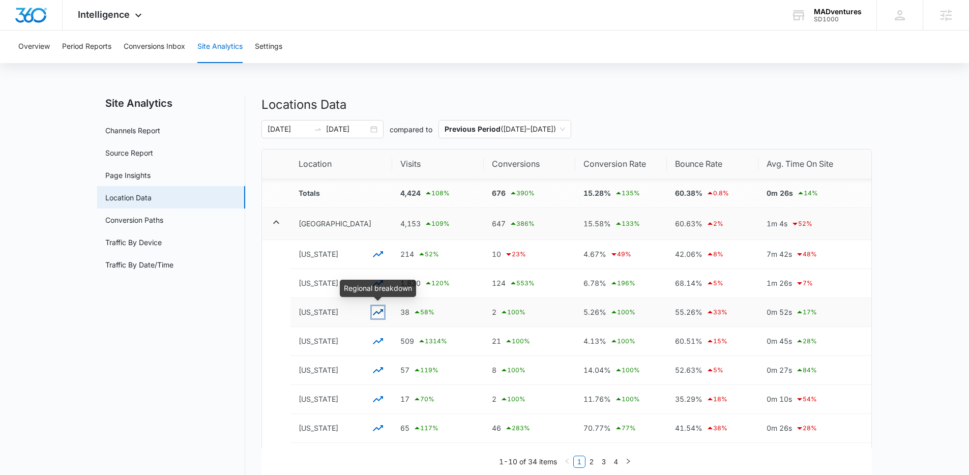
click at [377, 311] on icon "button" at bounding box center [378, 312] width 12 height 12
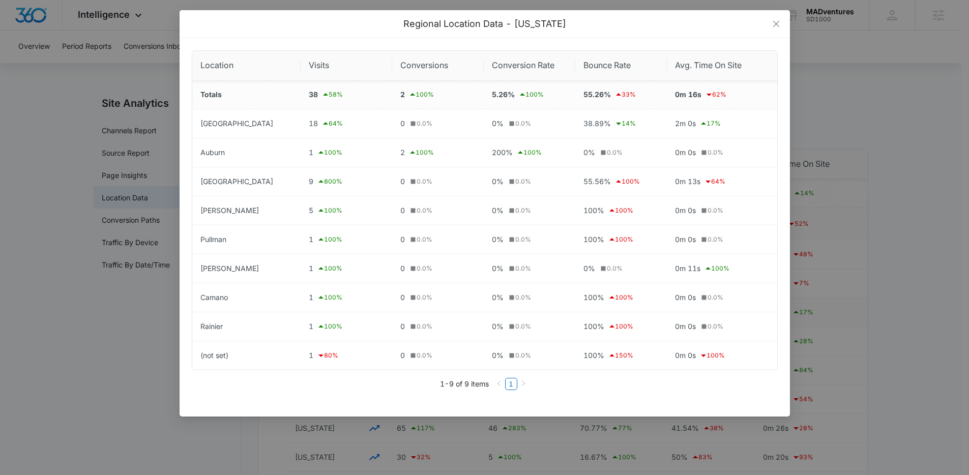
click at [138, 299] on div "Regional Location Data - [US_STATE] Location Visits Conversions Conversion Rate…" at bounding box center [484, 237] width 969 height 475
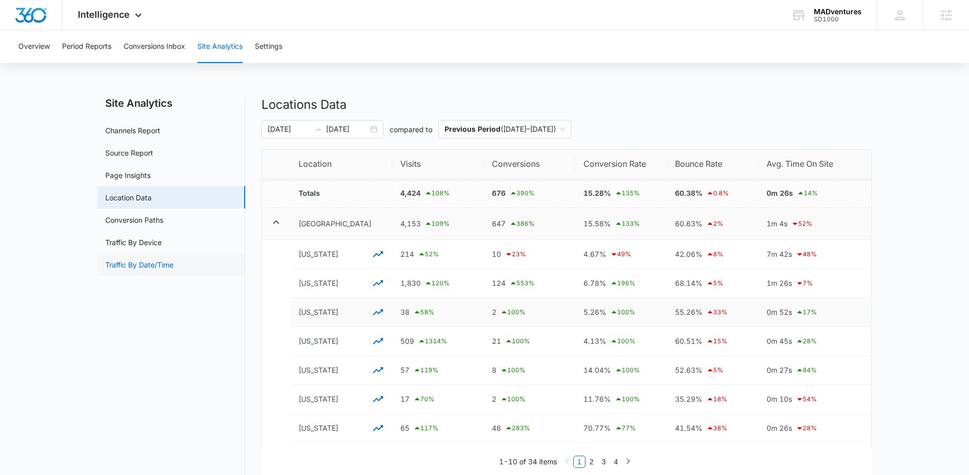
click at [135, 263] on link "Traffic By Date/Time" at bounding box center [139, 264] width 68 height 11
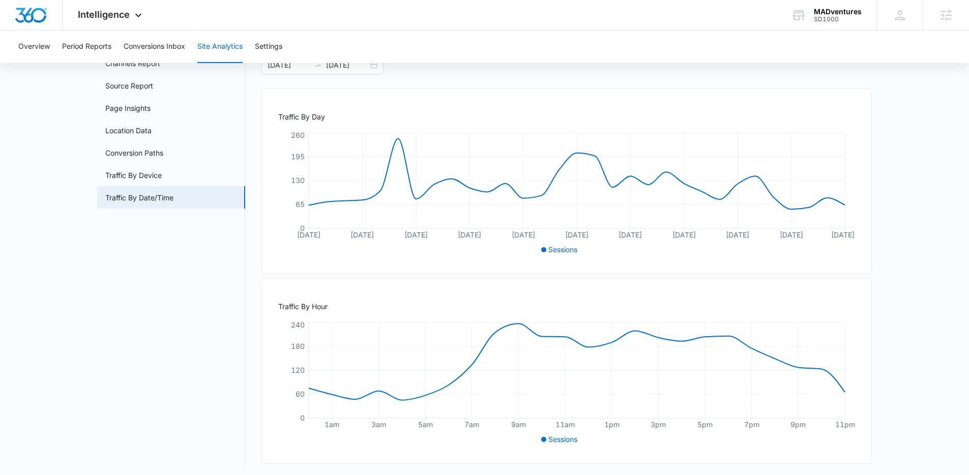
scroll to position [70, 0]
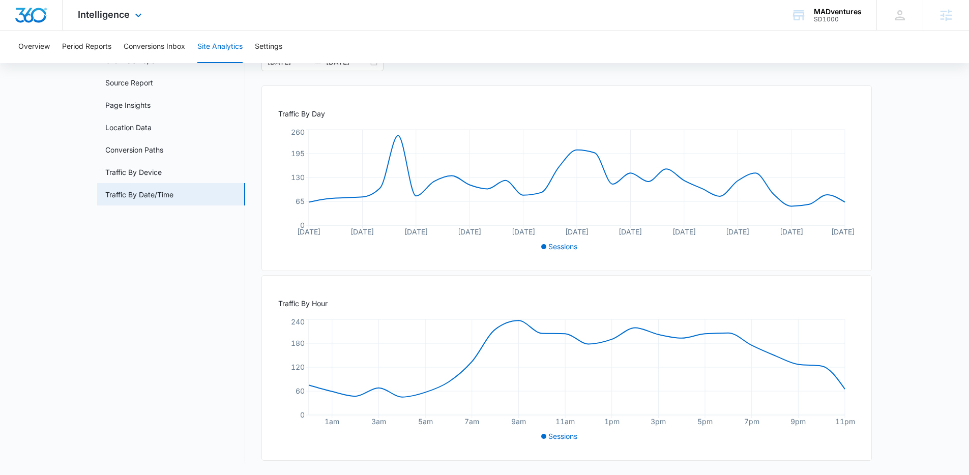
click at [36, 11] on img "Dashboard" at bounding box center [31, 15] width 33 height 15
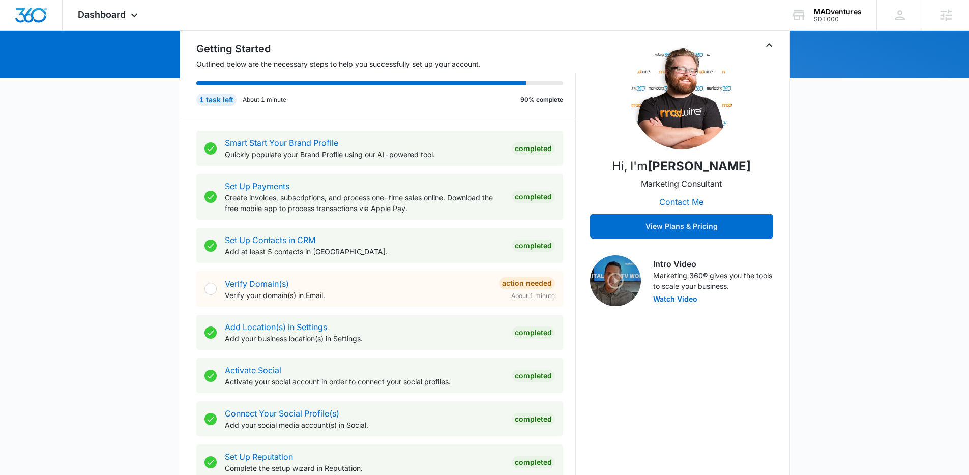
scroll to position [118, 0]
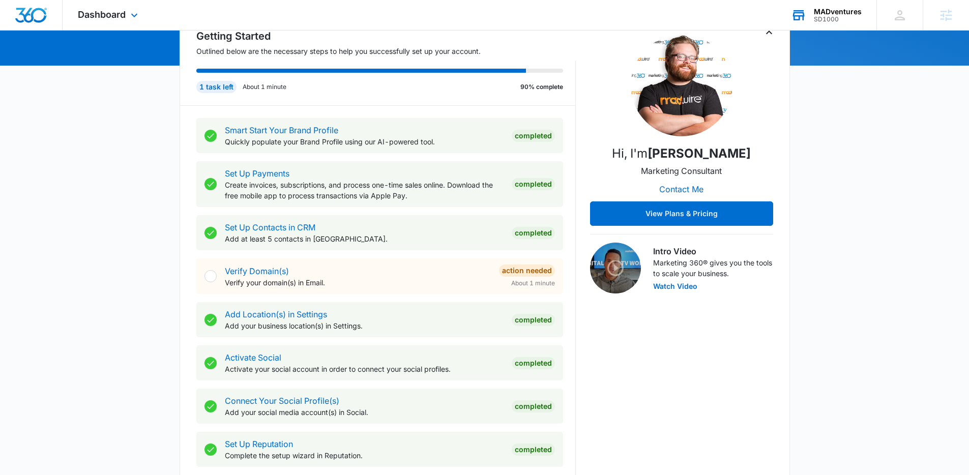
click at [827, 19] on div "SD1000" at bounding box center [838, 19] width 48 height 7
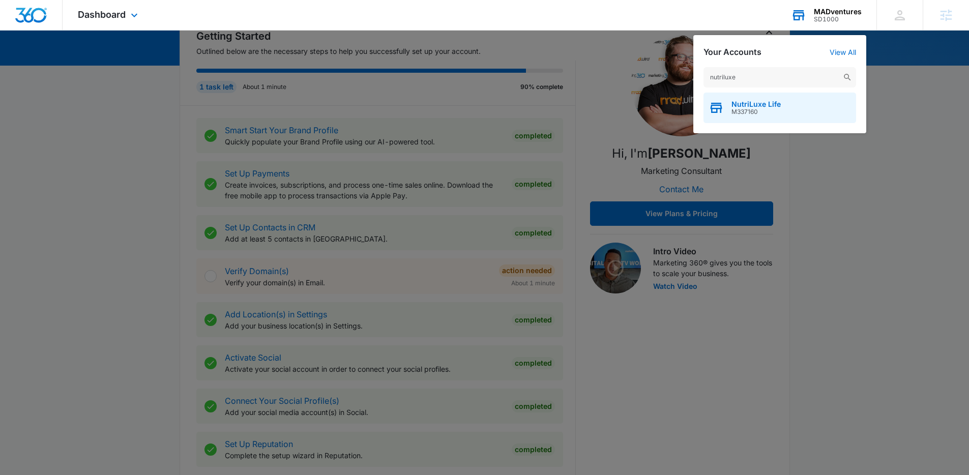
type input "nutriluxe"
click at [767, 103] on span "NutriLuxe Life" at bounding box center [756, 104] width 49 height 8
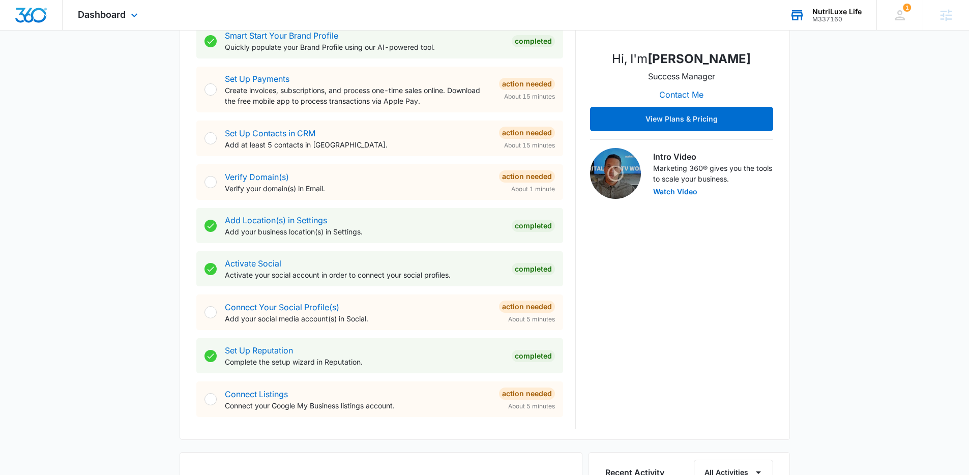
scroll to position [213, 0]
drag, startPoint x: 122, startPoint y: 16, endPoint x: 125, endPoint y: 25, distance: 9.7
click at [122, 16] on span "Dashboard" at bounding box center [102, 14] width 48 height 11
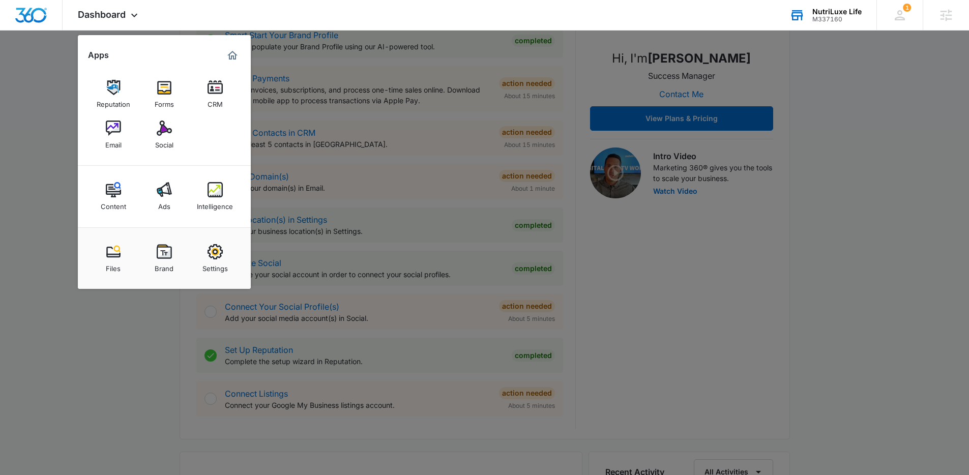
click at [223, 248] on link "Settings" at bounding box center [215, 258] width 39 height 39
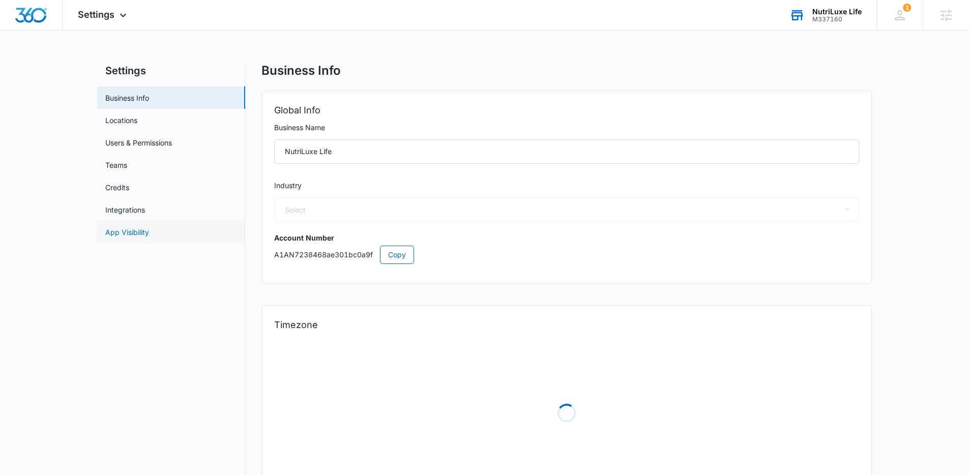
select select "45"
select select "US"
select select "America/[GEOGRAPHIC_DATA]"
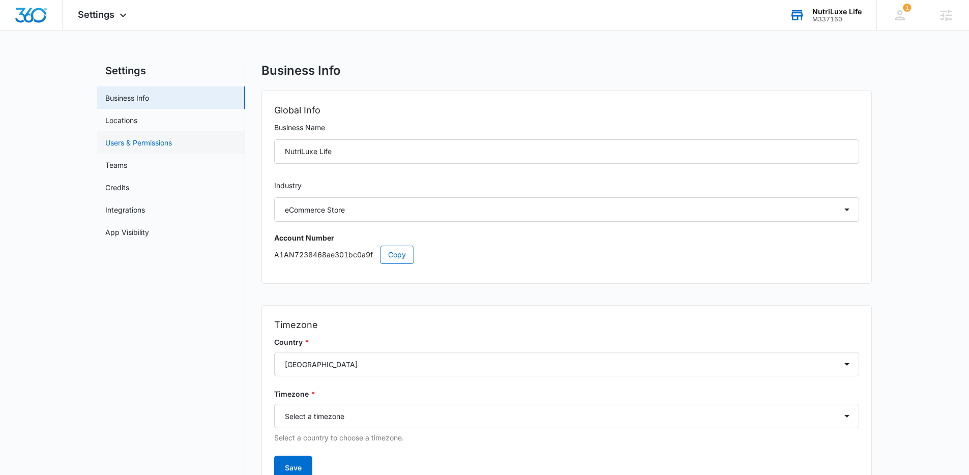
click at [134, 148] on link "Users & Permissions" at bounding box center [138, 142] width 67 height 11
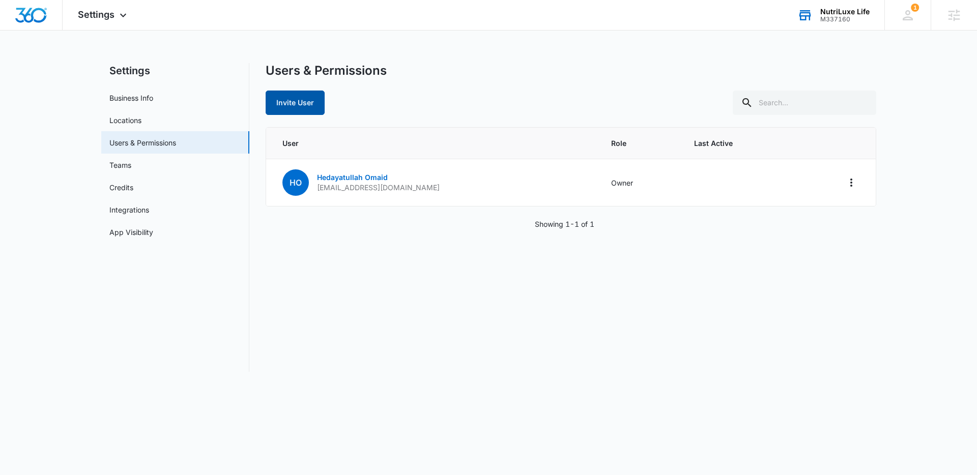
click at [295, 103] on button "Invite User" at bounding box center [295, 103] width 59 height 24
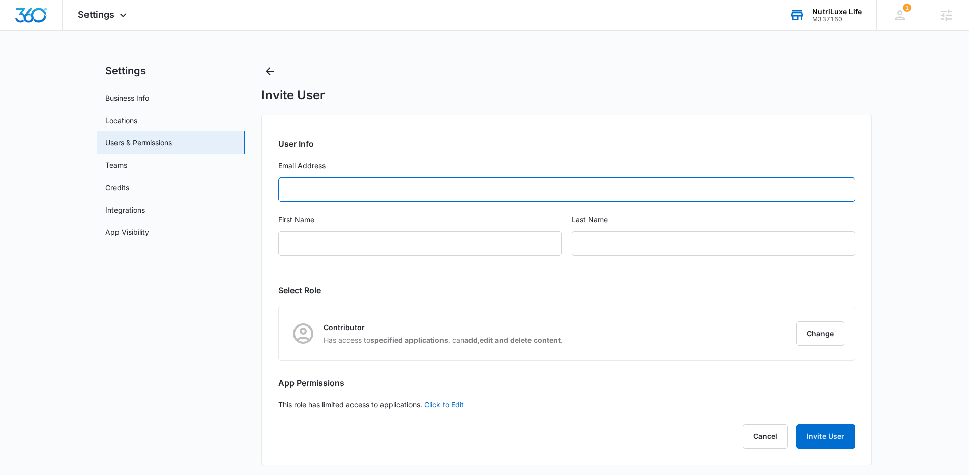
click at [317, 180] on input "Email Address" at bounding box center [566, 190] width 577 height 24
paste input "[EMAIL_ADDRESS][DOMAIN_NAME]"
type input "[EMAIL_ADDRESS][DOMAIN_NAME]"
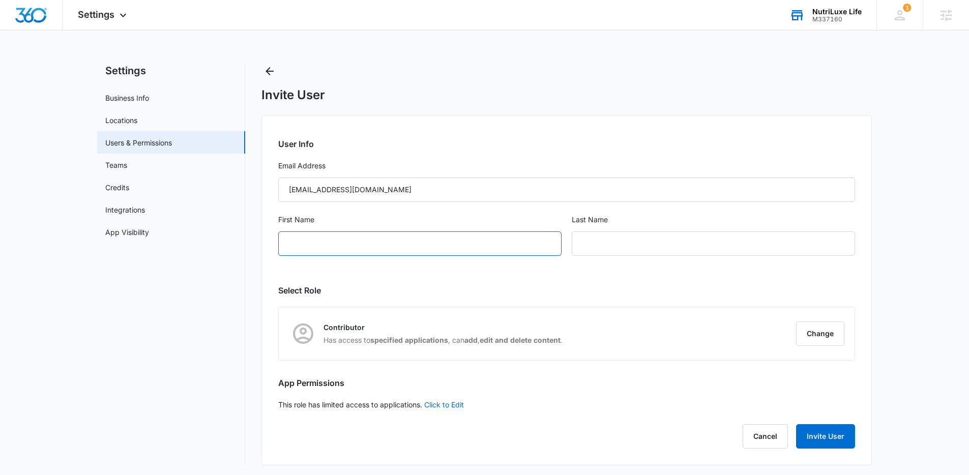
click at [348, 244] on input "First Name" at bounding box center [419, 243] width 283 height 24
type input "[DEMOGRAPHIC_DATA]"
type input "Khan"
click at [800, 331] on button "Change" at bounding box center [820, 334] width 48 height 24
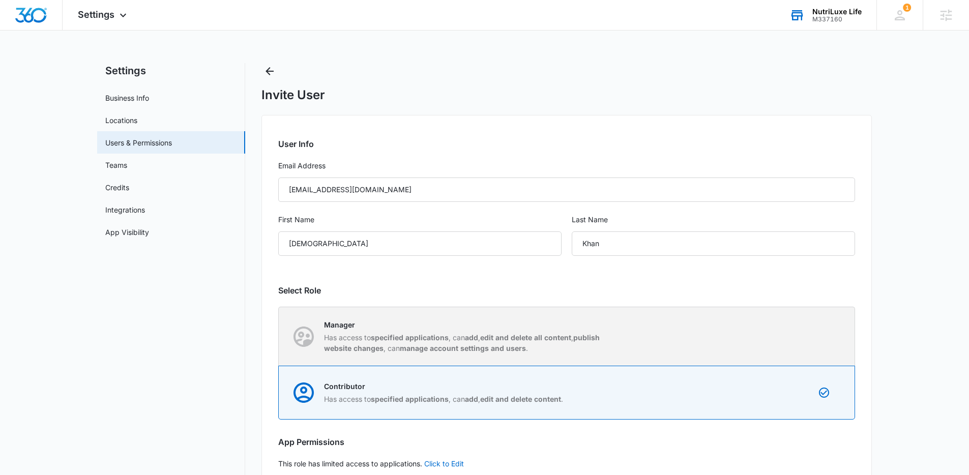
click at [504, 333] on strong "edit and delete all content" at bounding box center [525, 337] width 91 height 9
click at [279, 336] on input "Manager Has access to specified applications , can add , edit and delete all co…" at bounding box center [279, 336] width 1 height 1
radio input "true"
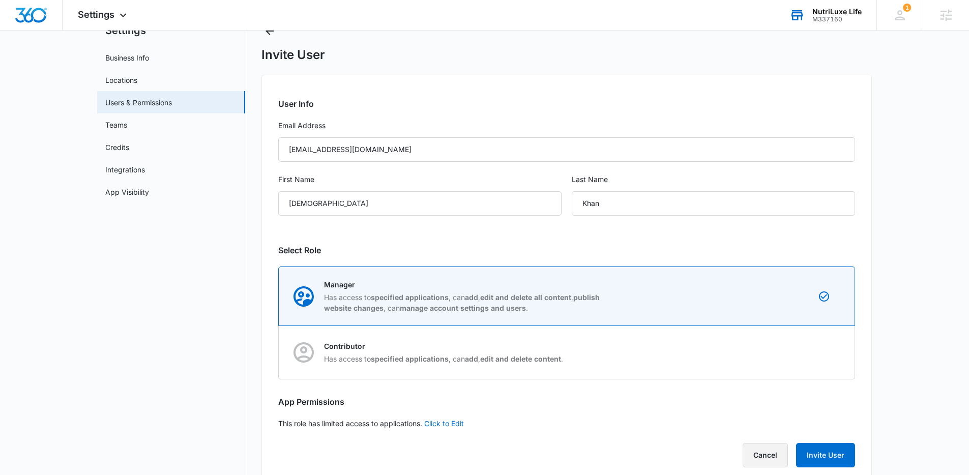
scroll to position [62, 0]
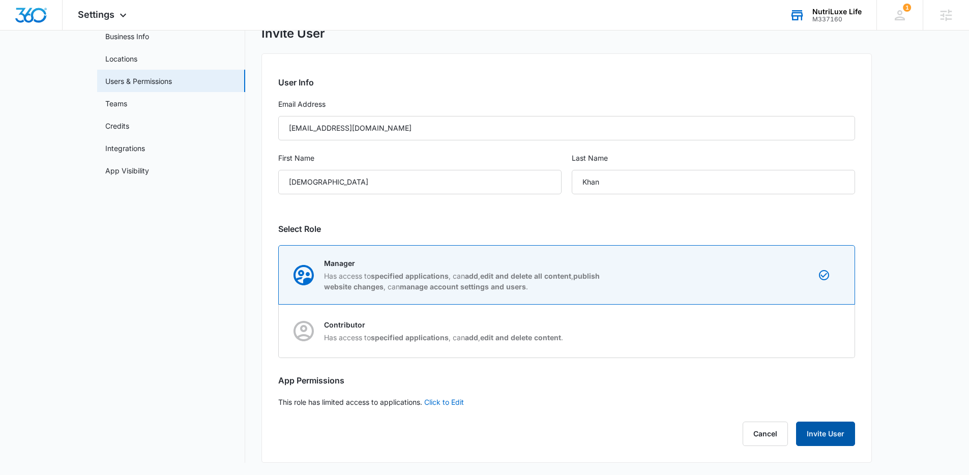
click at [827, 433] on button "Invite User" at bounding box center [825, 434] width 59 height 24
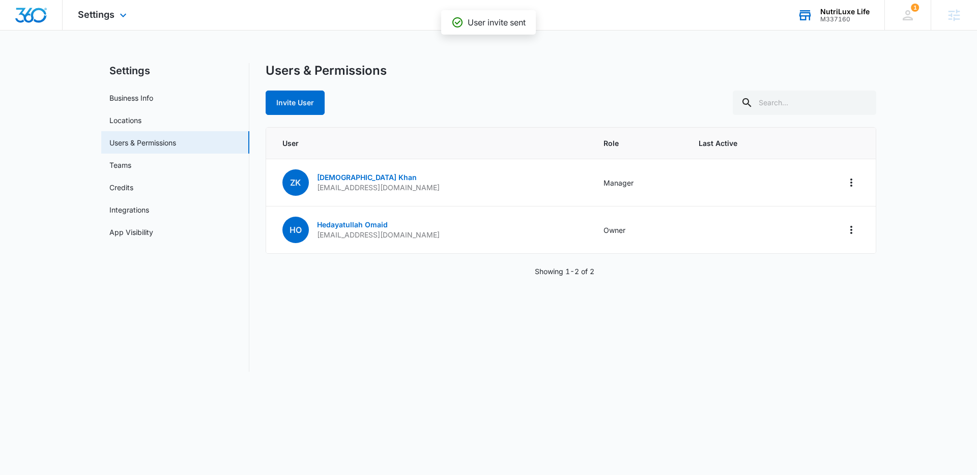
click at [39, 18] on img "Dashboard" at bounding box center [31, 15] width 33 height 15
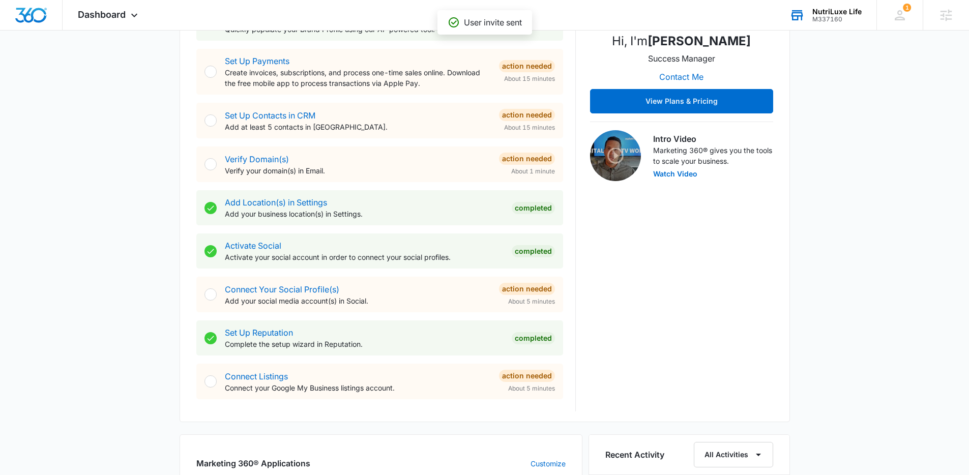
scroll to position [287, 0]
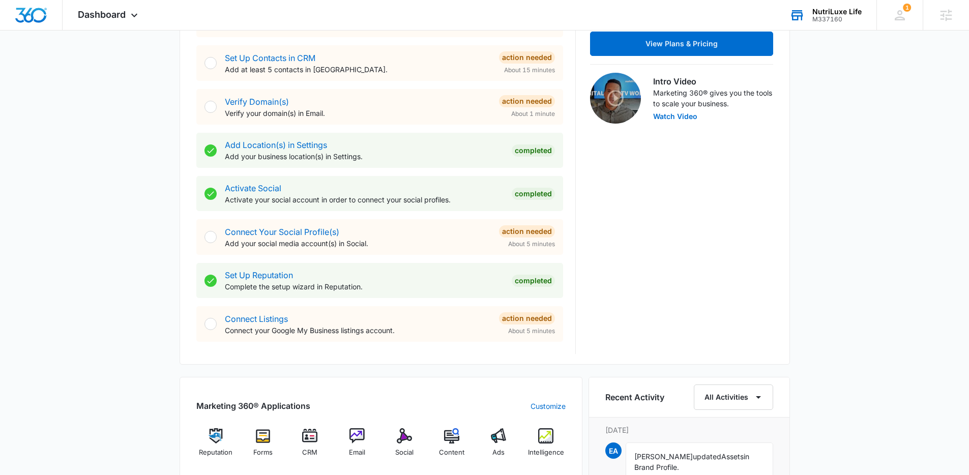
click at [823, 17] on div "M337160" at bounding box center [836, 19] width 49 height 7
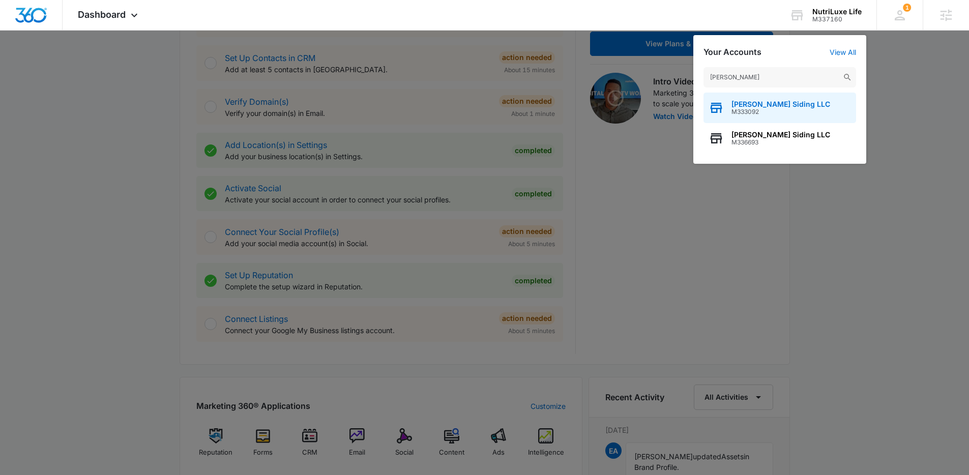
type input "[PERSON_NAME]"
click at [752, 110] on span "M333092" at bounding box center [781, 111] width 99 height 7
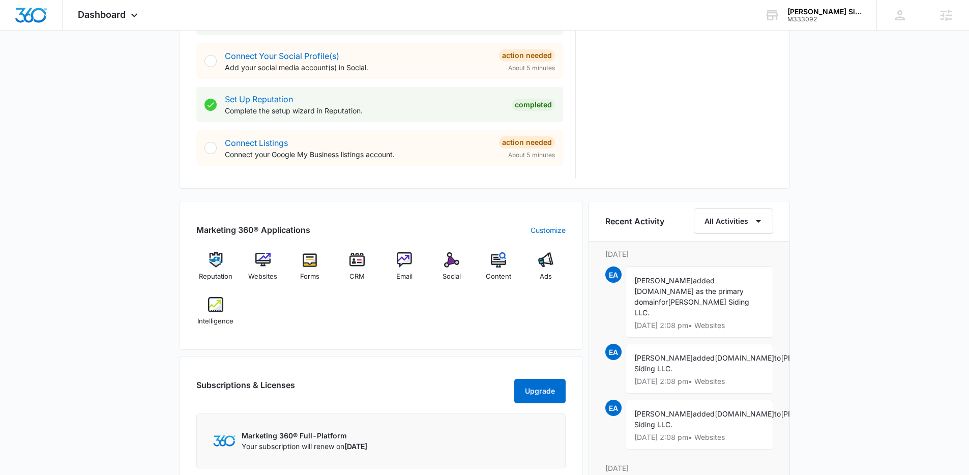
scroll to position [482, 0]
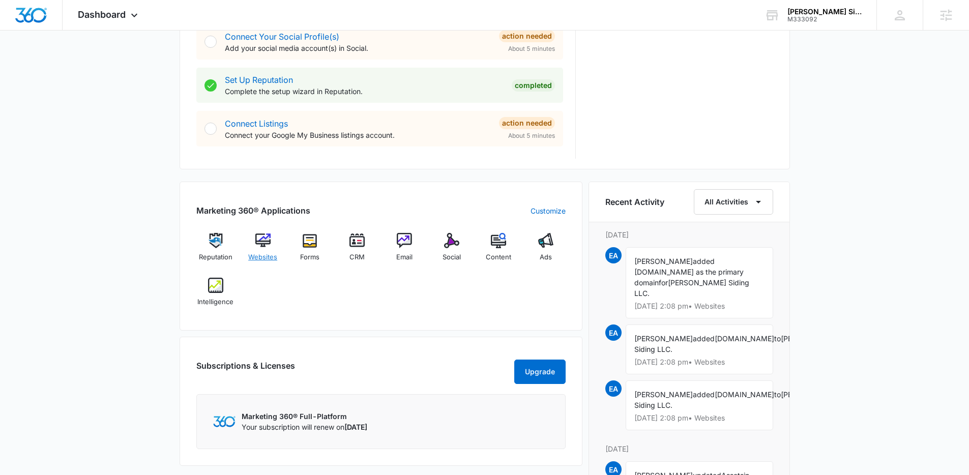
click at [260, 249] on div "Websites" at bounding box center [262, 251] width 39 height 37
